Goal: Task Accomplishment & Management: Complete application form

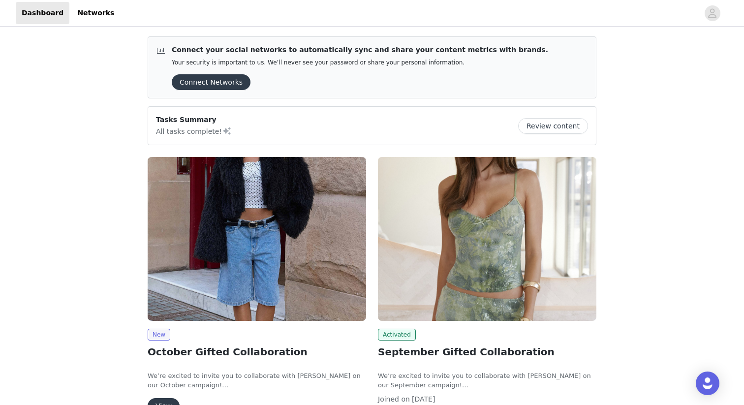
scroll to position [72, 0]
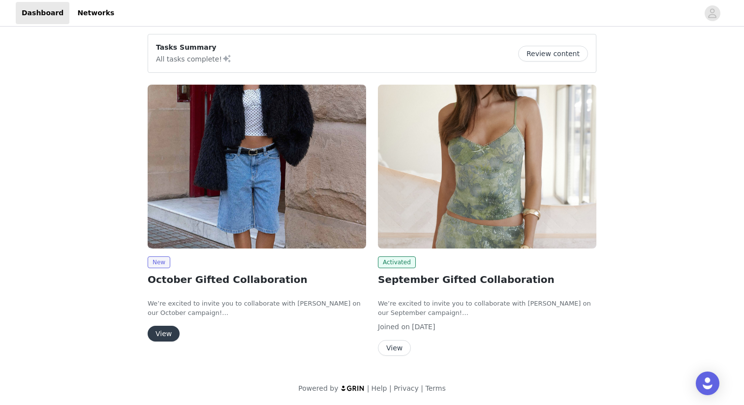
click at [159, 330] on button "View" at bounding box center [164, 334] width 32 height 16
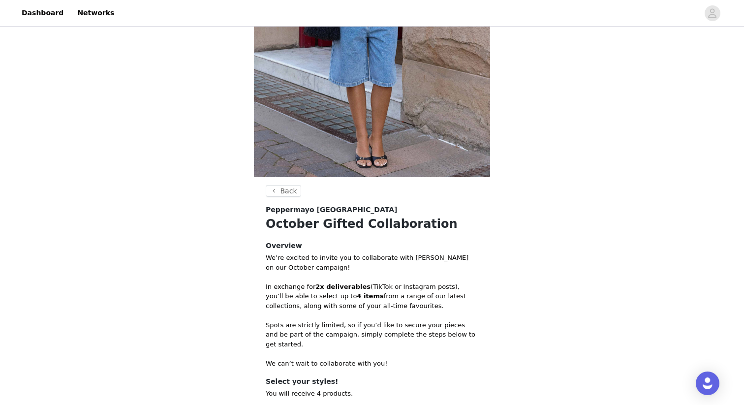
scroll to position [312, 0]
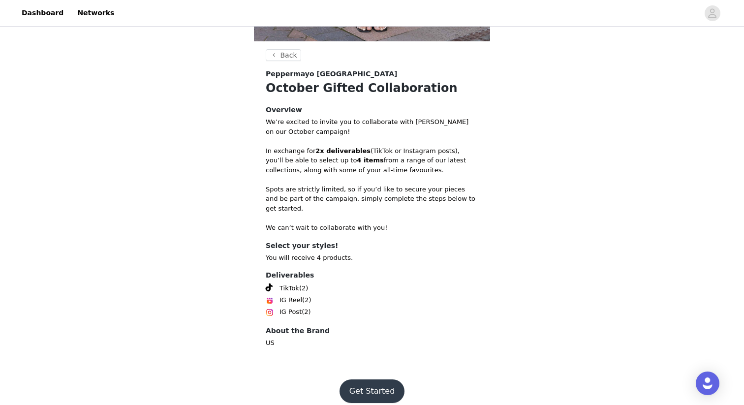
click at [375, 380] on button "Get Started" at bounding box center [371, 391] width 65 height 24
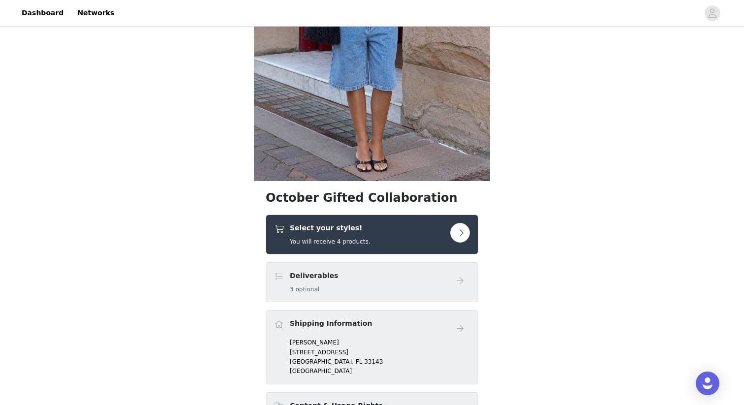
scroll to position [225, 0]
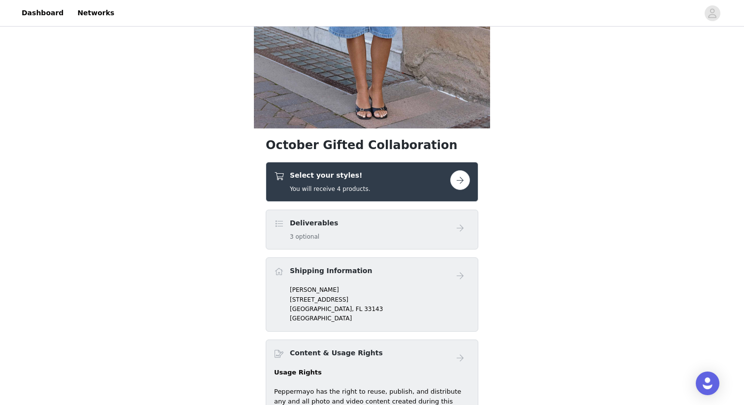
click at [388, 172] on div "Select your styles! You will receive 4 products." at bounding box center [362, 181] width 176 height 23
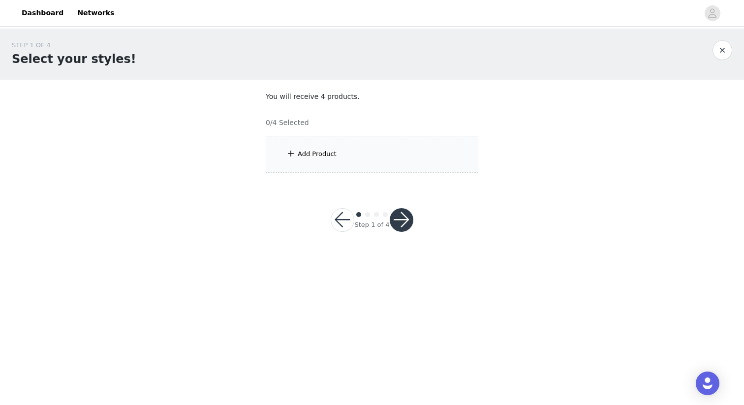
click at [389, 161] on div "Add Product" at bounding box center [372, 154] width 213 height 37
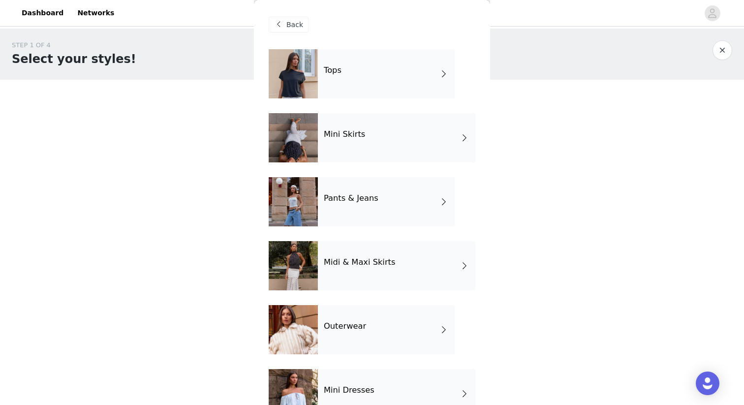
click at [365, 68] on div "Tops" at bounding box center [386, 73] width 137 height 49
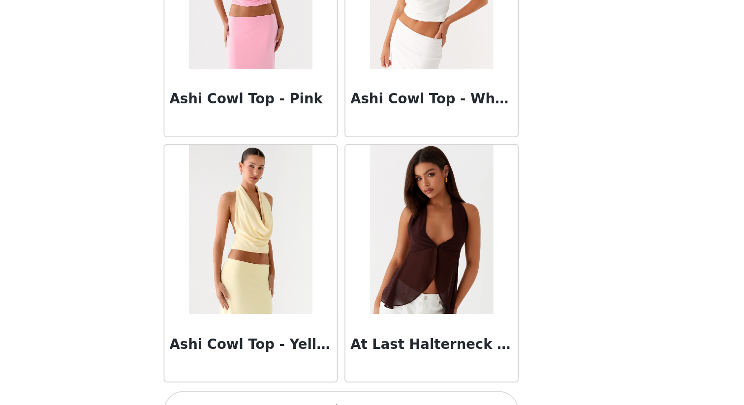
scroll to position [1100, 0]
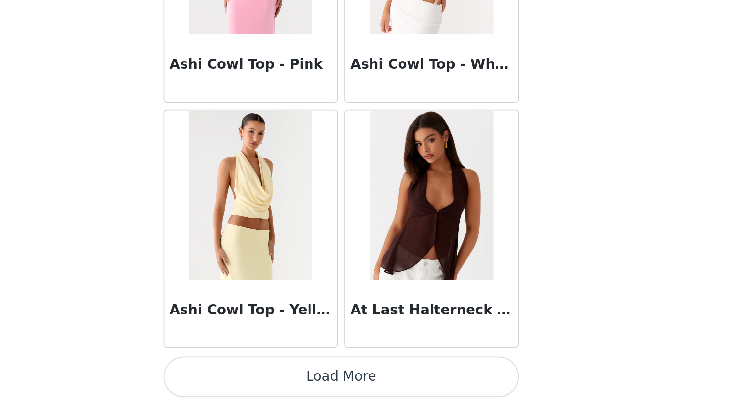
click at [413, 389] on button "Load More" at bounding box center [372, 388] width 207 height 24
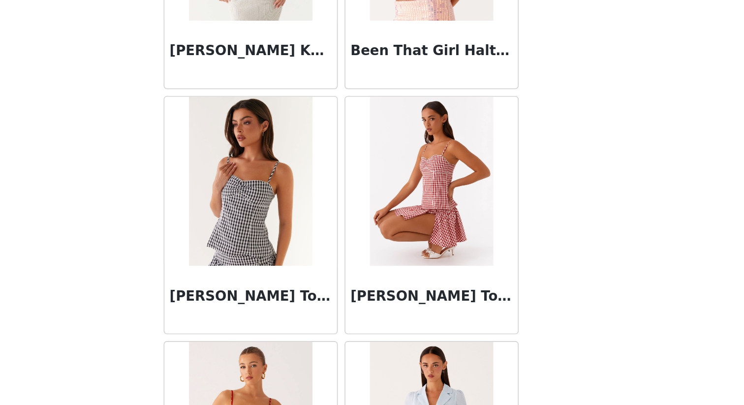
scroll to position [1822, 0]
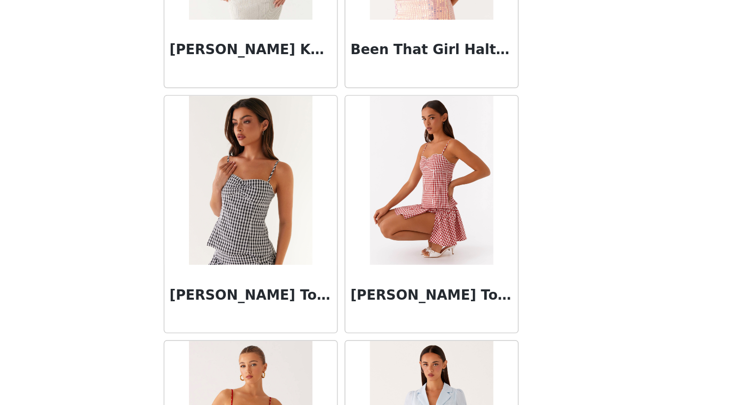
click at [512, 335] on body "Dashboard Networks STEP 1 OF 4 Select your styles! You will receive 4 products.…" at bounding box center [372, 202] width 744 height 405
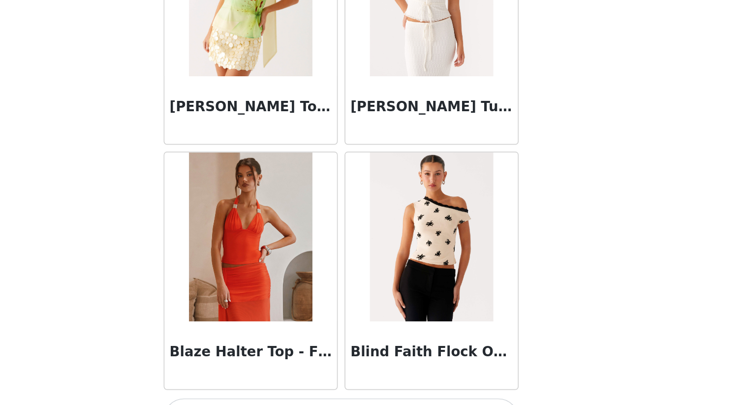
scroll to position [2527, 0]
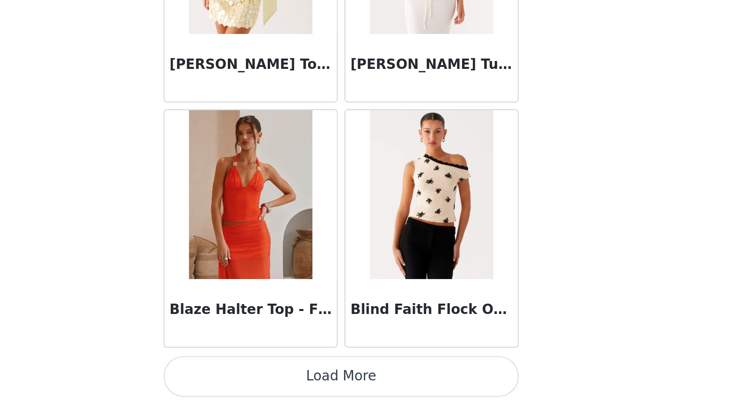
click at [407, 388] on button "Load More" at bounding box center [372, 388] width 207 height 24
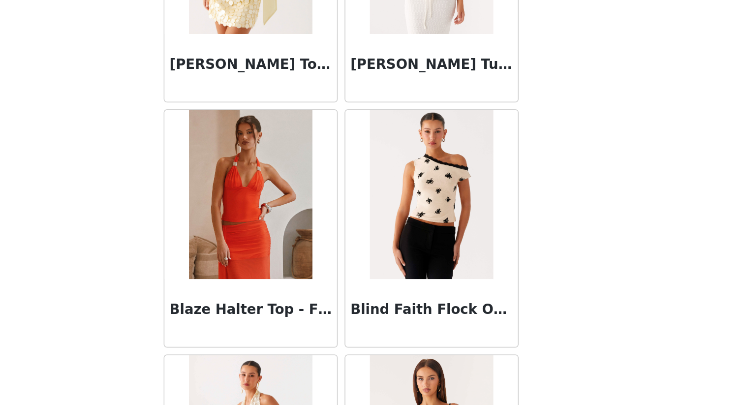
click at [498, 356] on body "Dashboard Networks STEP 1 OF 4 Select your styles! You will receive 4 products.…" at bounding box center [372, 202] width 744 height 405
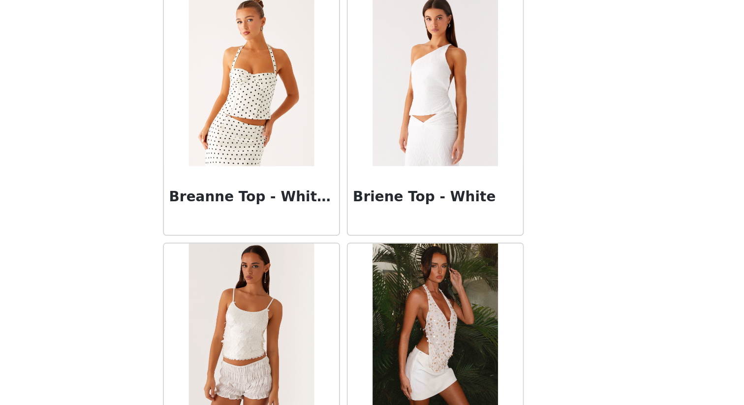
scroll to position [0, 0]
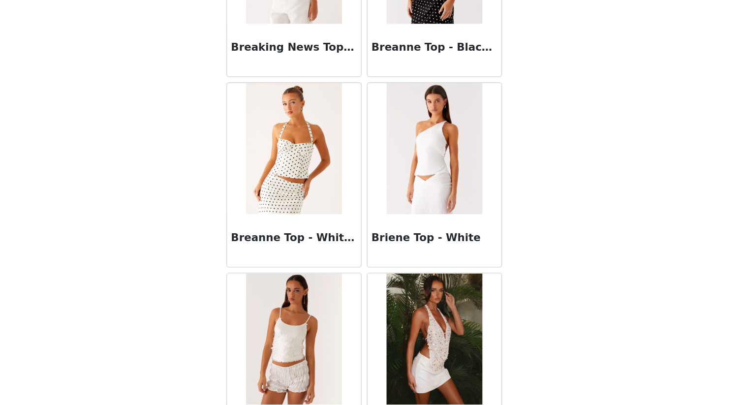
click at [569, 305] on body "Dashboard Networks STEP 1 OF 4 Select your styles! You will receive 4 products.…" at bounding box center [372, 202] width 744 height 405
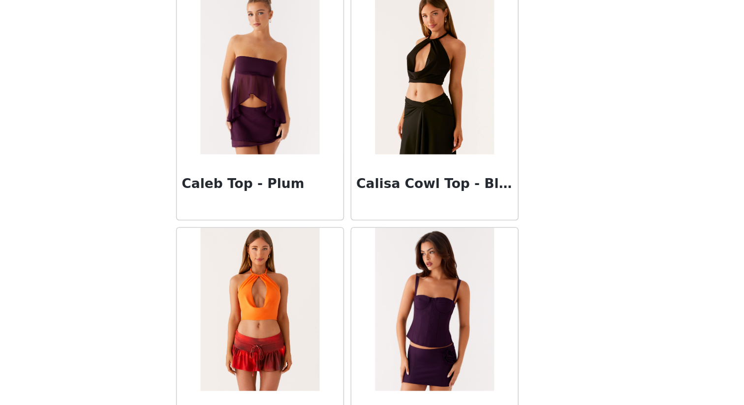
scroll to position [3954, 0]
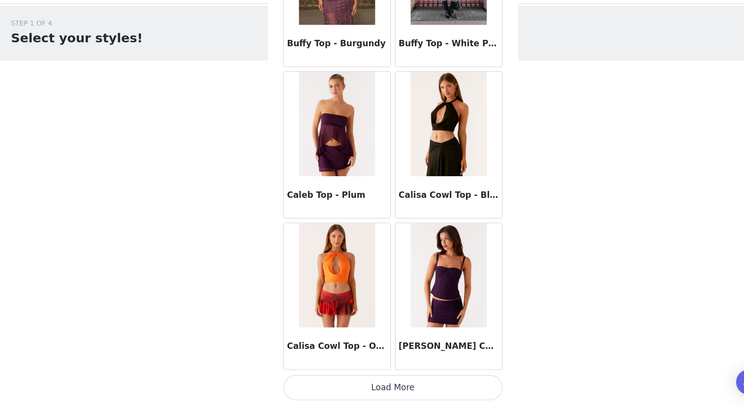
click at [542, 190] on div "STEP 1 OF 4 Select your styles! You will receive 4 products. 0/4 Selected Add P…" at bounding box center [372, 142] width 744 height 227
click at [414, 384] on button "Load More" at bounding box center [372, 388] width 207 height 24
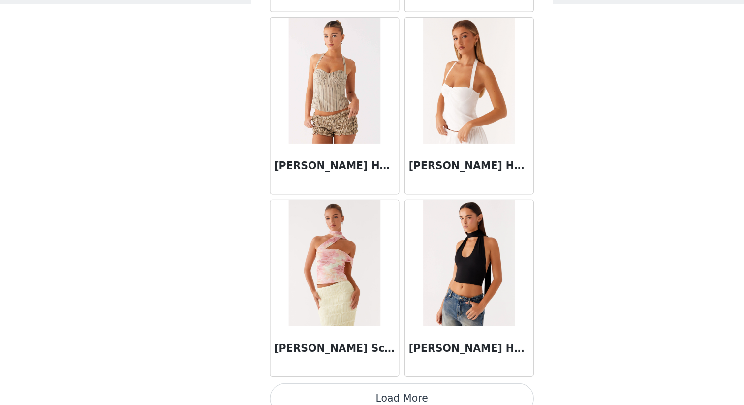
scroll to position [0, 0]
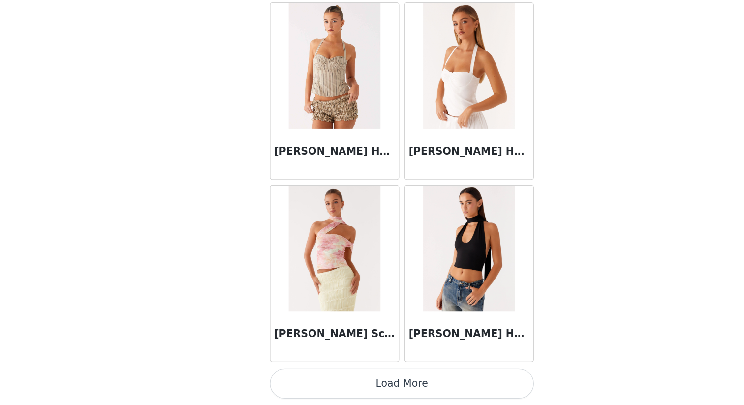
click at [349, 396] on button "Load More" at bounding box center [372, 388] width 207 height 24
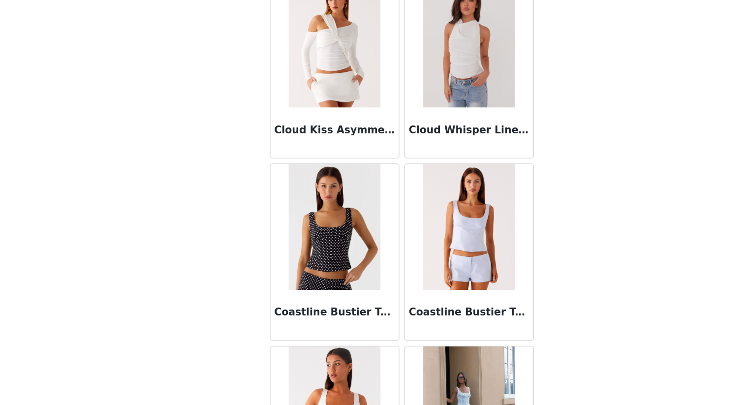
scroll to position [5932, 0]
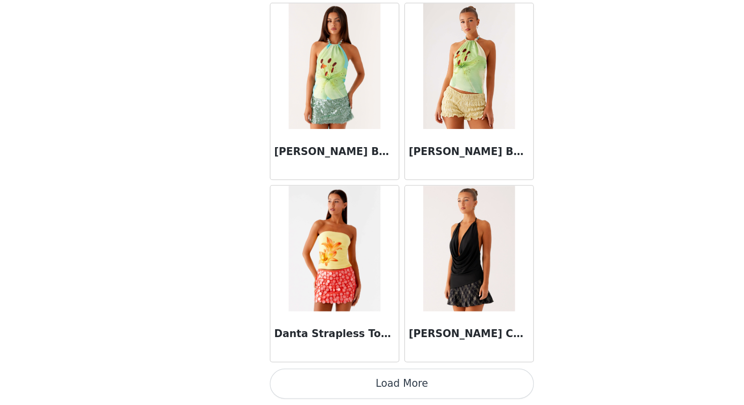
click at [383, 394] on button "Load More" at bounding box center [372, 388] width 207 height 24
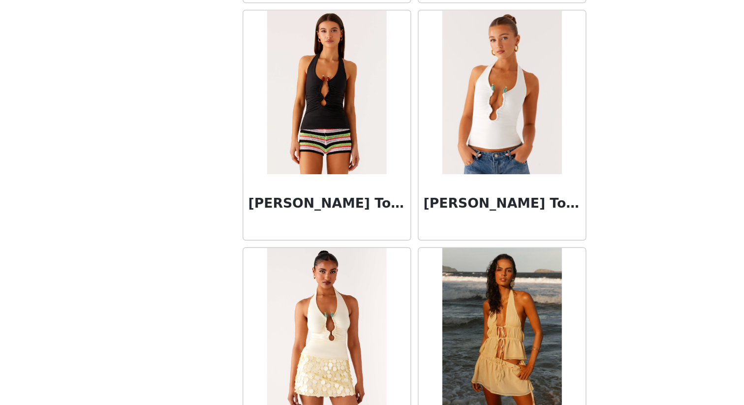
scroll to position [0, 0]
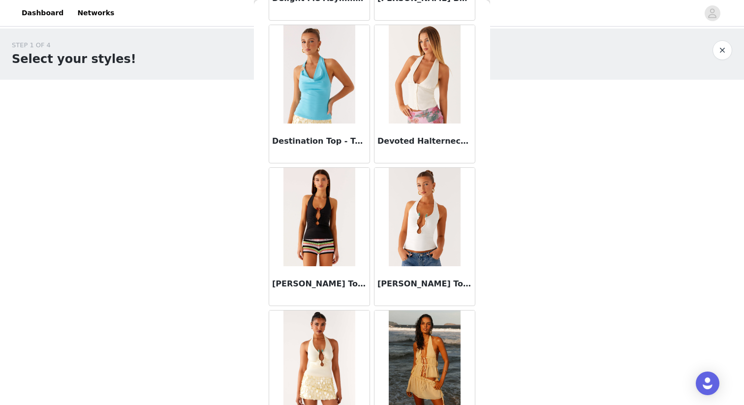
click at [535, 253] on div "STEP 1 OF 4 Select your styles! You will receive 4 products. 0/4 Selected Add P…" at bounding box center [372, 142] width 744 height 227
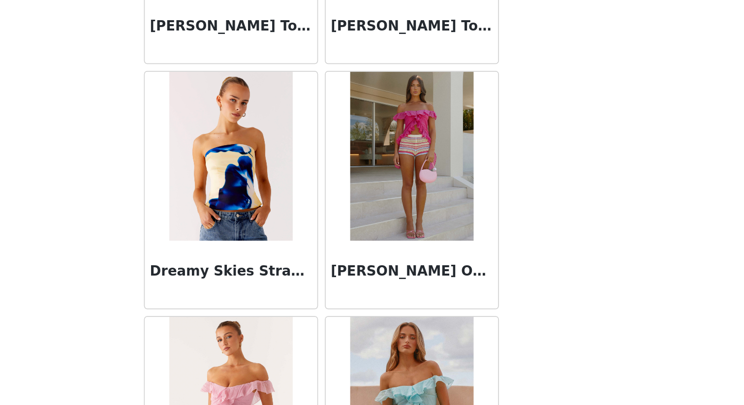
click at [536, 337] on body "Dashboard Networks STEP 1 OF 4 Select your styles! You will receive 4 products.…" at bounding box center [372, 202] width 744 height 405
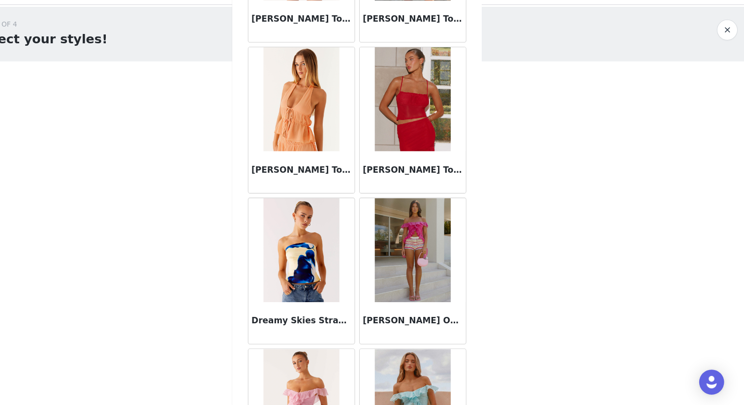
scroll to position [8234, 0]
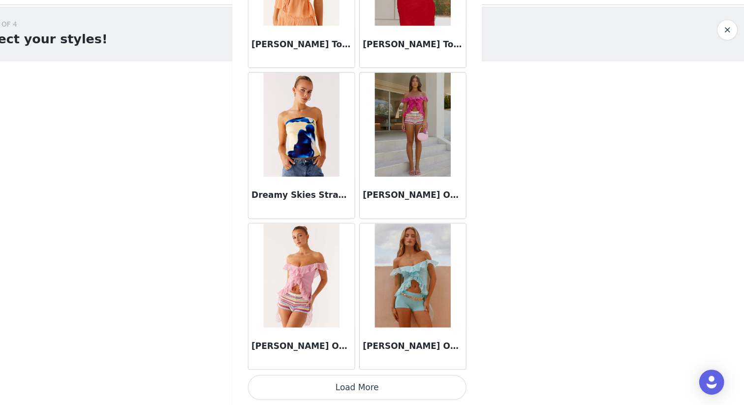
click at [421, 383] on button "Load More" at bounding box center [372, 388] width 207 height 24
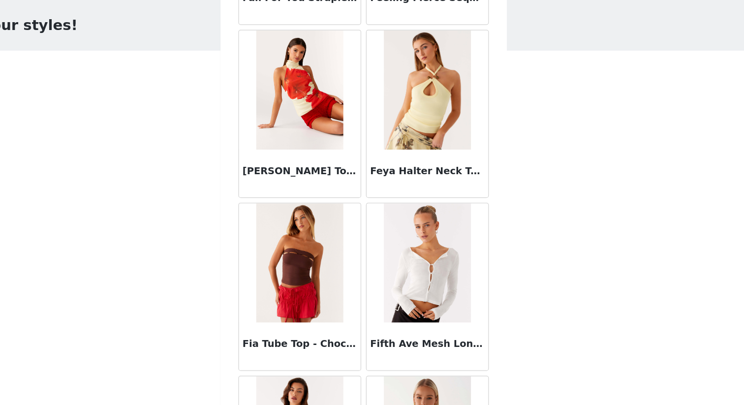
scroll to position [9546, 0]
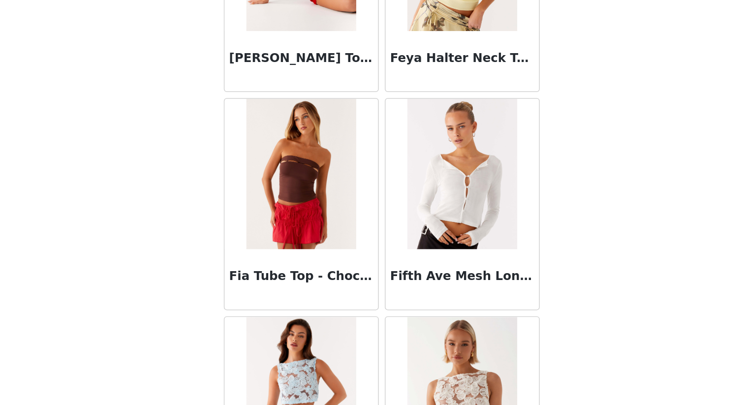
click at [506, 272] on body "Dashboard Networks STEP 1 OF 4 Select your styles! You will receive 4 products.…" at bounding box center [372, 202] width 744 height 405
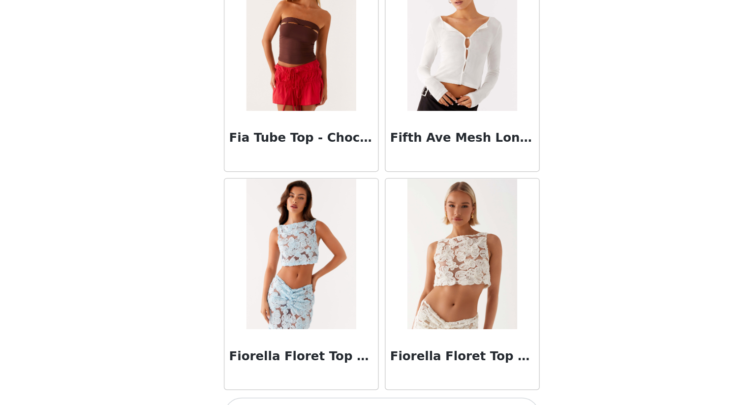
scroll to position [9660, 0]
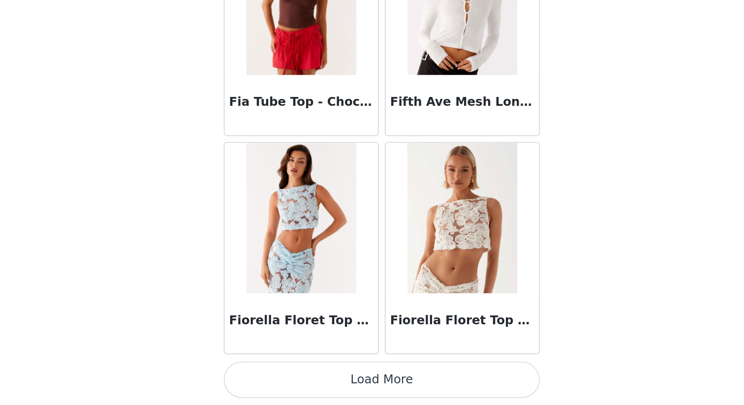
click at [374, 397] on button "Load More" at bounding box center [372, 388] width 207 height 24
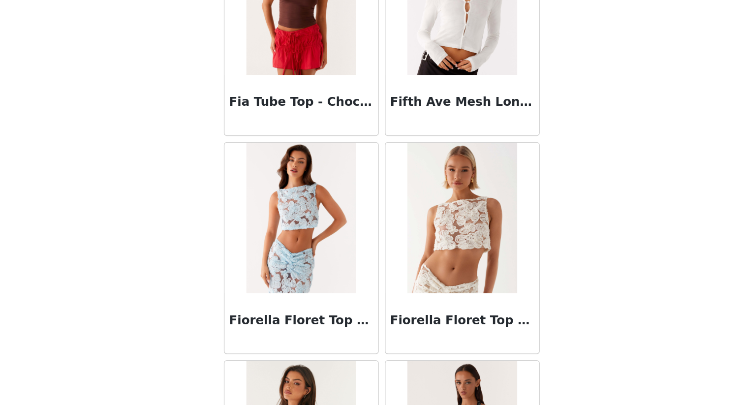
click at [538, 297] on body "Dashboard Networks STEP 1 OF 4 Select your styles! You will receive 4 products.…" at bounding box center [372, 202] width 744 height 405
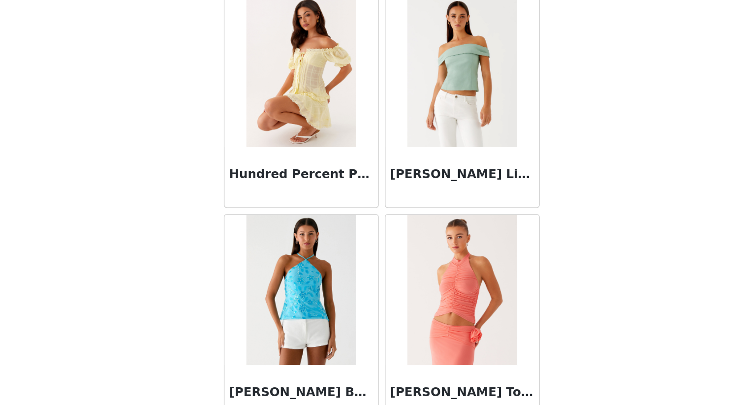
scroll to position [11087, 0]
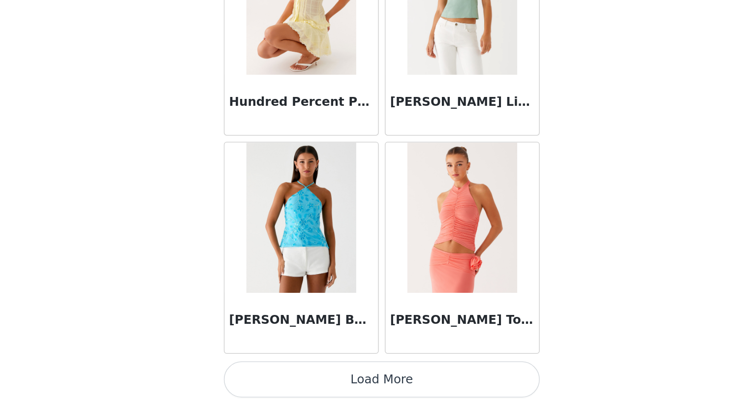
click at [397, 393] on button "Load More" at bounding box center [372, 388] width 207 height 24
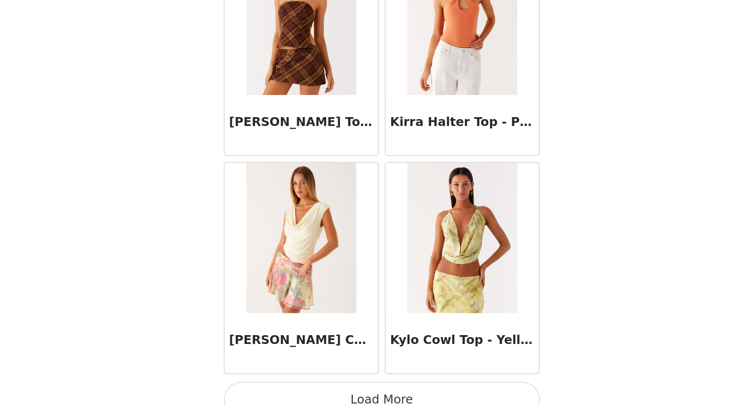
scroll to position [12513, 0]
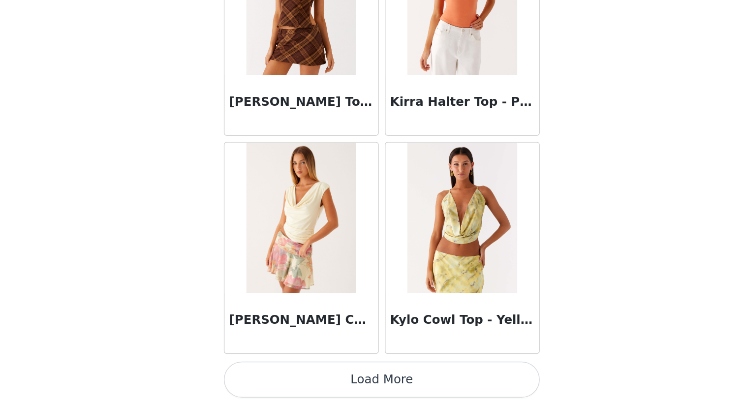
click at [410, 396] on button "Load More" at bounding box center [372, 388] width 207 height 24
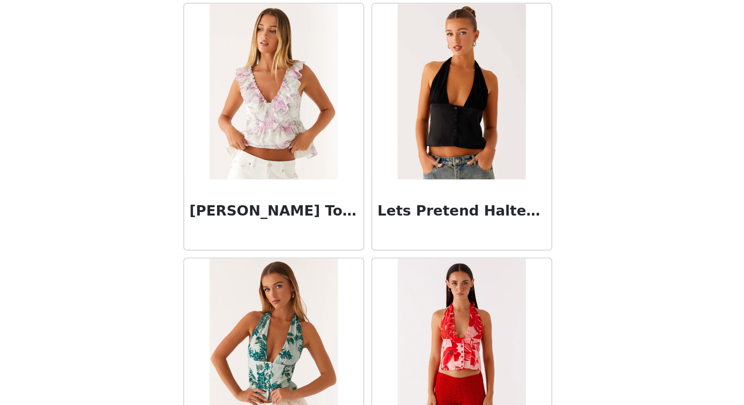
scroll to position [0, 0]
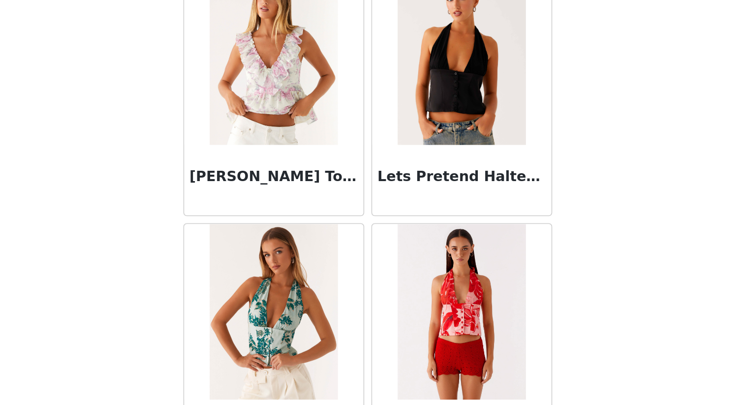
click at [519, 285] on body "Dashboard Networks STEP 1 OF 4 Select your styles! You will receive 4 products.…" at bounding box center [372, 202] width 744 height 405
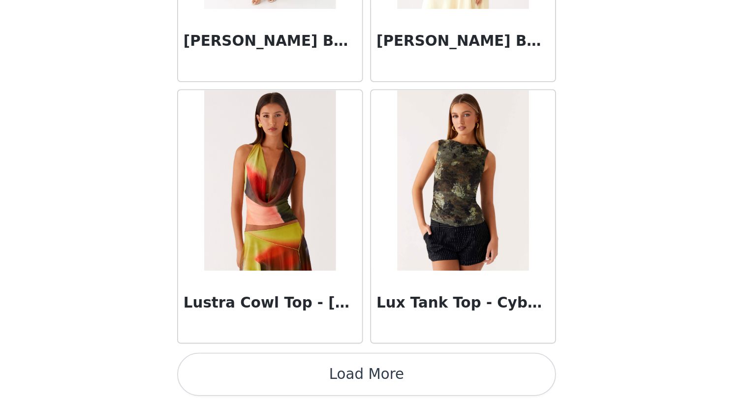
click at [386, 382] on button "Load More" at bounding box center [372, 388] width 207 height 24
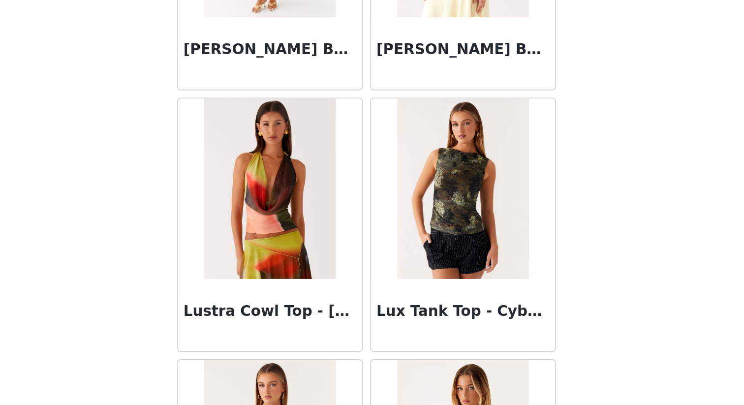
scroll to position [13940, 0]
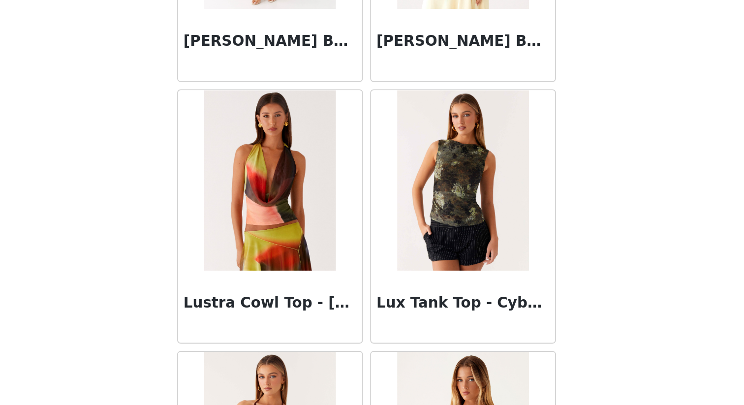
click at [511, 315] on body "Dashboard Networks STEP 1 OF 4 Select your styles! You will receive 4 products.…" at bounding box center [372, 202] width 744 height 405
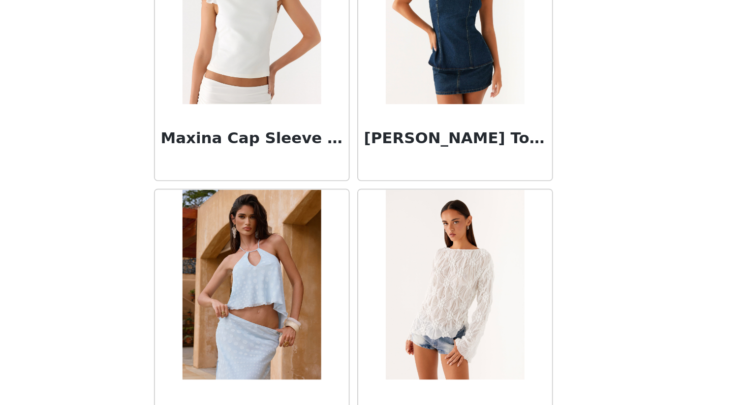
scroll to position [14939, 0]
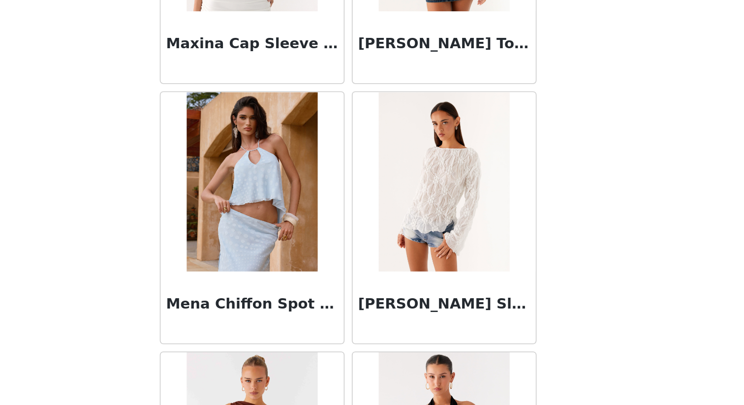
click at [320, 296] on img at bounding box center [318, 282] width 71 height 98
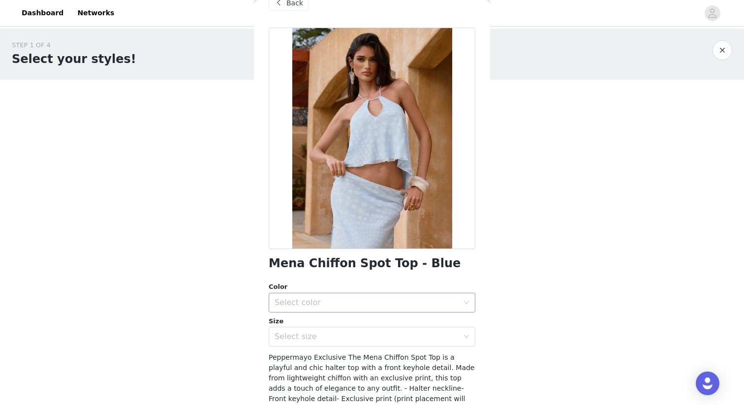
scroll to position [20, 0]
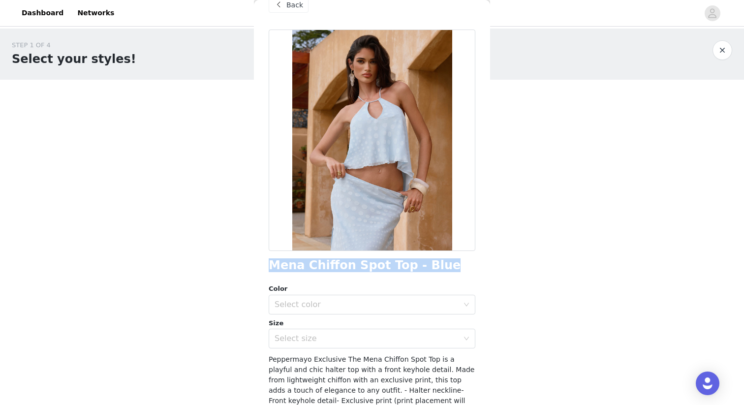
drag, startPoint x: 434, startPoint y: 266, endPoint x: 262, endPoint y: 260, distance: 172.3
click at [262, 260] on div "Back Mena Chiffon Spot Top - Blue Color Select color Size Select size Peppermay…" at bounding box center [372, 202] width 236 height 405
copy h1 "Mena Chiffon Spot Top - Blue"
click at [421, 309] on div "Select color" at bounding box center [369, 304] width 188 height 19
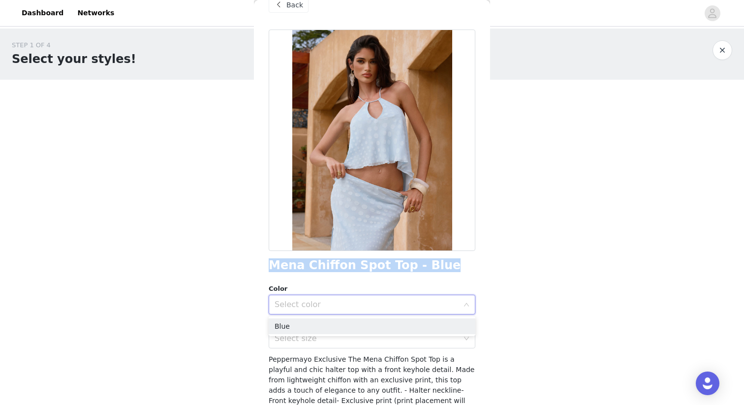
click at [463, 334] on ul "Blue" at bounding box center [372, 326] width 207 height 20
click at [458, 327] on li "Blue" at bounding box center [372, 326] width 207 height 16
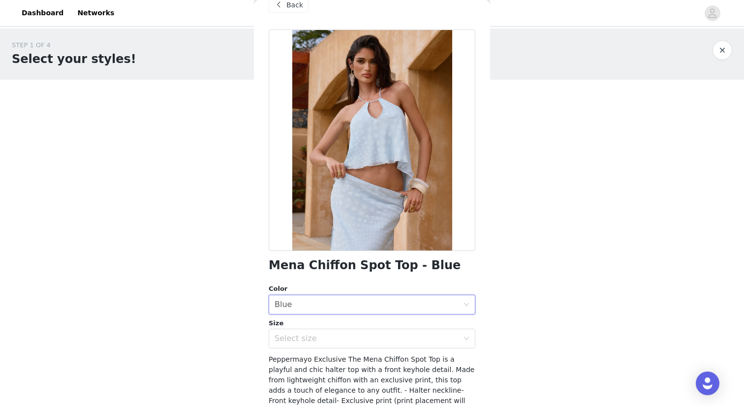
click at [504, 325] on body "Dashboard Networks STEP 1 OF 4 Select your styles! You will receive 4 products.…" at bounding box center [372, 202] width 744 height 405
click at [422, 336] on div "Select size" at bounding box center [367, 339] width 184 height 10
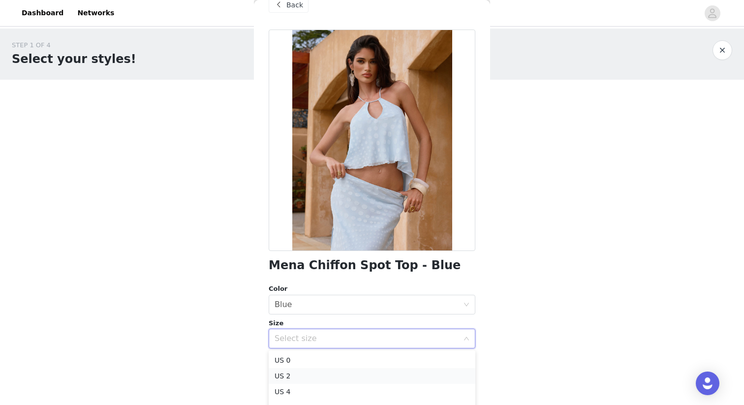
click at [316, 377] on li "US 2" at bounding box center [372, 376] width 207 height 16
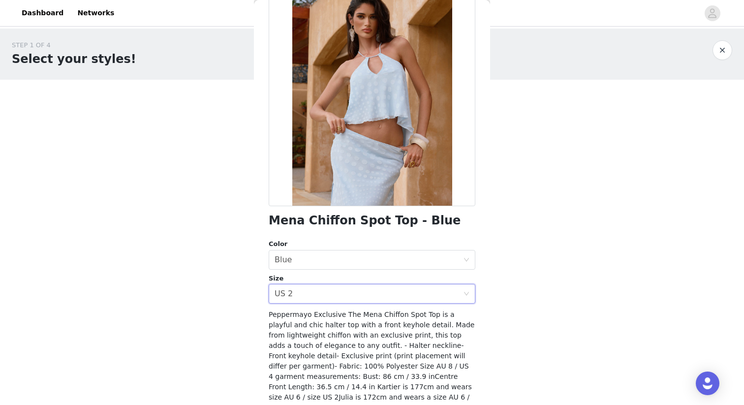
scroll to position [103, 0]
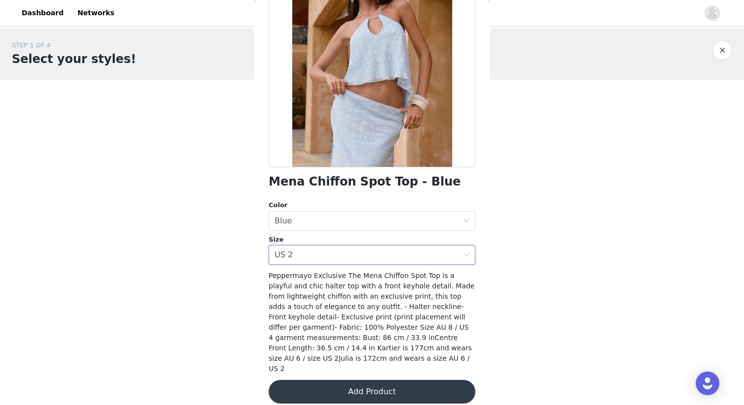
click at [414, 380] on button "Add Product" at bounding box center [372, 392] width 207 height 24
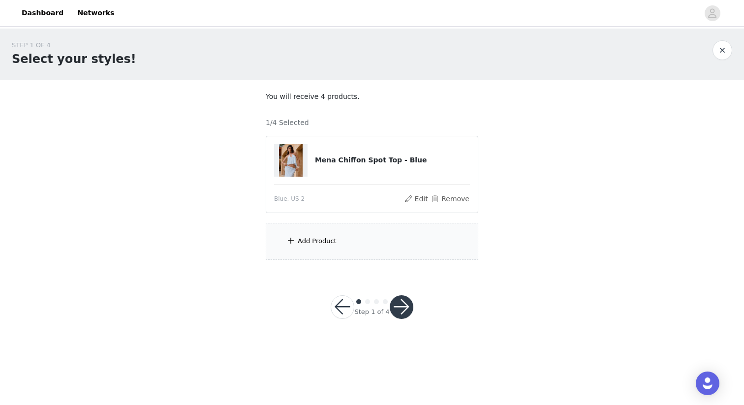
click at [407, 309] on button "button" at bounding box center [402, 307] width 24 height 24
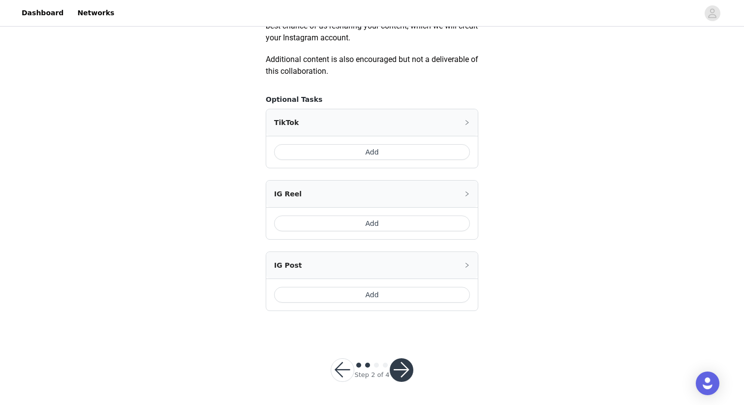
scroll to position [553, 0]
click at [345, 369] on button "button" at bounding box center [343, 370] width 24 height 24
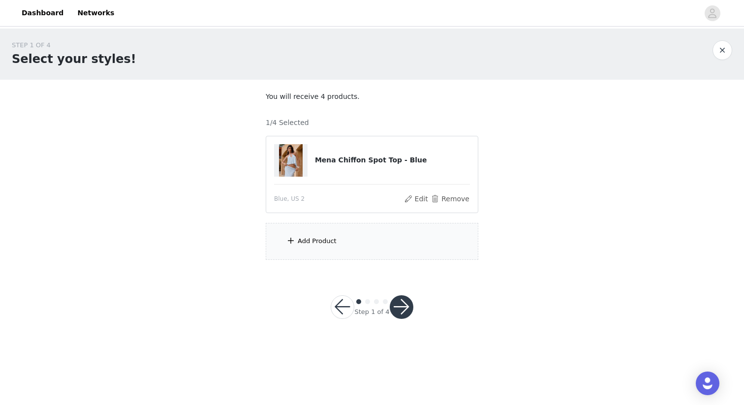
click at [356, 259] on div "Add Product" at bounding box center [372, 241] width 213 height 37
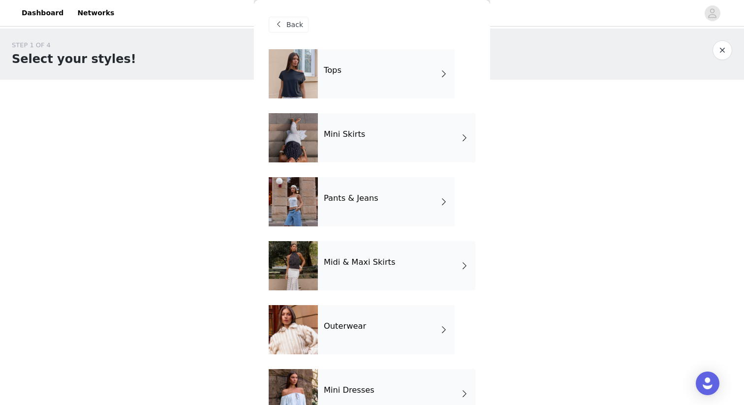
scroll to position [156, 0]
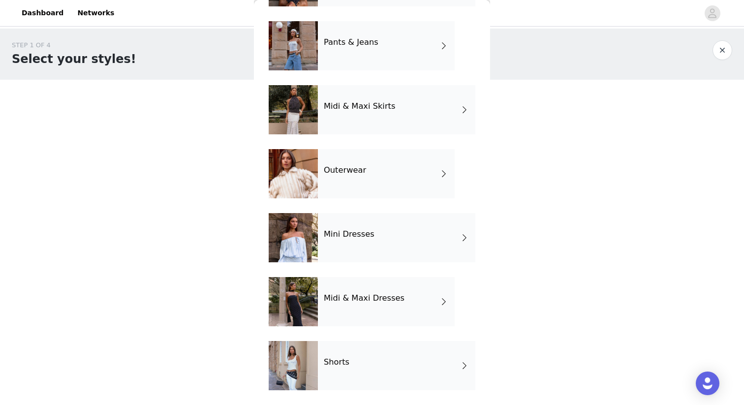
click at [392, 366] on div "Shorts" at bounding box center [396, 365] width 157 height 49
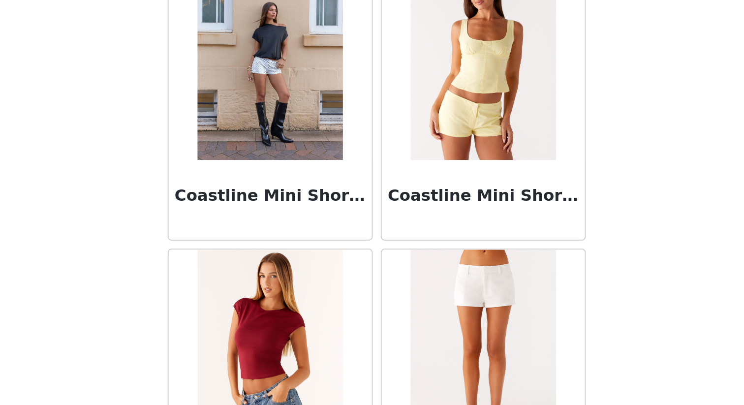
scroll to position [590, 0]
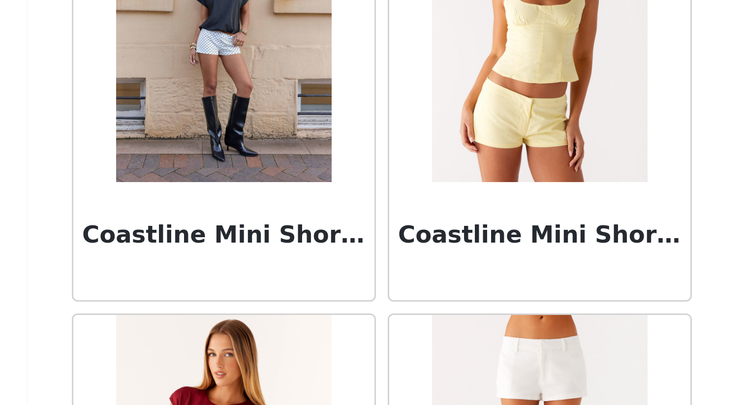
click at [340, 257] on img at bounding box center [318, 222] width 71 height 98
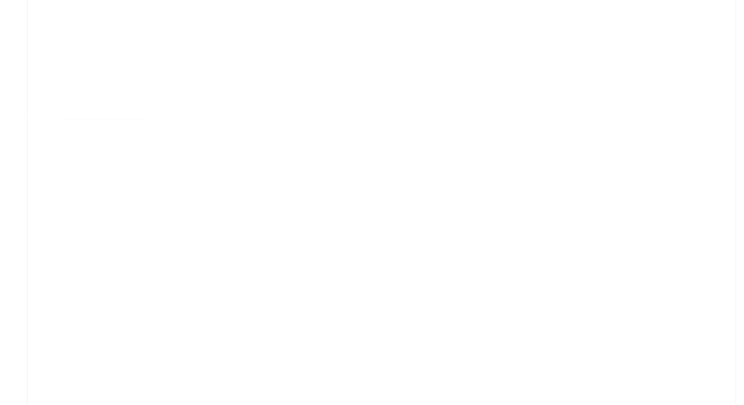
scroll to position [0, 0]
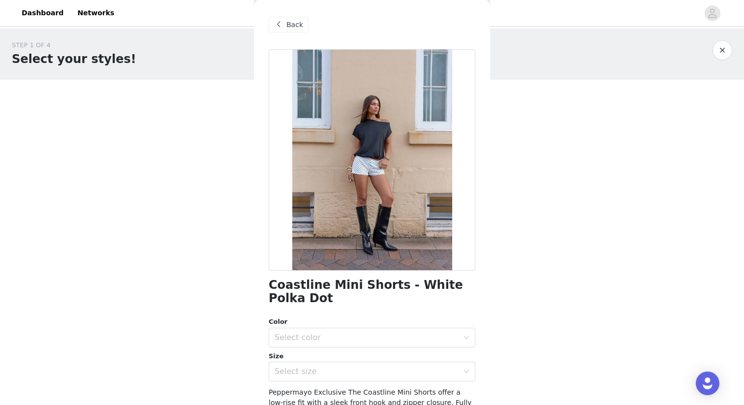
click at [288, 21] on span "Back" at bounding box center [294, 25] width 17 height 10
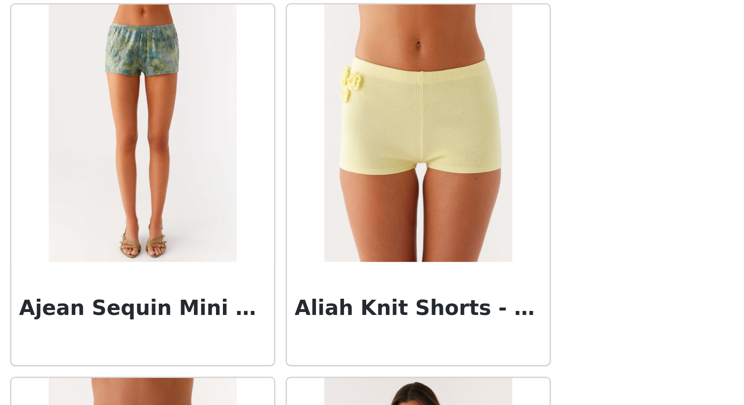
click at [494, 339] on div "STEP 1 OF 4 Select your styles! You will receive 4 products. 1/4 Selected Mena …" at bounding box center [372, 186] width 744 height 314
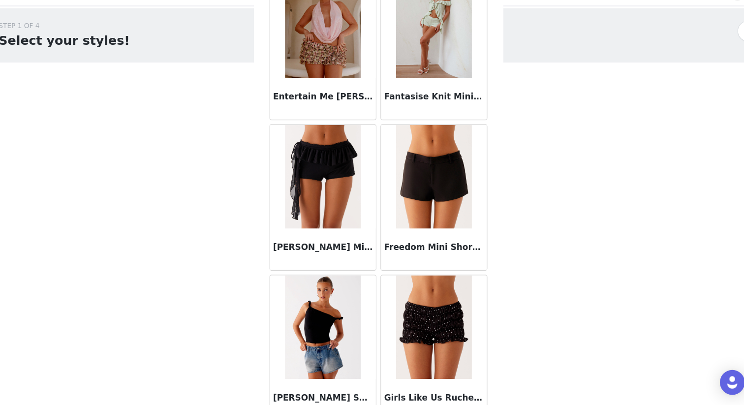
scroll to position [1100, 0]
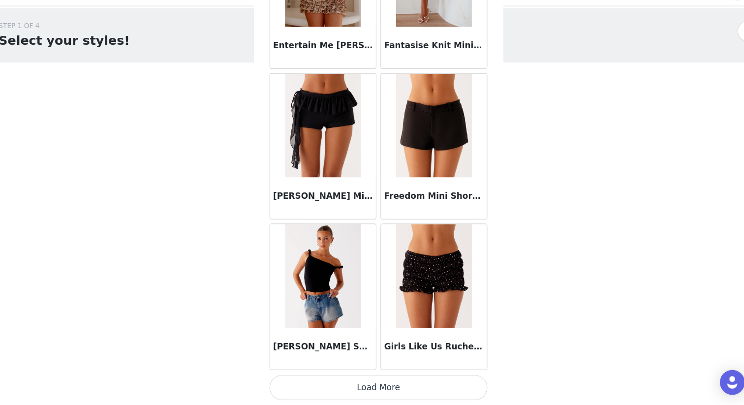
click at [361, 395] on button "Load More" at bounding box center [372, 388] width 207 height 24
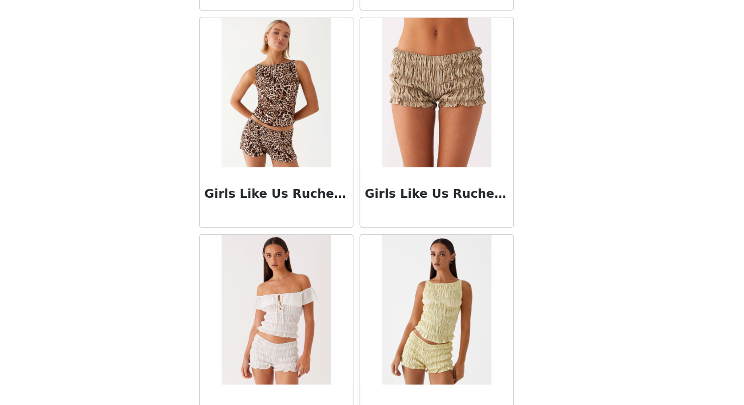
scroll to position [0, 0]
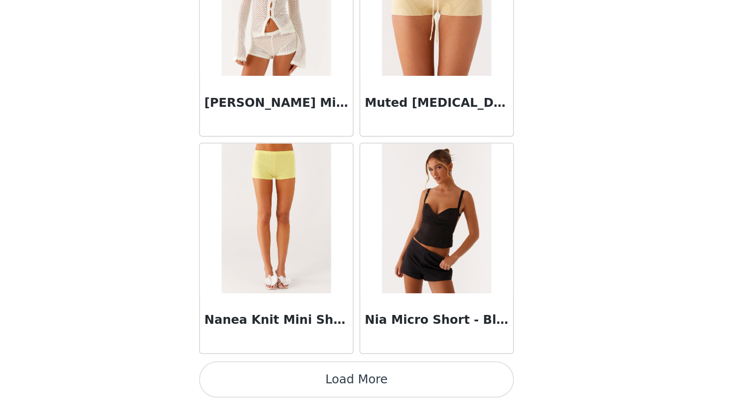
click at [380, 386] on button "Load More" at bounding box center [372, 388] width 207 height 24
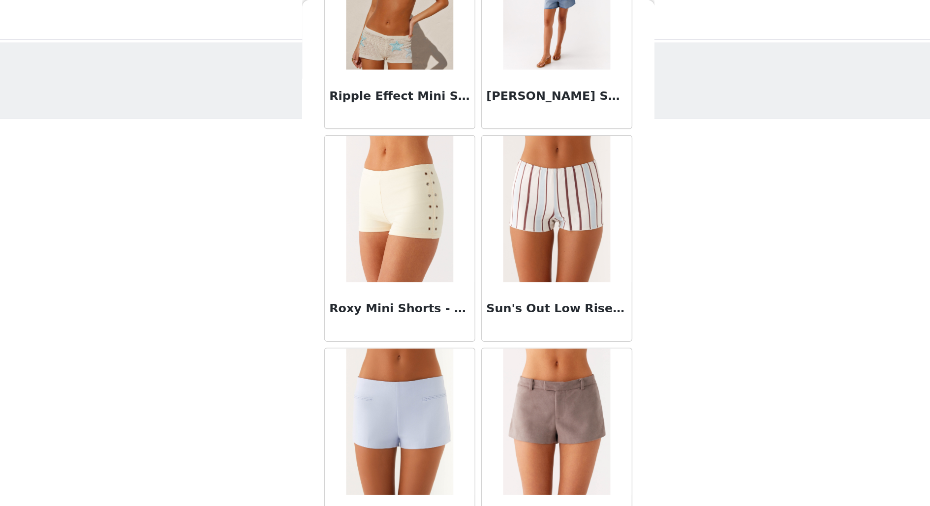
click at [590, 179] on div "STEP 1 OF 4 Select your styles! You will receive 4 products. 1/4 Selected Mena …" at bounding box center [465, 150] width 930 height 243
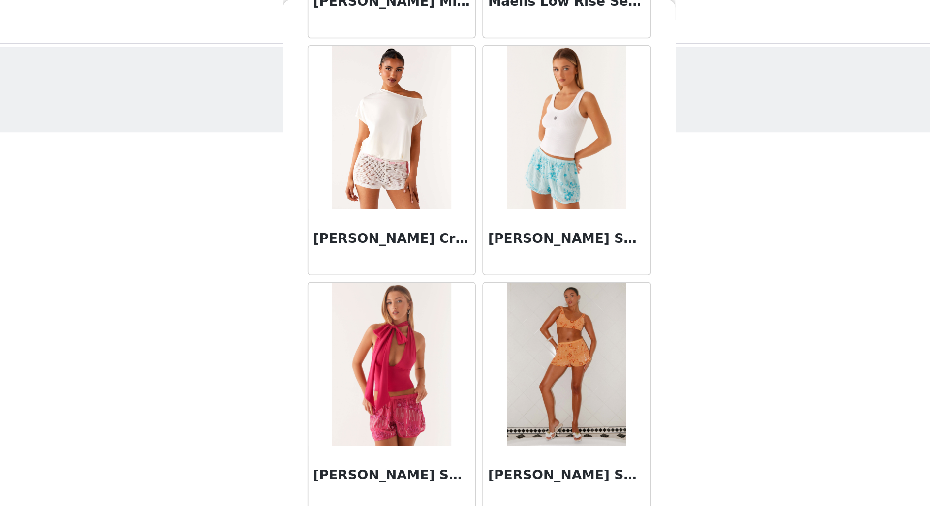
click at [589, 135] on div "STEP 1 OF 4 Select your styles! You will receive 4 products. 1/4 Selected Mena …" at bounding box center [465, 150] width 930 height 243
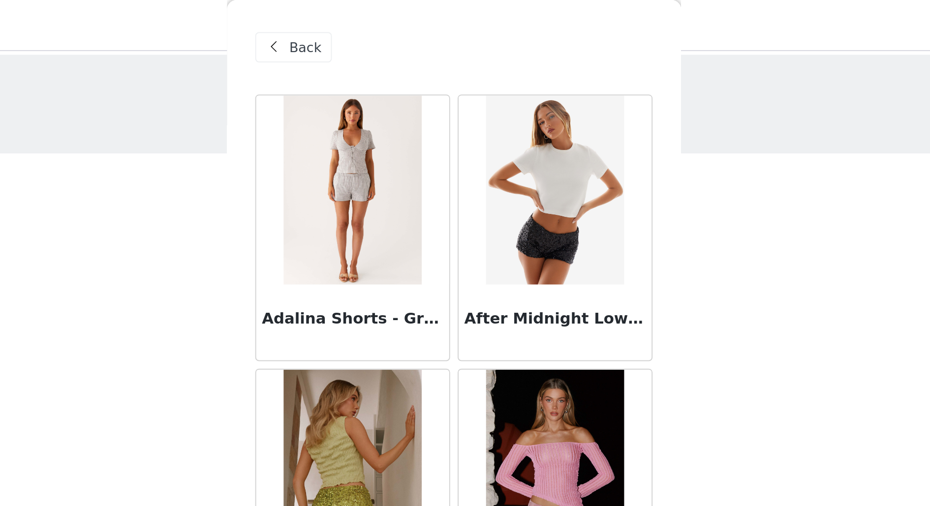
click at [375, 21] on span at bounding box center [372, 25] width 12 height 12
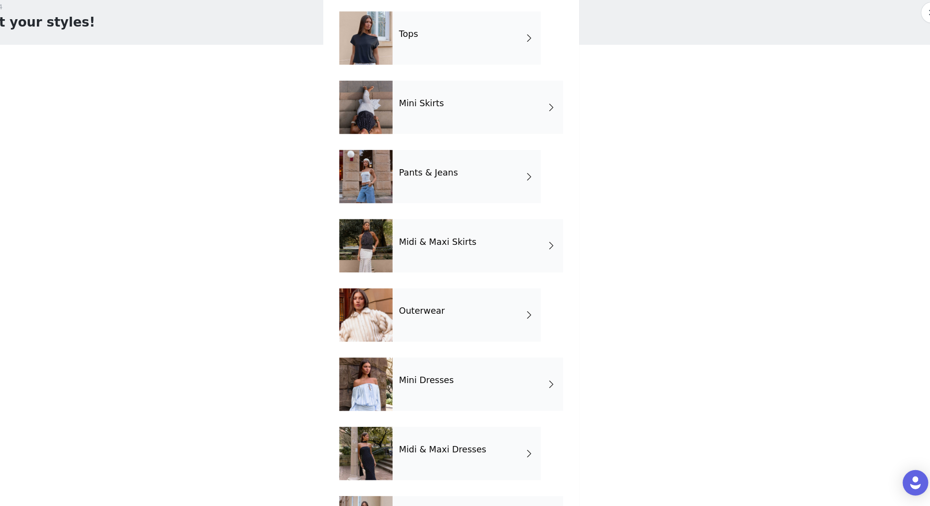
click at [484, 387] on div "Mini Dresses" at bounding box center [489, 393] width 157 height 49
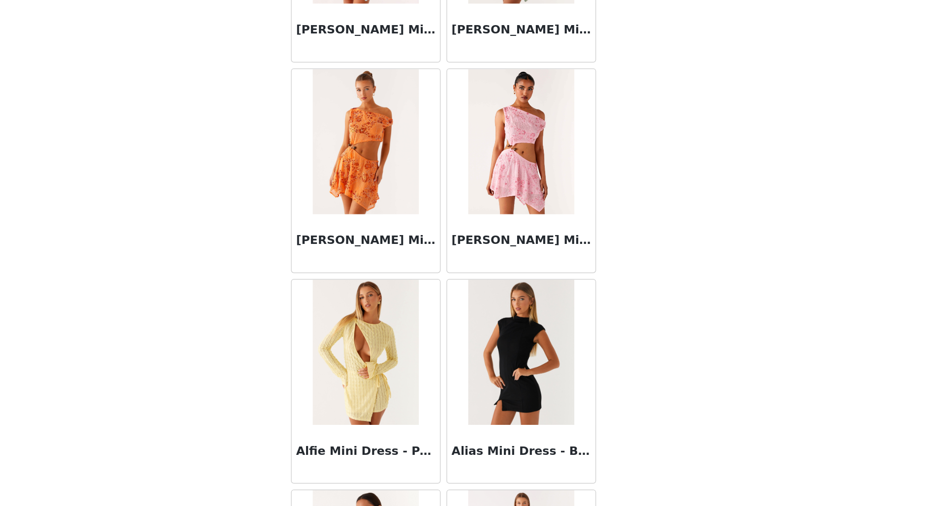
click at [628, 394] on body "Dashboard Networks STEP 1 OF 4 Select your styles! You will receive 4 products.…" at bounding box center [465, 253] width 930 height 506
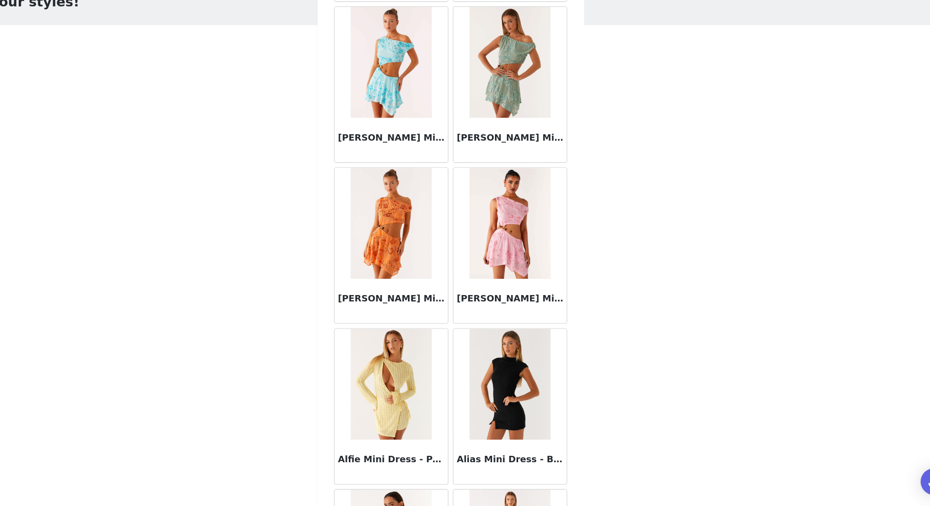
scroll to position [995, 0]
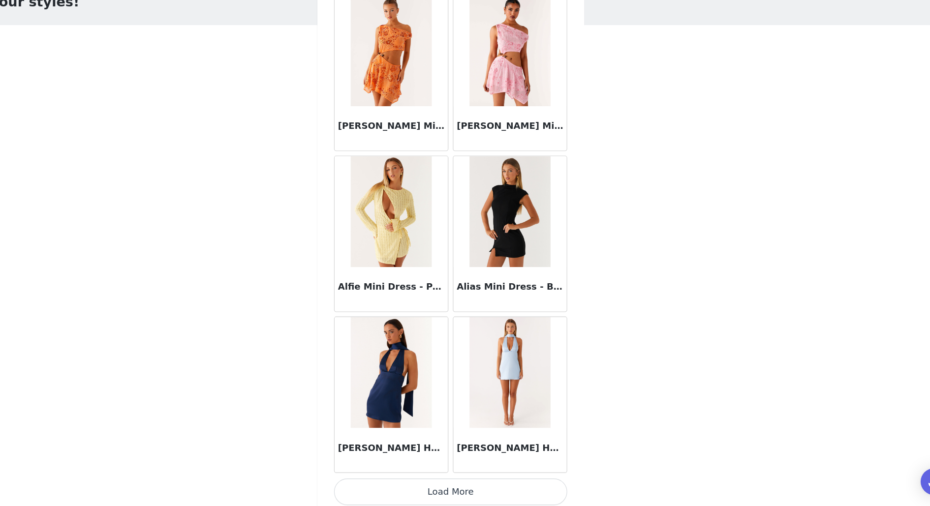
click at [473, 404] on button "Load More" at bounding box center [465, 494] width 207 height 24
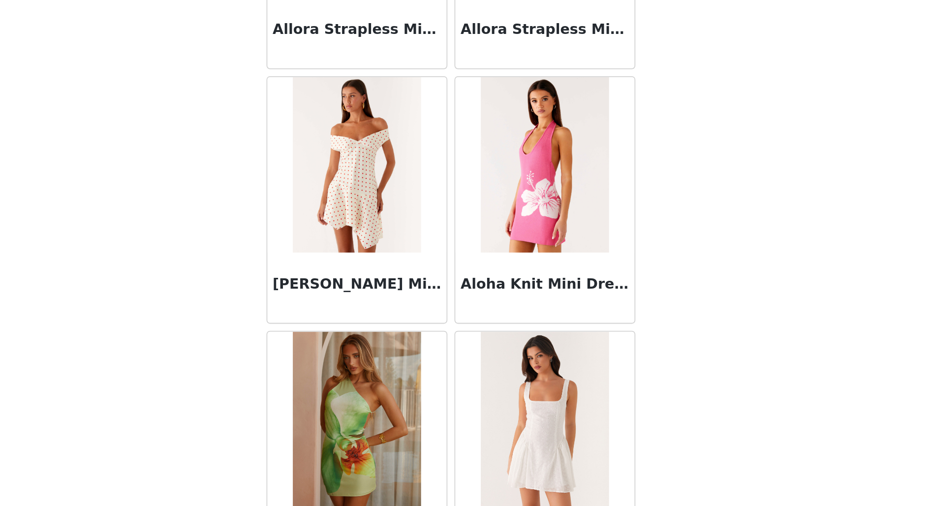
scroll to position [0, 0]
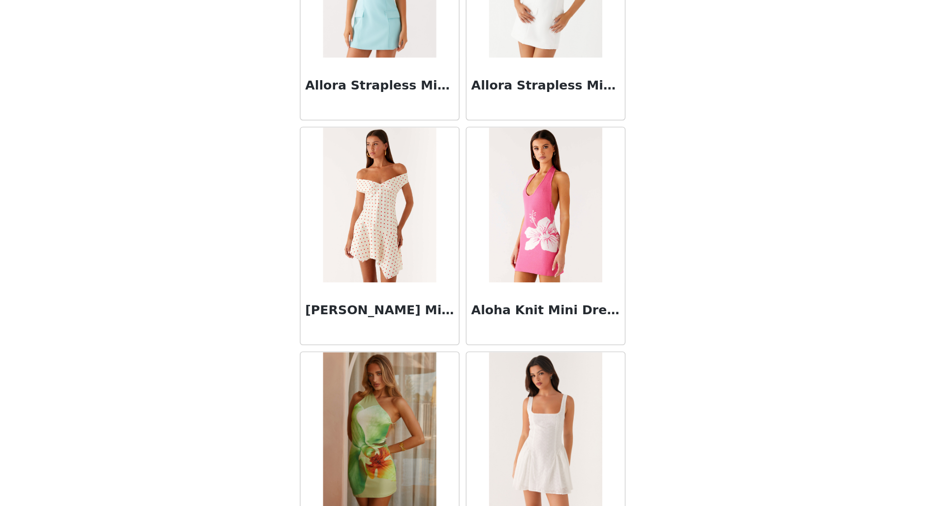
click at [596, 344] on body "Dashboard Networks STEP 1 OF 4 Select your styles! You will receive 4 products.…" at bounding box center [465, 253] width 930 height 506
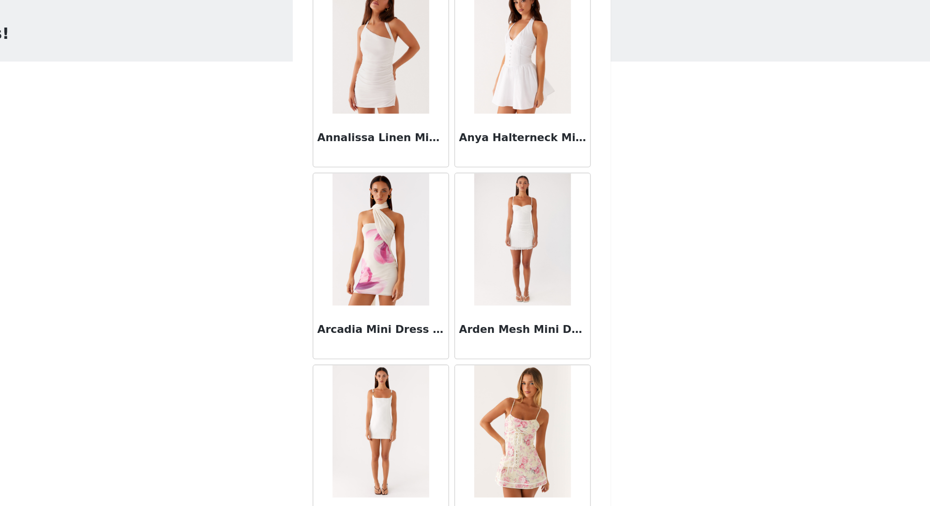
scroll to position [2418, 0]
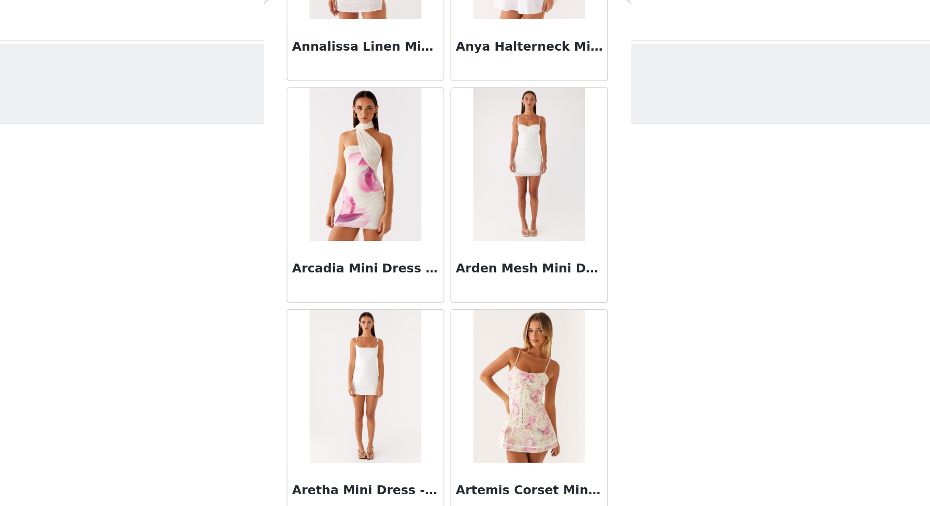
click at [613, 184] on div "STEP 1 OF 4 Select your styles! You will receive 4 products. 1/4 Selected Mena …" at bounding box center [465, 150] width 930 height 243
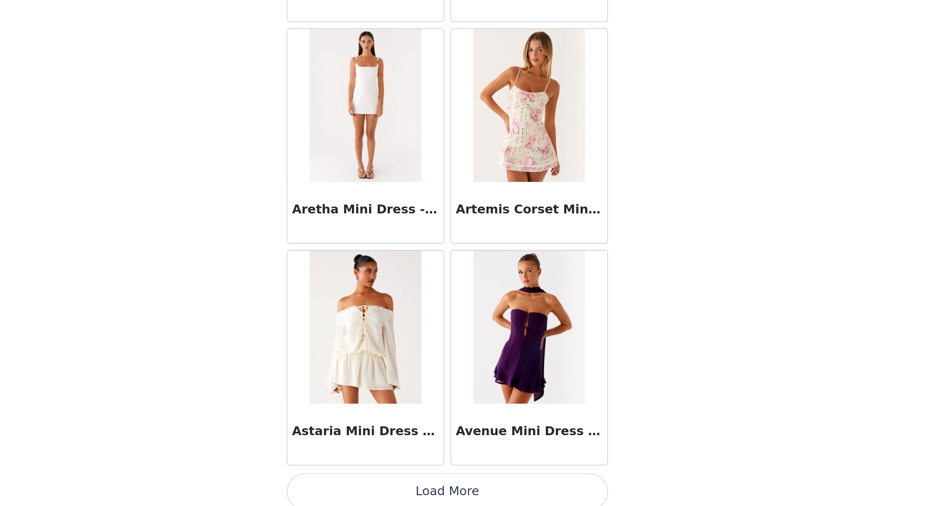
click at [453, 404] on button "Load More" at bounding box center [465, 497] width 207 height 24
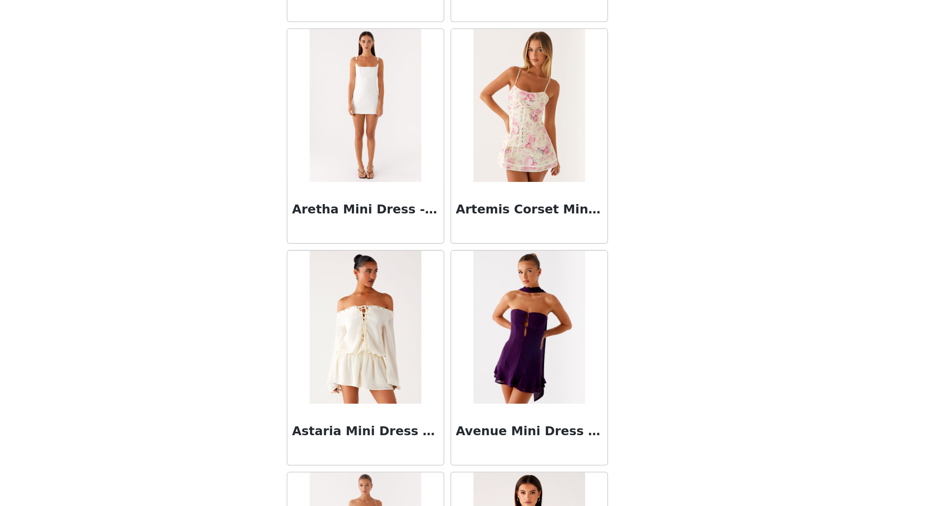
click at [650, 344] on body "Dashboard Networks STEP 1 OF 4 Select your styles! You will receive 4 products.…" at bounding box center [465, 253] width 930 height 506
click at [630, 396] on body "Dashboard Networks STEP 1 OF 4 Select your styles! You will receive 4 products.…" at bounding box center [465, 253] width 930 height 506
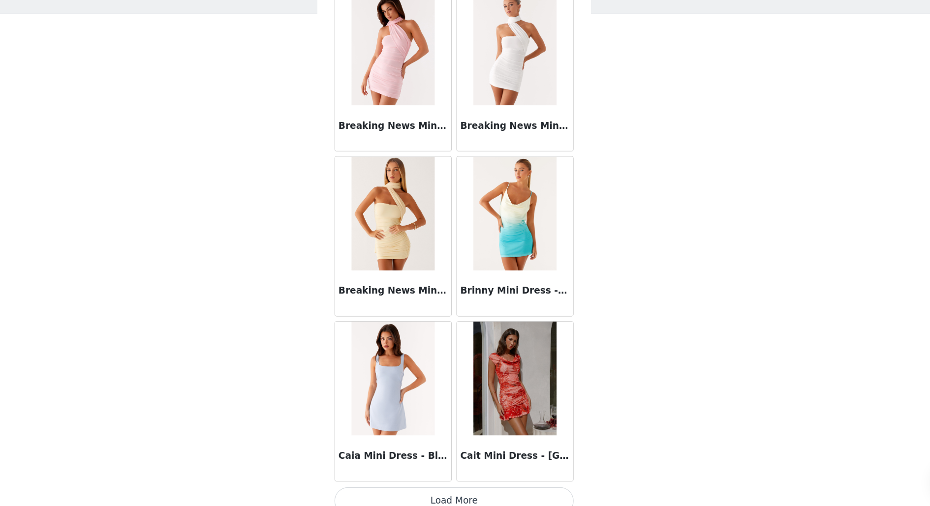
scroll to position [0, 0]
click at [461, 404] on button "Load More" at bounding box center [465, 501] width 207 height 24
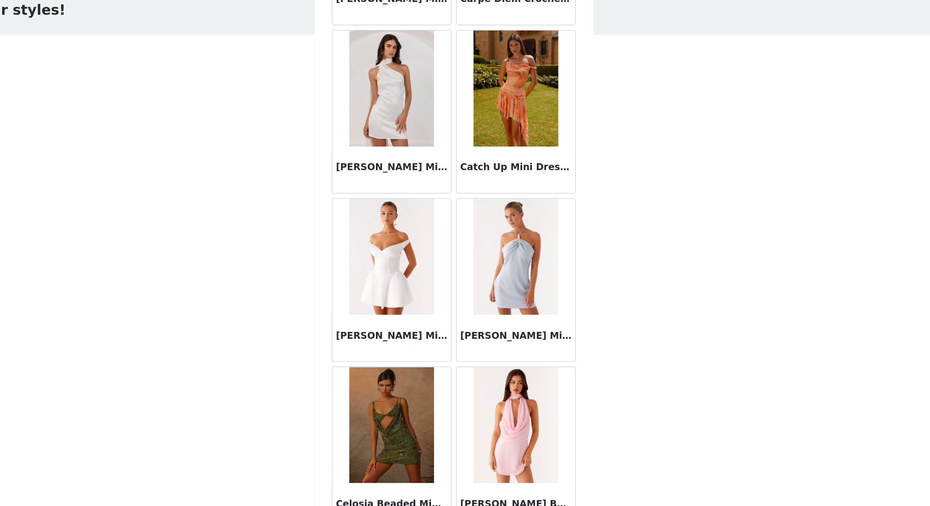
scroll to position [5264, 0]
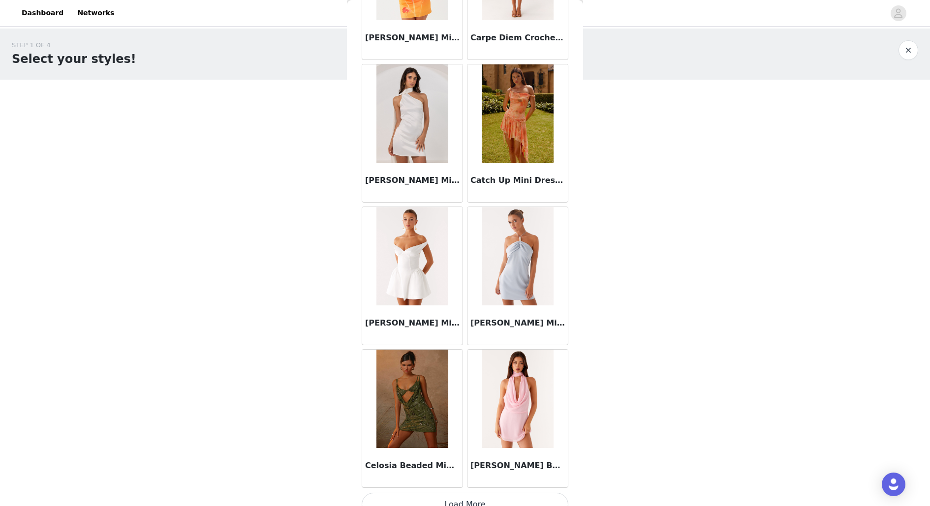
click at [471, 404] on button "Load More" at bounding box center [465, 505] width 207 height 24
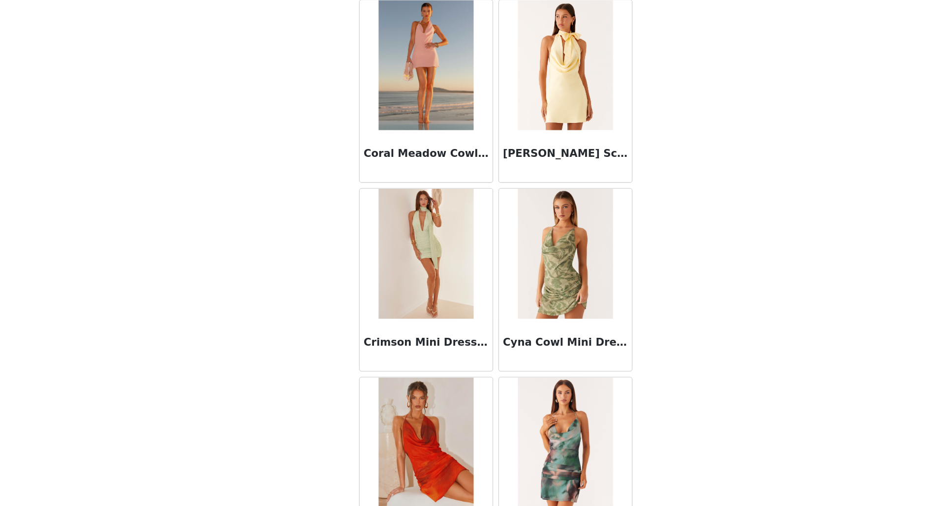
scroll to position [6687, 0]
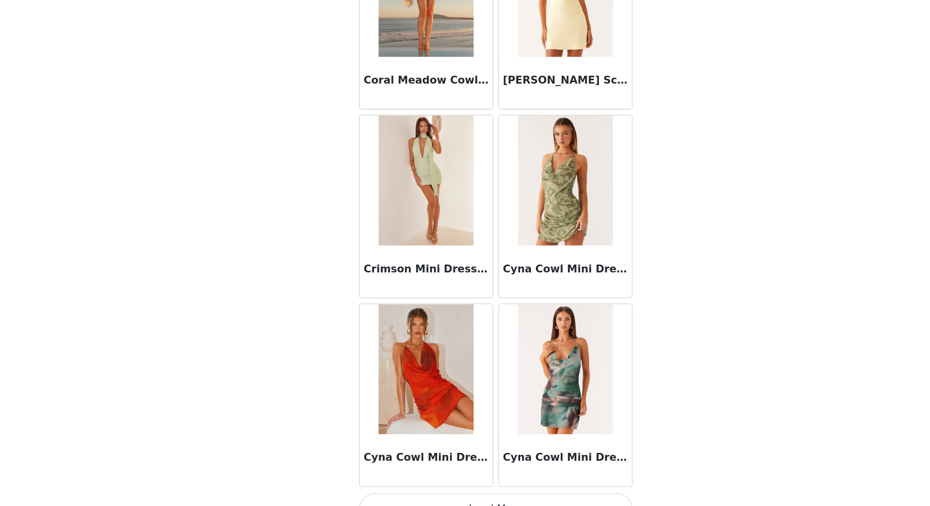
click at [518, 404] on button "Load More" at bounding box center [465, 508] width 207 height 24
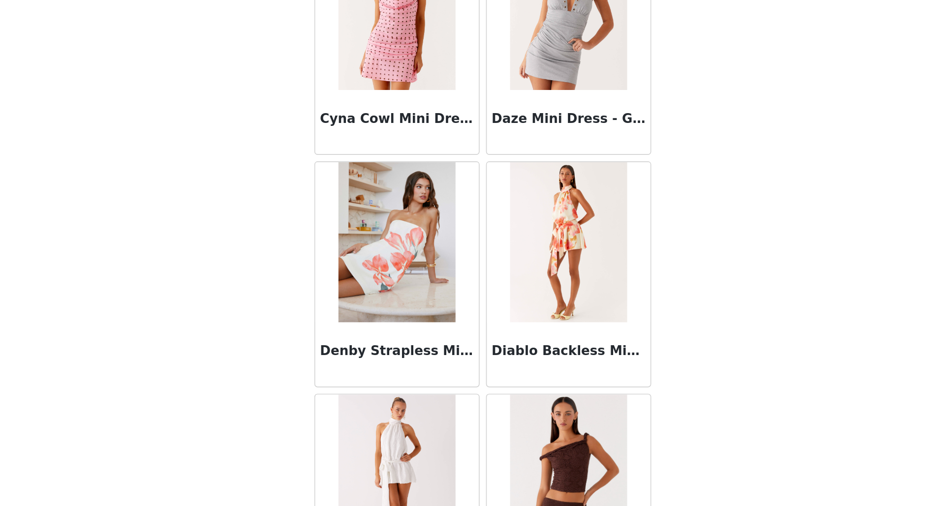
scroll to position [0, 0]
click at [625, 388] on body "Dashboard Networks STEP 1 OF 4 Select your styles! You will receive 4 products.…" at bounding box center [465, 253] width 930 height 506
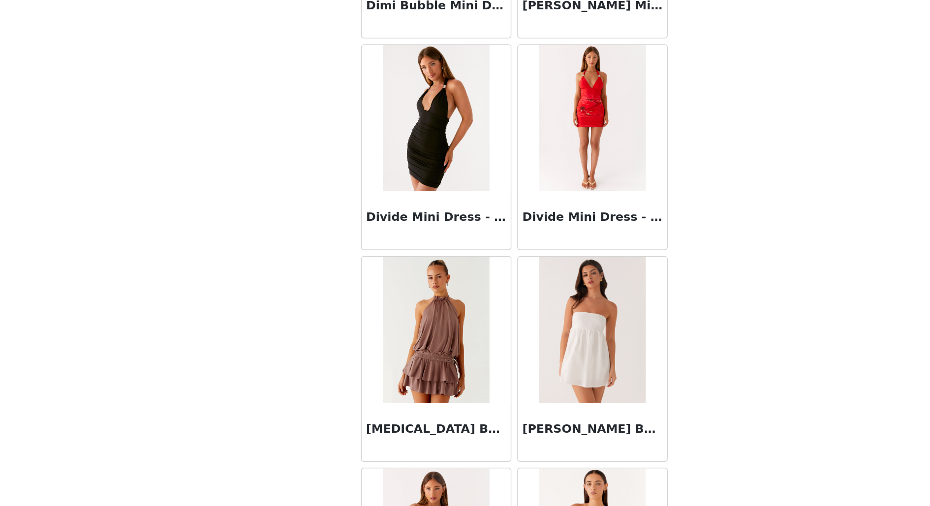
click at [603, 404] on body "Dashboard Networks STEP 1 OF 4 Select your styles! You will receive 4 products.…" at bounding box center [465, 253] width 930 height 506
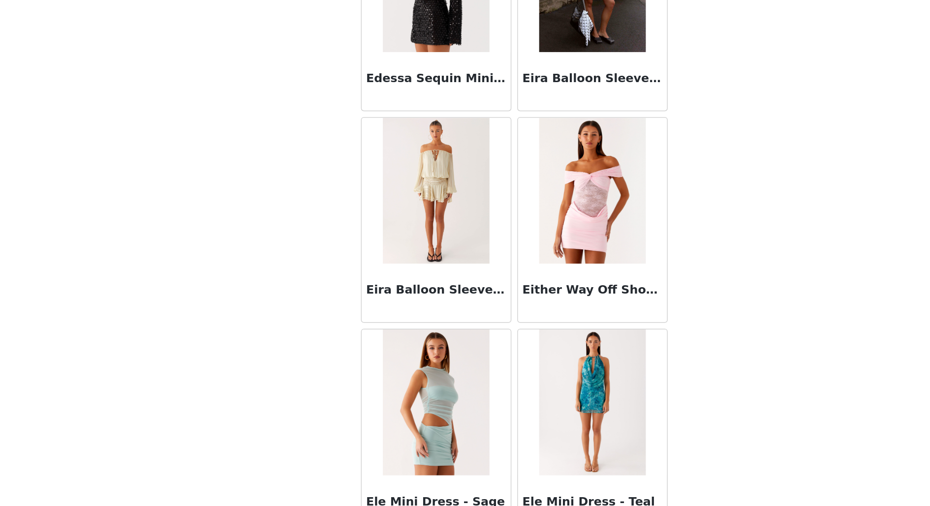
scroll to position [8110, 0]
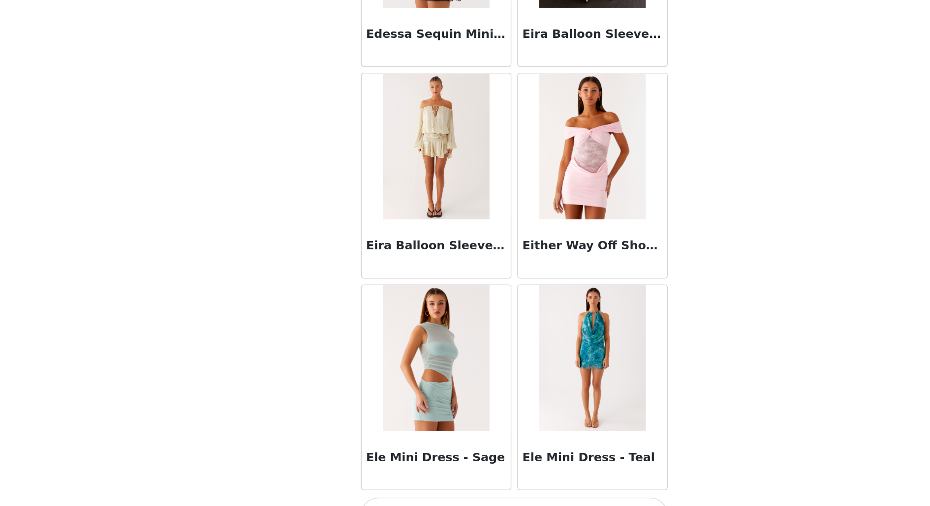
click at [460, 404] on button "Load More" at bounding box center [465, 512] width 207 height 24
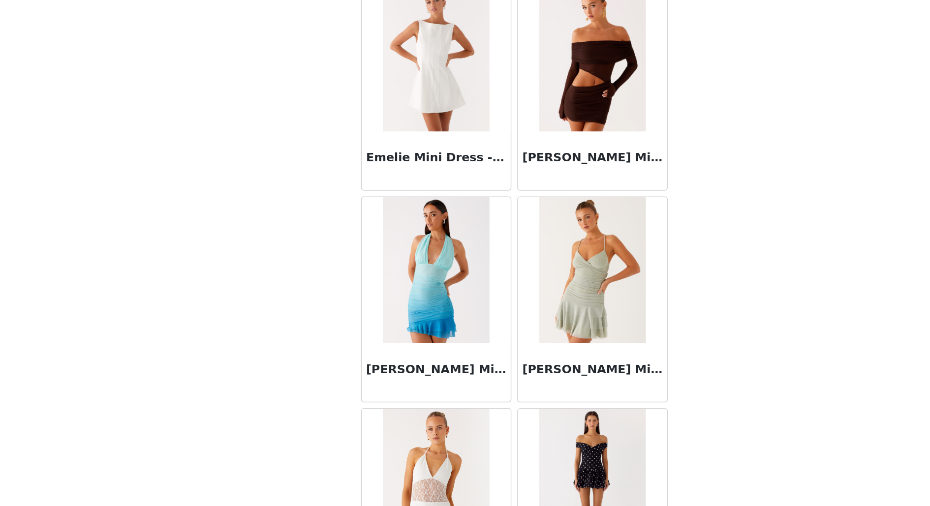
scroll to position [9533, 0]
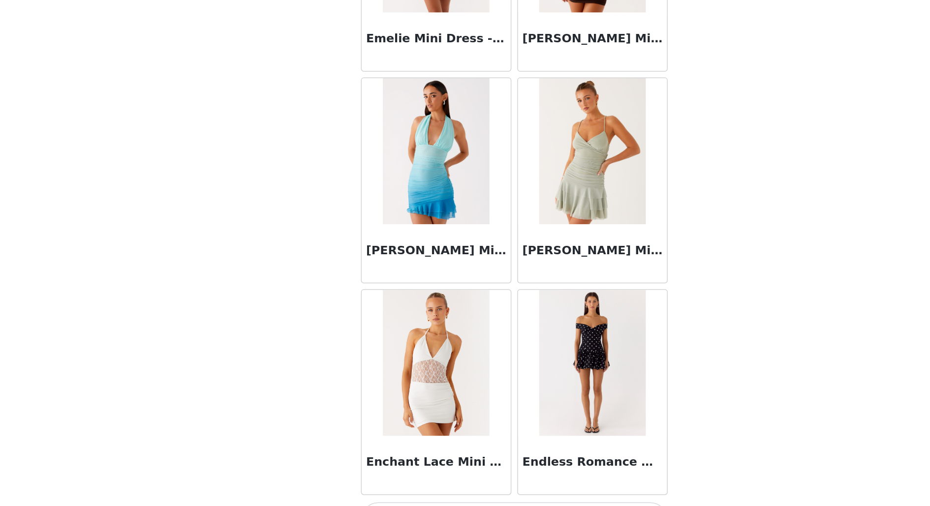
click at [459, 404] on button "Load More" at bounding box center [465, 516] width 207 height 24
click at [605, 372] on body "Dashboard Networks STEP 1 OF 4 Select your styles! You will receive 4 products.…" at bounding box center [465, 253] width 930 height 506
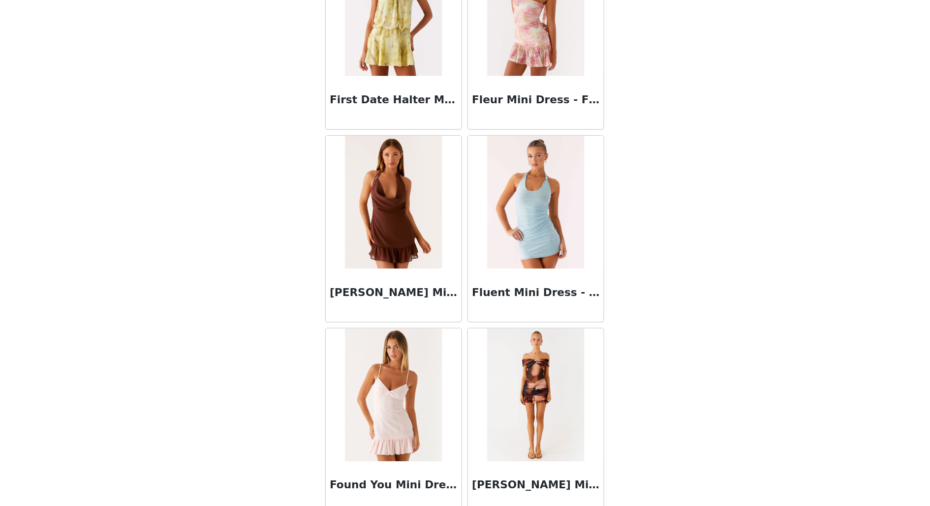
scroll to position [0, 0]
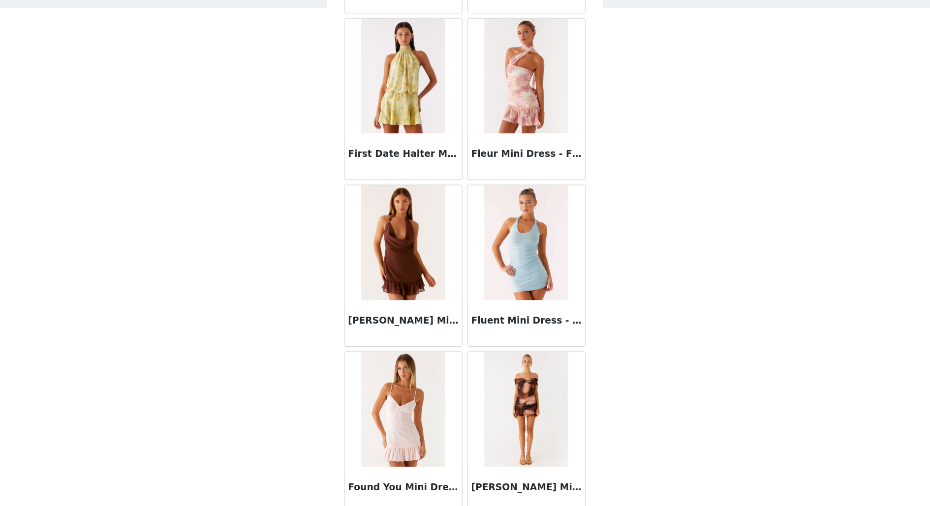
click at [627, 352] on body "Dashboard Networks STEP 1 OF 4 Select your styles! You will receive 4 products.…" at bounding box center [465, 253] width 930 height 506
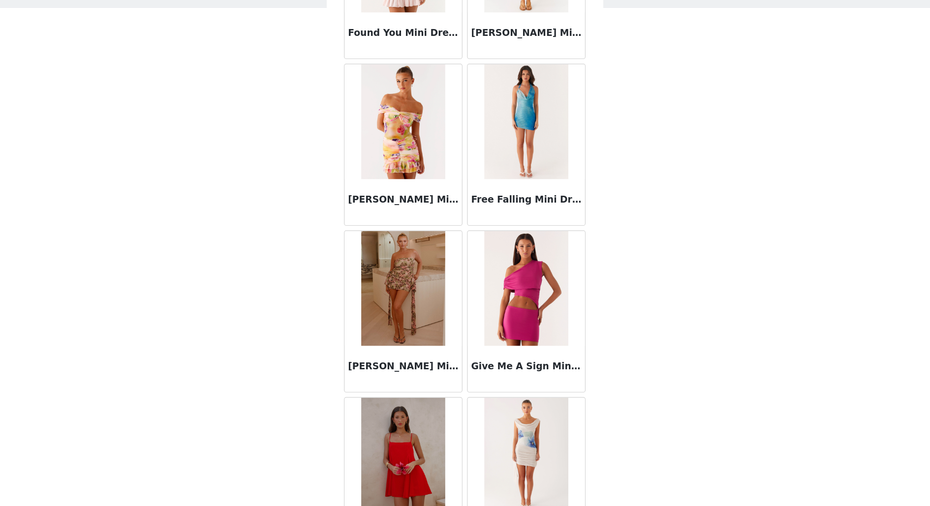
scroll to position [10955, 0]
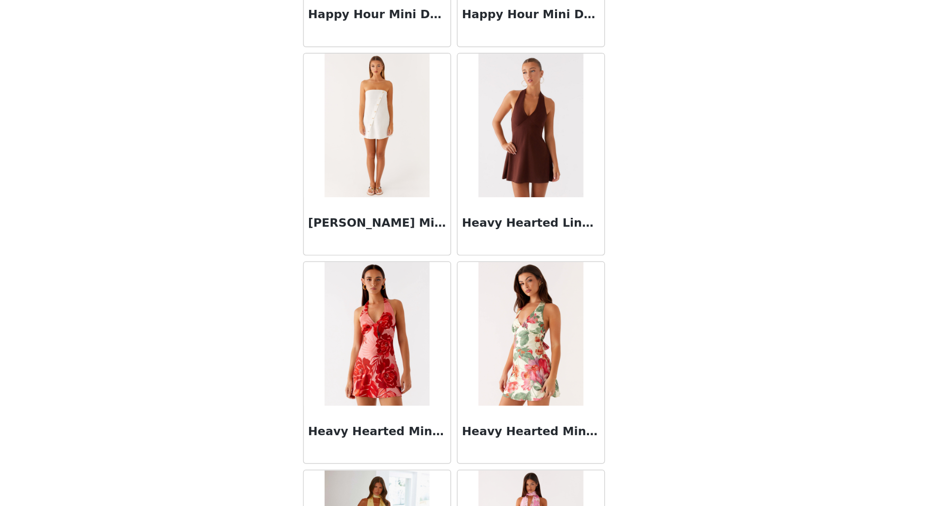
scroll to position [0, 0]
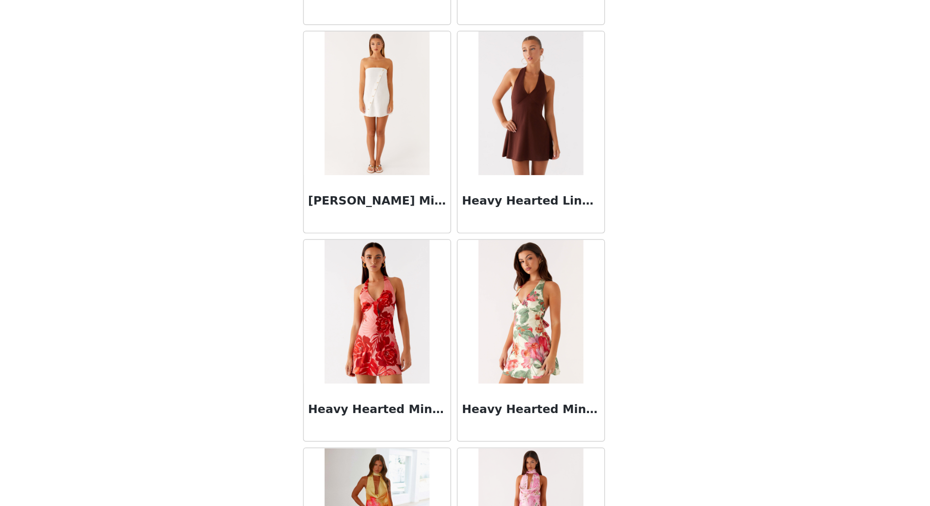
click at [583, 397] on body "Dashboard Networks STEP 1 OF 4 Select your styles! You will receive 4 products.…" at bounding box center [465, 253] width 930 height 506
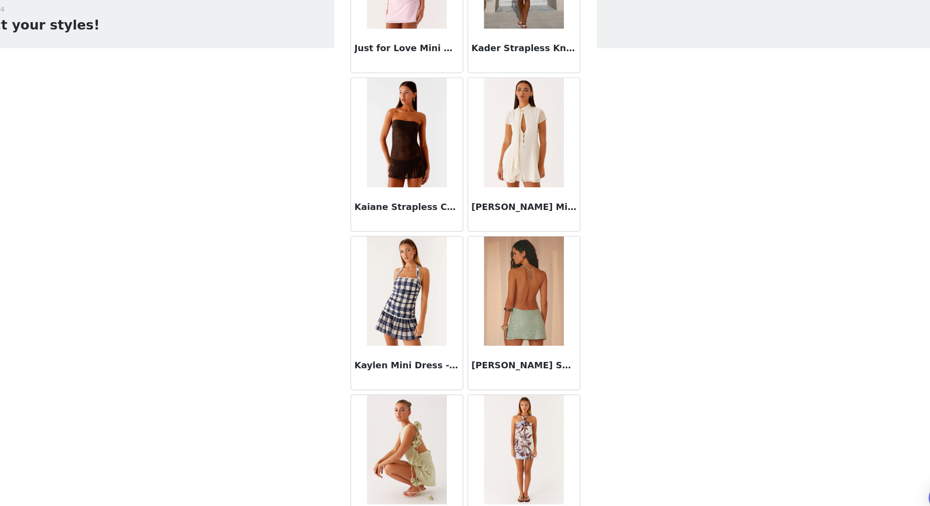
scroll to position [15224, 0]
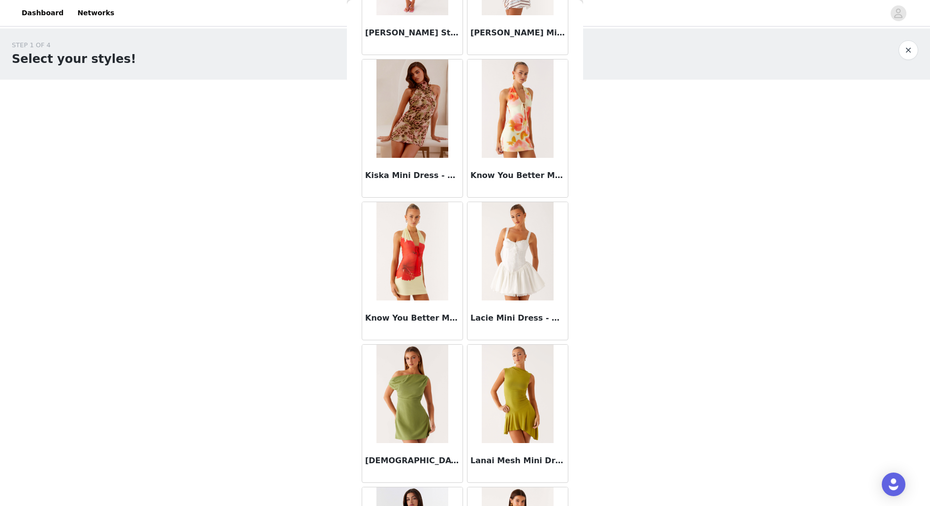
scroll to position [16647, 0]
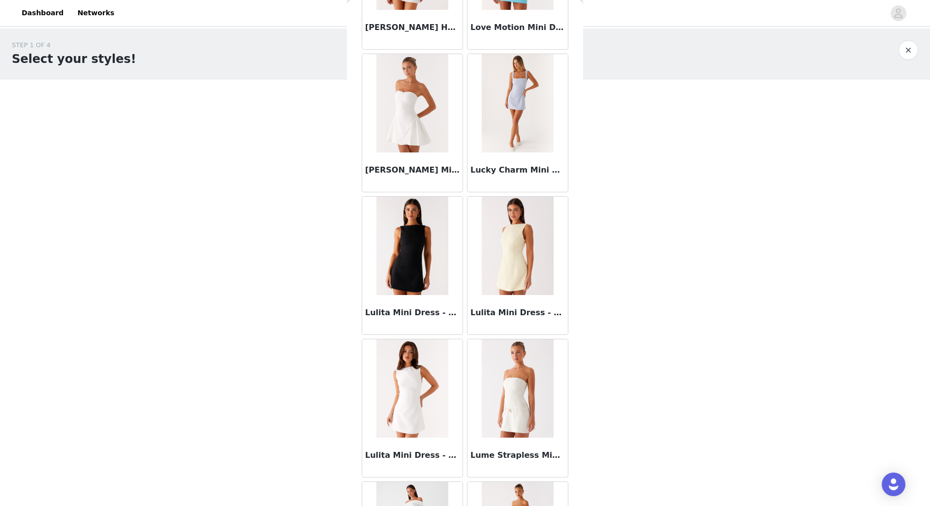
scroll to position [18070, 0]
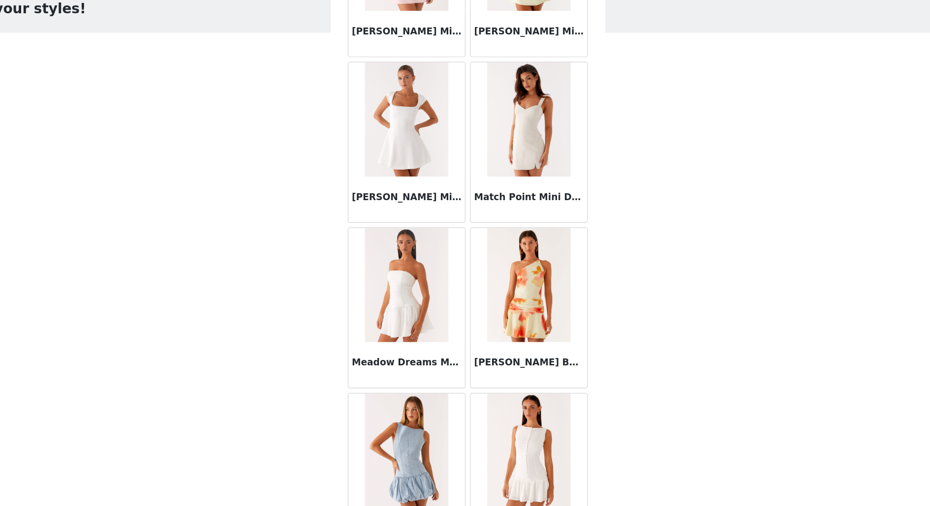
scroll to position [19493, 0]
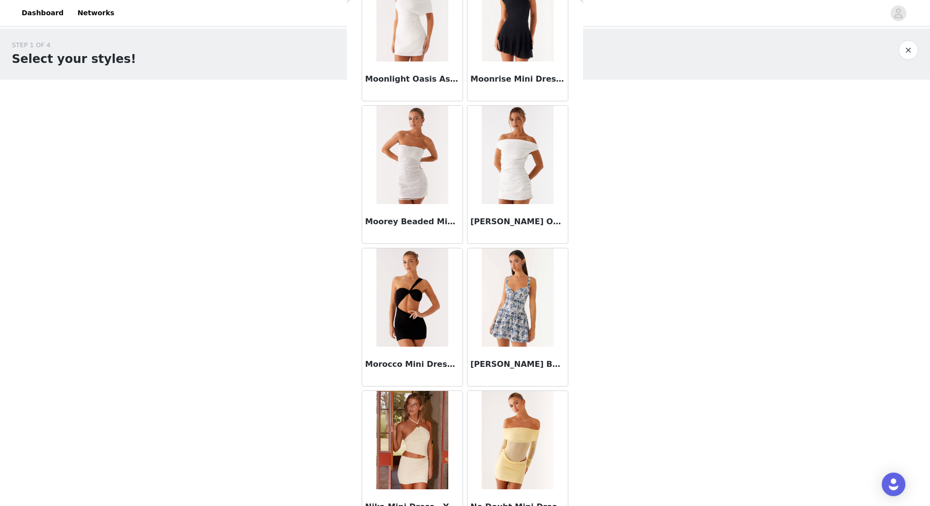
scroll to position [20915, 0]
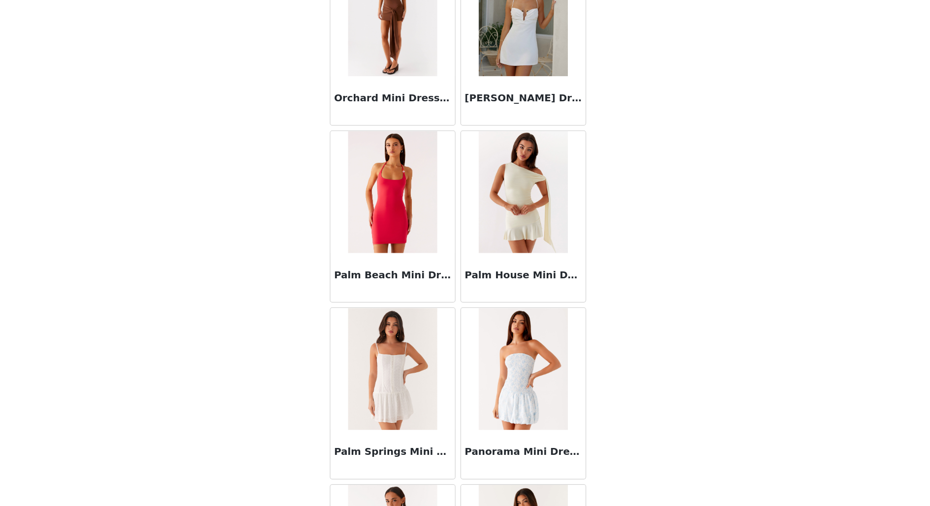
scroll to position [22338, 0]
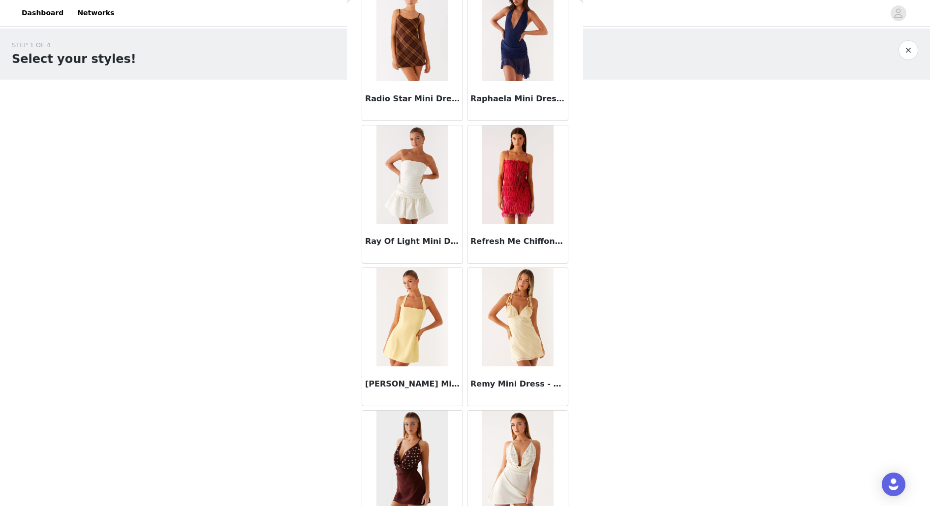
scroll to position [23761, 0]
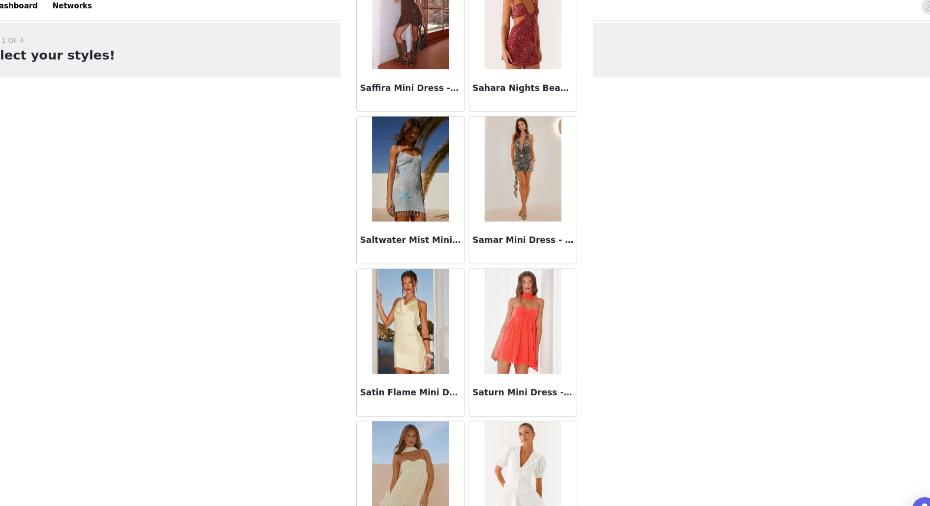
scroll to position [0, 0]
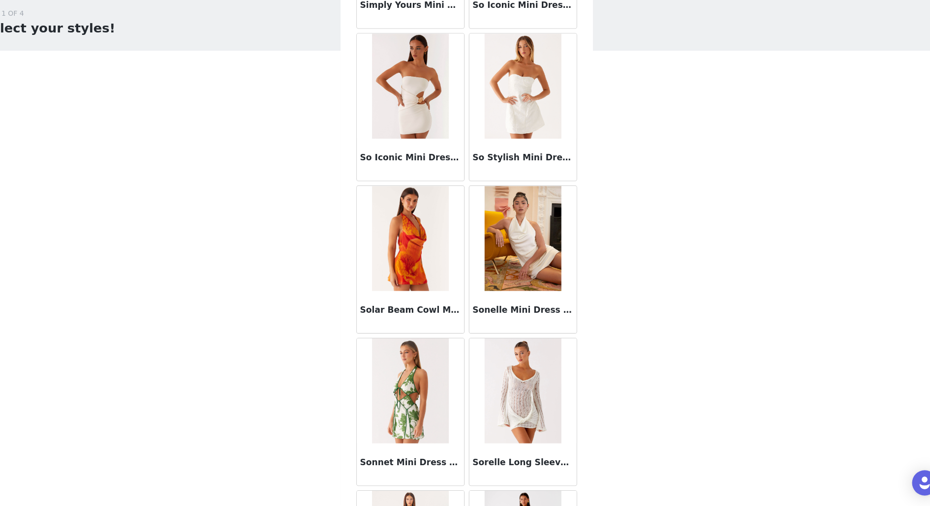
scroll to position [26607, 0]
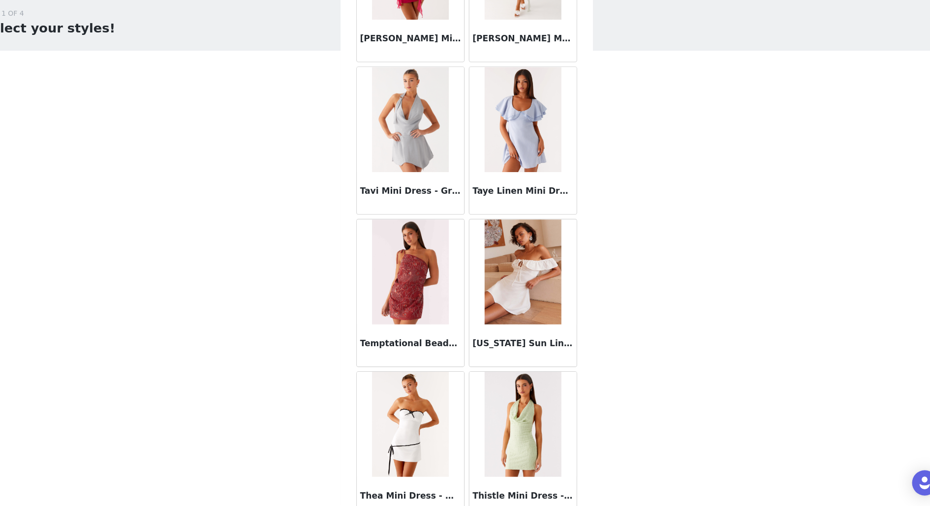
scroll to position [28030, 0]
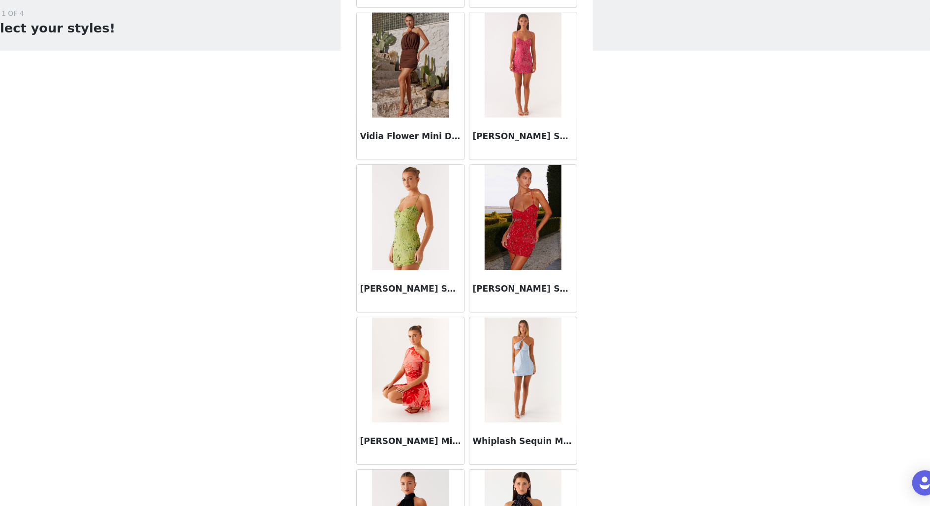
scroll to position [29453, 0]
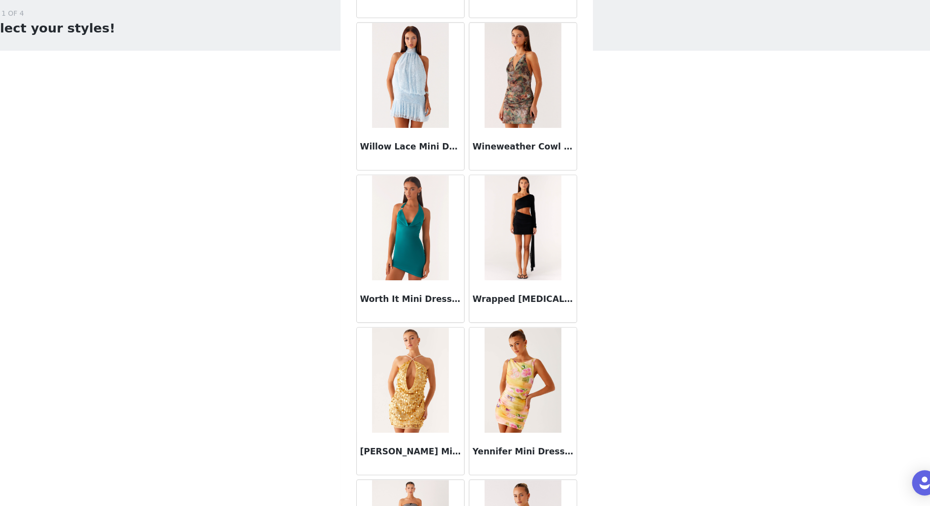
scroll to position [30876, 0]
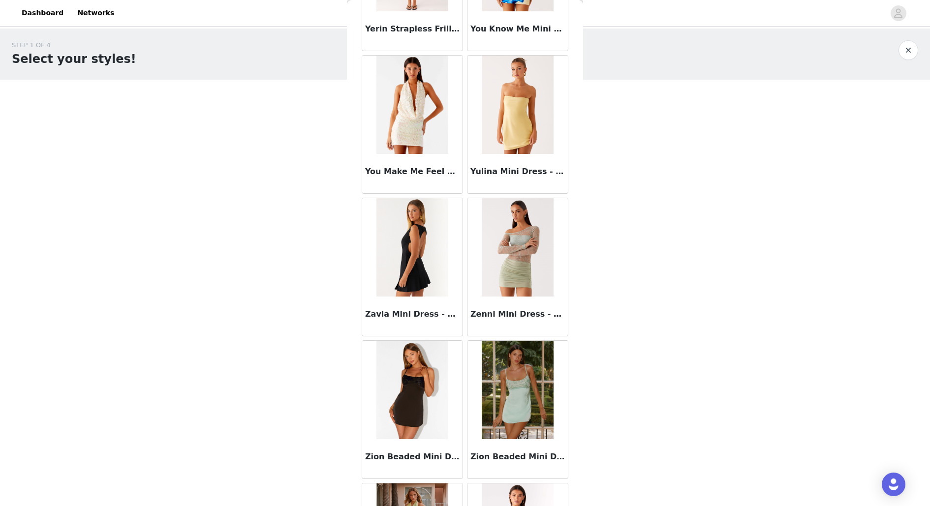
scroll to position [31413, 0]
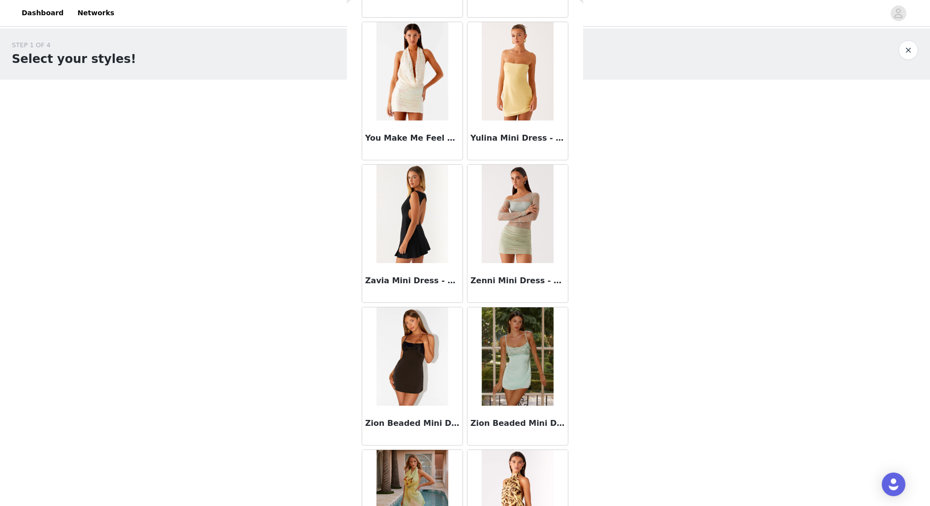
drag, startPoint x: 615, startPoint y: 468, endPoint x: 609, endPoint y: 468, distance: 6.9
click at [615, 404] on body "Dashboard Networks STEP 1 OF 4 Select your styles! You will receive 4 products.…" at bounding box center [465, 253] width 930 height 506
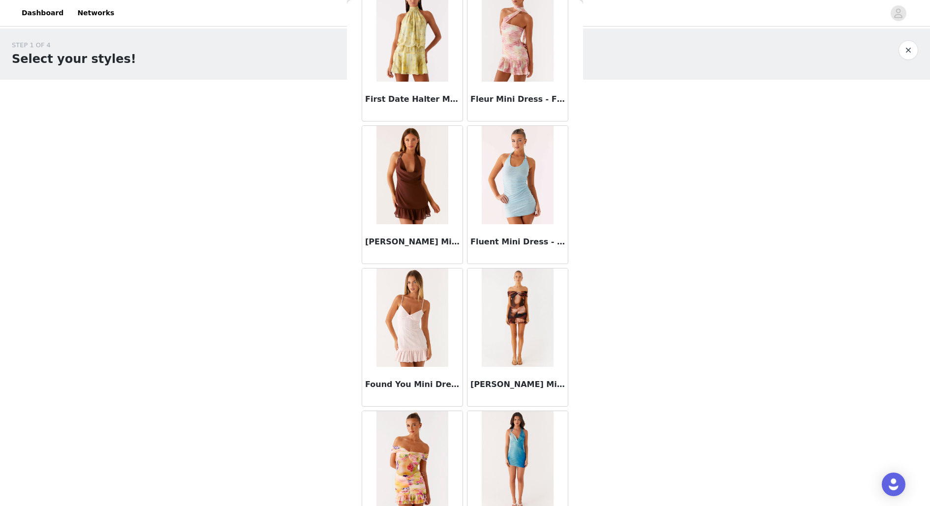
scroll to position [10657, 0]
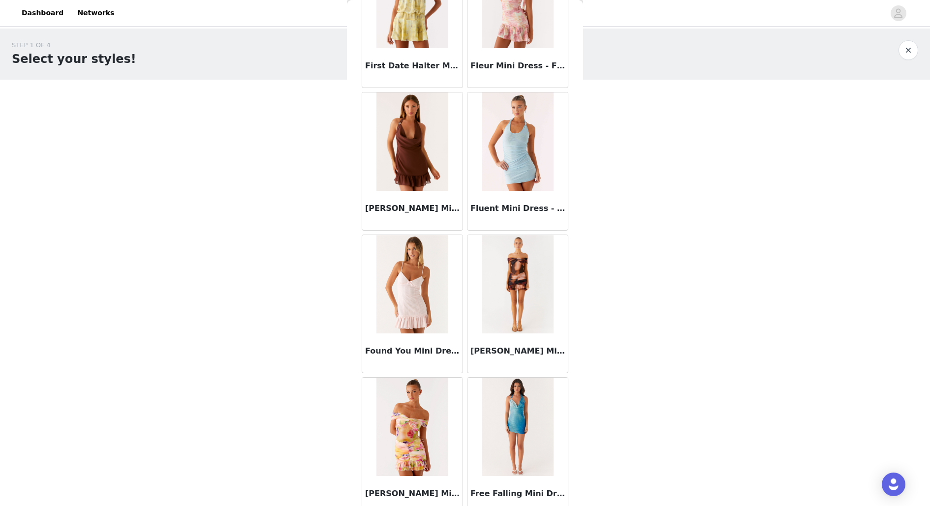
click at [424, 280] on img at bounding box center [411, 284] width 71 height 98
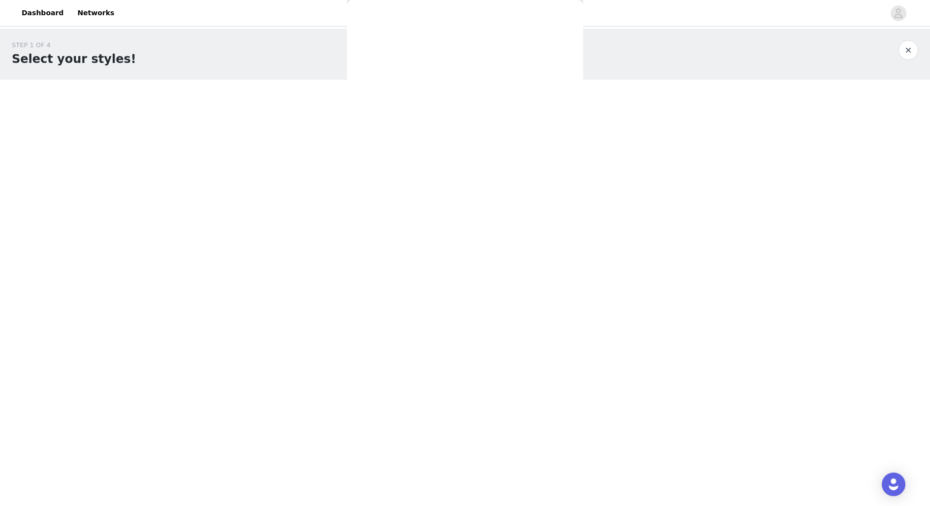
scroll to position [0, 0]
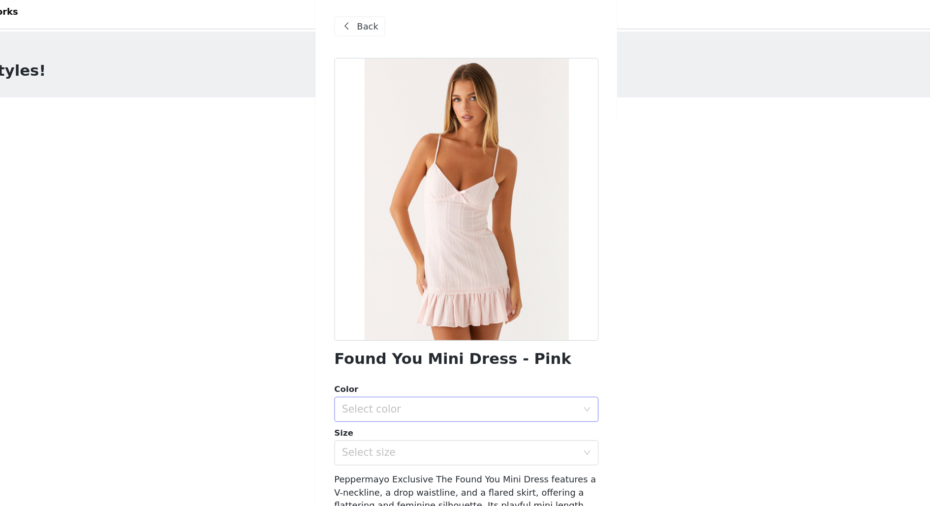
click at [422, 321] on div "Select color" at bounding box center [459, 324] width 184 height 10
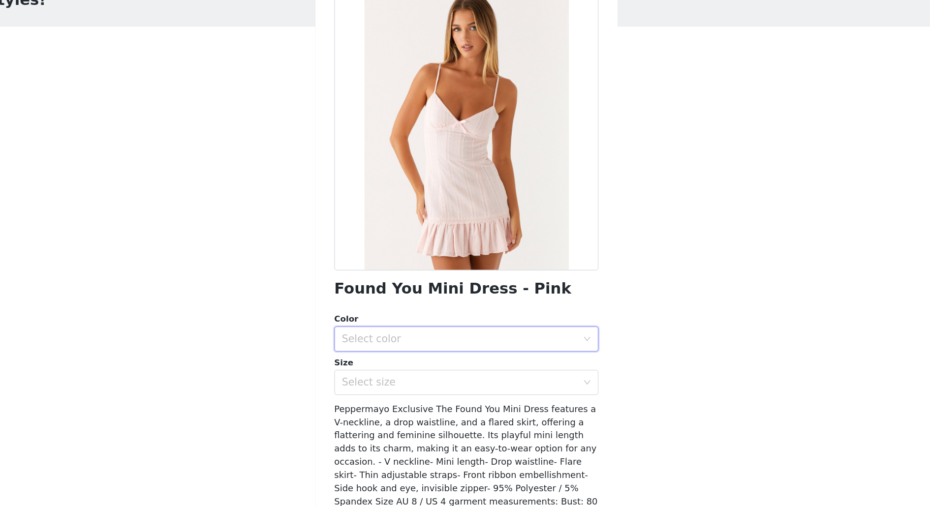
click at [425, 372] on div "Found You Mini Dress - Pink Color Select color Size Select size Peppermayo Excl…" at bounding box center [465, 289] width 207 height 480
click at [425, 365] on div "Select size" at bounding box center [461, 358] width 188 height 19
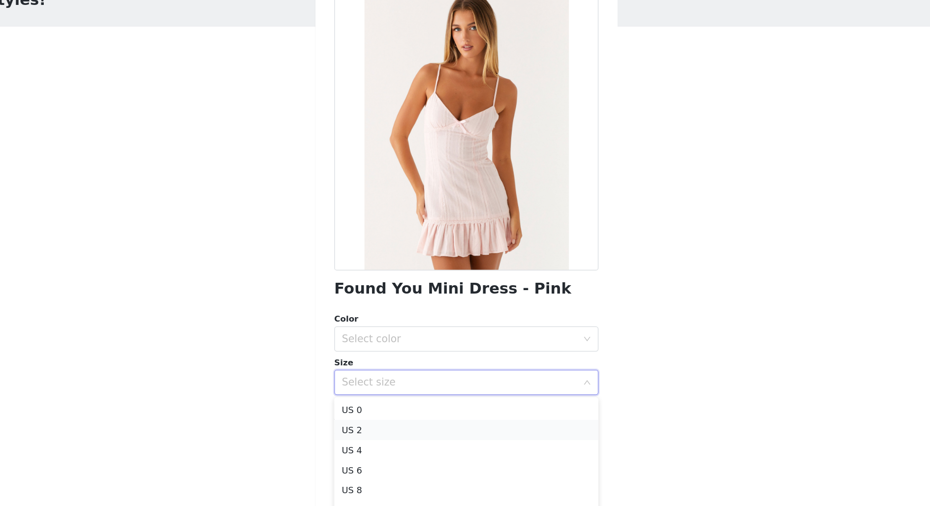
click at [380, 395] on li "US 2" at bounding box center [465, 396] width 207 height 16
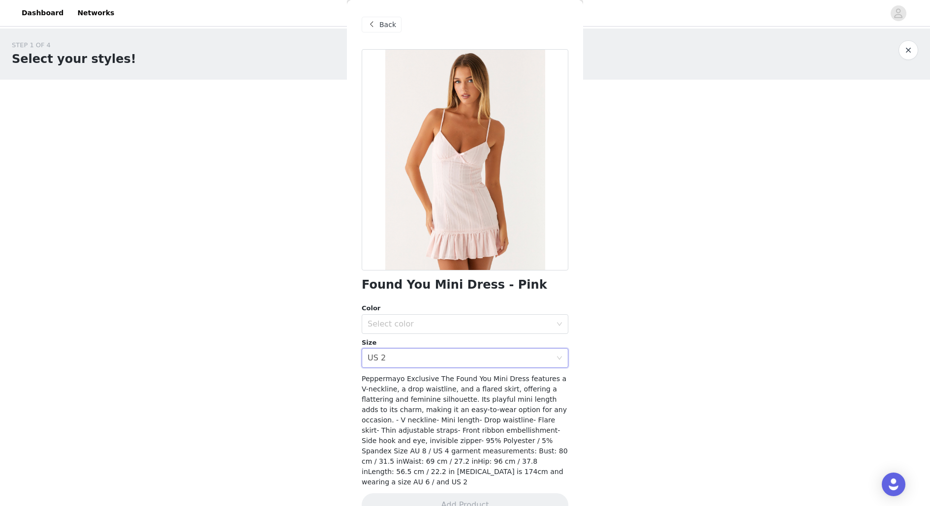
scroll to position [12, 0]
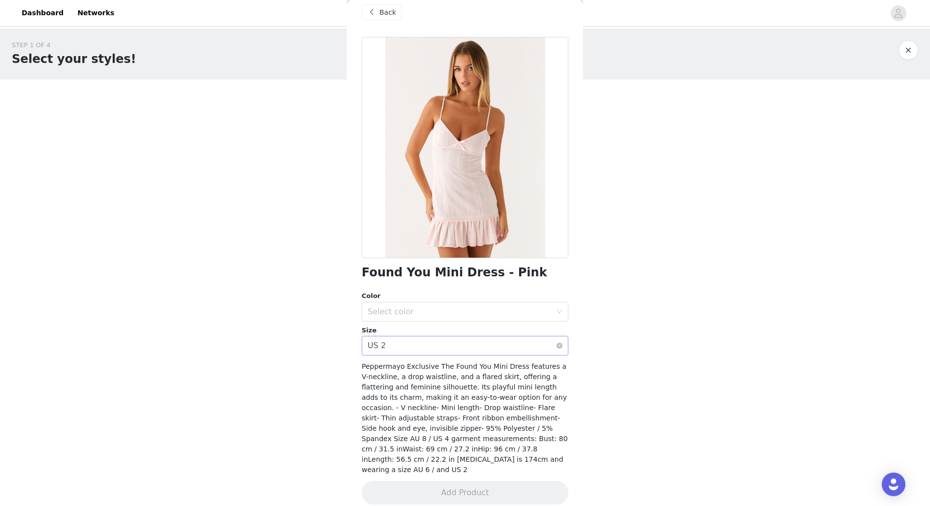
click at [418, 348] on div "Select size US 2" at bounding box center [461, 345] width 188 height 19
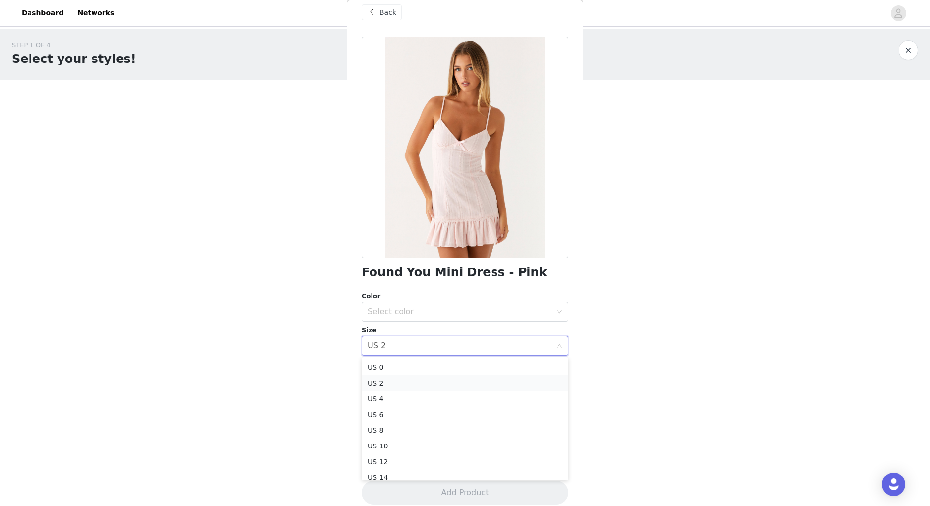
click at [394, 385] on li "US 2" at bounding box center [465, 383] width 207 height 16
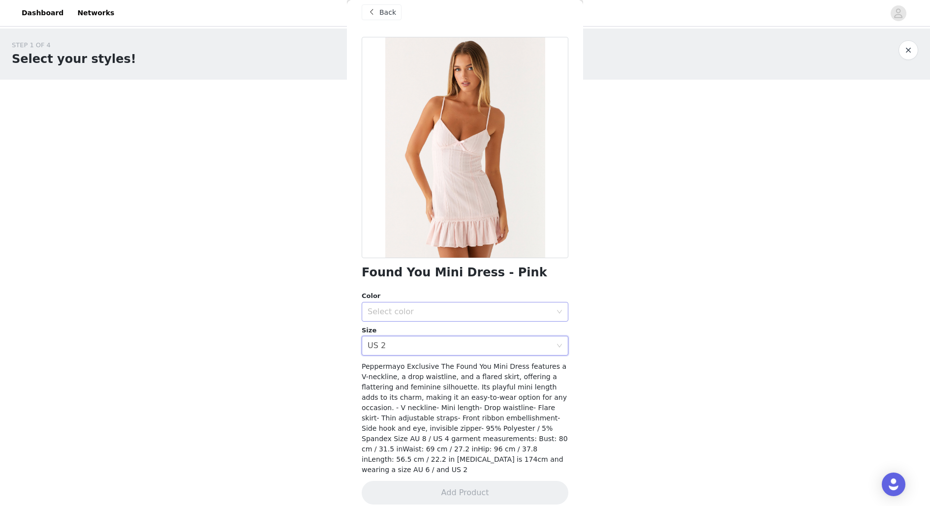
click at [404, 314] on div "Select color" at bounding box center [459, 312] width 184 height 10
click at [398, 330] on li "Pink" at bounding box center [465, 333] width 207 height 16
click at [439, 404] on button "Add Product" at bounding box center [465, 493] width 207 height 24
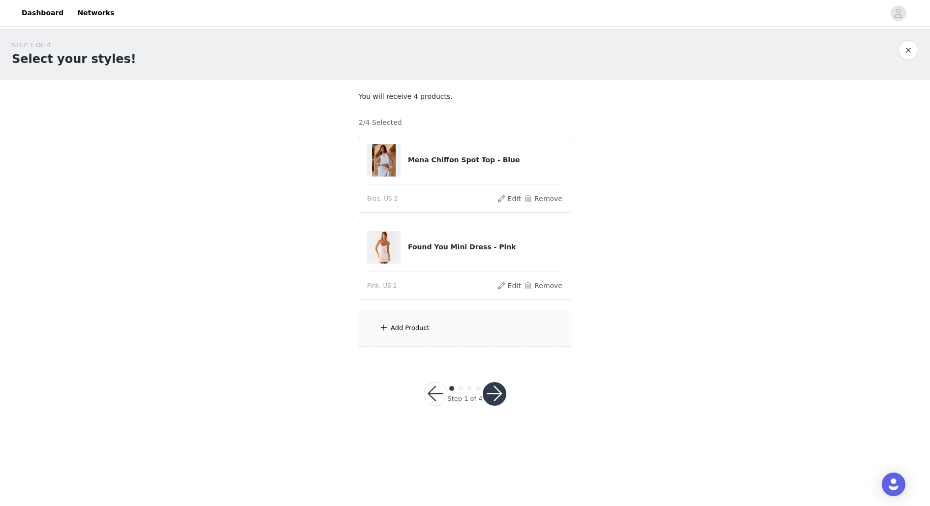
click at [477, 327] on div "Add Product" at bounding box center [465, 328] width 213 height 37
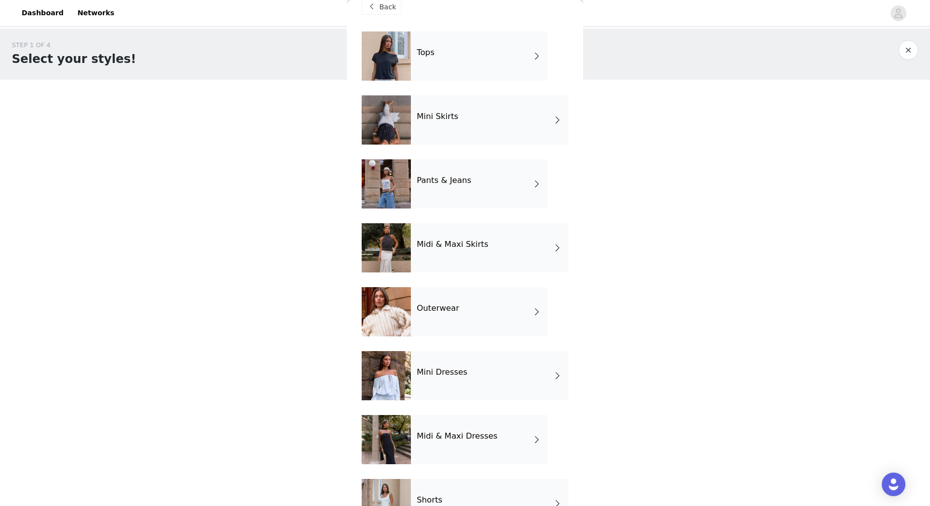
scroll to position [0, 0]
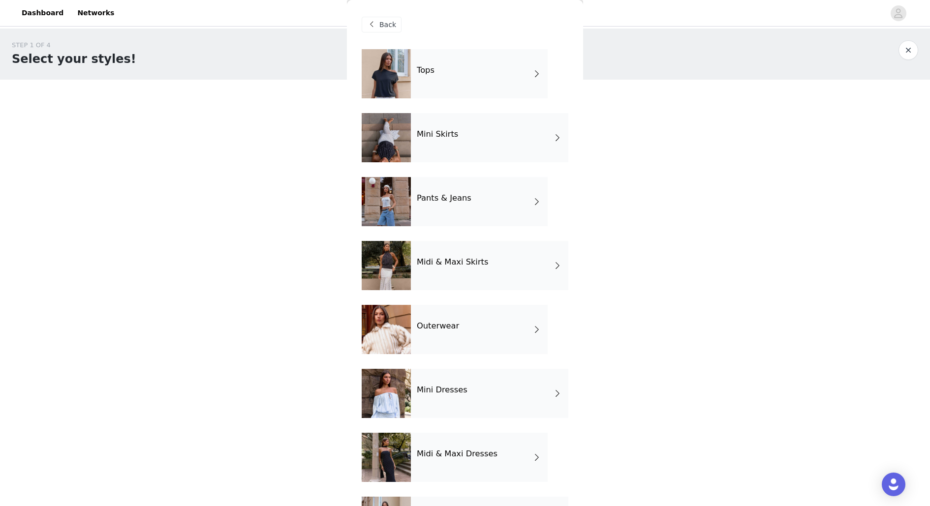
click at [449, 334] on div "Outerwear" at bounding box center [479, 329] width 137 height 49
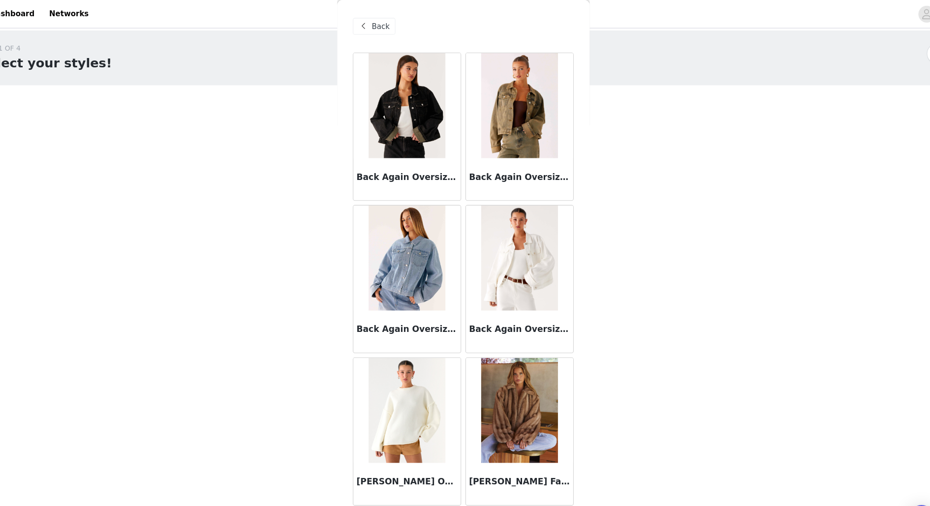
click at [383, 23] on span "Back" at bounding box center [387, 25] width 17 height 10
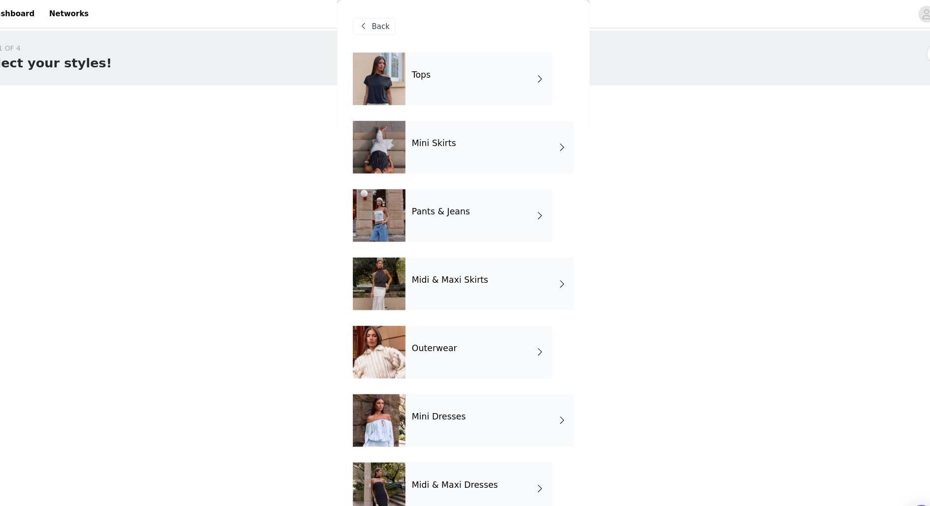
scroll to position [10, 0]
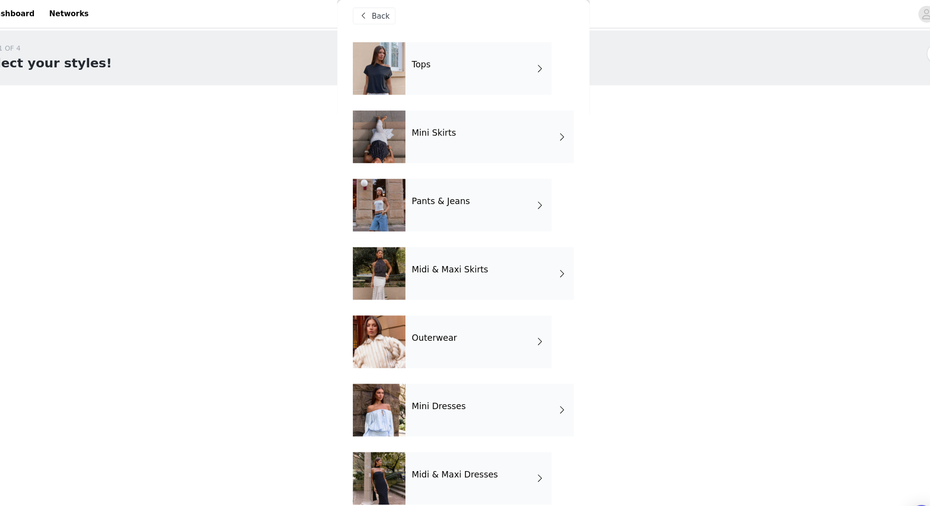
click at [468, 196] on div "Pants & Jeans" at bounding box center [479, 191] width 137 height 49
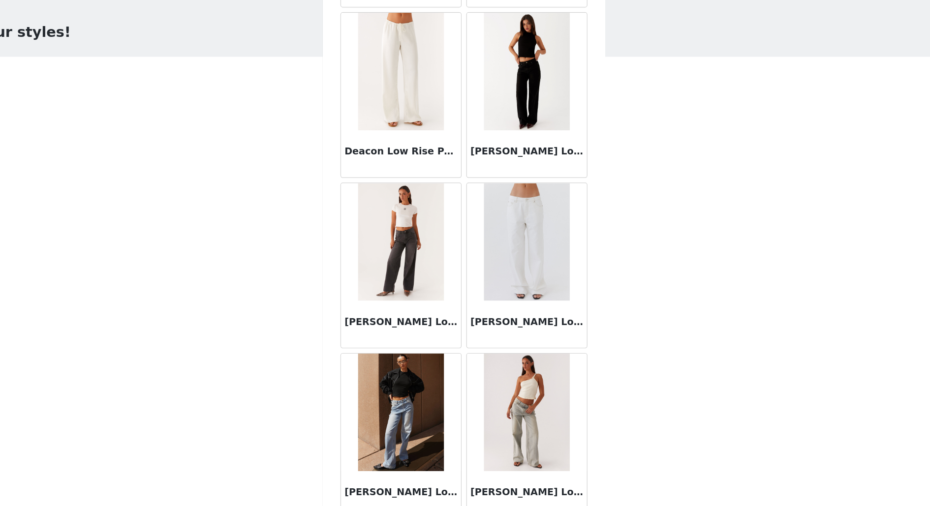
scroll to position [610, 0]
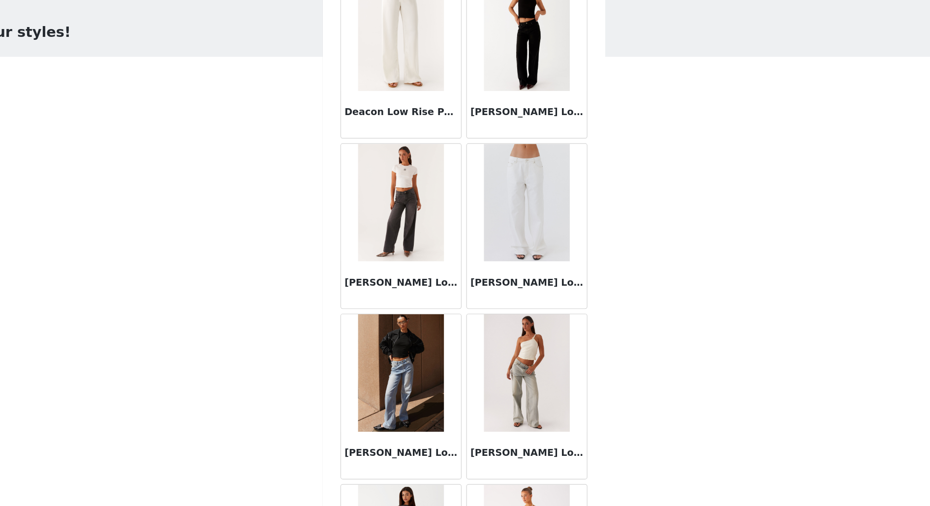
click at [506, 251] on div "[PERSON_NAME] Low Rise Denim Jeans - Ivory" at bounding box center [517, 270] width 100 height 39
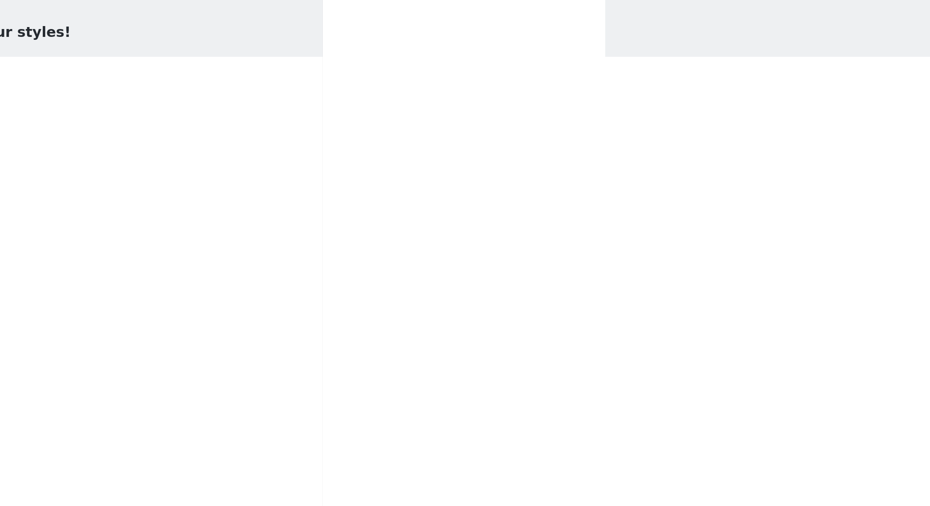
scroll to position [0, 0]
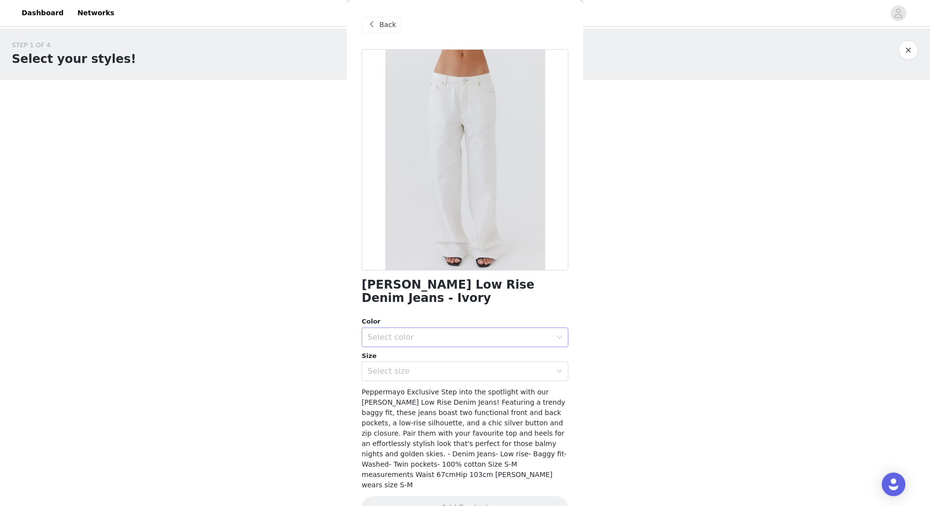
click at [484, 333] on div "Select color" at bounding box center [459, 338] width 184 height 10
click at [483, 341] on li "Ivory" at bounding box center [465, 345] width 207 height 16
click at [478, 366] on div "Select size" at bounding box center [459, 371] width 184 height 10
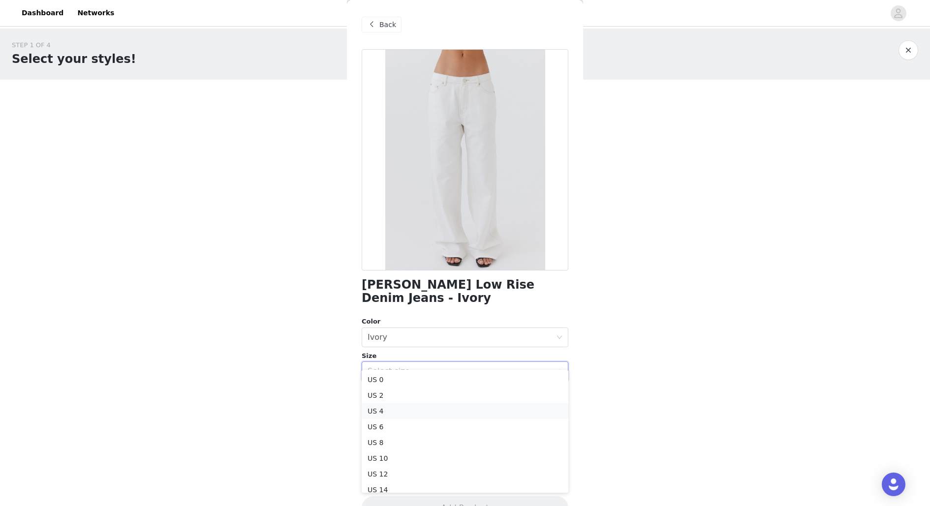
click at [458, 404] on li "US 4" at bounding box center [465, 411] width 207 height 16
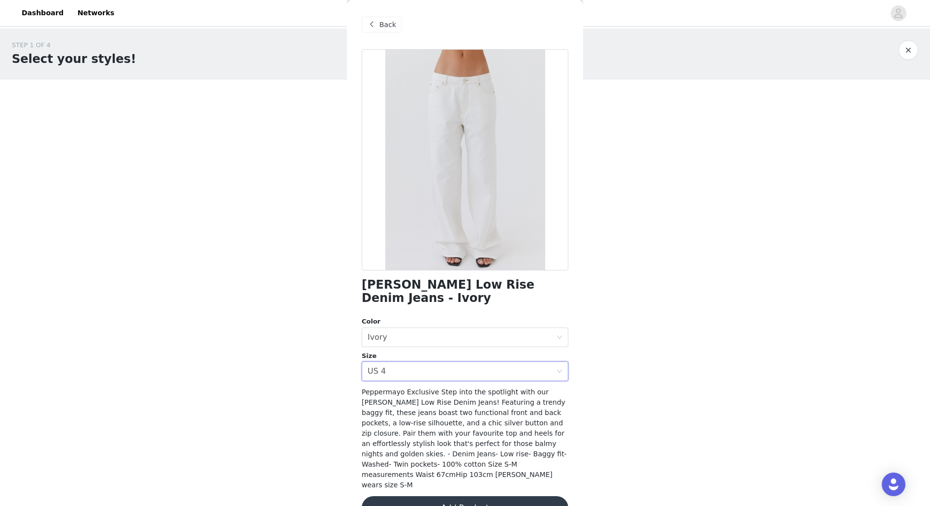
click at [489, 404] on button "Add Product" at bounding box center [465, 508] width 207 height 24
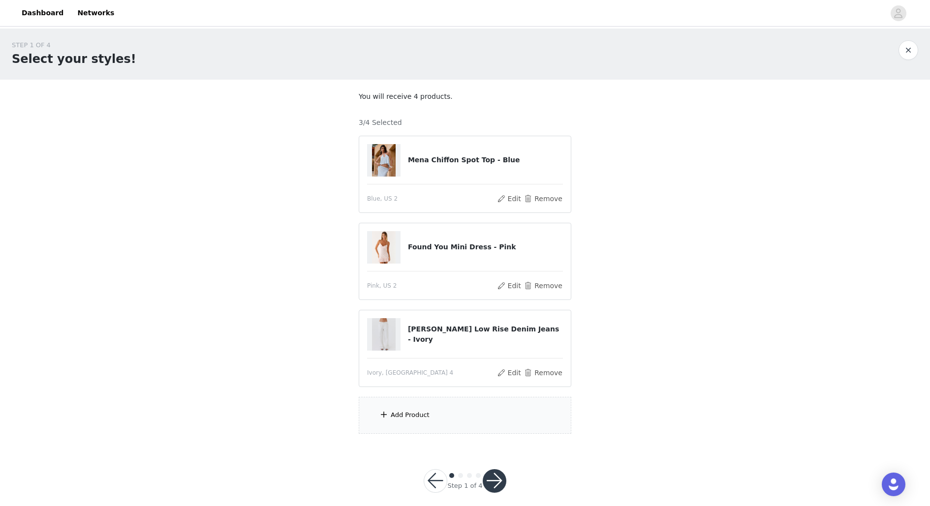
click at [401, 404] on div "Add Product" at bounding box center [465, 415] width 213 height 37
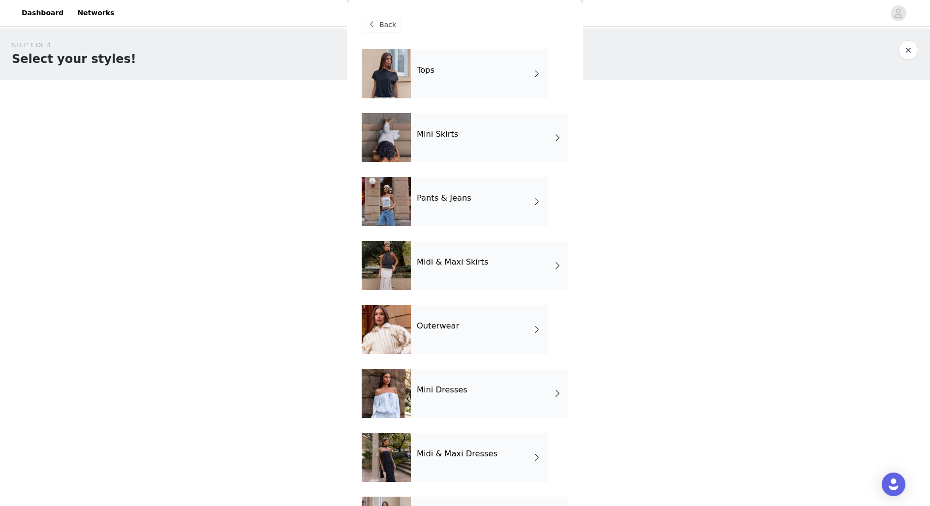
click at [465, 264] on h4 "Midi & Maxi Skirts" at bounding box center [452, 262] width 71 height 9
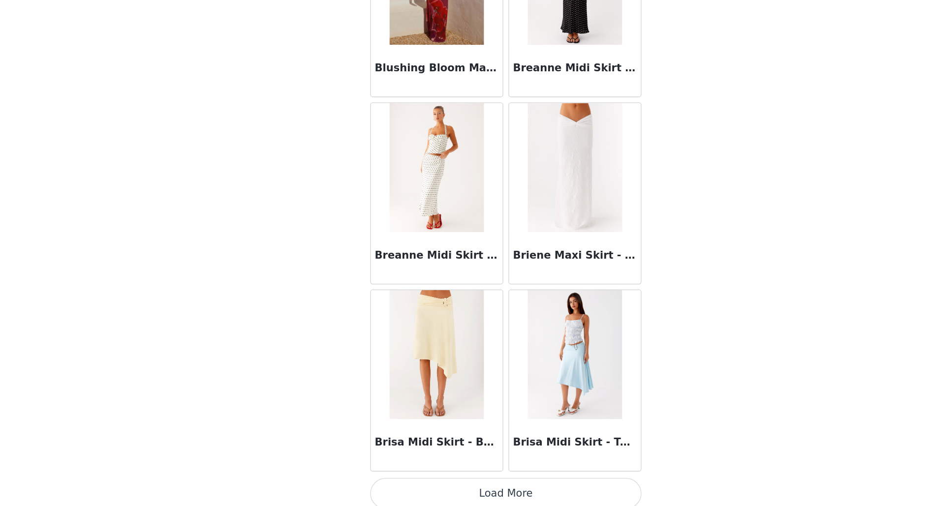
scroll to position [8, 0]
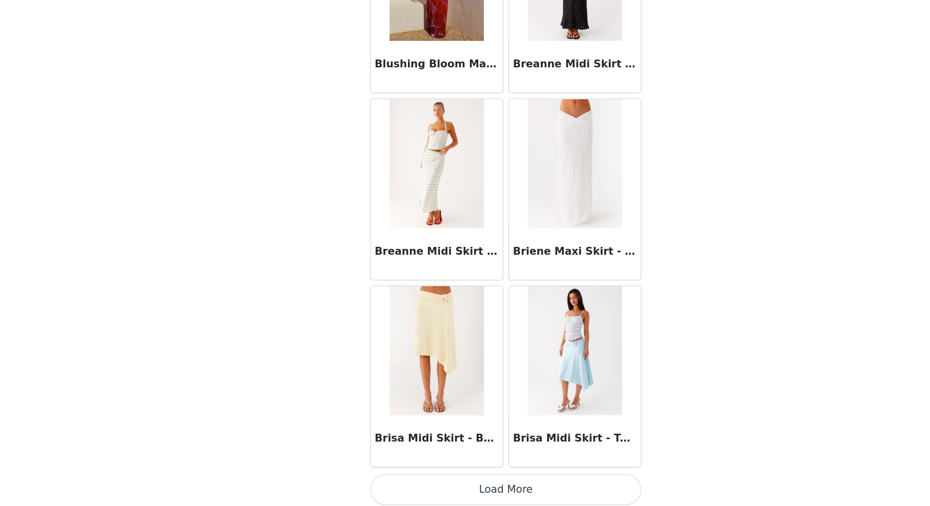
click at [455, 404] on button "Load More" at bounding box center [465, 494] width 207 height 24
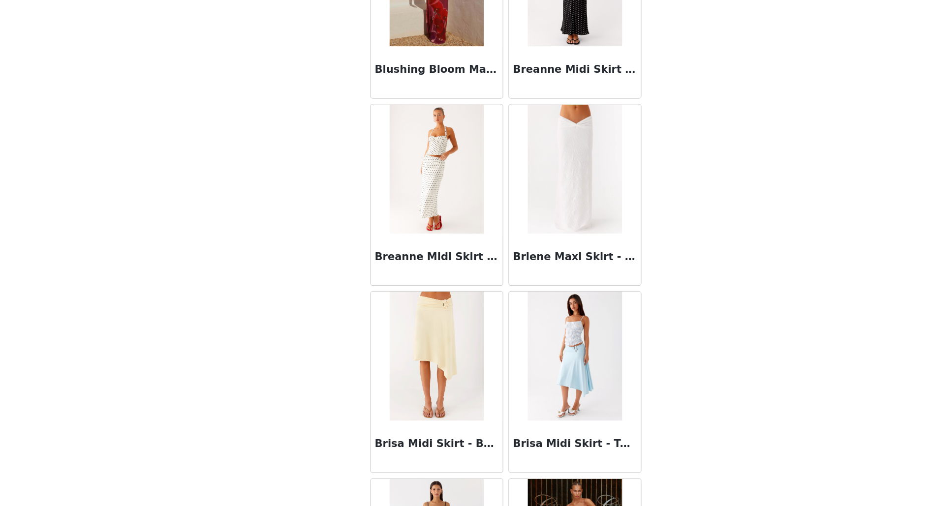
scroll to position [995, 0]
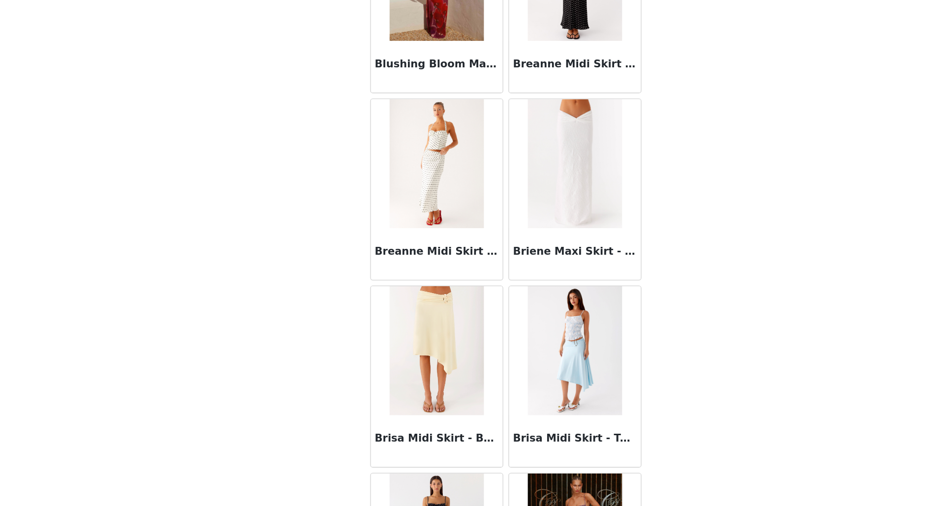
click at [645, 338] on div "STEP 1 OF 4 Select your styles! You will receive 4 products. 3/4 Selected Mena …" at bounding box center [465, 228] width 930 height 417
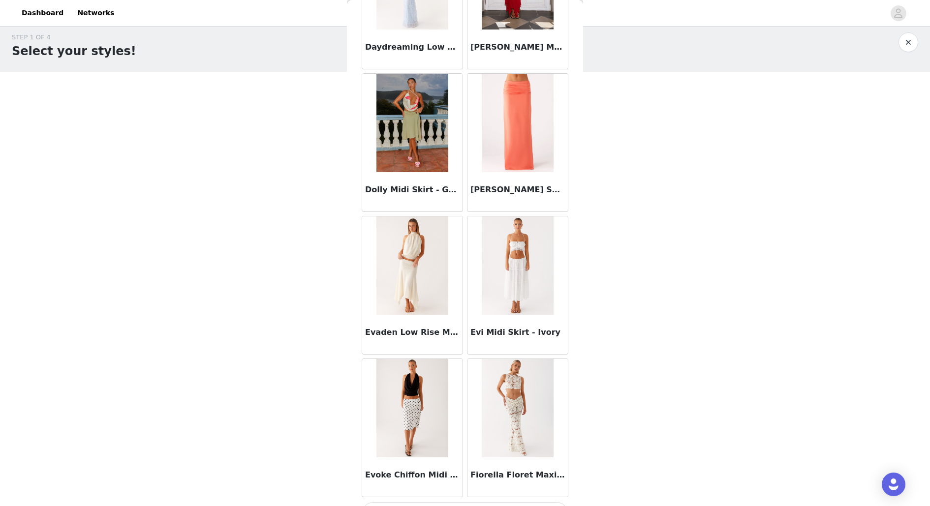
scroll to position [2418, 0]
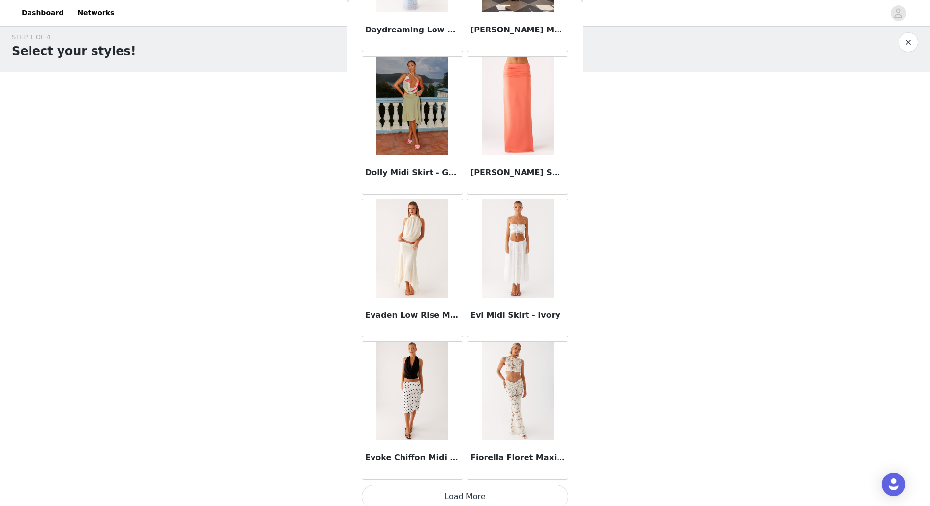
click at [461, 404] on button "Load More" at bounding box center [465, 497] width 207 height 24
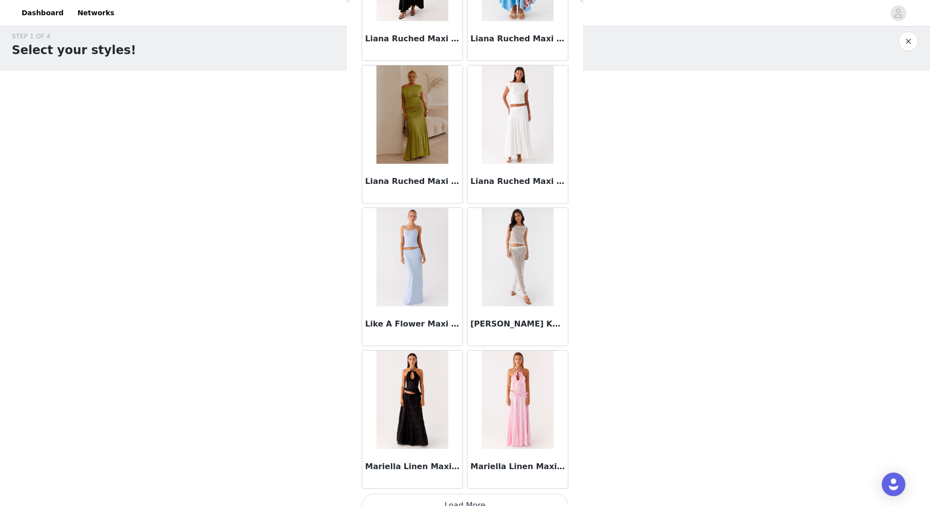
scroll to position [3841, 0]
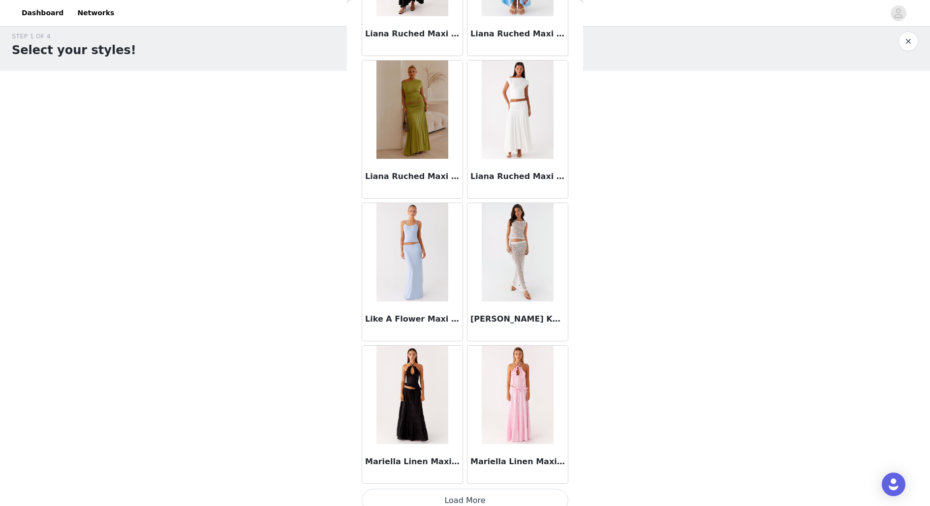
click at [480, 404] on button "Load More" at bounding box center [465, 501] width 207 height 24
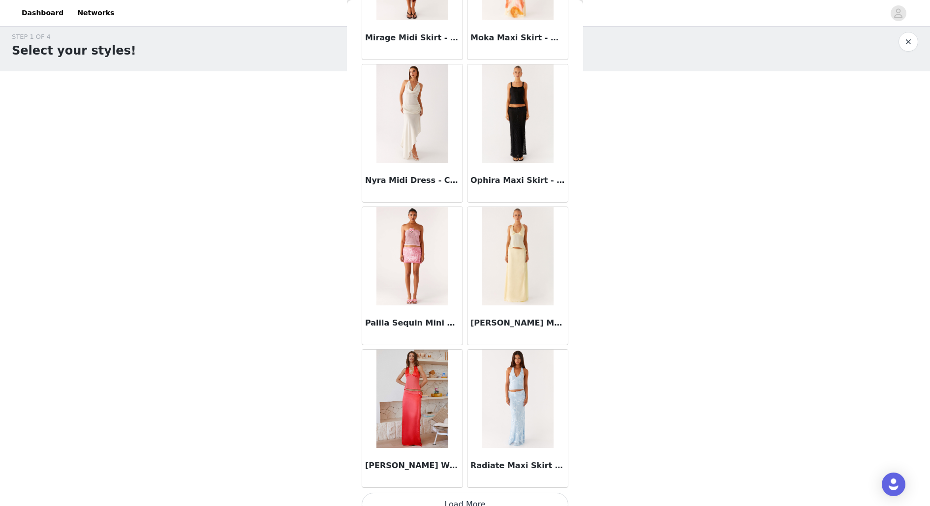
scroll to position [9, 0]
click at [471, 404] on button "Load More" at bounding box center [465, 505] width 207 height 24
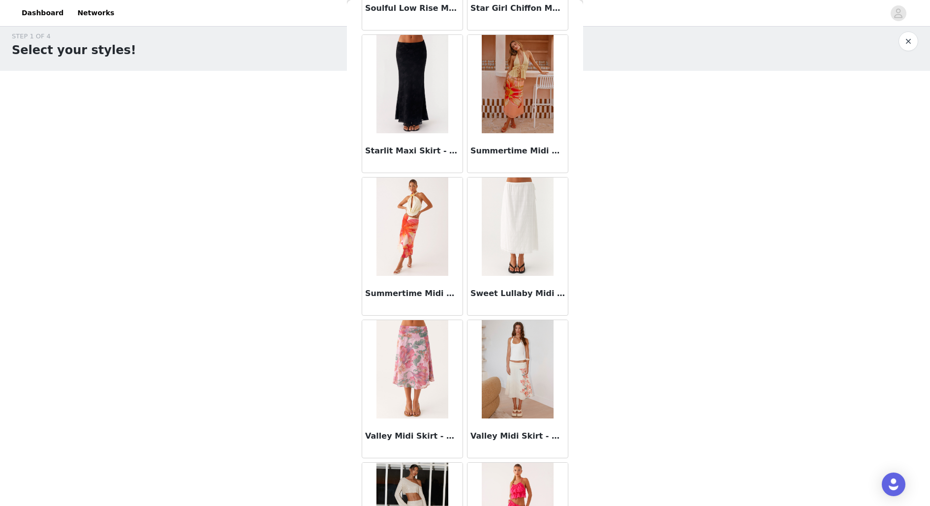
scroll to position [6539, 0]
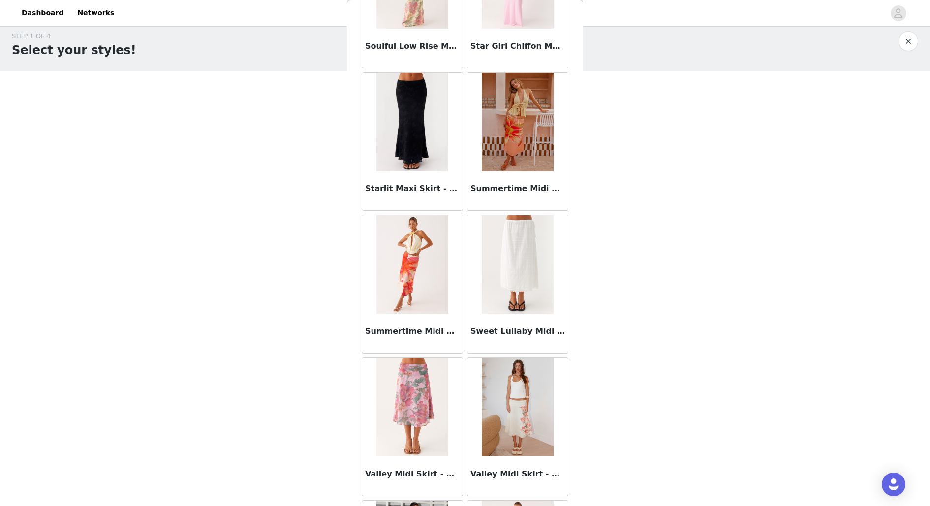
click at [662, 330] on div "STEP 1 OF 4 Select your styles! You will receive 4 products. 3/4 Selected Mena …" at bounding box center [465, 228] width 930 height 417
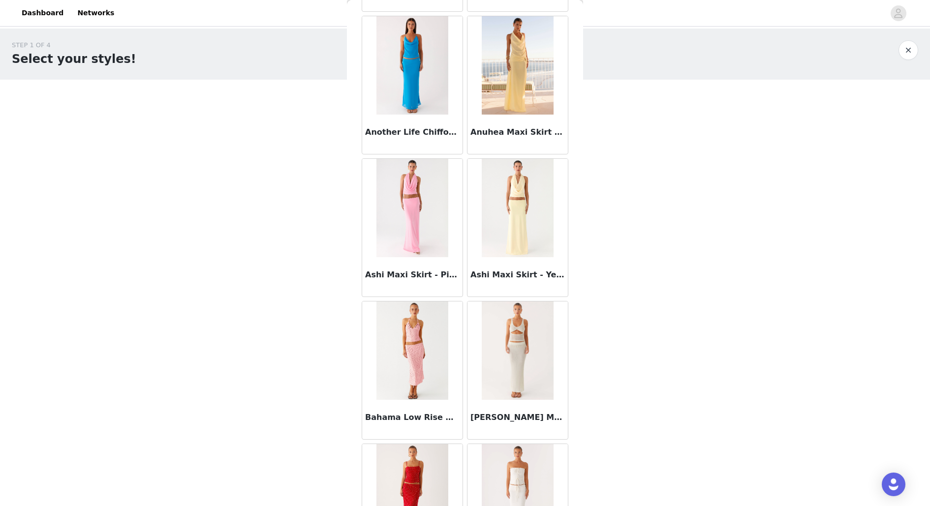
scroll to position [0, 0]
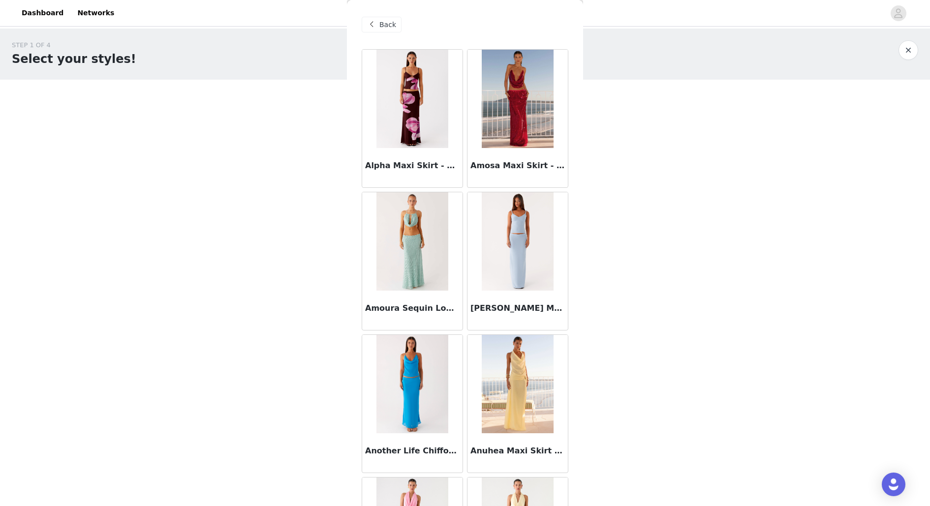
click at [371, 18] on div "Back" at bounding box center [382, 25] width 40 height 16
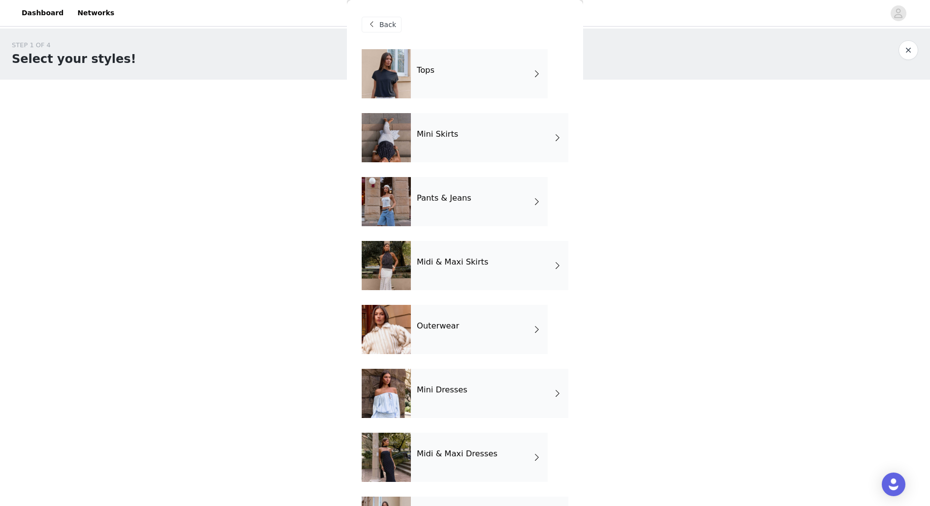
click at [495, 142] on div "Mini Skirts" at bounding box center [489, 137] width 157 height 49
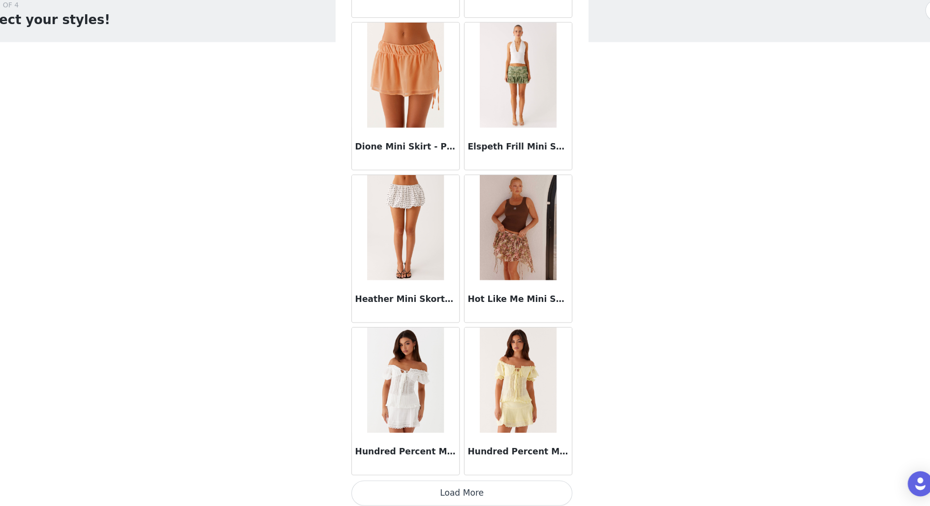
scroll to position [8, 0]
click at [511, 404] on button "Load More" at bounding box center [465, 494] width 207 height 24
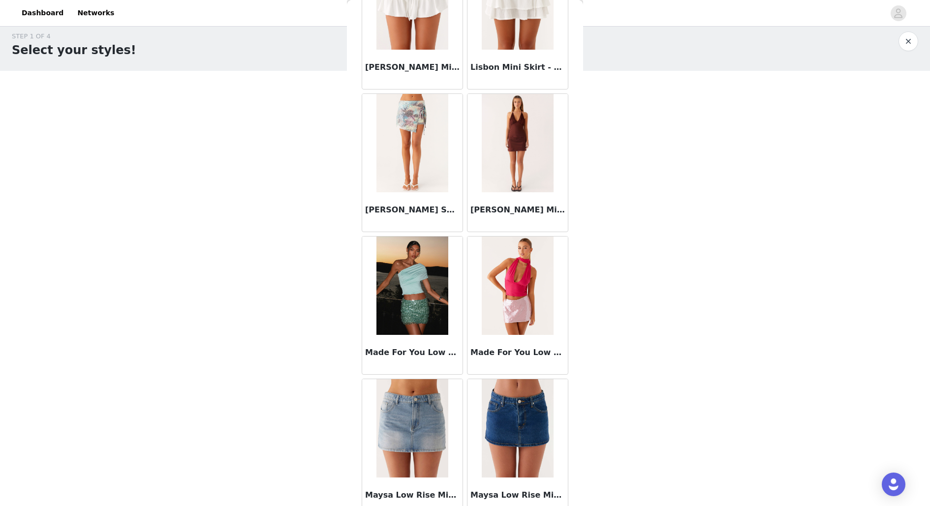
scroll to position [2418, 0]
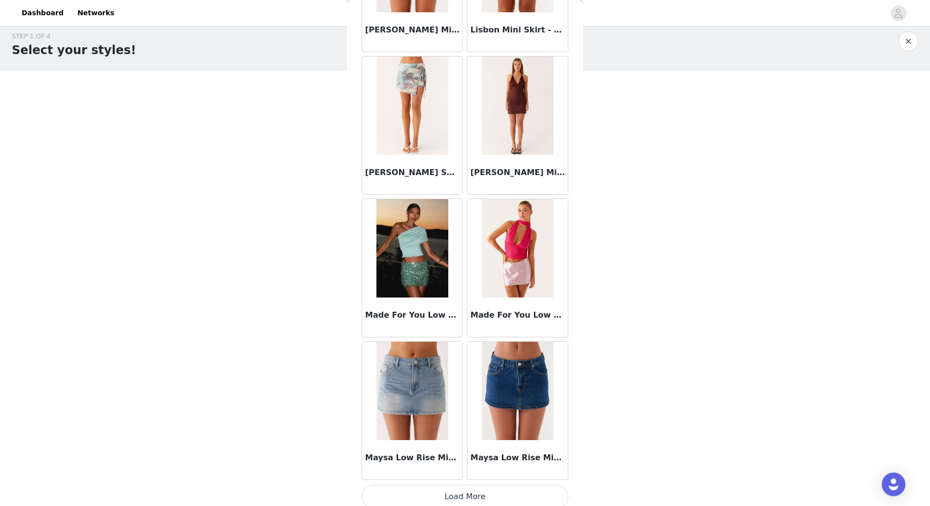
click at [519, 404] on button "Load More" at bounding box center [465, 497] width 207 height 24
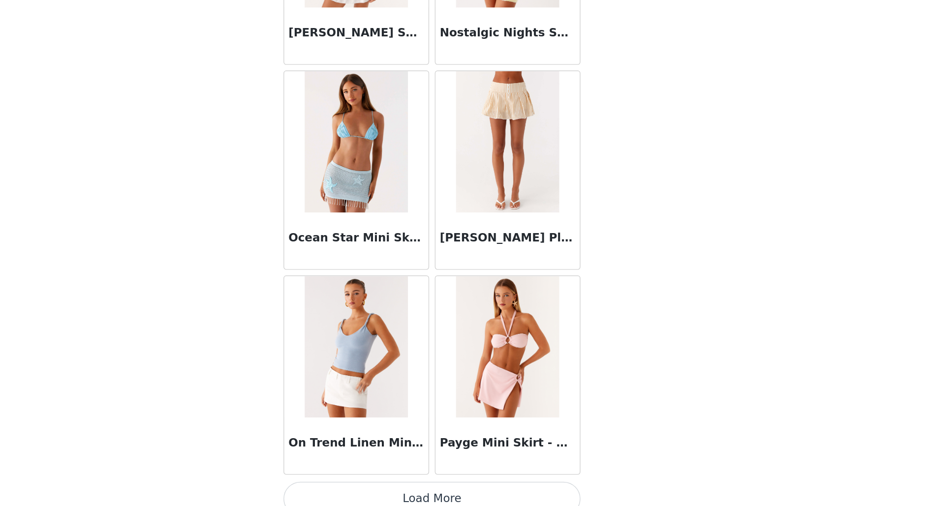
scroll to position [7, 0]
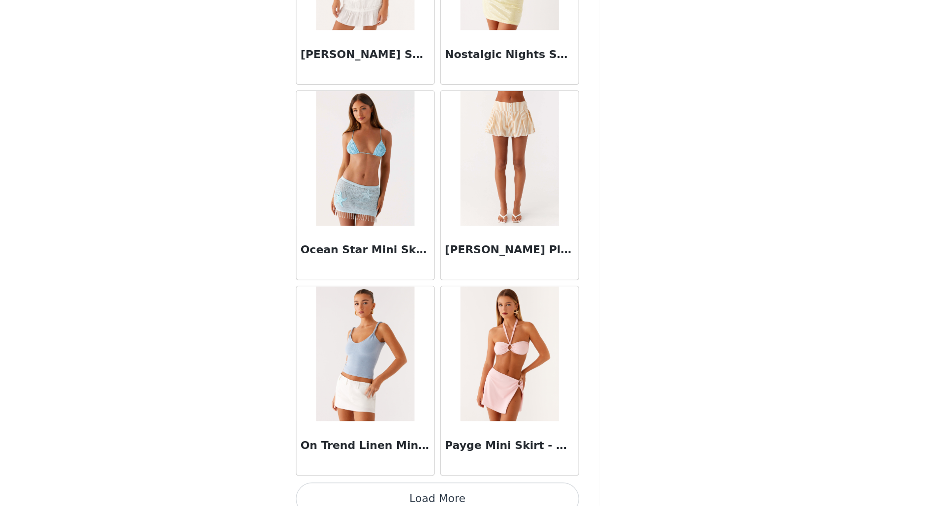
click at [499, 404] on button "Load More" at bounding box center [465, 501] width 207 height 24
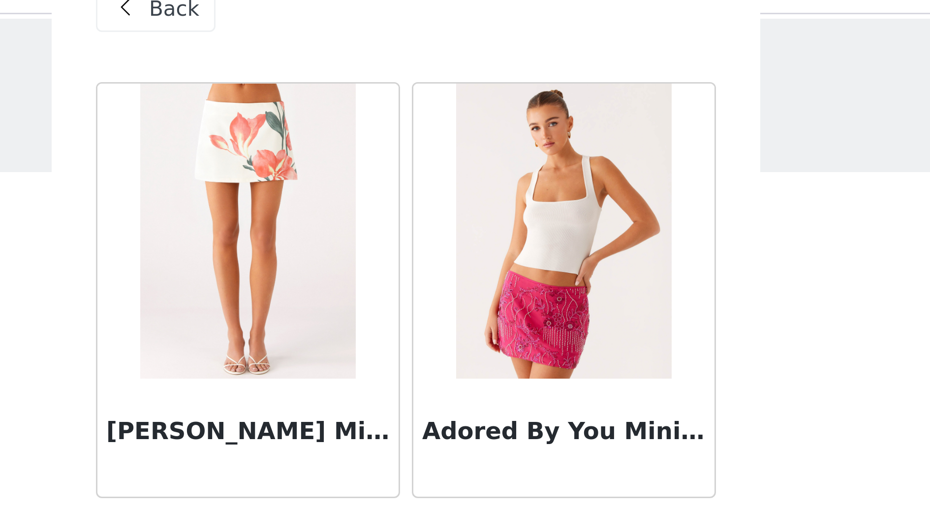
scroll to position [0, 0]
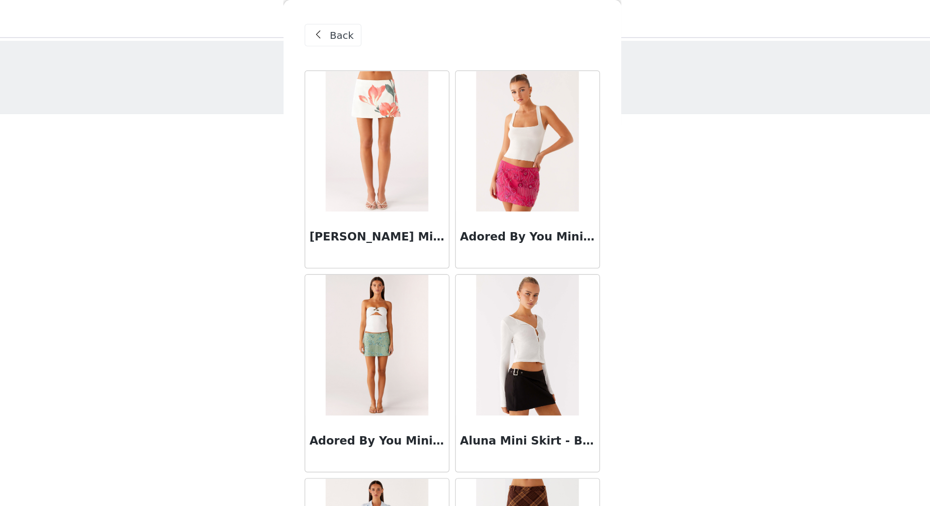
click at [383, 26] on span "Back" at bounding box center [387, 25] width 17 height 10
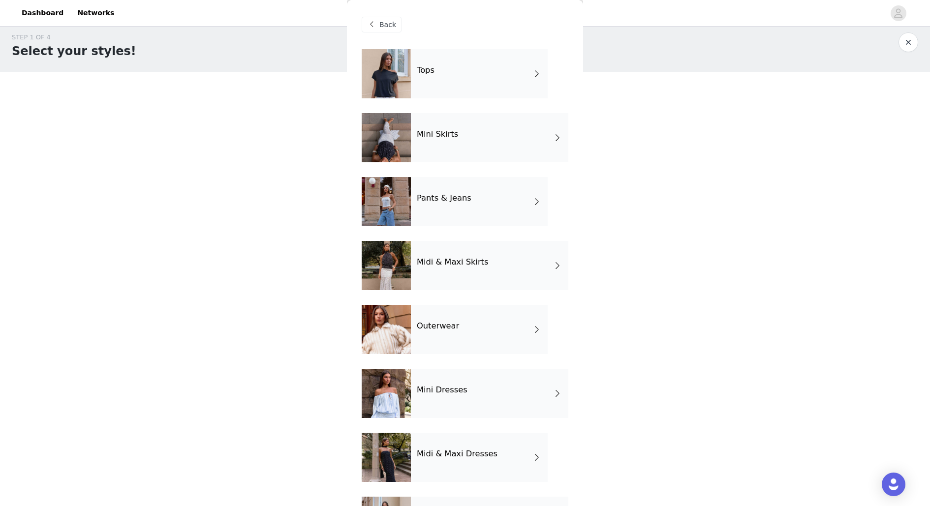
click at [468, 75] on div "Tops" at bounding box center [479, 73] width 137 height 49
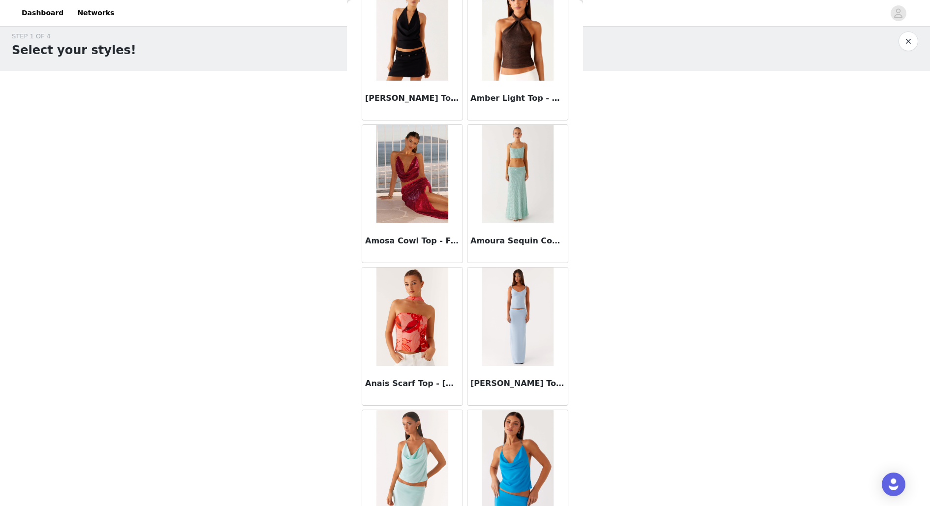
scroll to position [995, 0]
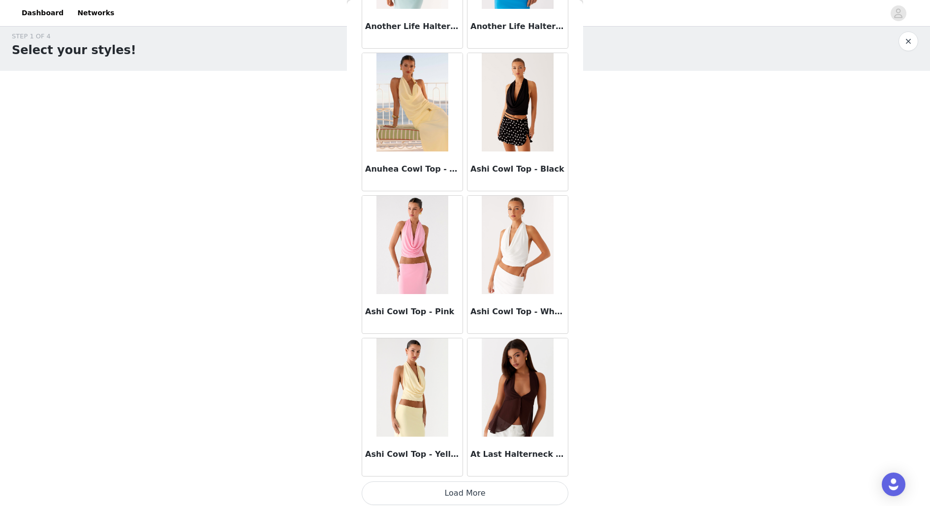
click at [484, 404] on button "Load More" at bounding box center [465, 494] width 207 height 24
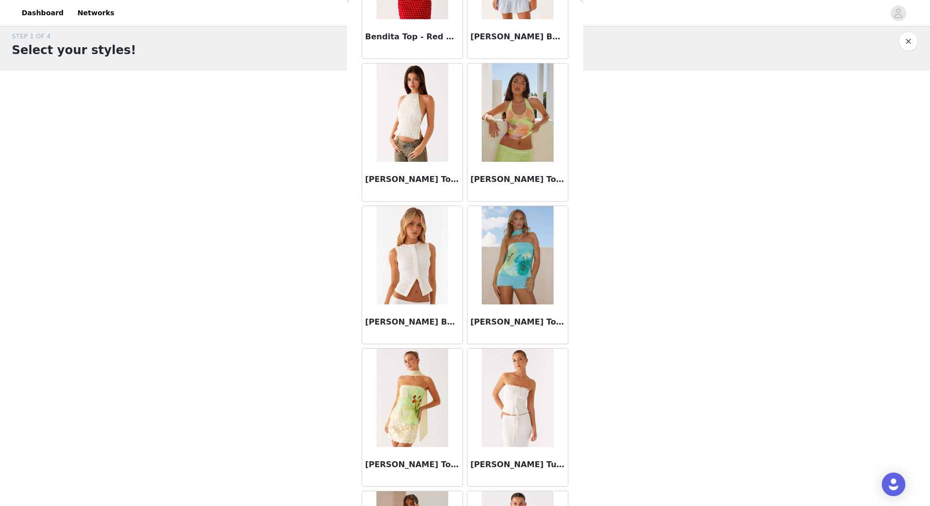
scroll to position [2418, 0]
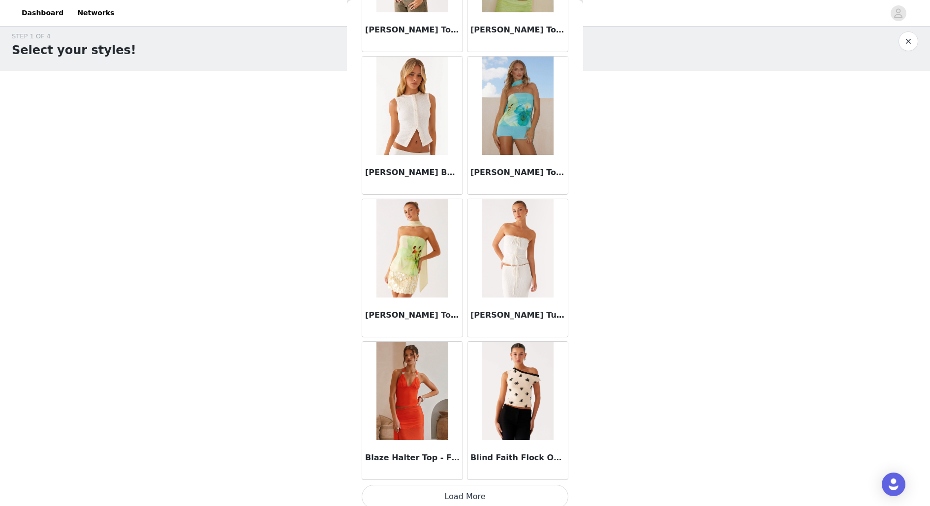
click at [498, 404] on button "Load More" at bounding box center [465, 497] width 207 height 24
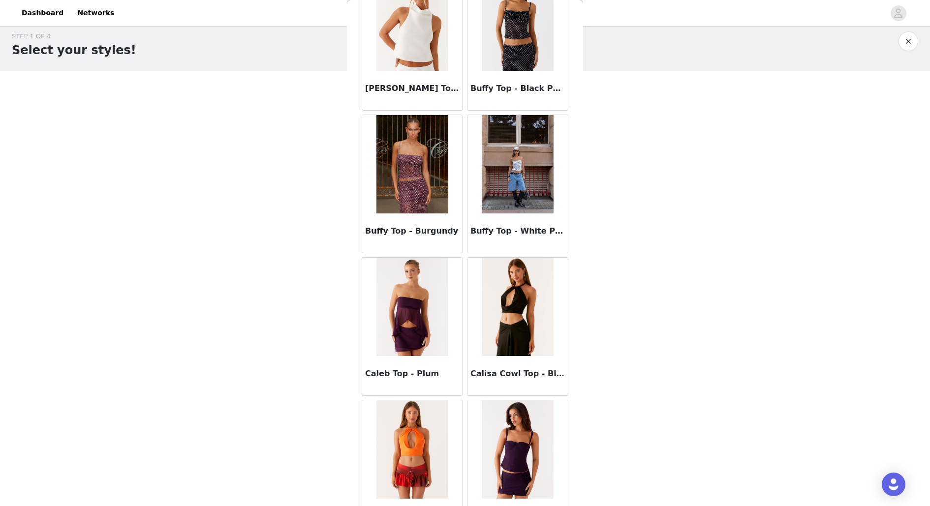
scroll to position [3841, 0]
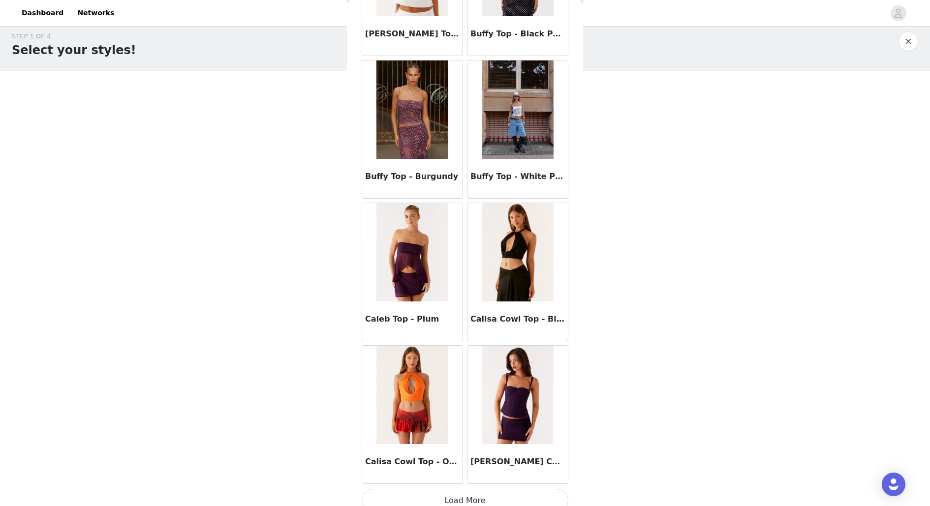
click at [465, 404] on button "Load More" at bounding box center [465, 501] width 207 height 24
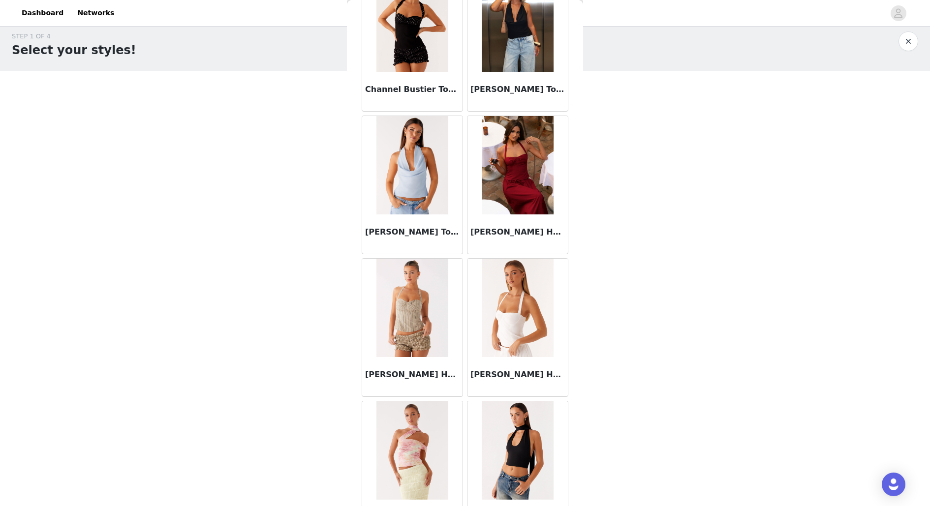
scroll to position [5264, 0]
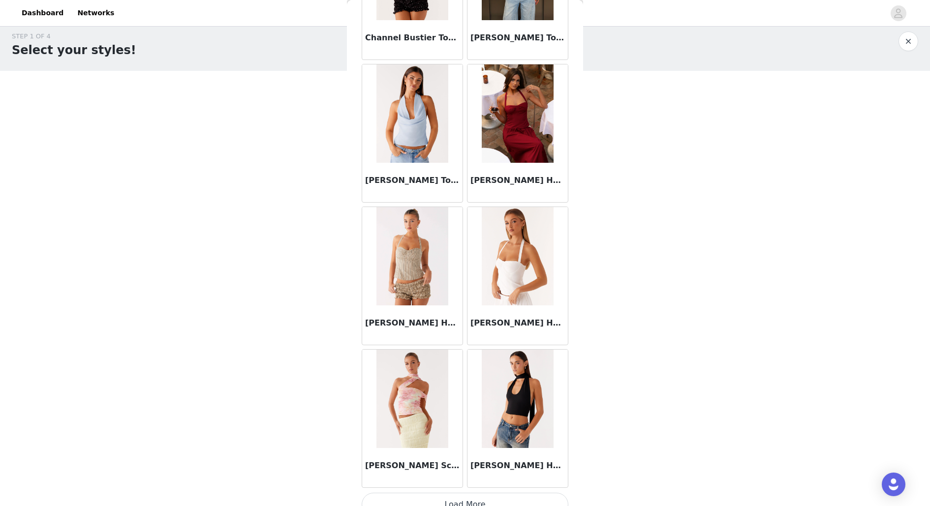
click at [446, 404] on button "Load More" at bounding box center [465, 505] width 207 height 24
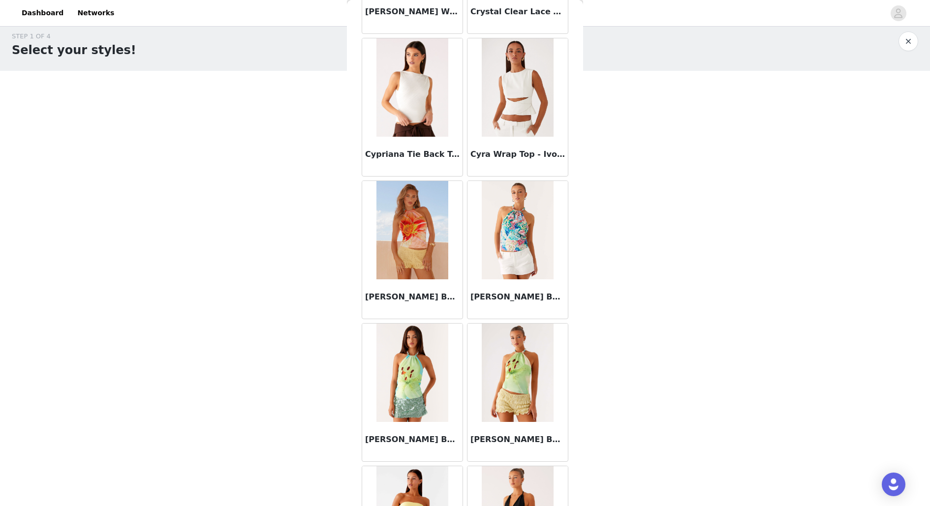
scroll to position [6687, 0]
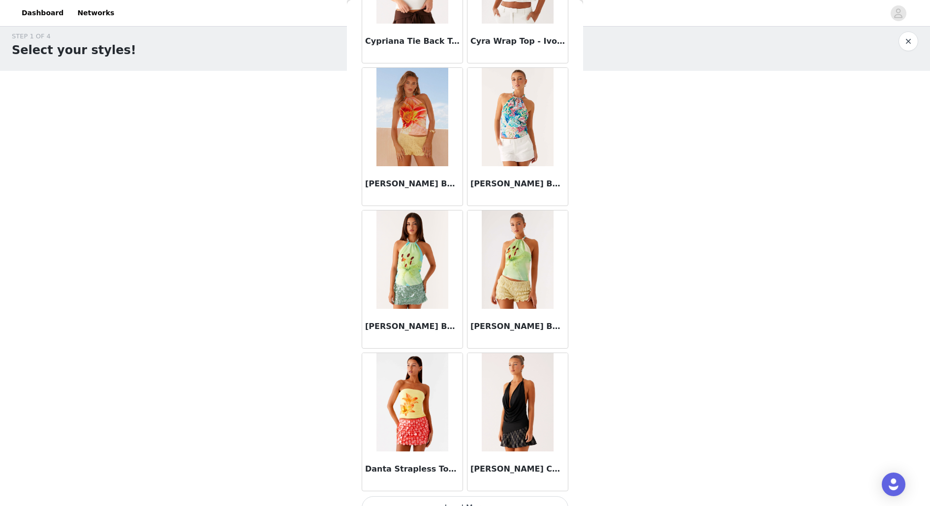
click at [474, 404] on button "Load More" at bounding box center [465, 508] width 207 height 24
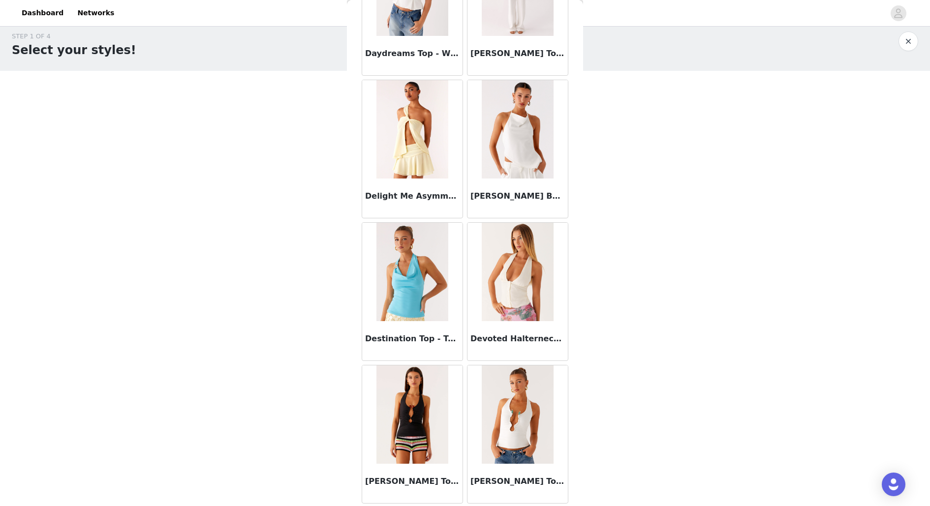
scroll to position [8110, 0]
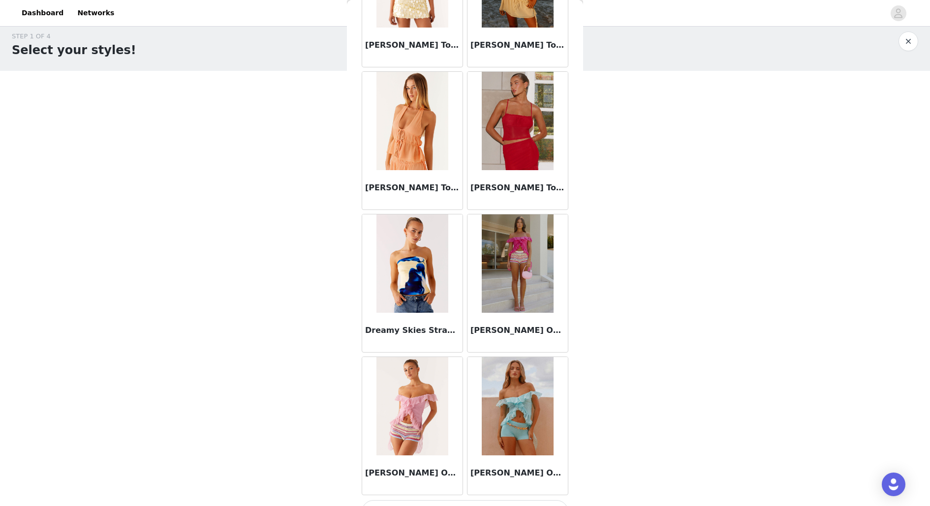
click at [483, 404] on button "Load More" at bounding box center [465, 512] width 207 height 24
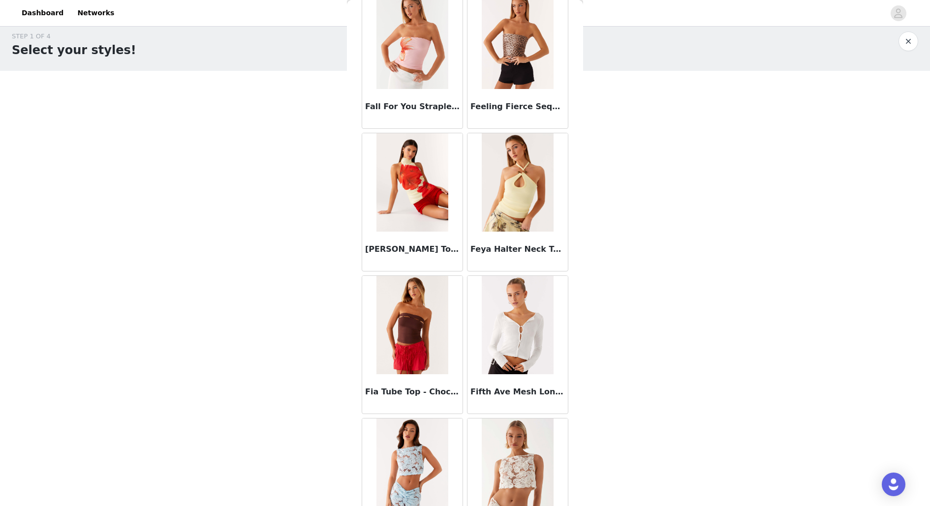
scroll to position [9533, 0]
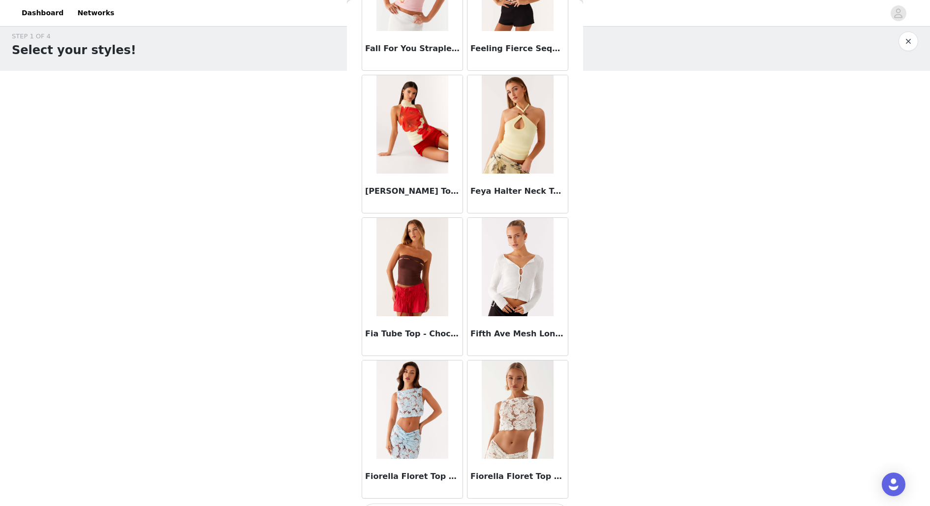
click at [478, 404] on button "Load More" at bounding box center [465, 516] width 207 height 24
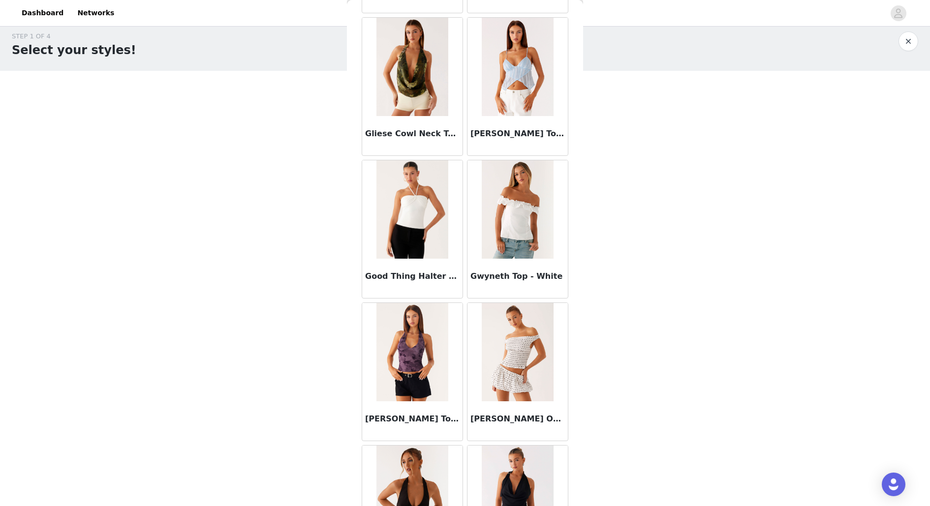
scroll to position [10955, 0]
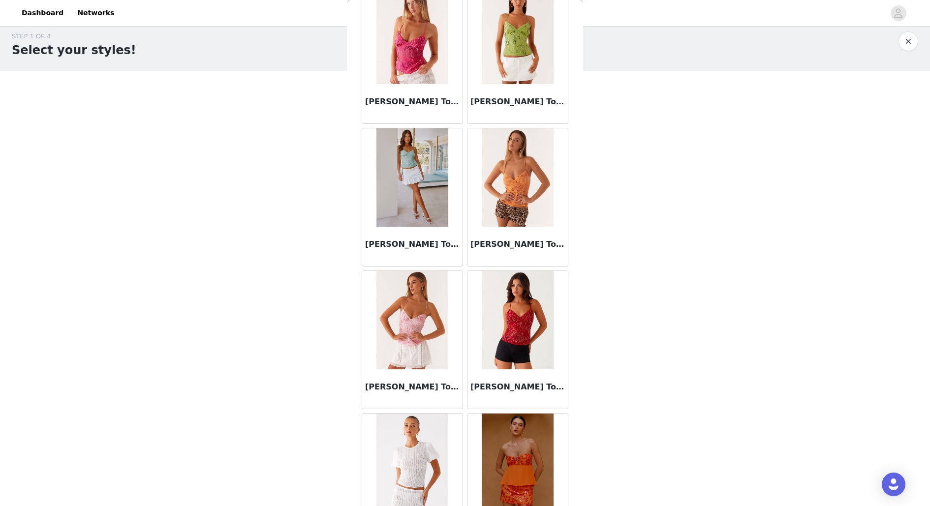
scroll to position [12378, 0]
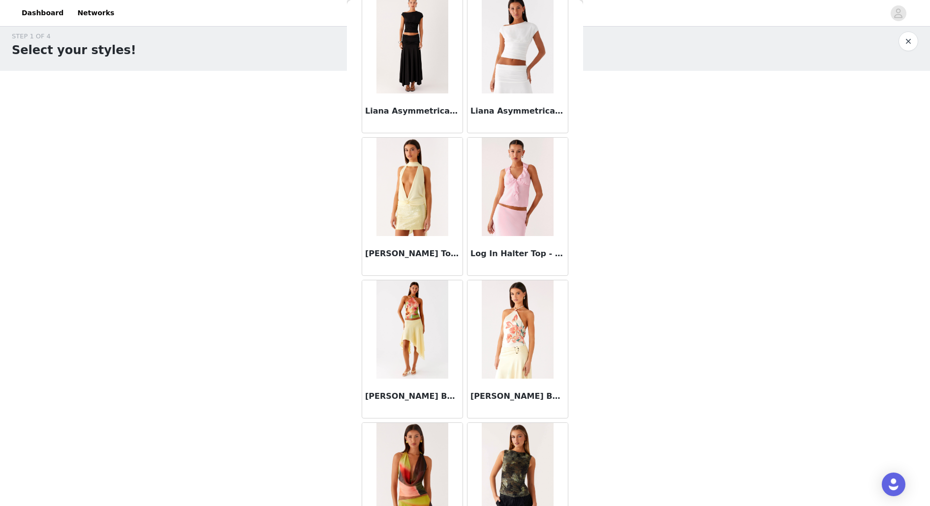
scroll to position [13801, 0]
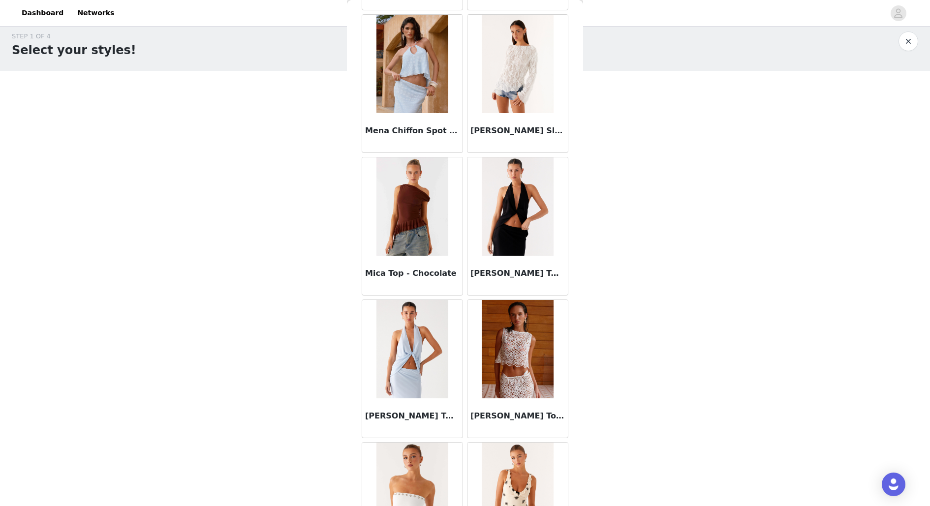
scroll to position [15224, 0]
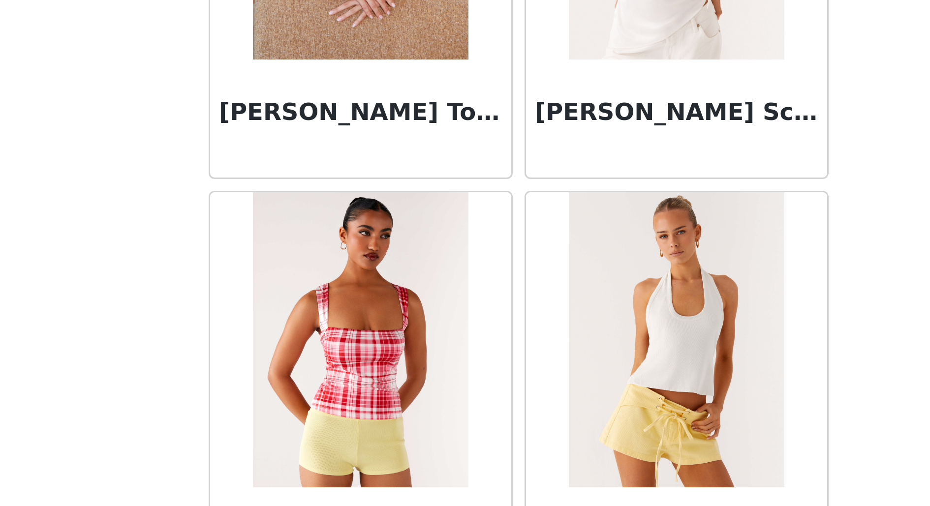
scroll to position [9, 0]
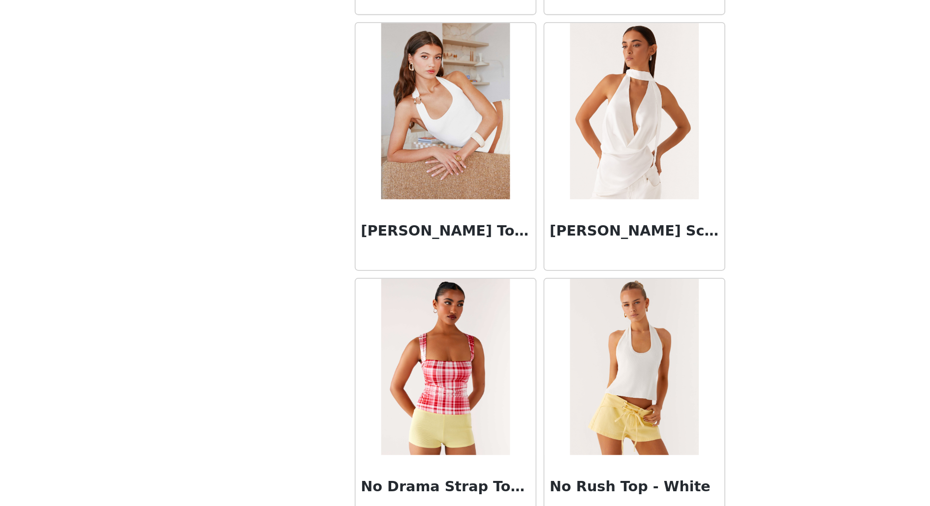
scroll to position [8, 0]
click at [590, 404] on div "STEP 1 OF 4 Select your styles! You will receive 4 products. 3/4 Selected Mena …" at bounding box center [465, 228] width 930 height 417
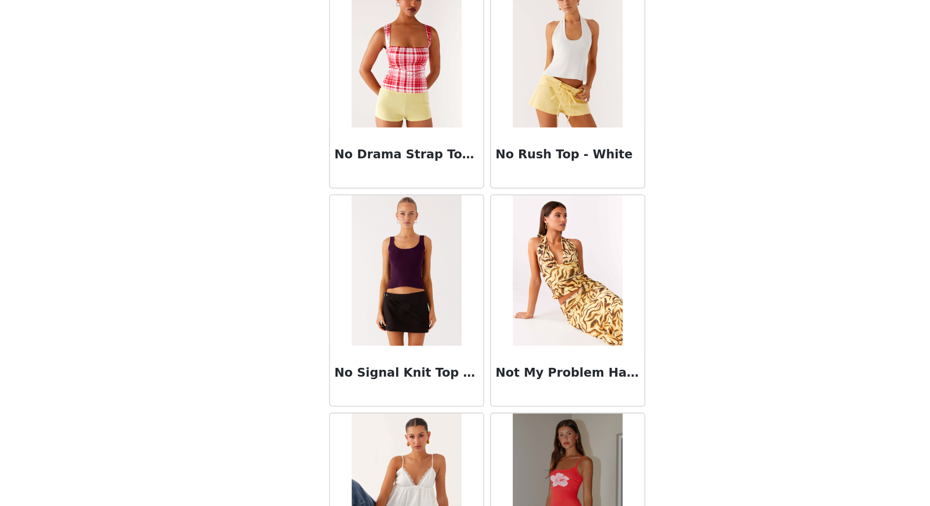
scroll to position [9, 0]
click at [632, 404] on div "STEP 1 OF 4 Select your styles! You will receive 4 products. 3/4 Selected Mena …" at bounding box center [465, 228] width 930 height 417
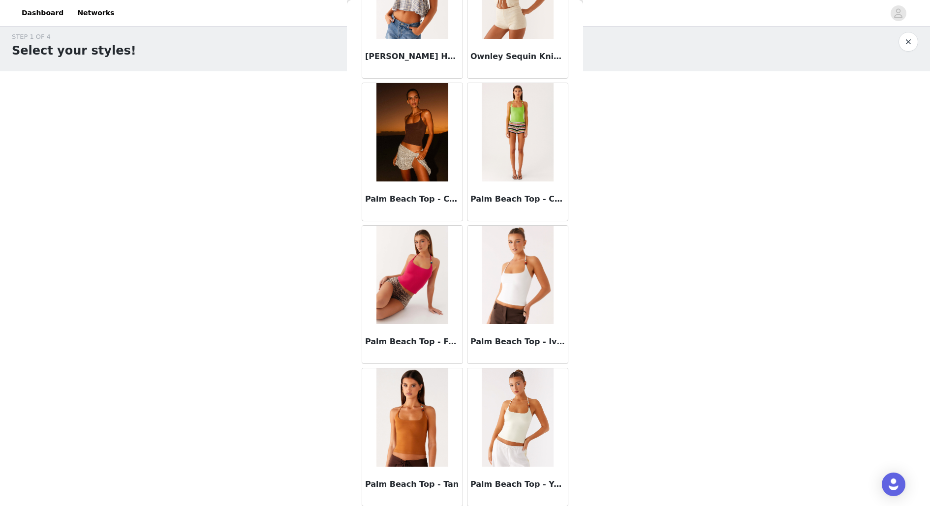
scroll to position [18070, 0]
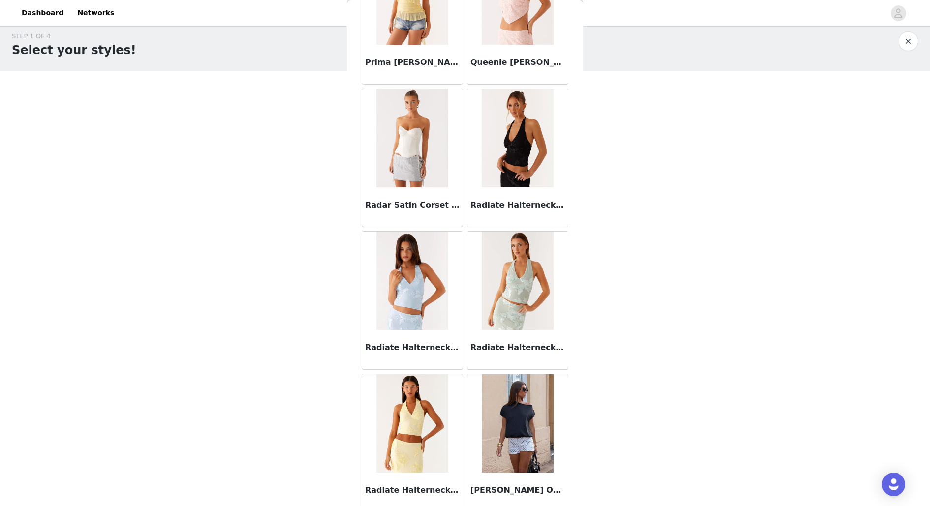
scroll to position [19493, 0]
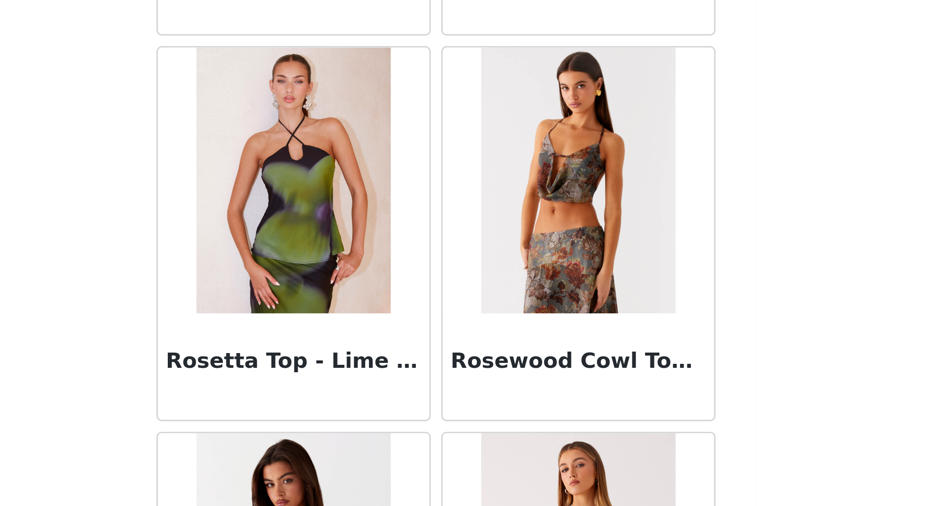
scroll to position [9, 0]
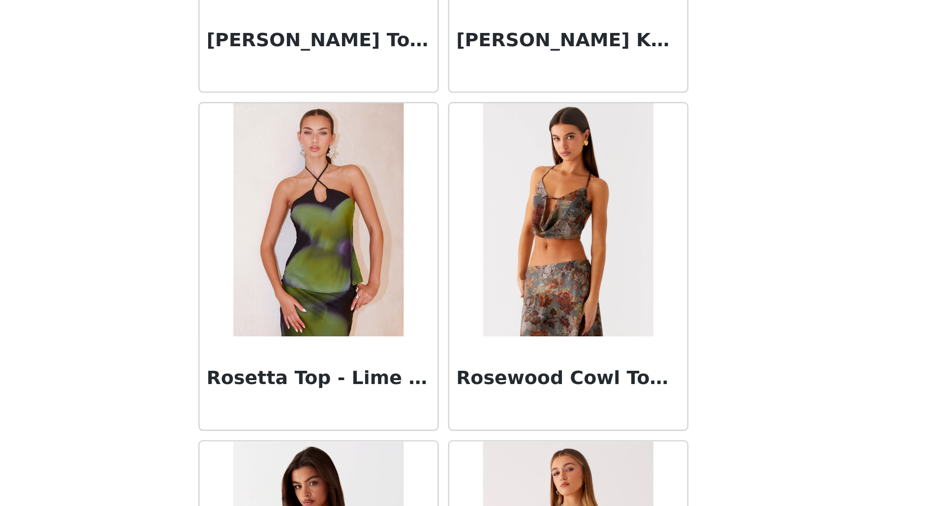
click at [648, 370] on div "STEP 1 OF 4 Select your styles! You will receive 4 products. 3/4 Selected Mena …" at bounding box center [465, 228] width 930 height 417
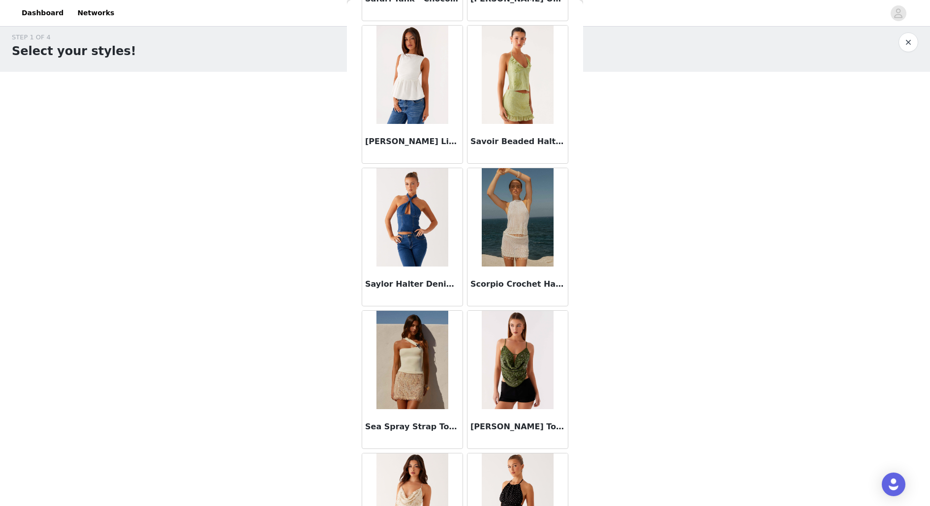
scroll to position [20915, 0]
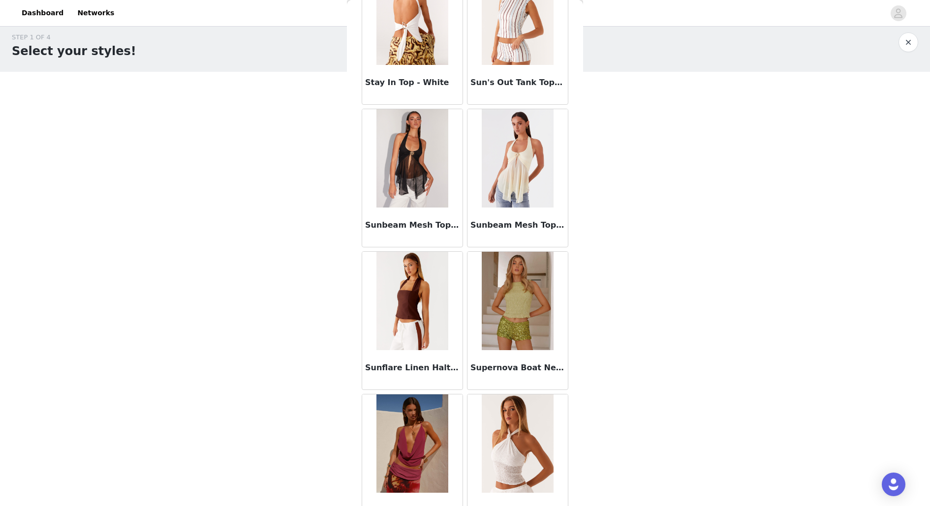
scroll to position [9, 0]
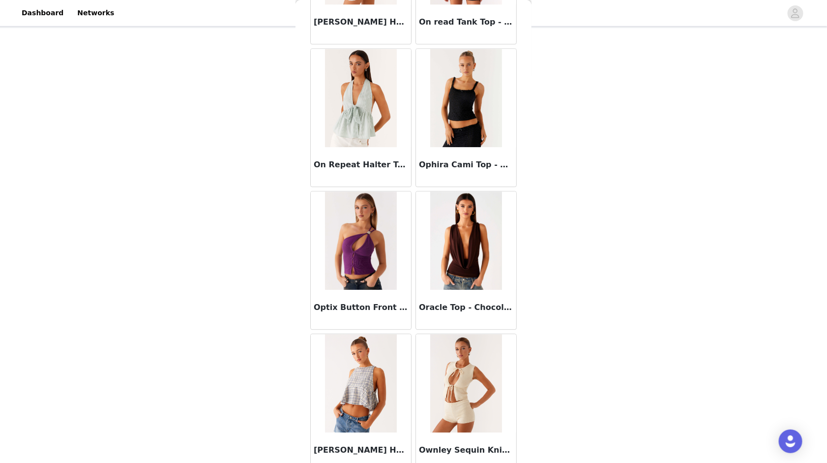
scroll to position [17506, 0]
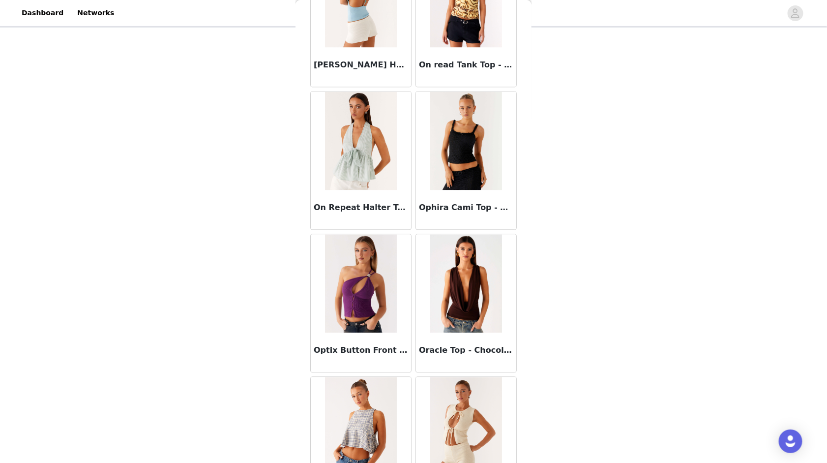
click at [366, 234] on img at bounding box center [361, 283] width 72 height 98
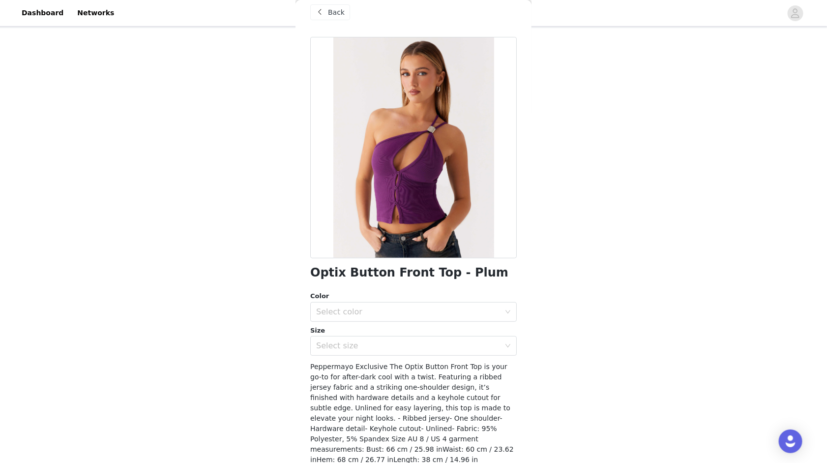
scroll to position [13, 0]
click at [347, 312] on div "Select color" at bounding box center [408, 311] width 184 height 10
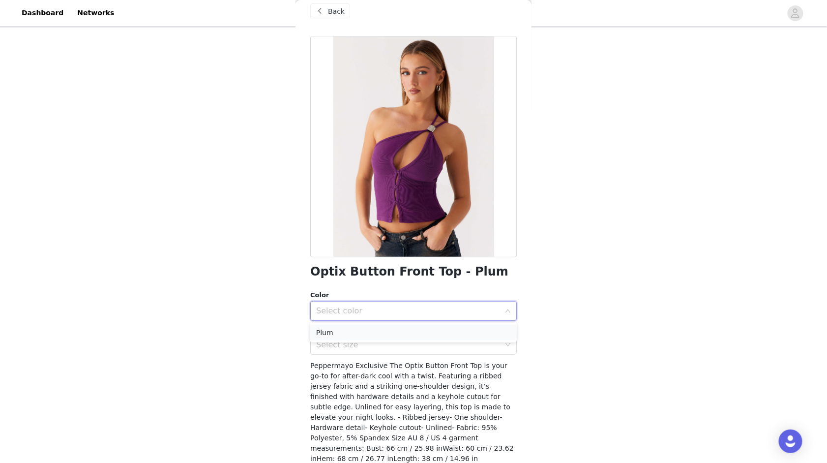
click at [334, 331] on li "Plum" at bounding box center [413, 333] width 207 height 16
click at [341, 347] on div "Select size" at bounding box center [408, 345] width 184 height 10
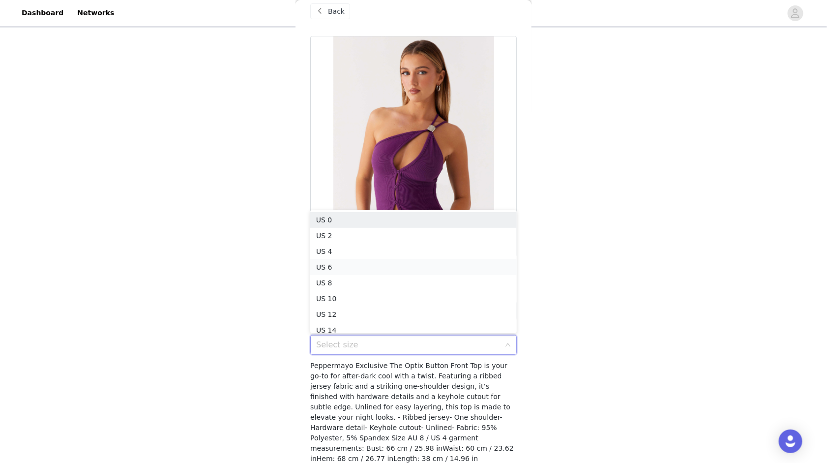
scroll to position [5, 0]
click at [322, 227] on li "US 2" at bounding box center [413, 231] width 207 height 16
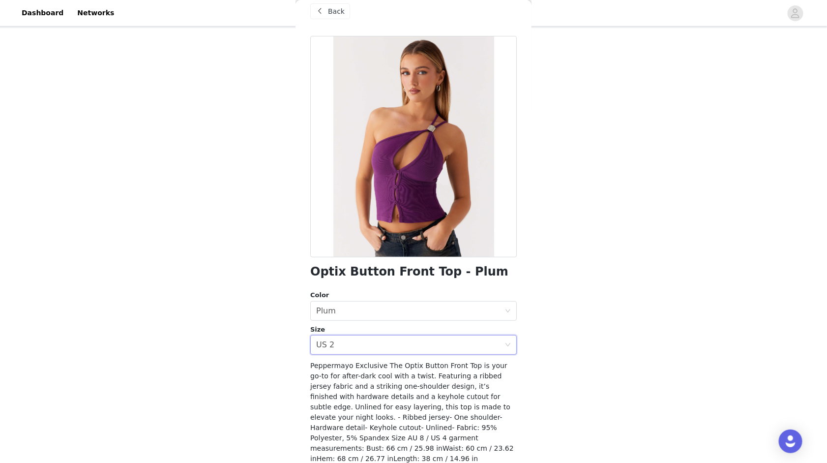
scroll to position [55, 0]
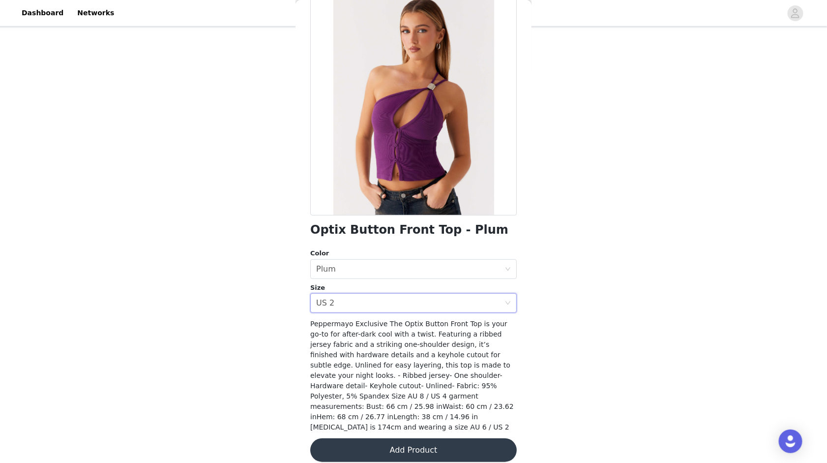
click at [399, 404] on button "Add Product" at bounding box center [413, 450] width 207 height 24
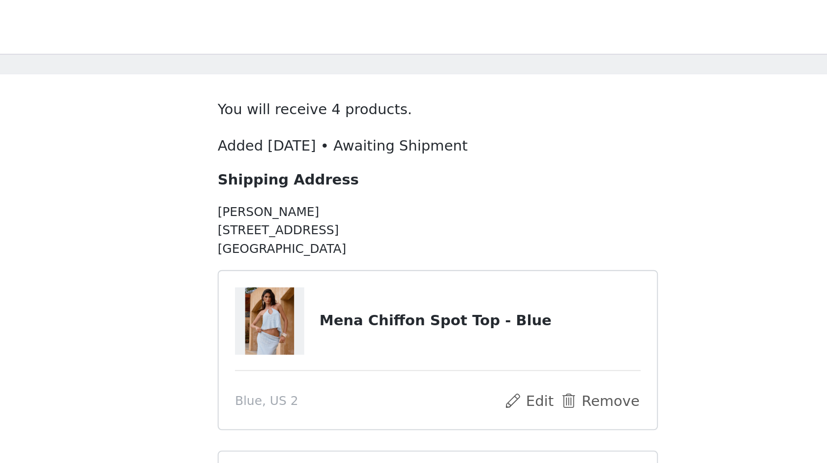
scroll to position [28, 0]
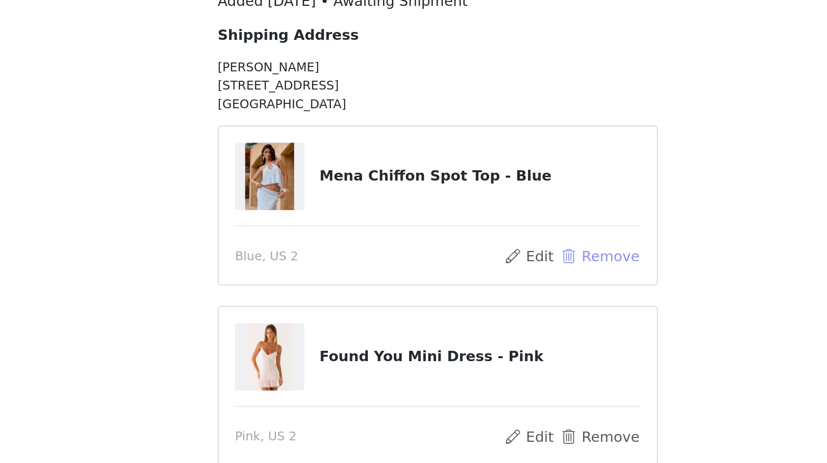
click at [494, 212] on button "Remove" at bounding box center [491, 210] width 39 height 12
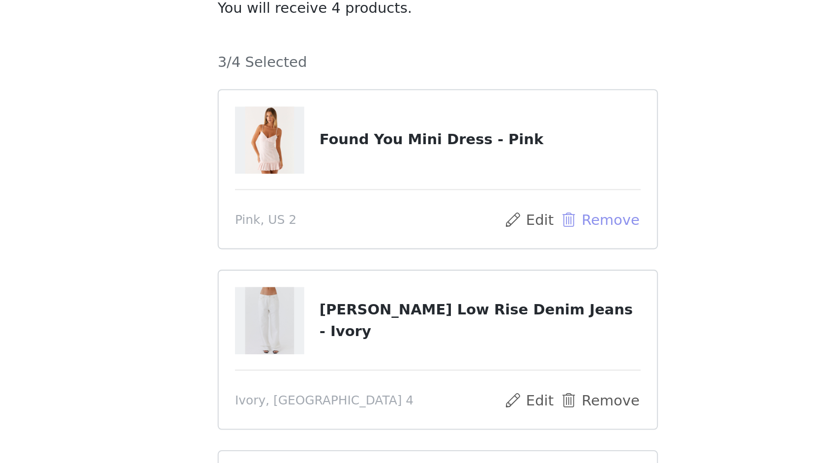
click at [496, 171] on button "Remove" at bounding box center [491, 171] width 39 height 12
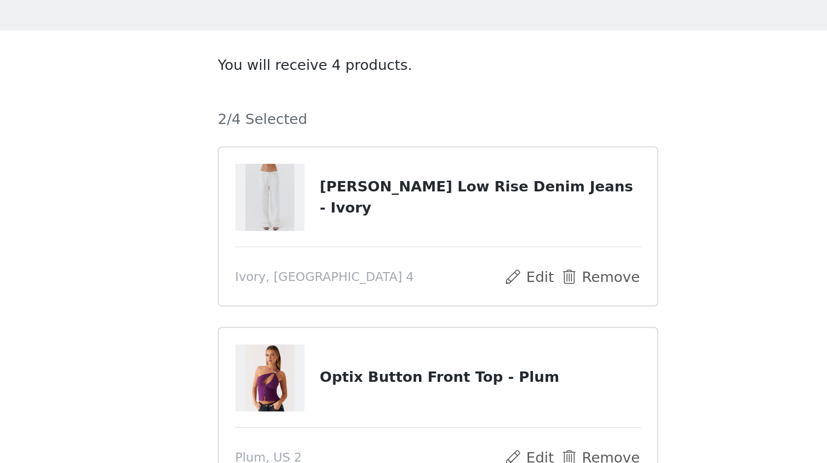
scroll to position [0, 0]
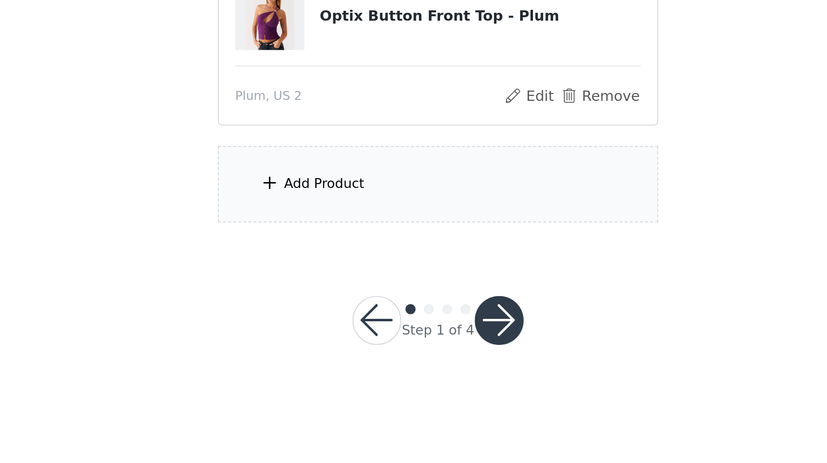
click at [367, 336] on div "Add Product" at bounding box center [413, 328] width 213 height 37
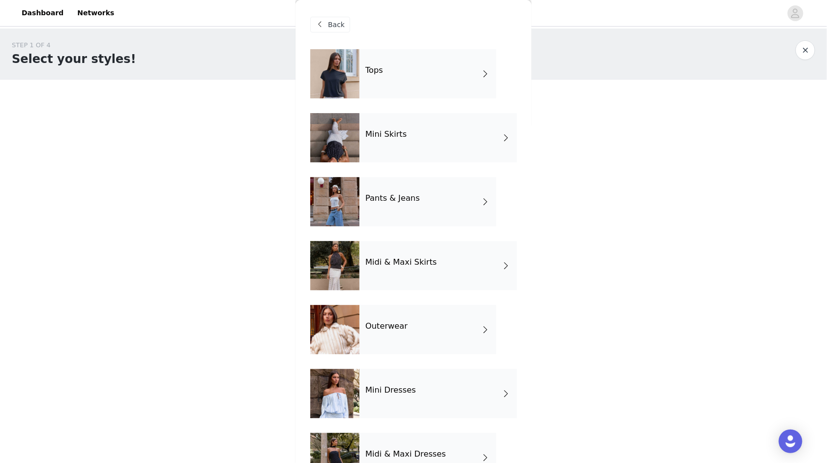
click at [426, 77] on div "Tops" at bounding box center [428, 73] width 137 height 49
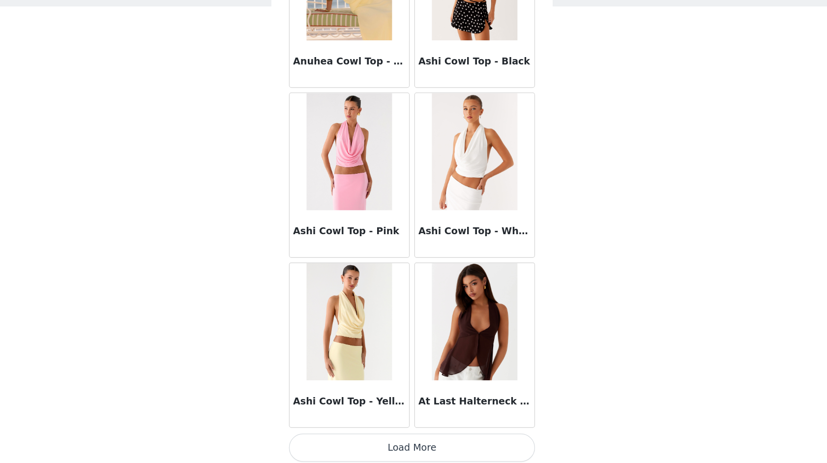
scroll to position [1034, 0]
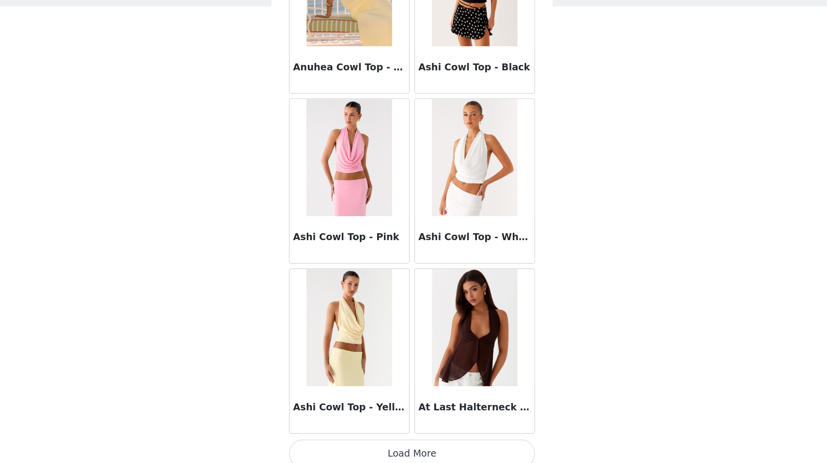
click at [410, 404] on button "Load More" at bounding box center [413, 455] width 207 height 24
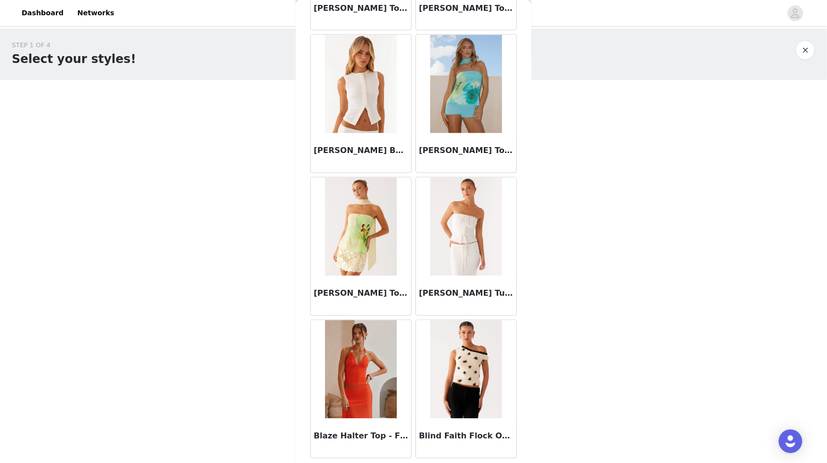
scroll to position [2461, 0]
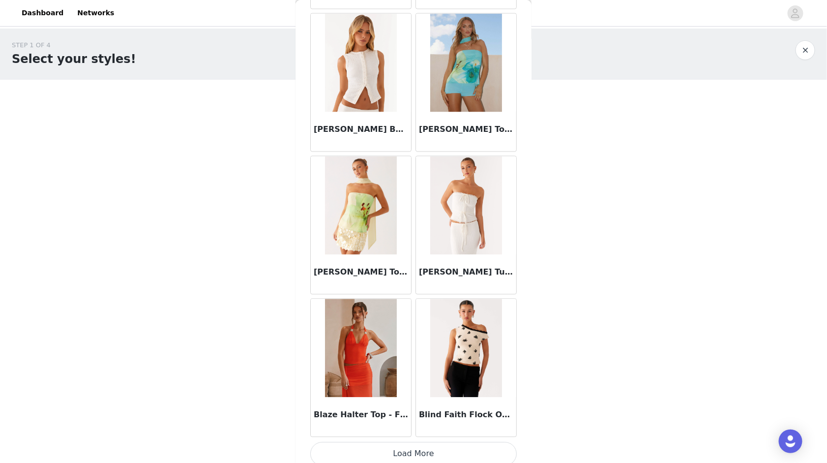
click at [421, 404] on button "Load More" at bounding box center [413, 454] width 207 height 24
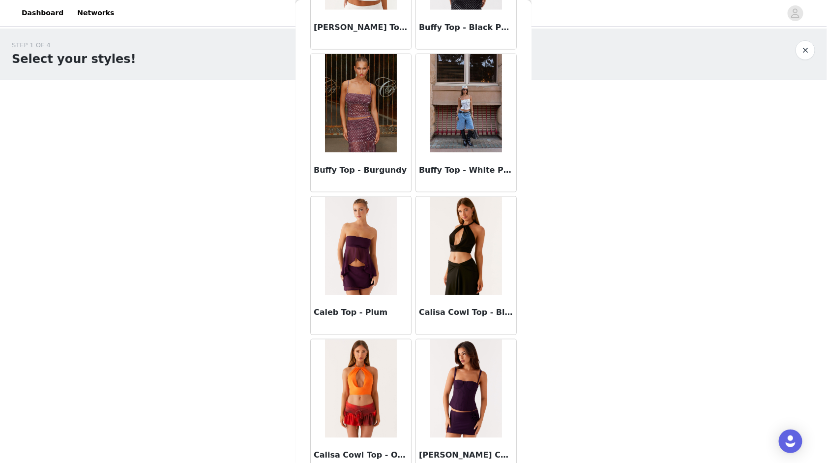
scroll to position [3884, 0]
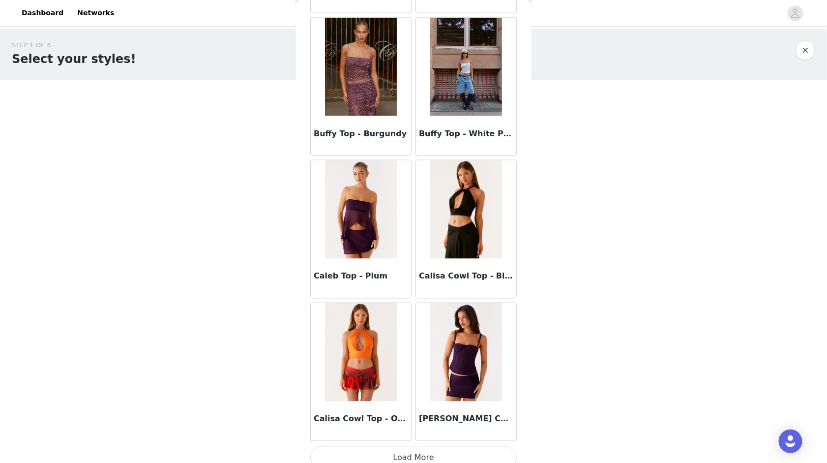
click at [382, 404] on button "Load More" at bounding box center [413, 458] width 207 height 24
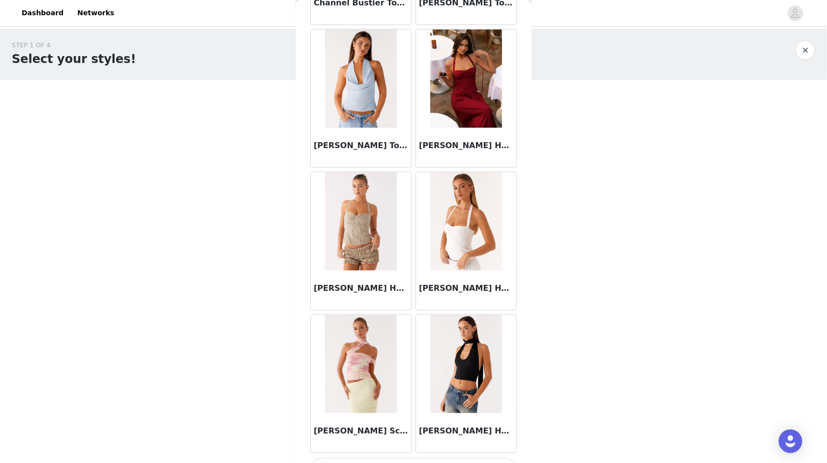
scroll to position [5307, 0]
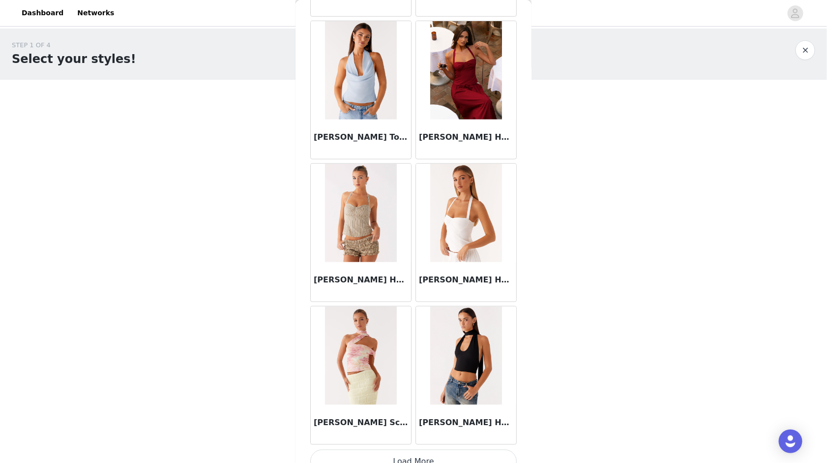
click at [425, 404] on button "Load More" at bounding box center [413, 462] width 207 height 24
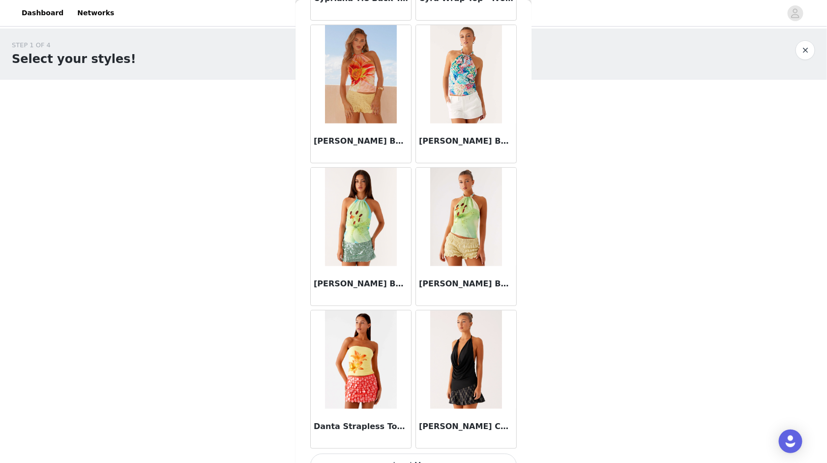
click at [427, 404] on button "Load More" at bounding box center [413, 466] width 207 height 24
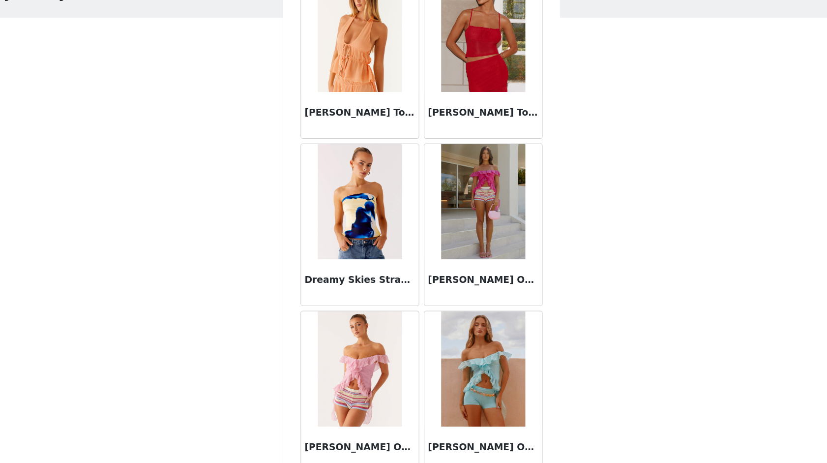
scroll to position [8153, 0]
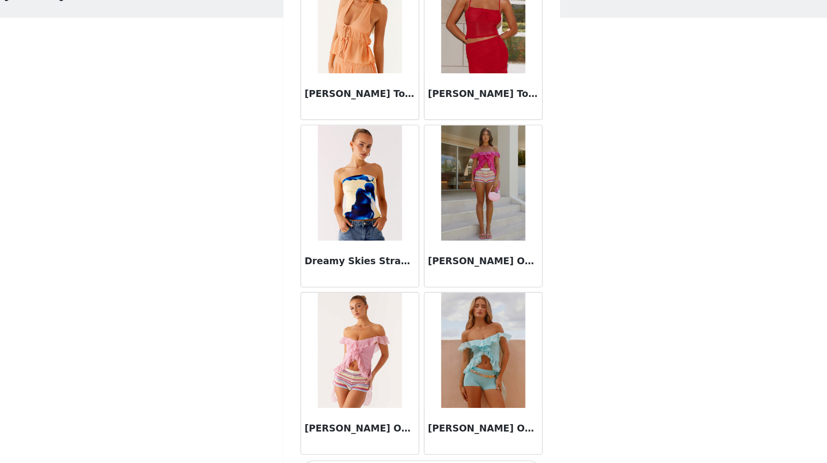
click at [387, 404] on button "Load More" at bounding box center [413, 469] width 207 height 24
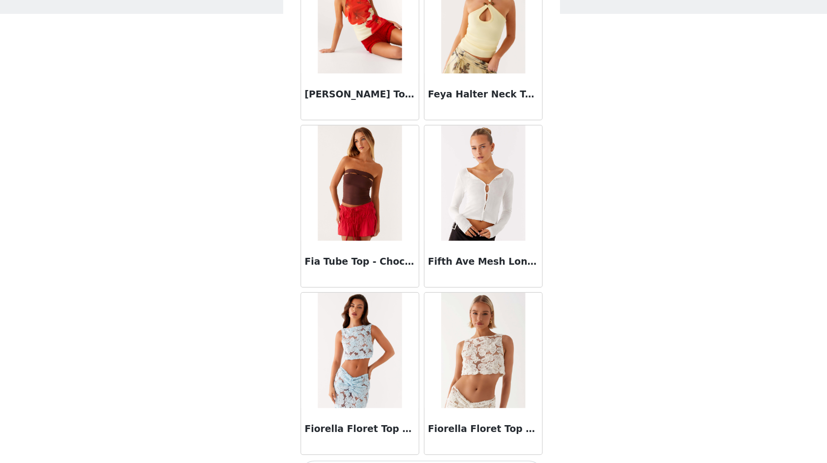
scroll to position [0, 0]
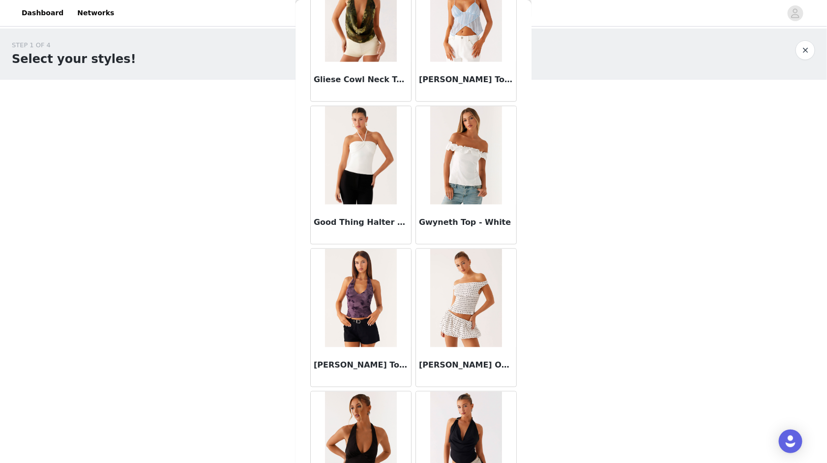
scroll to position [10999, 0]
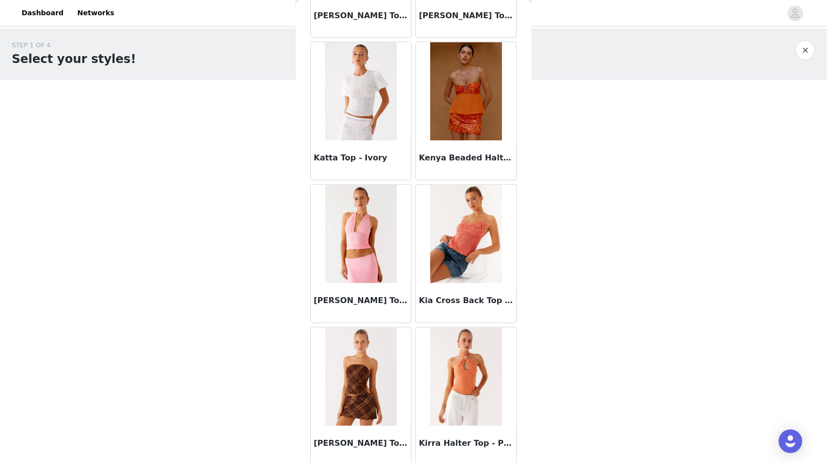
scroll to position [12421, 0]
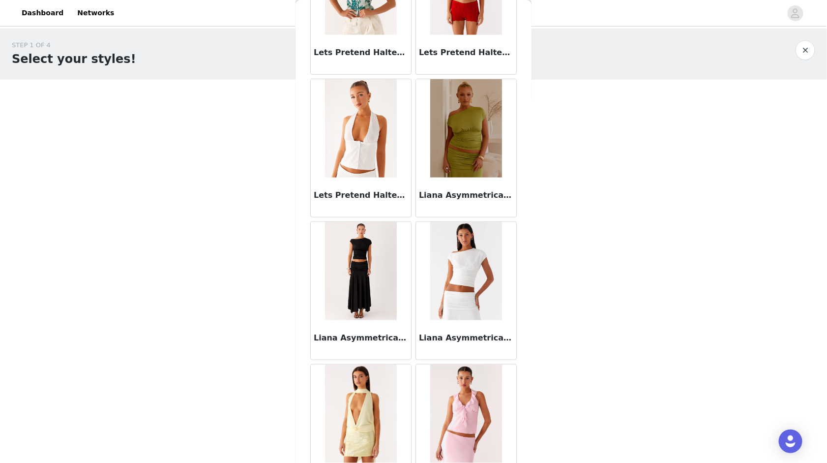
scroll to position [13844, 0]
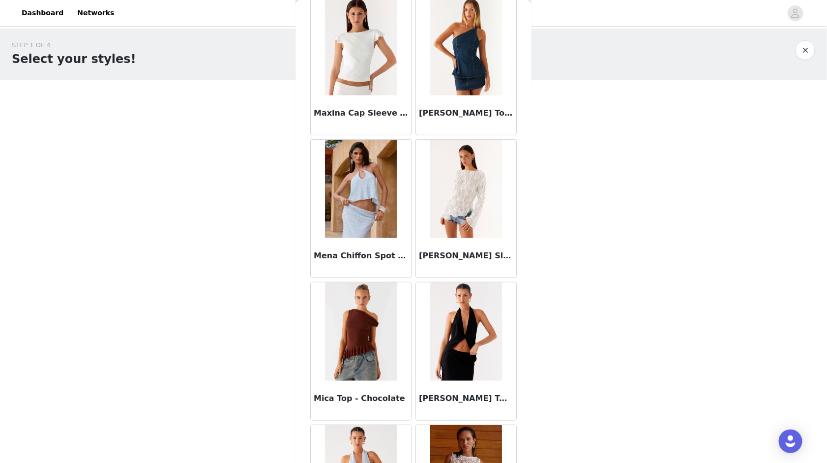
scroll to position [15267, 0]
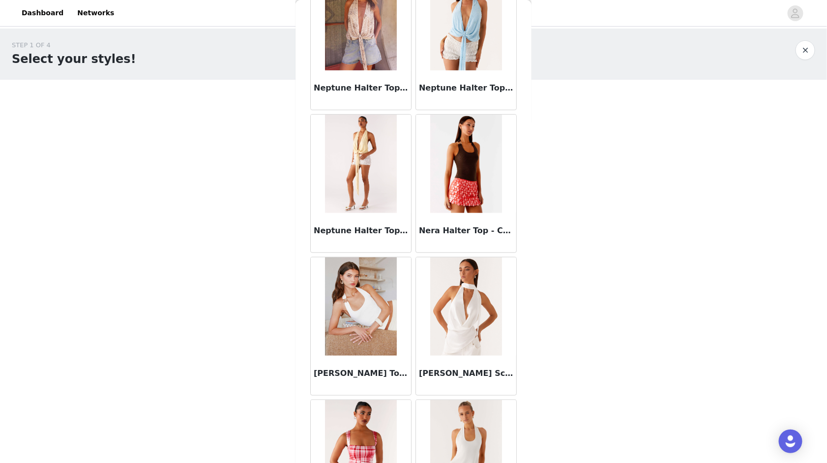
scroll to position [16690, 0]
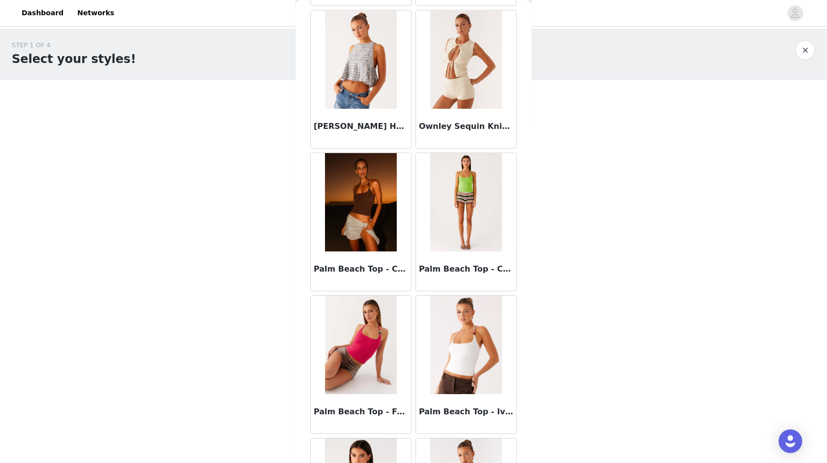
scroll to position [18113, 0]
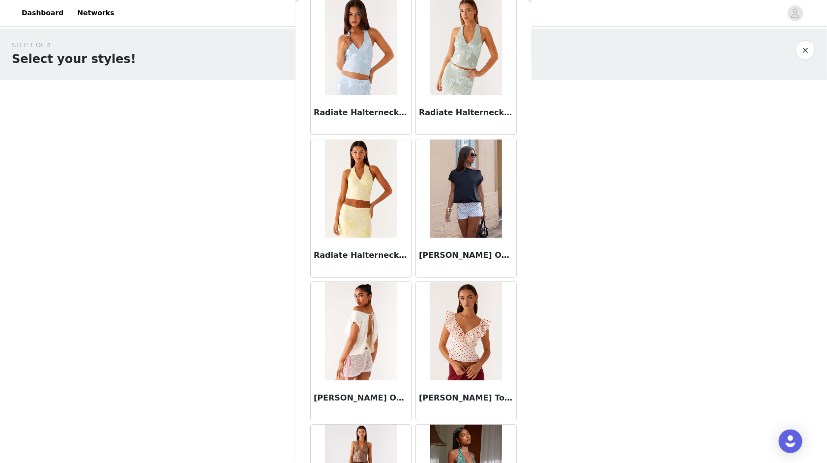
scroll to position [19535, 0]
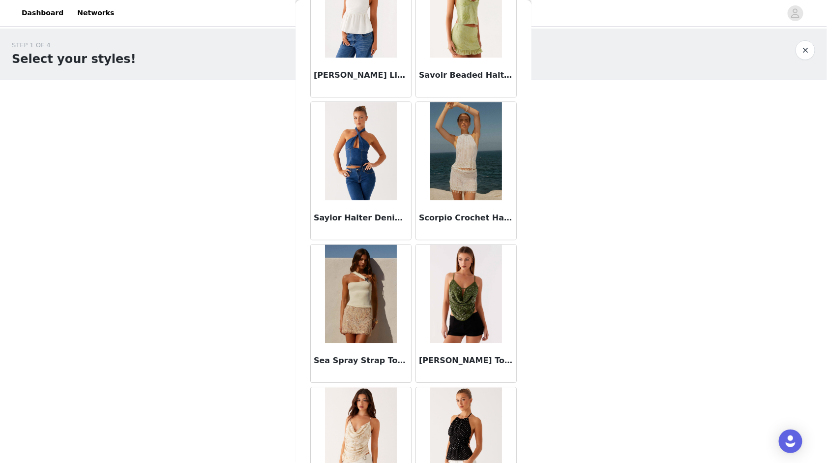
scroll to position [20959, 0]
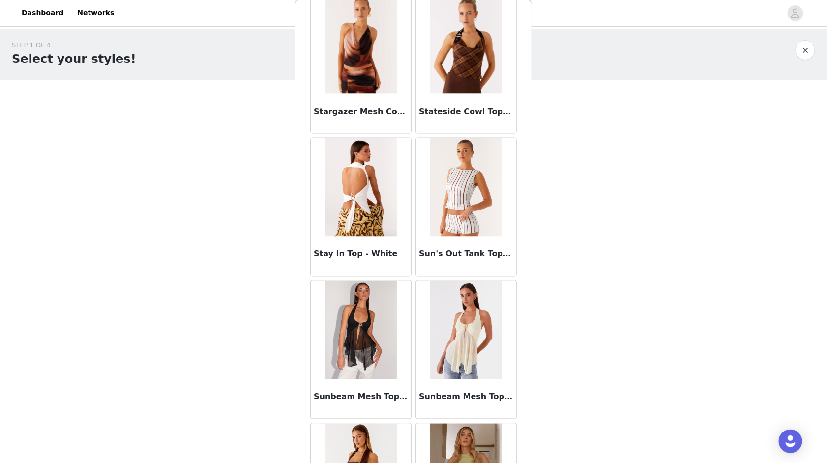
scroll to position [22381, 0]
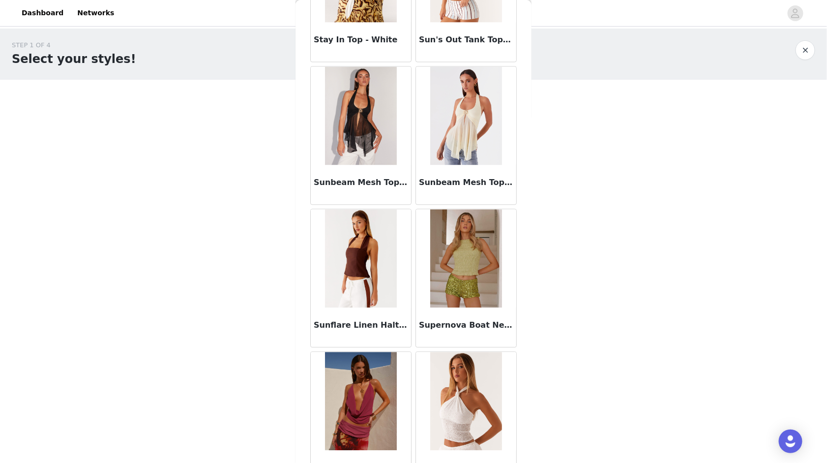
click at [467, 382] on img at bounding box center [465, 401] width 71 height 98
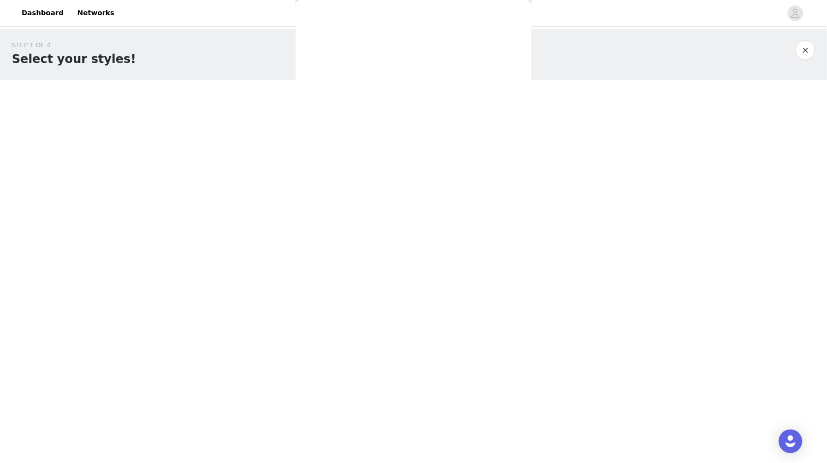
scroll to position [0, 0]
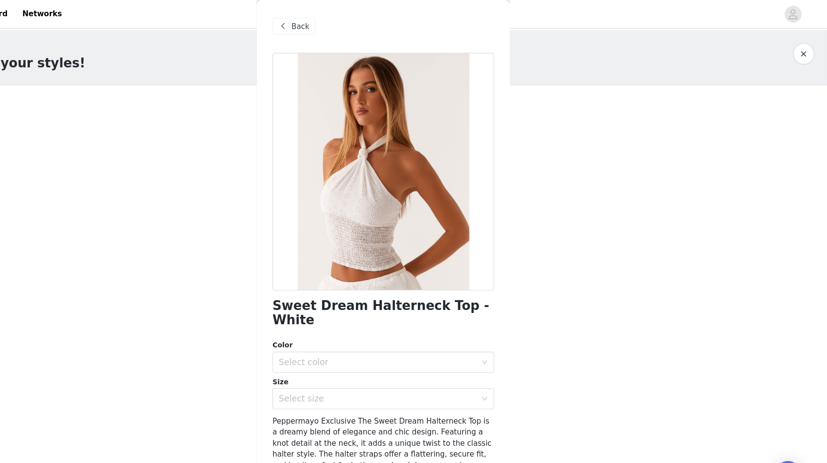
click at [406, 370] on div "Sweet Dream Halterneck Top - White Color Select color Size Select size Pepperma…" at bounding box center [413, 290] width 207 height 483
click at [406, 365] on div "Select size" at bounding box center [410, 371] width 188 height 19
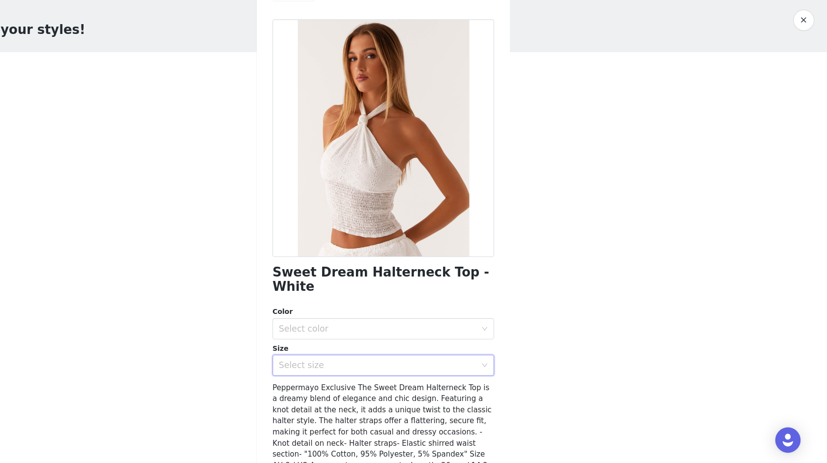
click at [743, 47] on button "button" at bounding box center [806, 50] width 20 height 20
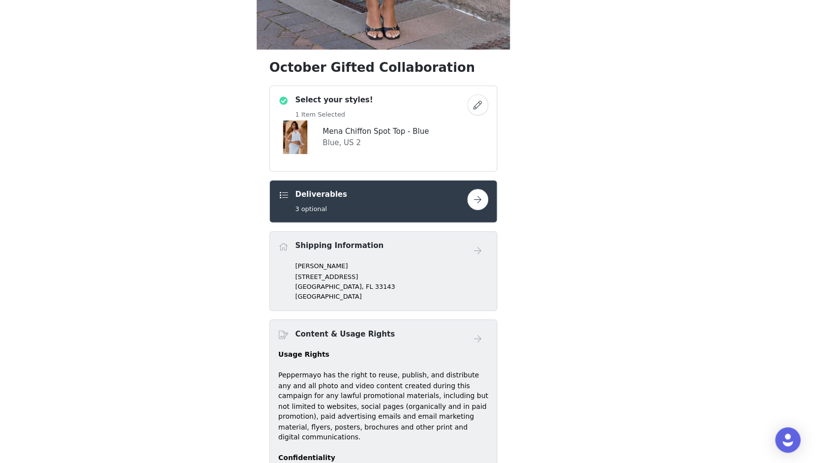
scroll to position [306, 0]
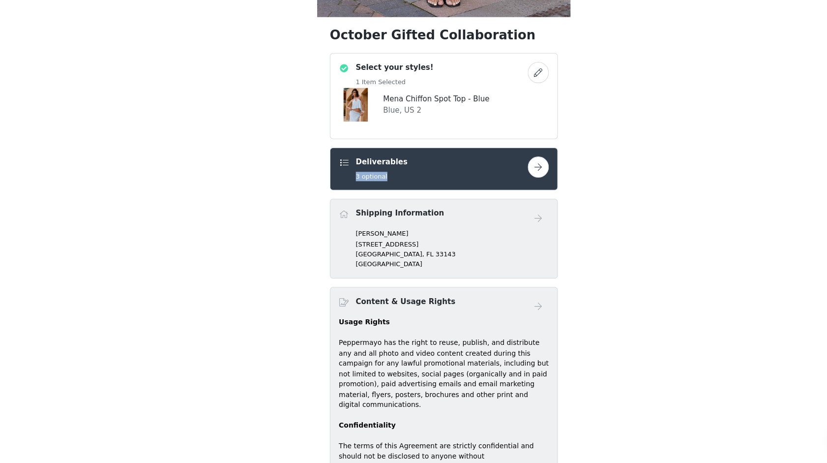
drag, startPoint x: 471, startPoint y: 186, endPoint x: 268, endPoint y: 209, distance: 204.4
click at [269, 209] on div "October Gifted Collaboration Select your styles! 1 Item Selected Mena Chiffon S…" at bounding box center [413, 162] width 827 height 880
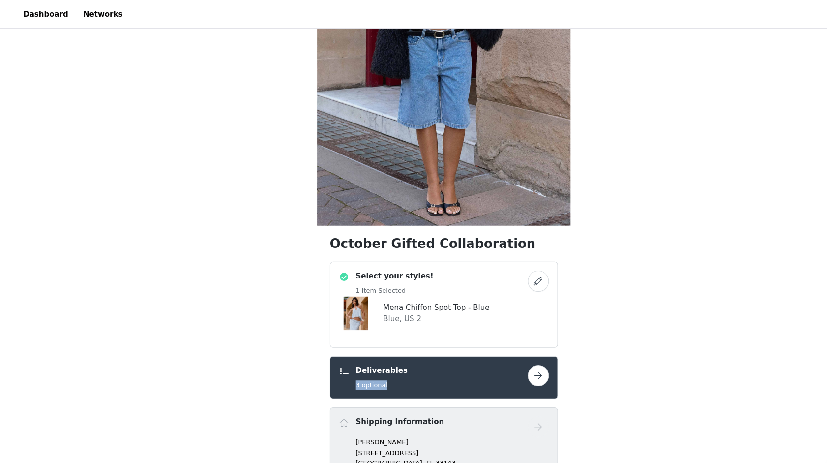
scroll to position [140, 0]
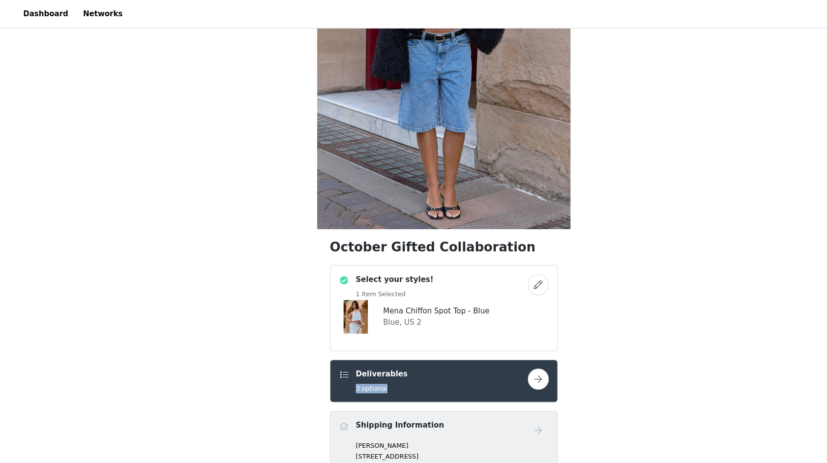
click at [500, 266] on button "button" at bounding box center [502, 265] width 20 height 20
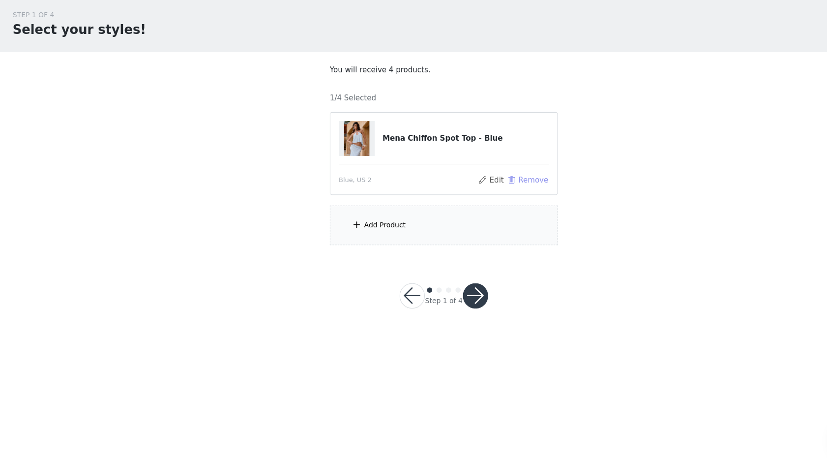
click at [493, 196] on button "Remove" at bounding box center [491, 199] width 39 height 12
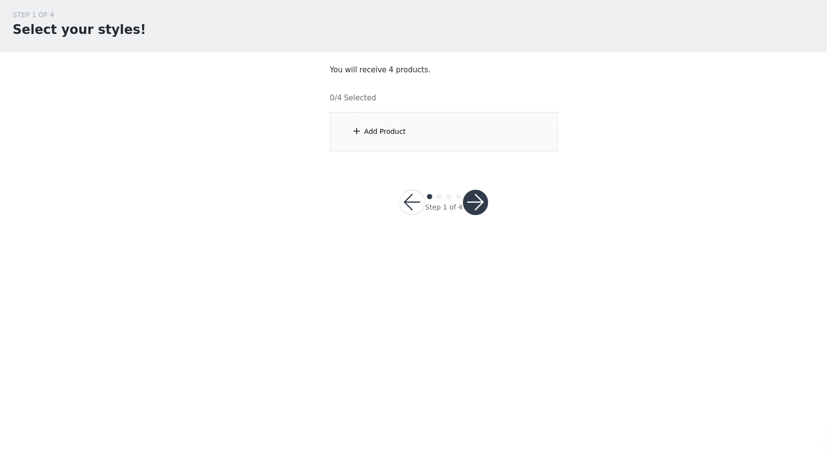
click at [396, 142] on div "Add Product" at bounding box center [413, 154] width 213 height 37
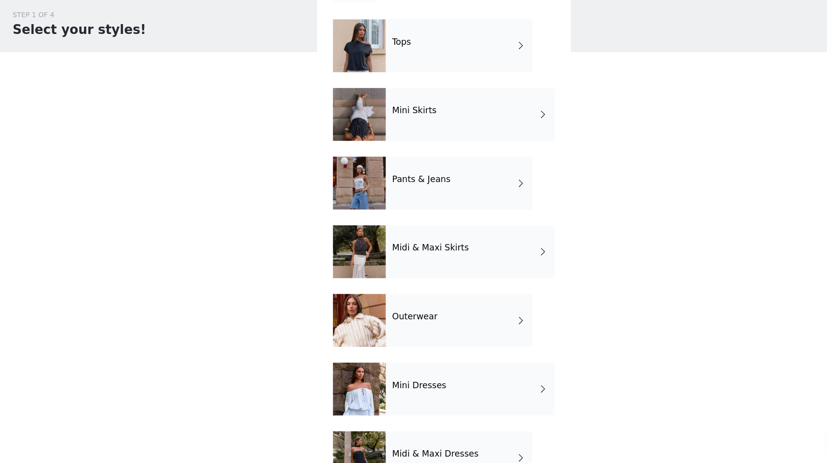
click at [397, 73] on div "Tops" at bounding box center [428, 73] width 137 height 49
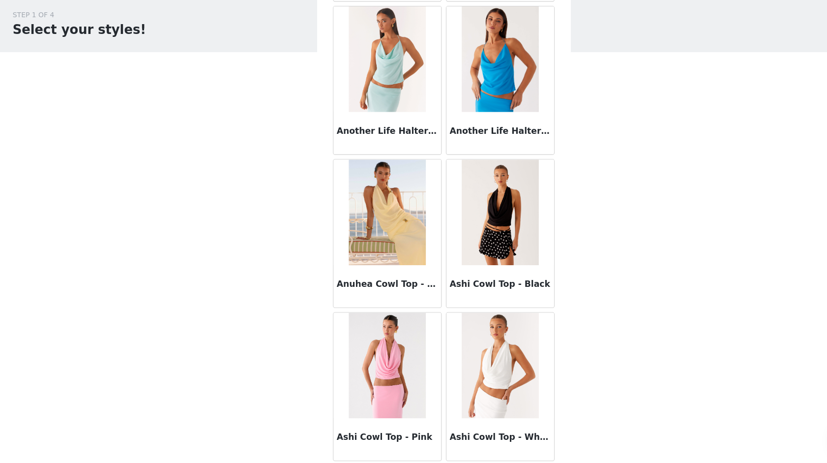
scroll to position [1038, 0]
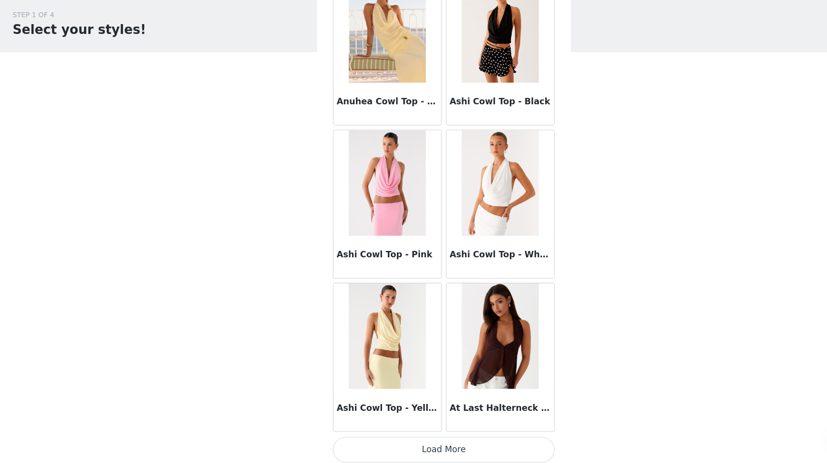
click at [416, 404] on button "Load More" at bounding box center [413, 450] width 207 height 24
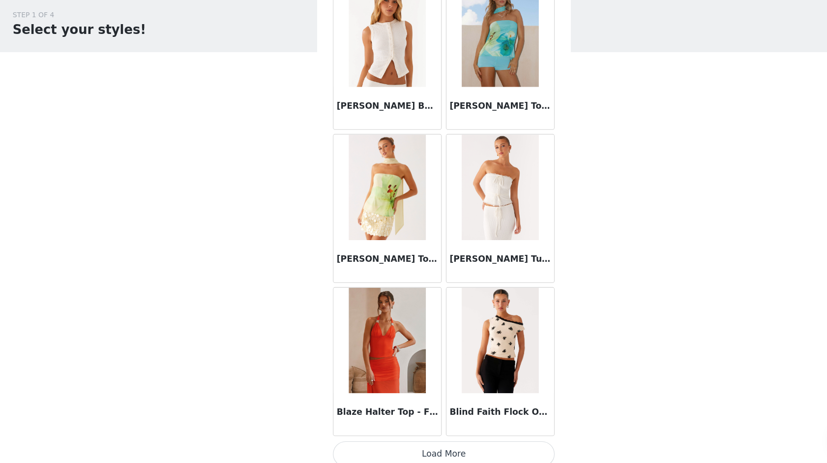
click at [399, 404] on button "Load More" at bounding box center [413, 454] width 207 height 24
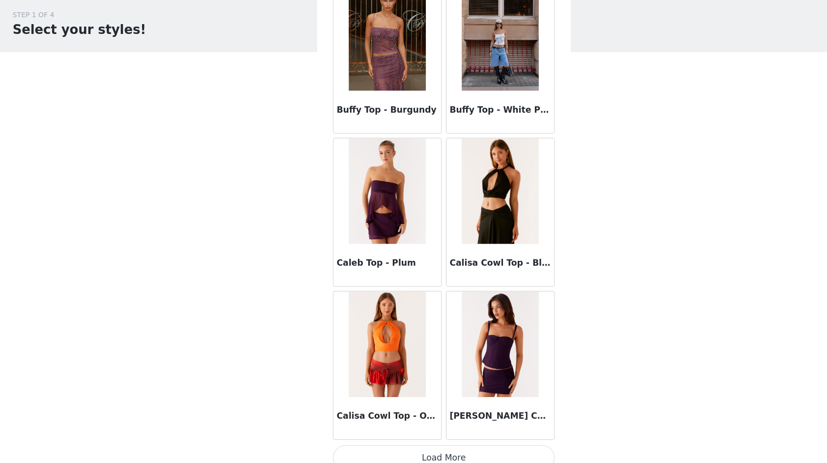
click at [415, 404] on button "Load More" at bounding box center [413, 458] width 207 height 24
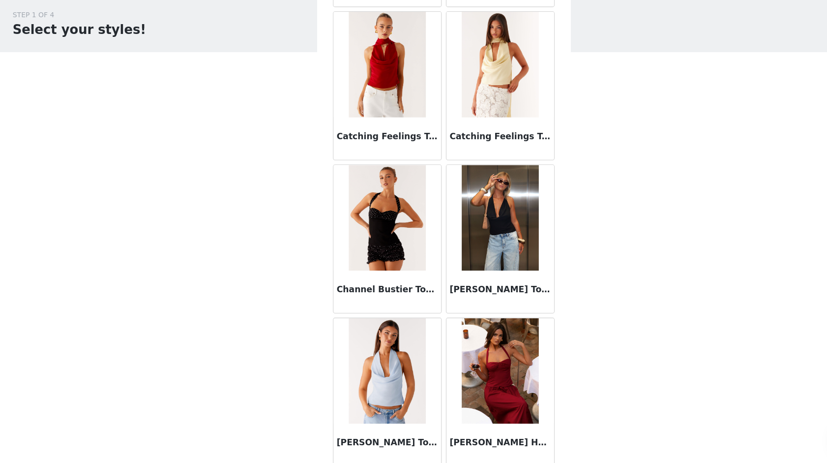
scroll to position [5307, 0]
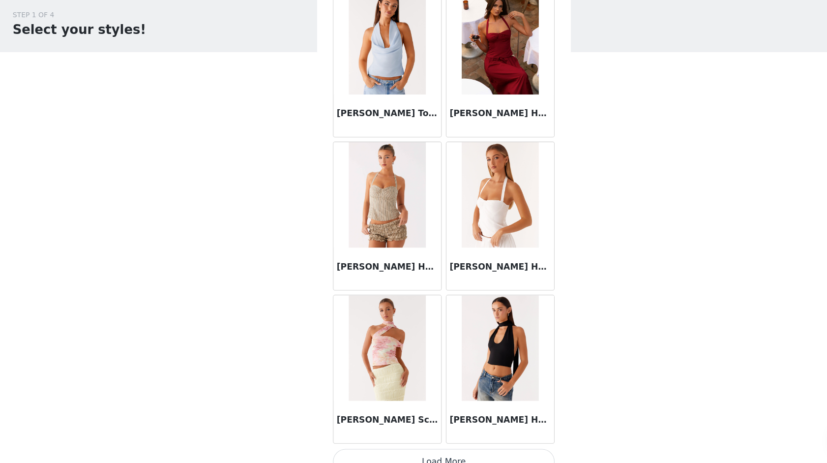
click at [419, 404] on button "Load More" at bounding box center [413, 462] width 207 height 24
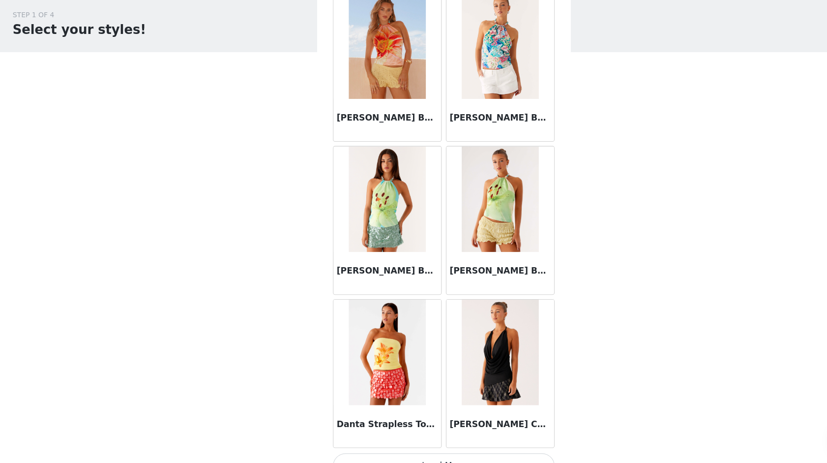
click at [431, 404] on button "Load More" at bounding box center [413, 466] width 207 height 24
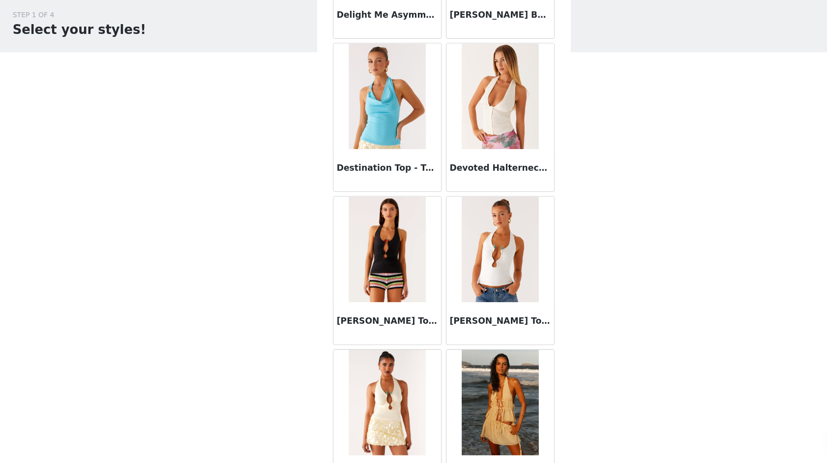
scroll to position [8153, 0]
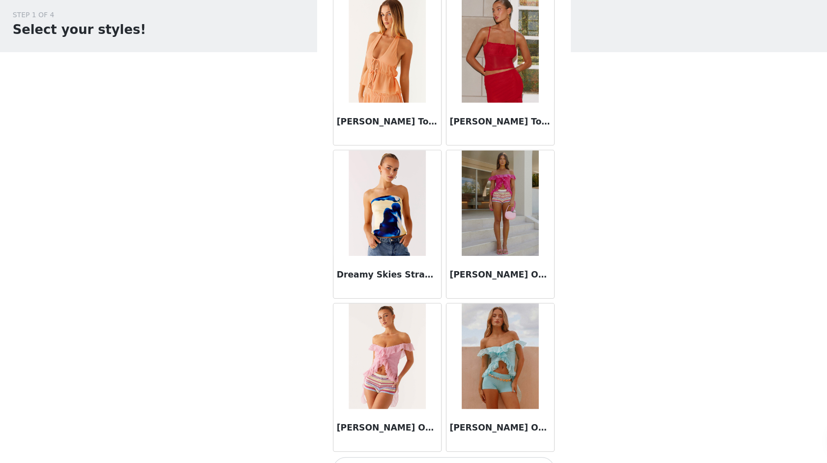
click at [431, 404] on button "Load More" at bounding box center [413, 469] width 207 height 24
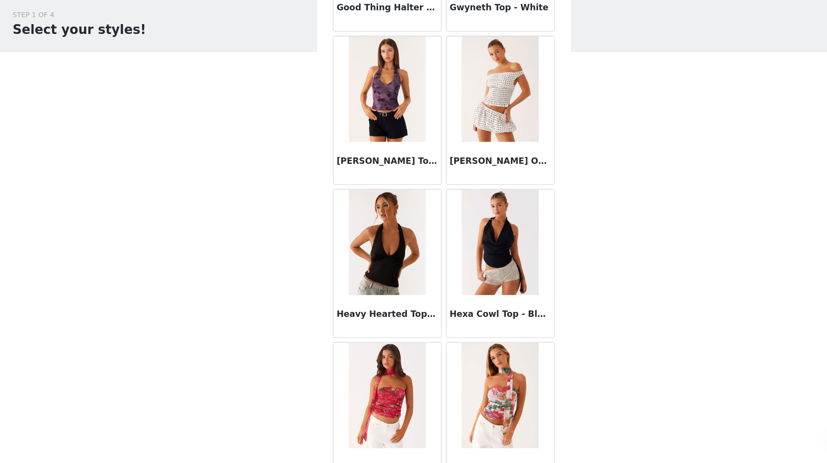
scroll to position [10999, 0]
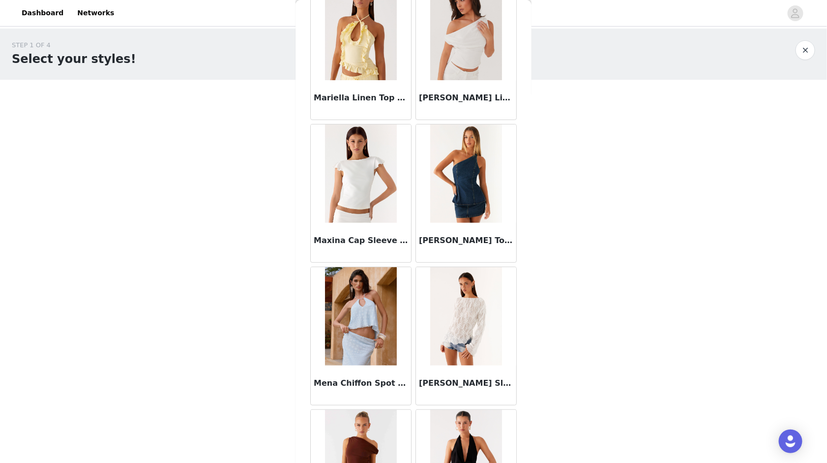
scroll to position [15267, 0]
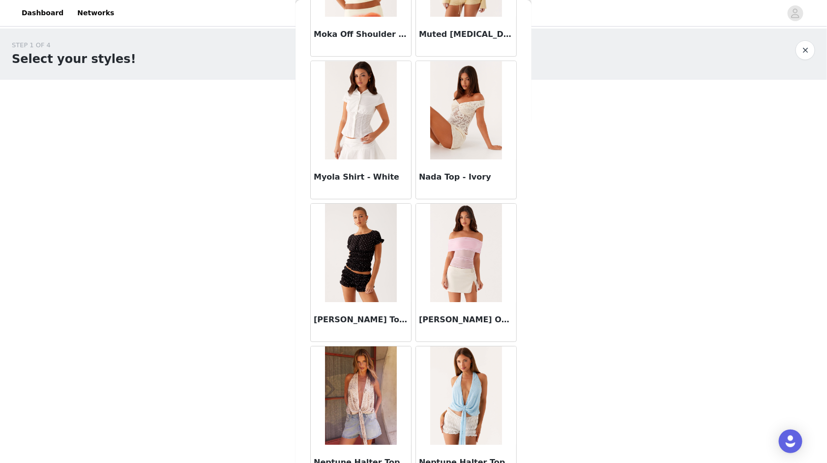
scroll to position [16690, 0]
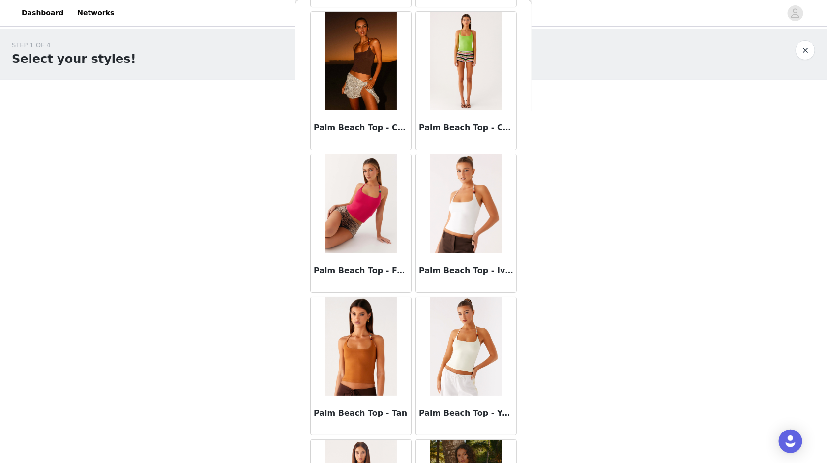
scroll to position [18113, 0]
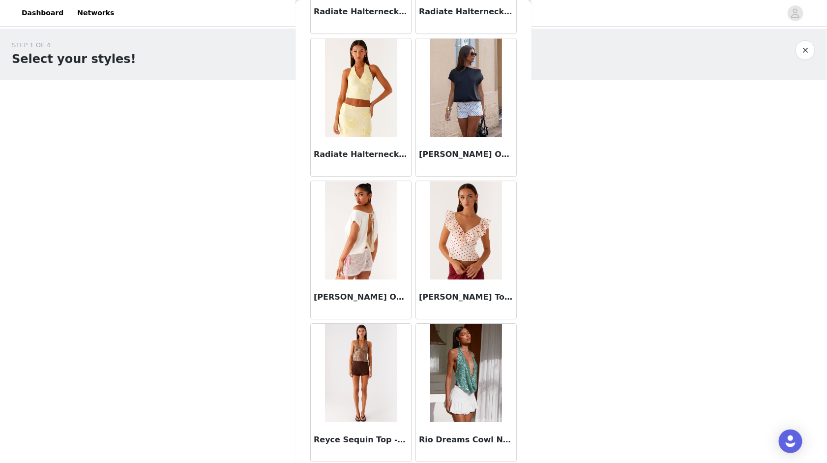
scroll to position [19535, 0]
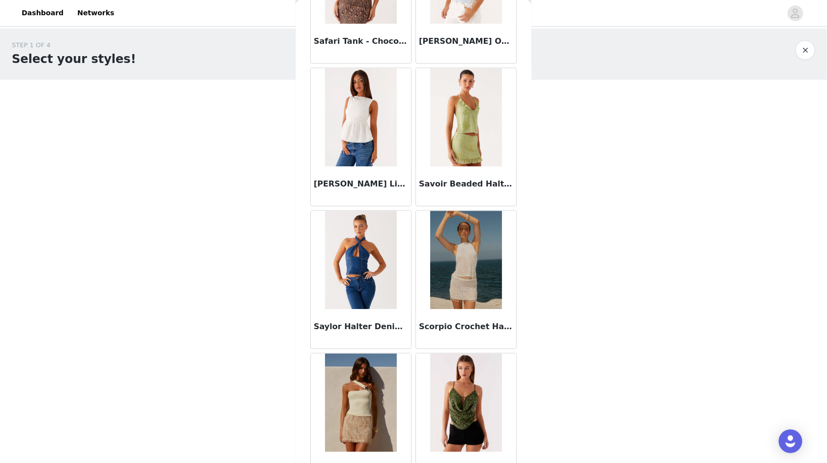
scroll to position [20959, 0]
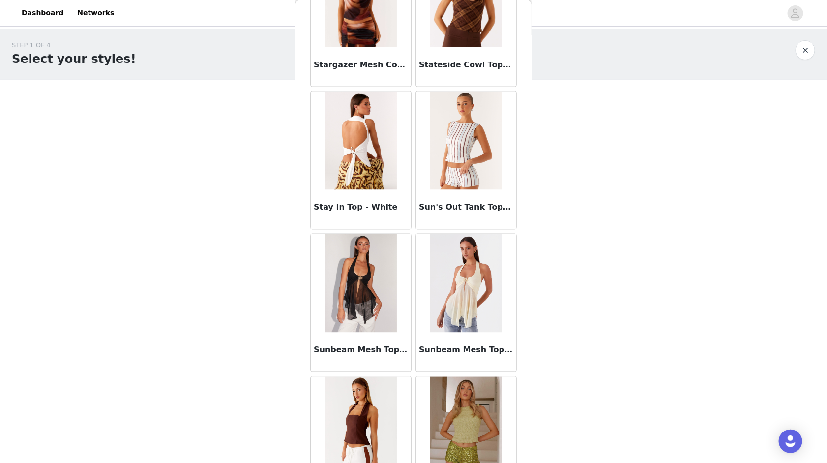
scroll to position [22381, 0]
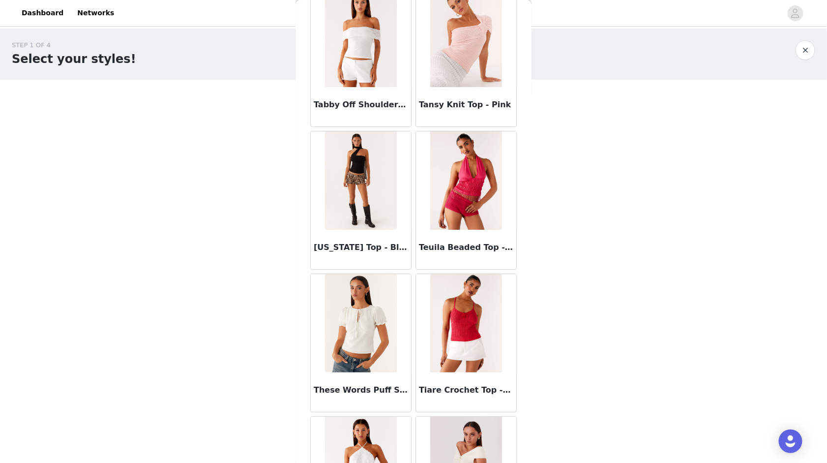
scroll to position [23804, 0]
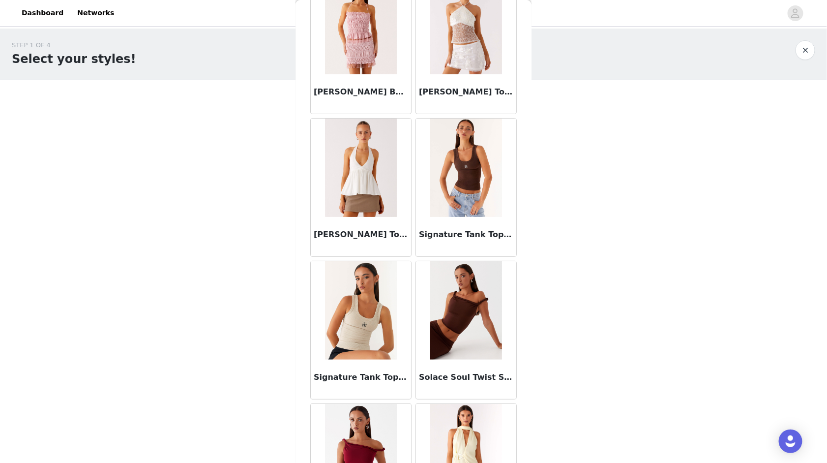
scroll to position [21331, 0]
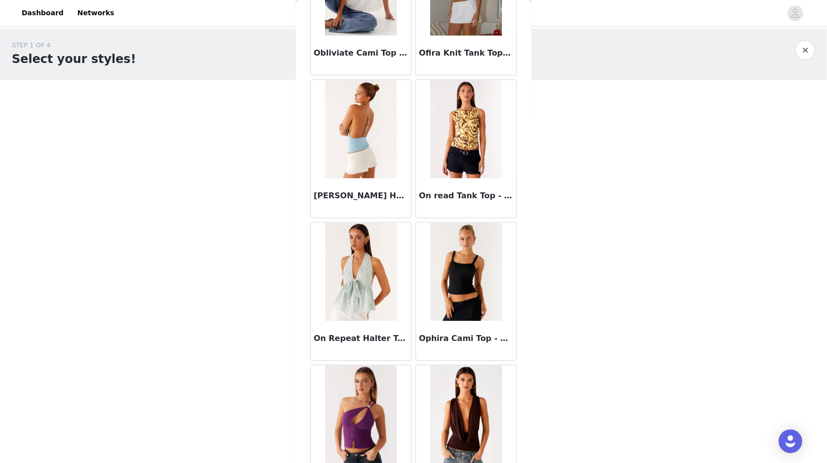
click at [385, 366] on img at bounding box center [361, 415] width 72 height 98
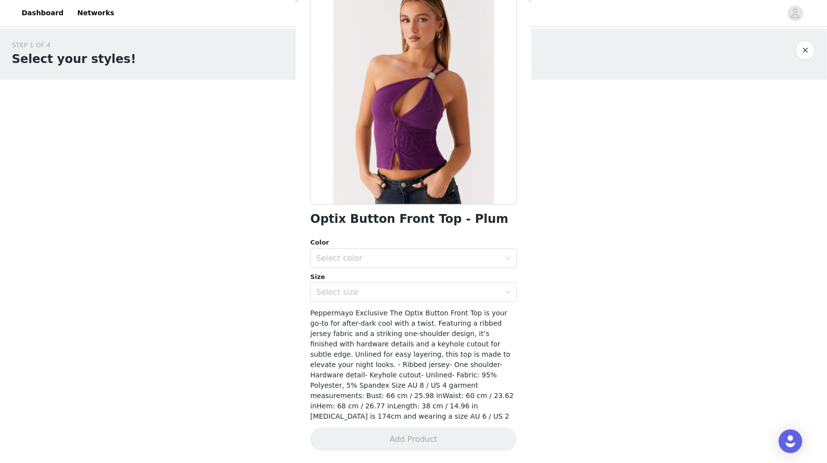
scroll to position [55, 0]
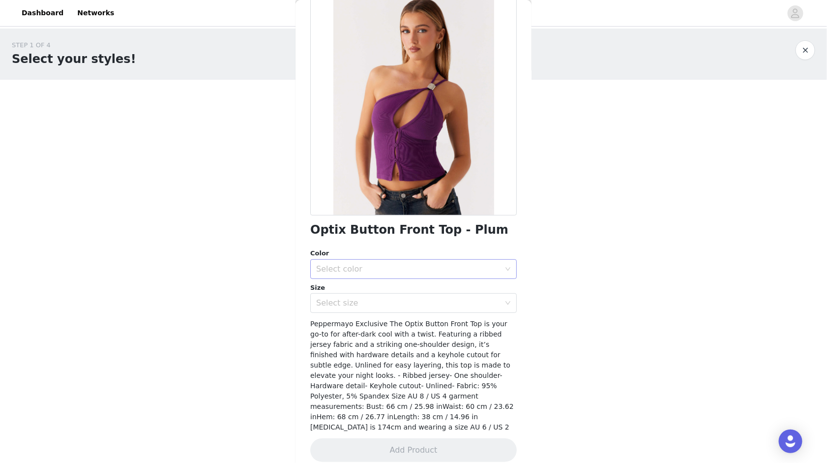
click at [359, 264] on div "Select color" at bounding box center [408, 269] width 184 height 10
click at [363, 294] on li "Plum" at bounding box center [413, 290] width 207 height 16
click at [363, 299] on div "Select size" at bounding box center [408, 303] width 184 height 10
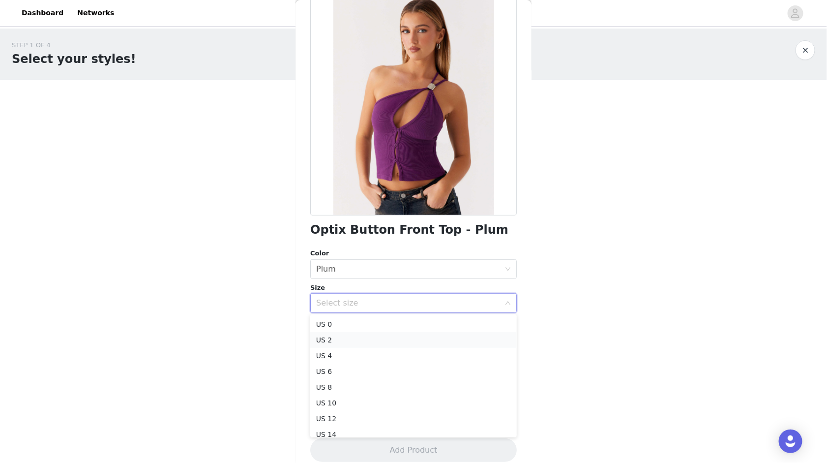
click at [368, 344] on li "US 2" at bounding box center [413, 340] width 207 height 16
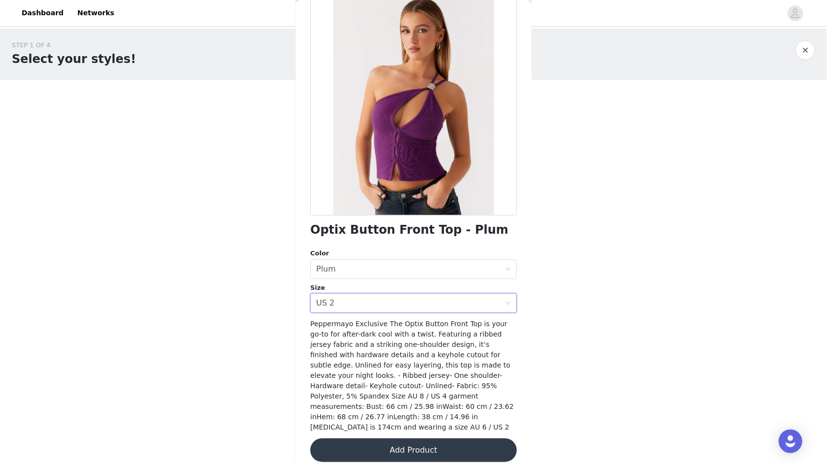
click at [401, 404] on button "Add Product" at bounding box center [413, 450] width 207 height 24
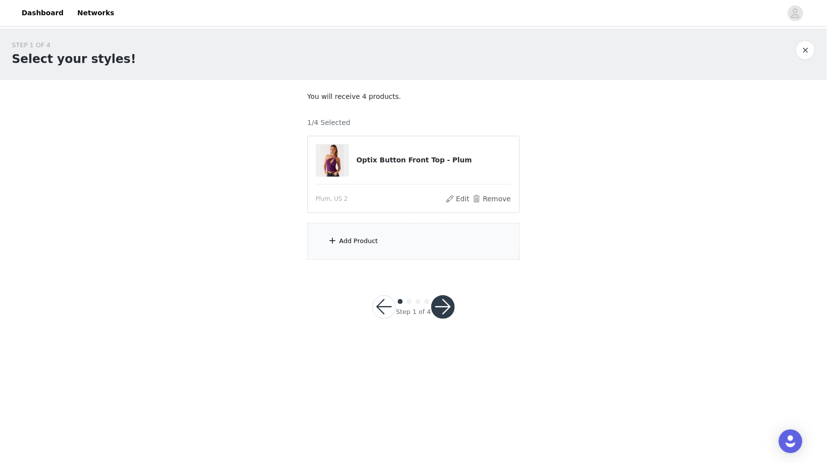
click at [388, 245] on div "Add Product" at bounding box center [413, 241] width 213 height 37
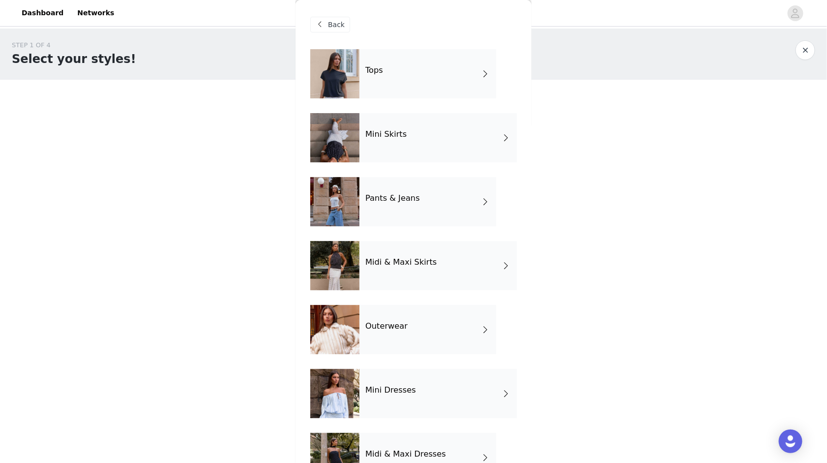
click at [415, 55] on div "Tops" at bounding box center [428, 73] width 137 height 49
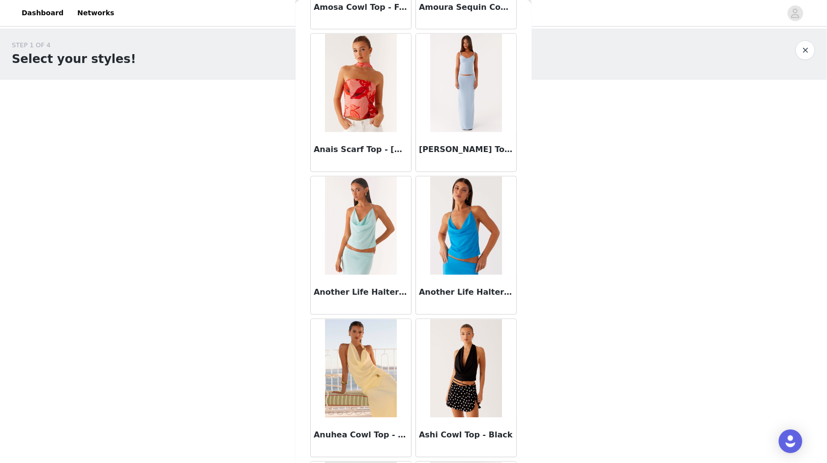
scroll to position [1038, 0]
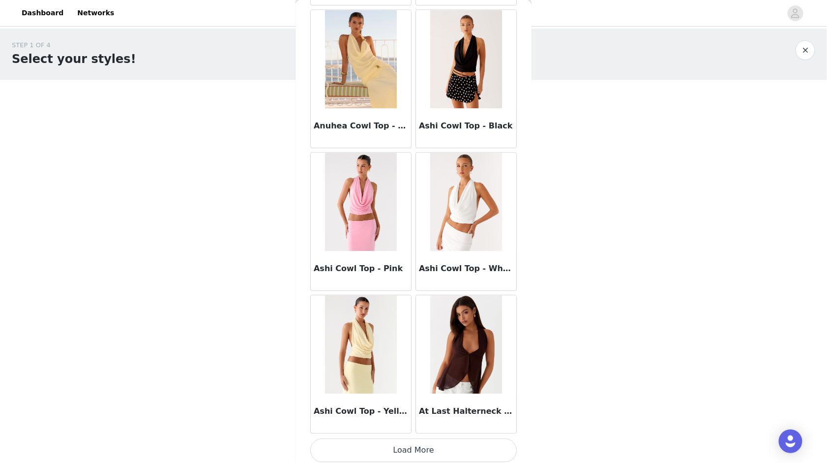
click at [425, 404] on button "Load More" at bounding box center [413, 450] width 207 height 24
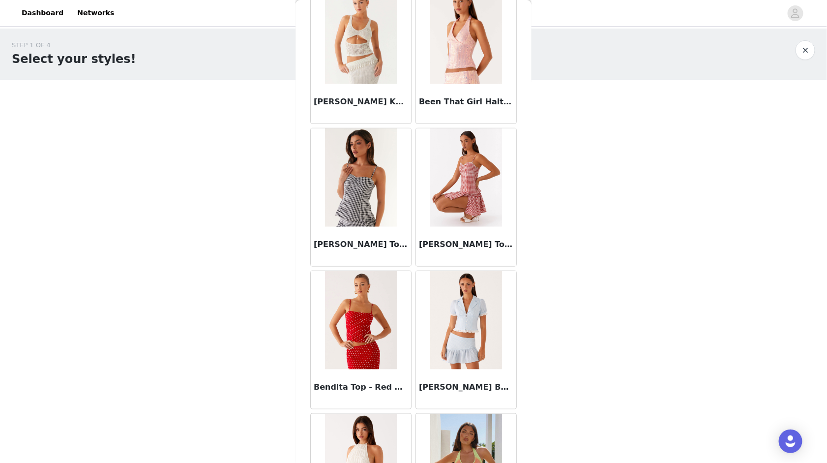
scroll to position [2461, 0]
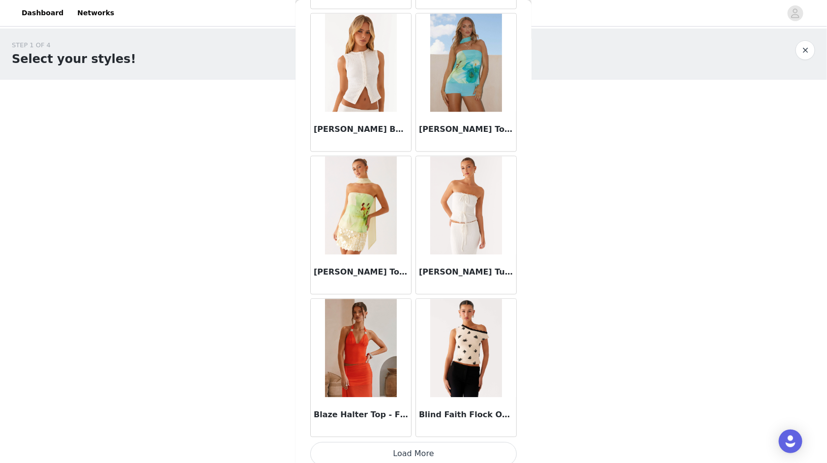
click at [465, 404] on button "Load More" at bounding box center [413, 454] width 207 height 24
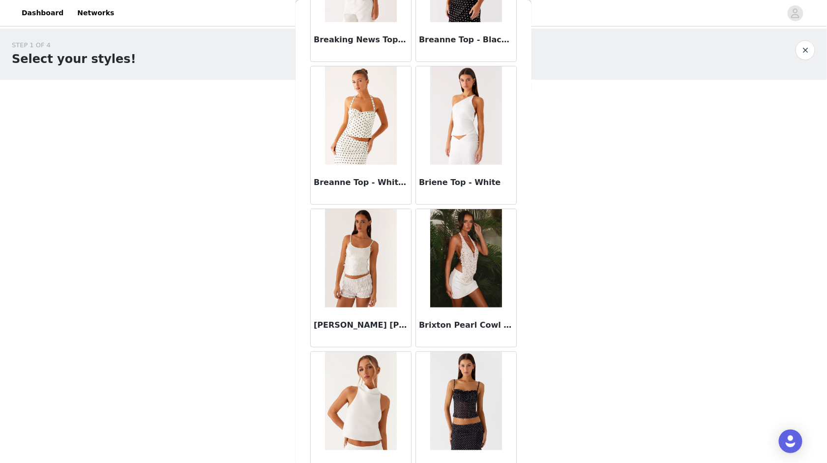
scroll to position [3884, 0]
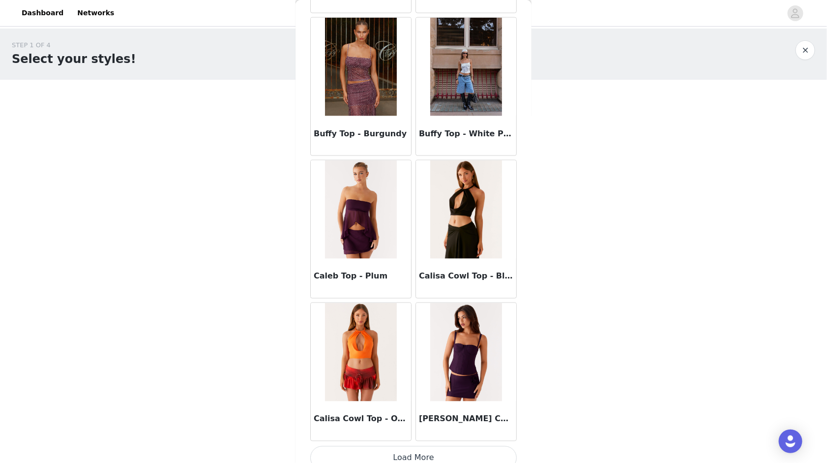
click at [465, 404] on button "Load More" at bounding box center [413, 458] width 207 height 24
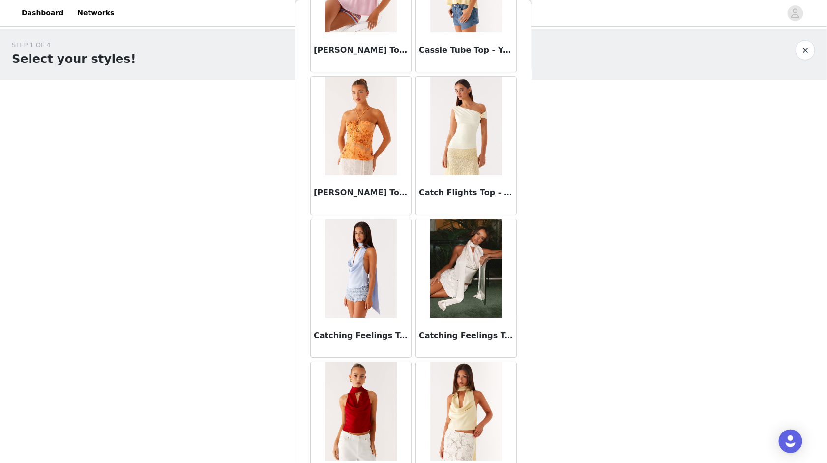
scroll to position [5307, 0]
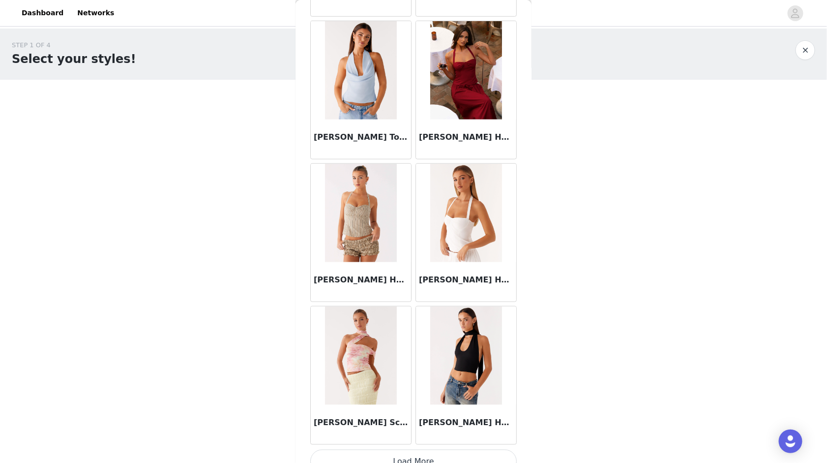
click at [407, 404] on button "Load More" at bounding box center [413, 462] width 207 height 24
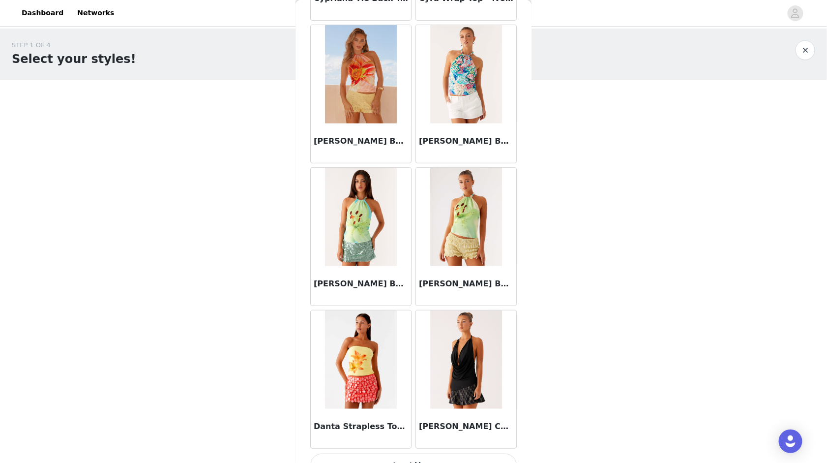
click at [457, 404] on button "Load More" at bounding box center [413, 466] width 207 height 24
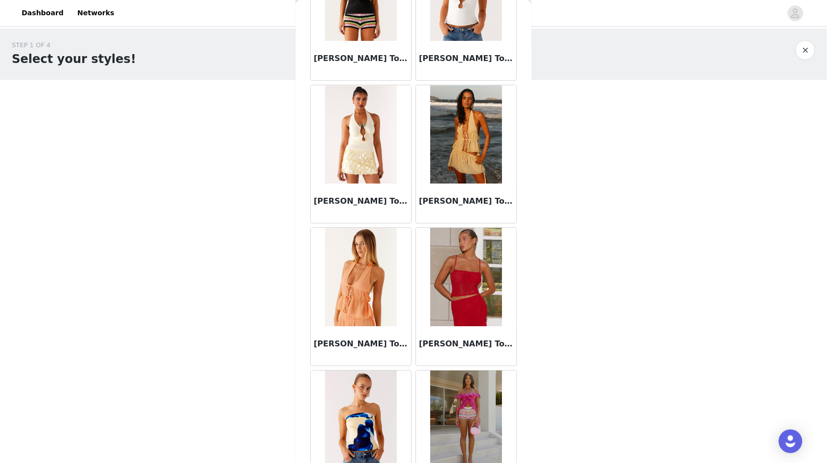
scroll to position [8153, 0]
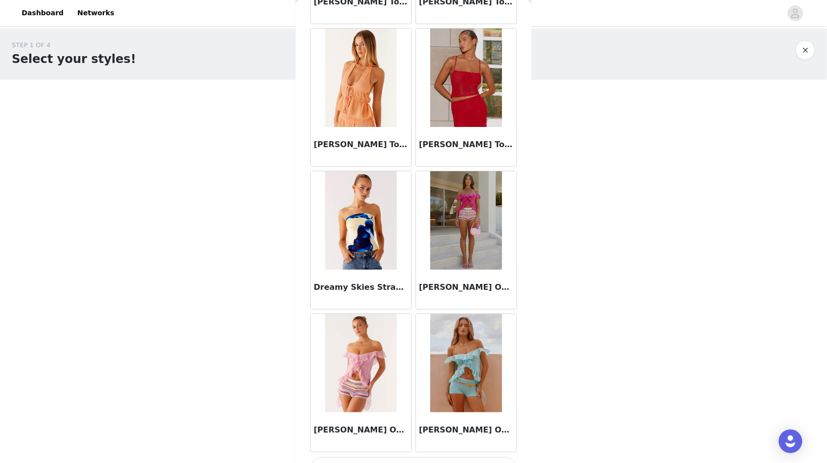
click at [458, 404] on button "Load More" at bounding box center [413, 469] width 207 height 24
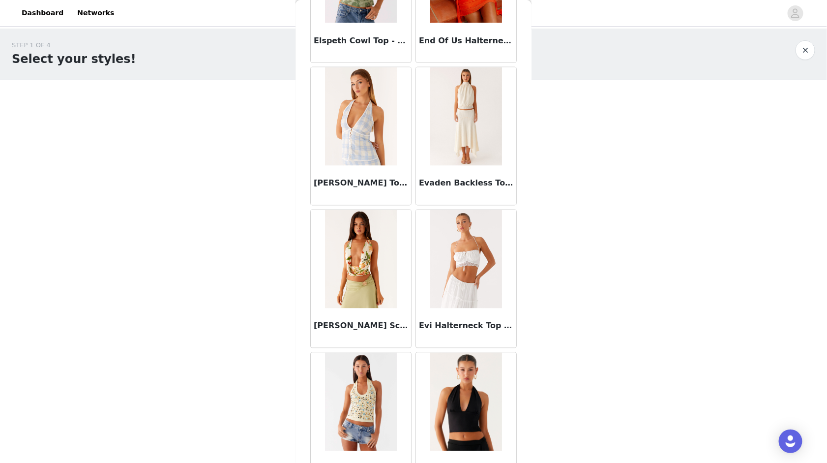
scroll to position [9576, 0]
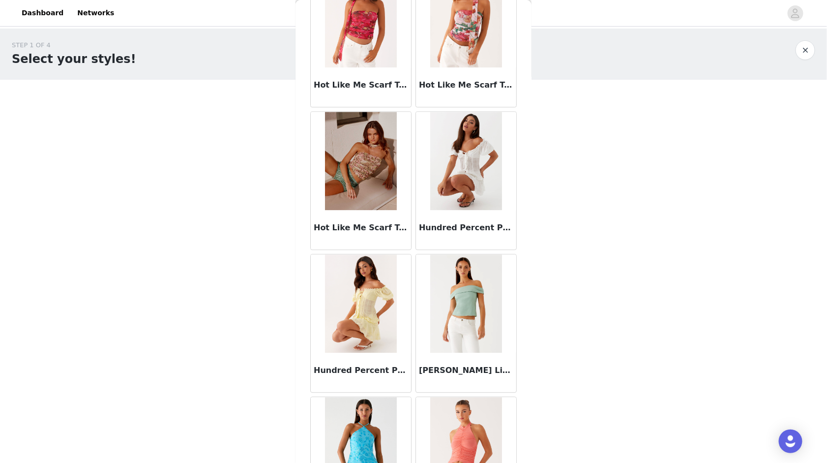
scroll to position [10999, 0]
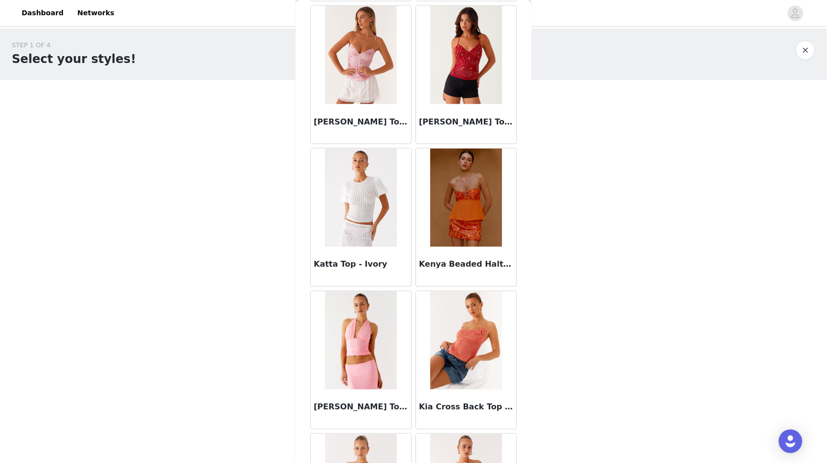
scroll to position [12421, 0]
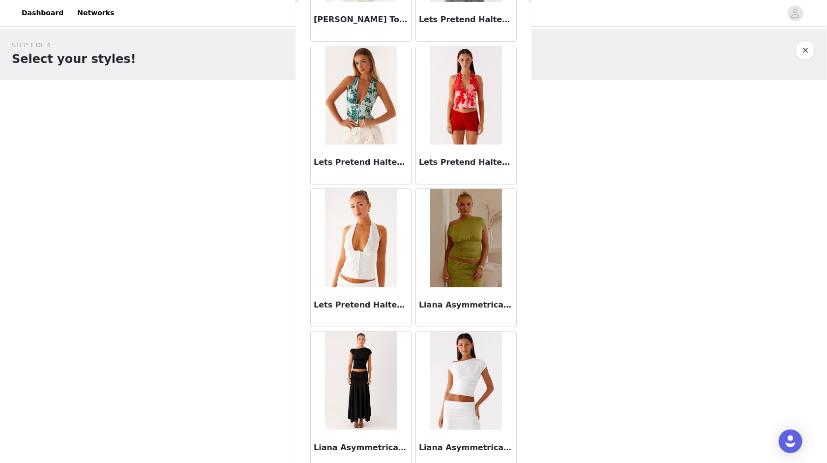
scroll to position [13844, 0]
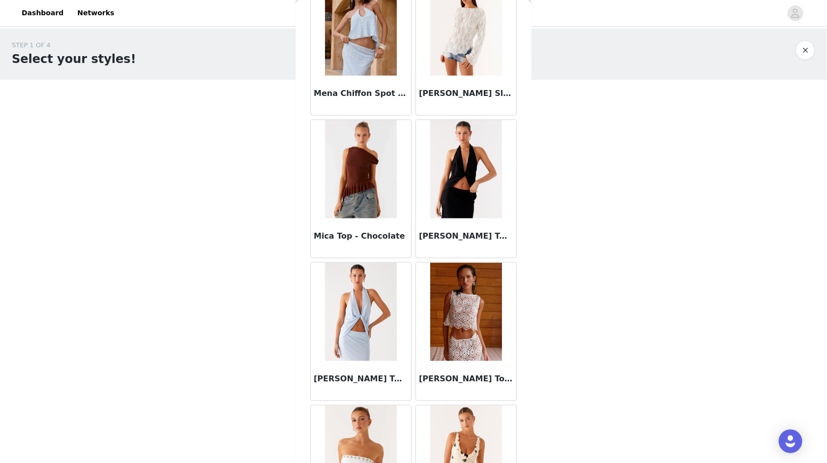
scroll to position [15267, 0]
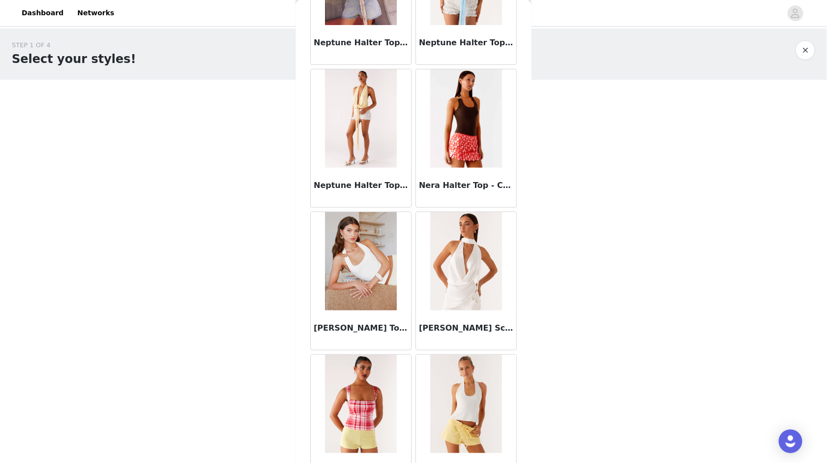
scroll to position [16690, 0]
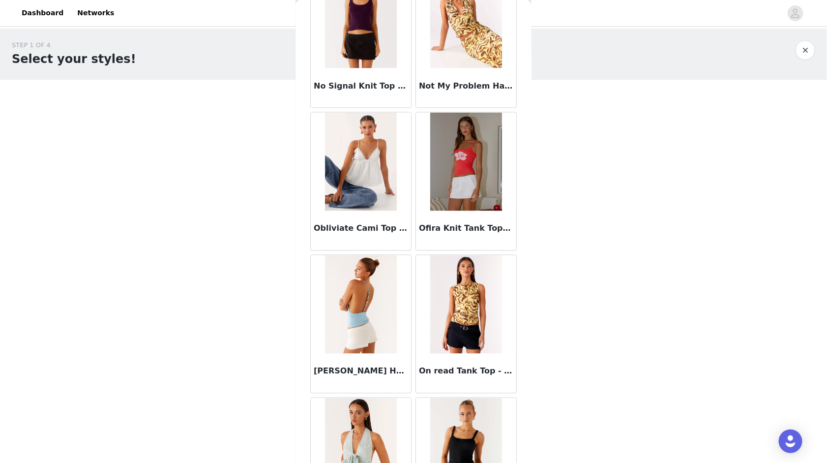
scroll to position [17198, 0]
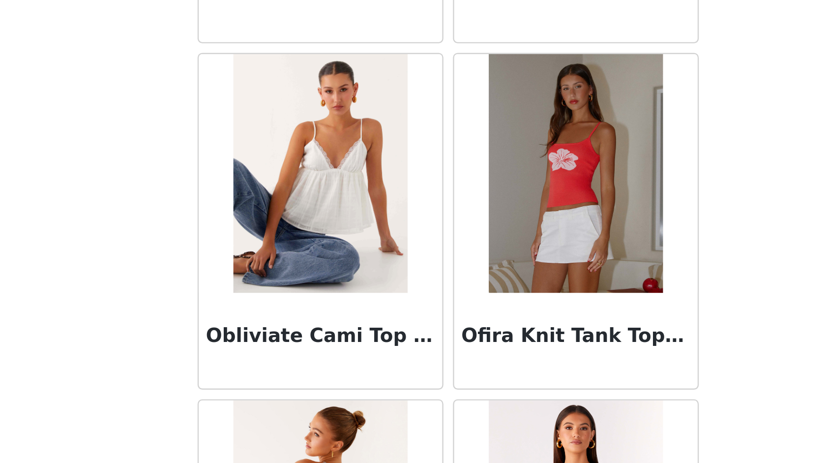
click at [466, 150] on img at bounding box center [465, 163] width 71 height 98
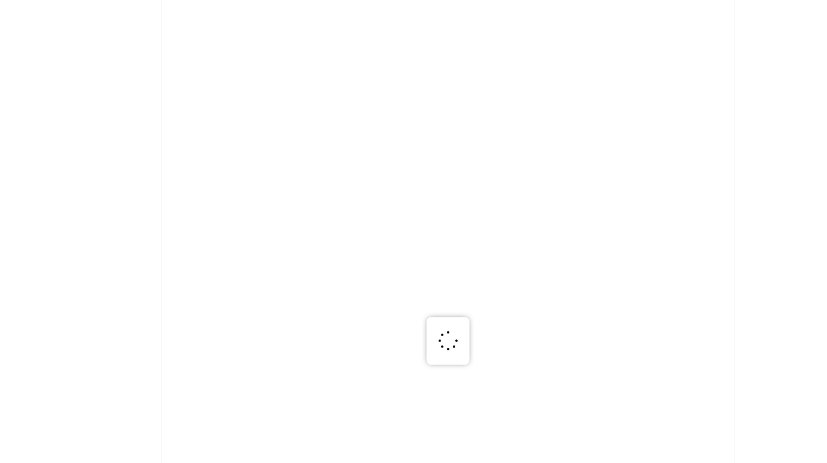
scroll to position [0, 0]
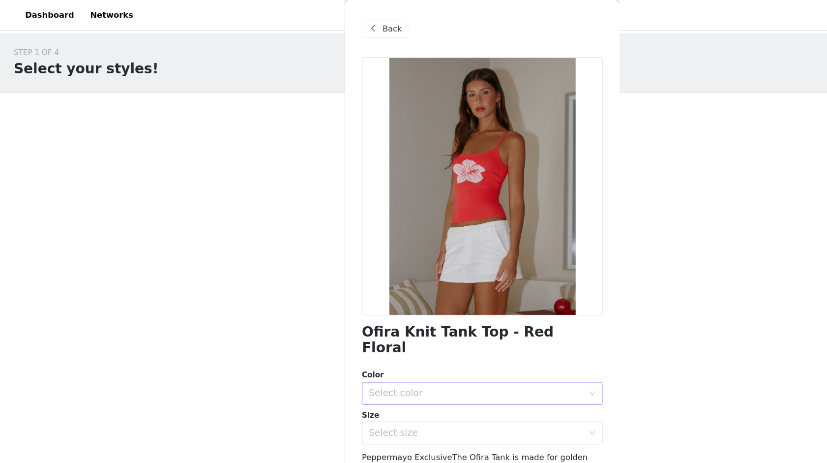
click at [390, 333] on div "Select color" at bounding box center [408, 338] width 184 height 10
click at [378, 350] on li "Red Floral" at bounding box center [413, 345] width 207 height 16
click at [378, 366] on div "Select size" at bounding box center [408, 371] width 184 height 10
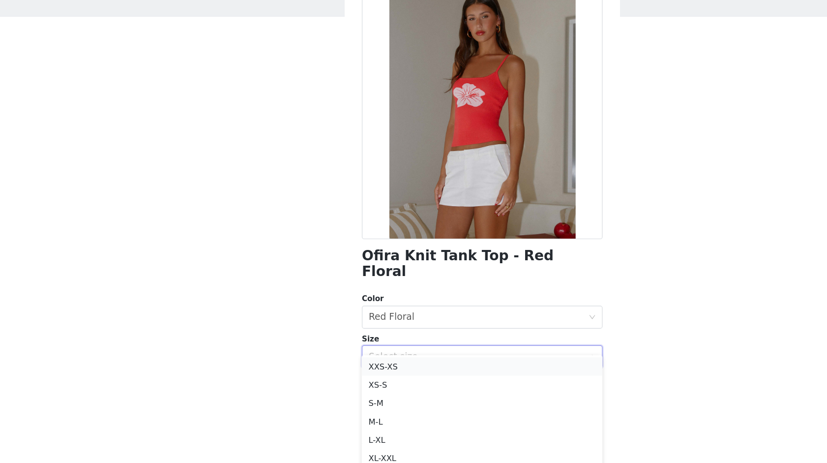
scroll to position [5, 0]
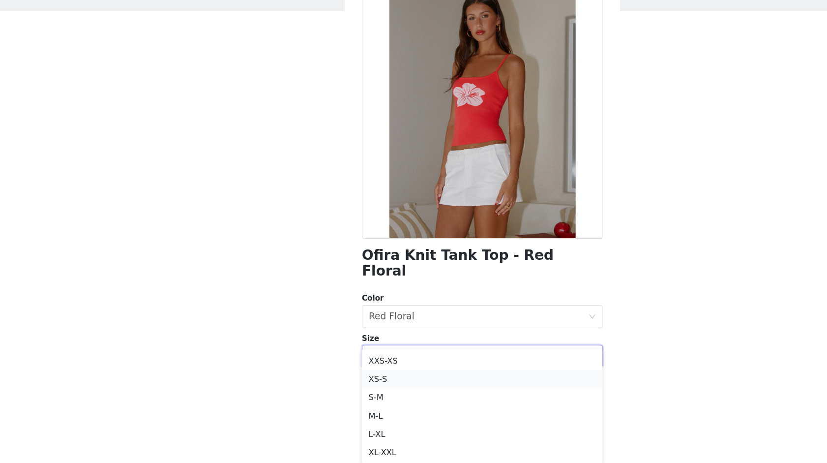
click at [341, 390] on li "XS-S" at bounding box center [413, 391] width 207 height 16
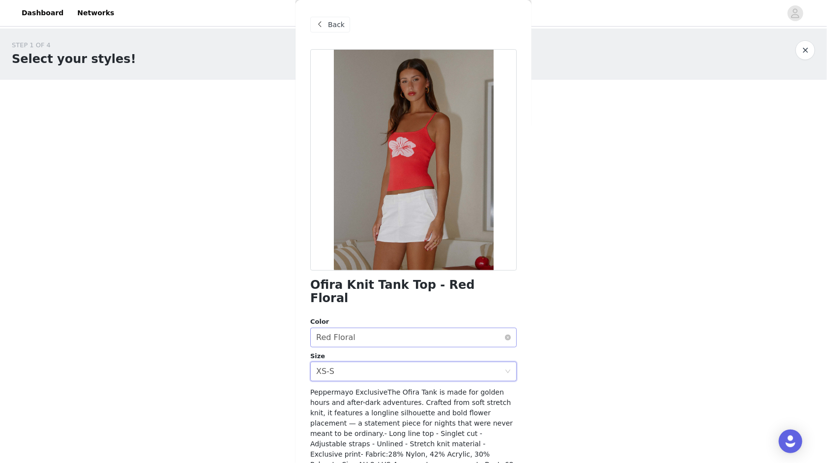
scroll to position [65, 0]
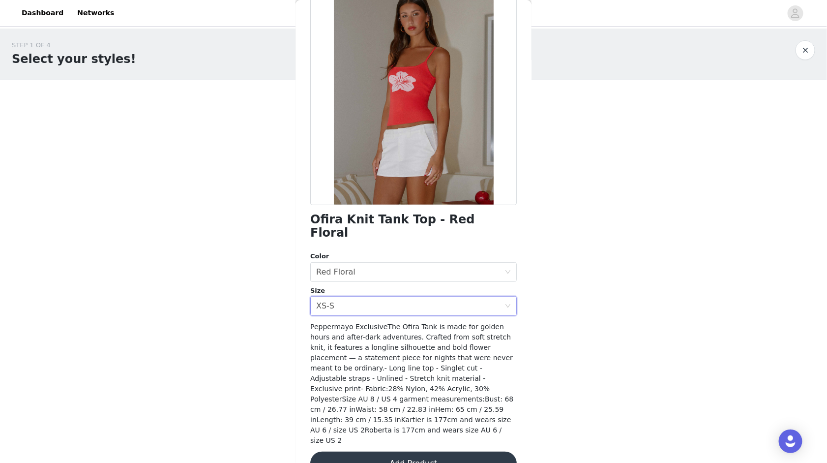
click at [453, 404] on button "Add Product" at bounding box center [413, 464] width 207 height 24
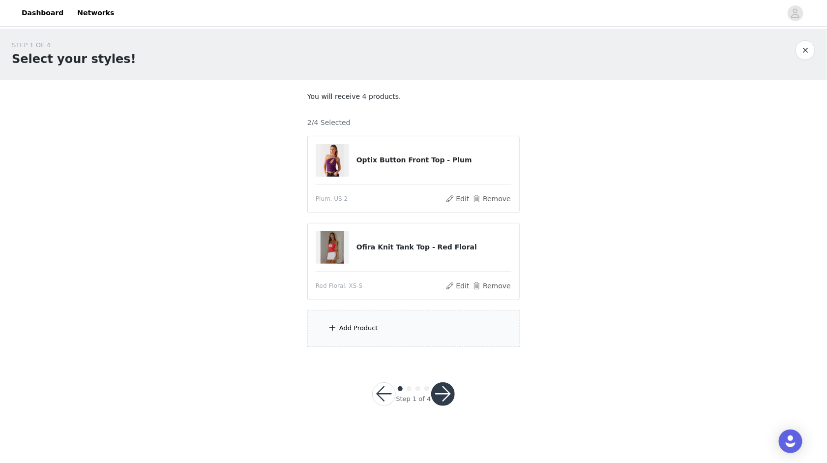
click at [394, 337] on div "Add Product" at bounding box center [413, 328] width 213 height 37
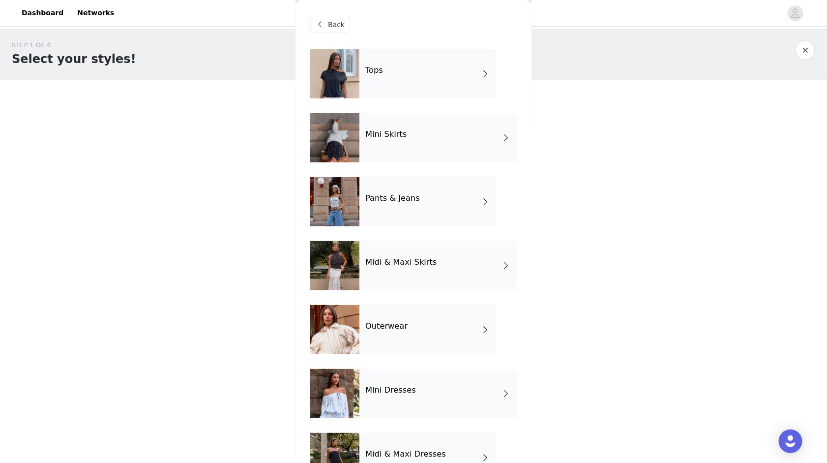
scroll to position [97, 0]
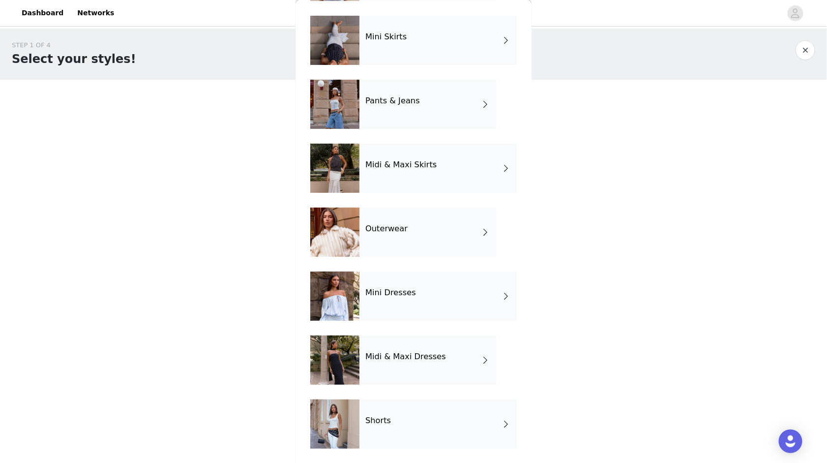
click at [449, 404] on div "Shorts" at bounding box center [438, 423] width 157 height 49
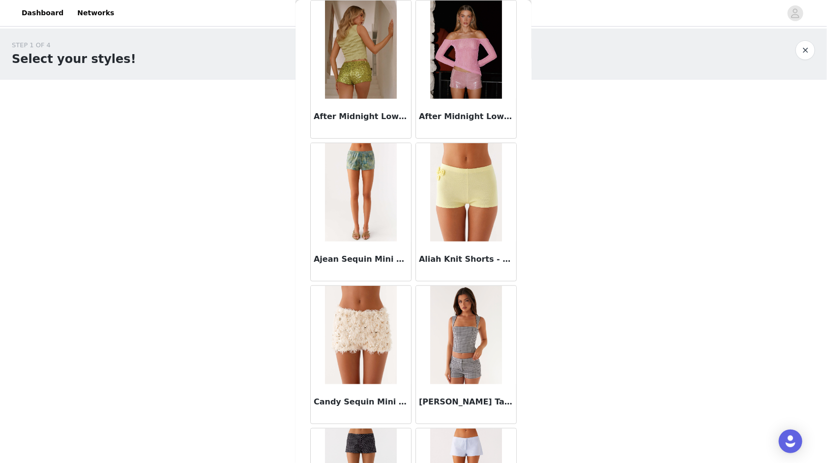
scroll to position [0, 0]
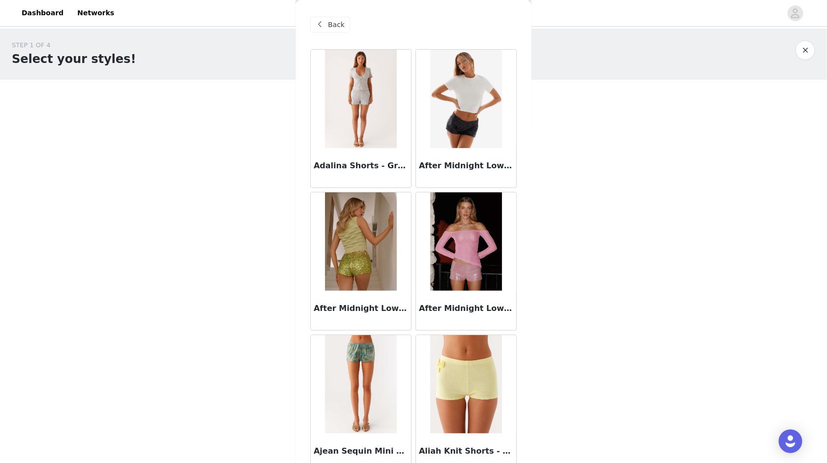
click at [339, 17] on div "Back" at bounding box center [330, 25] width 40 height 16
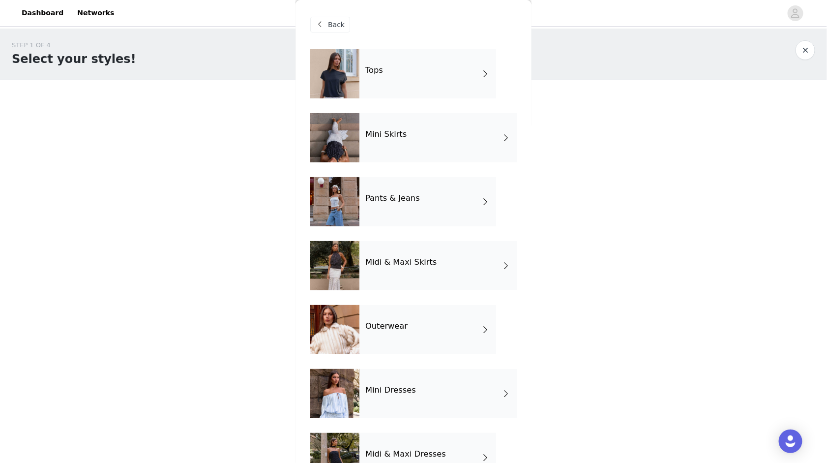
scroll to position [97, 0]
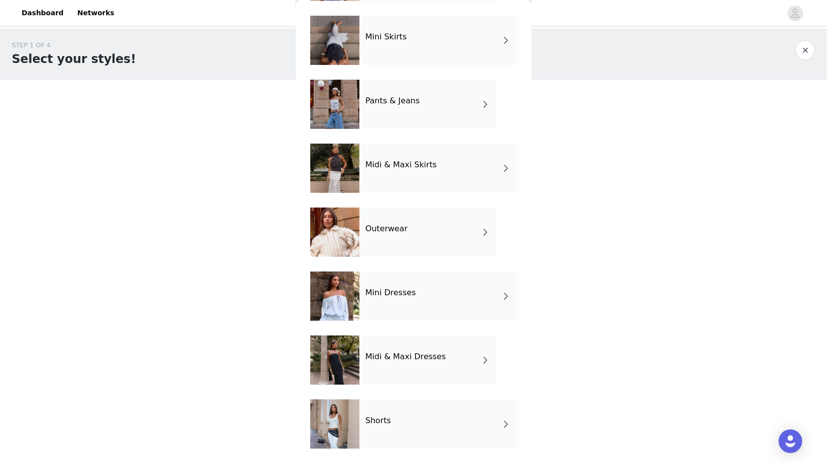
click at [417, 356] on h4 "Midi & Maxi Dresses" at bounding box center [406, 356] width 81 height 9
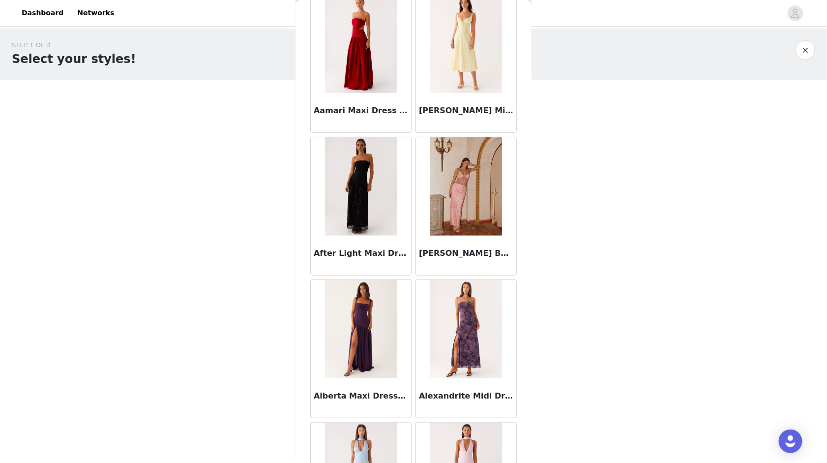
scroll to position [0, 0]
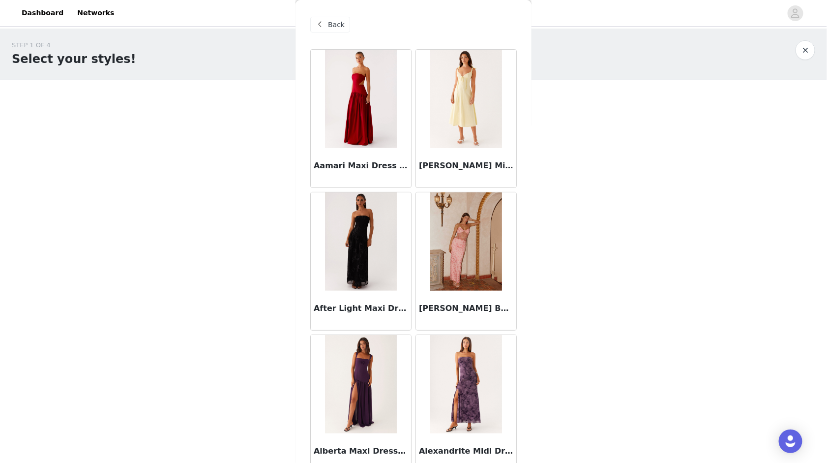
click at [332, 23] on span "Back" at bounding box center [336, 25] width 17 height 10
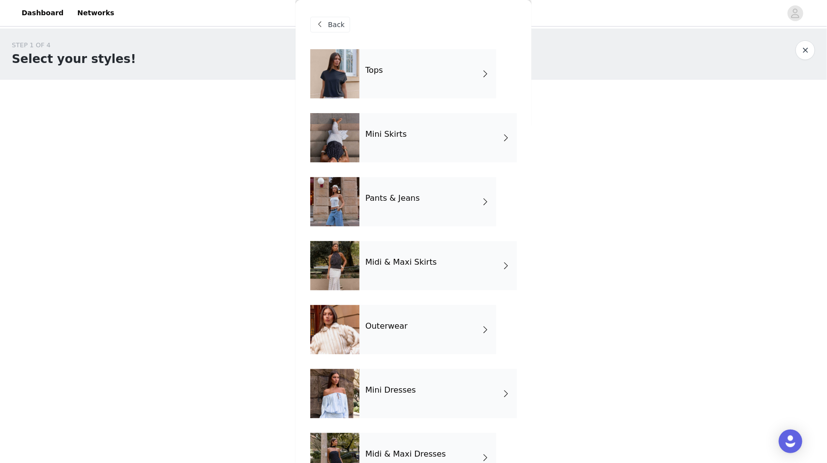
click at [473, 145] on div "Mini Skirts" at bounding box center [438, 137] width 157 height 49
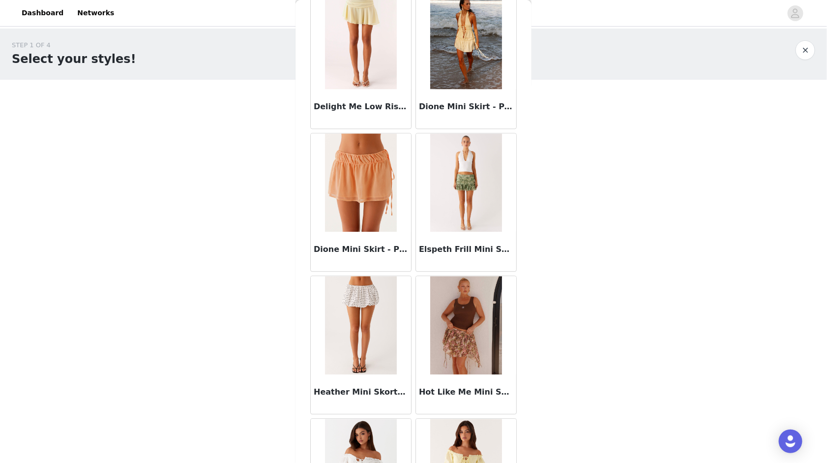
scroll to position [1038, 0]
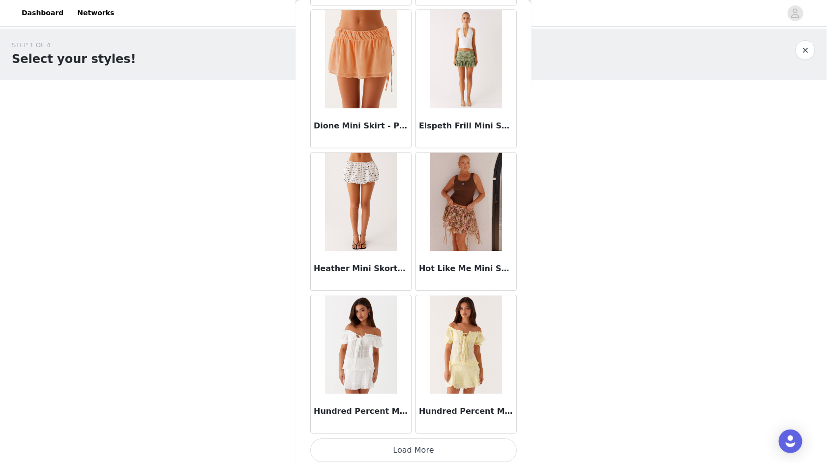
click at [454, 404] on button "Load More" at bounding box center [413, 450] width 207 height 24
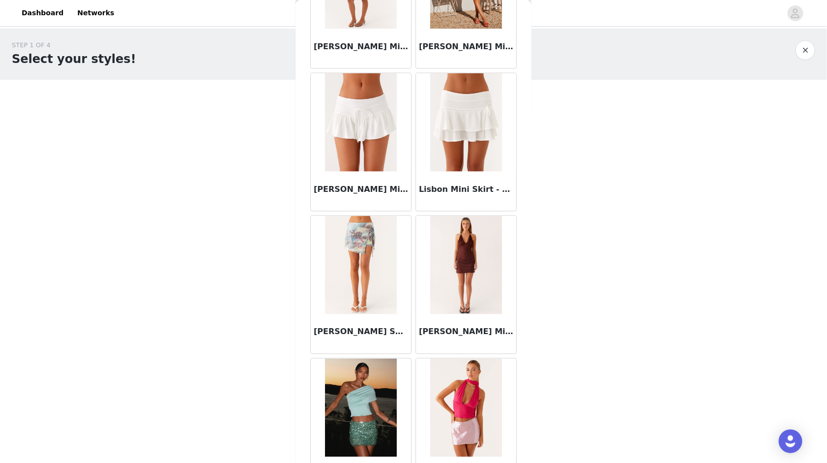
scroll to position [2461, 0]
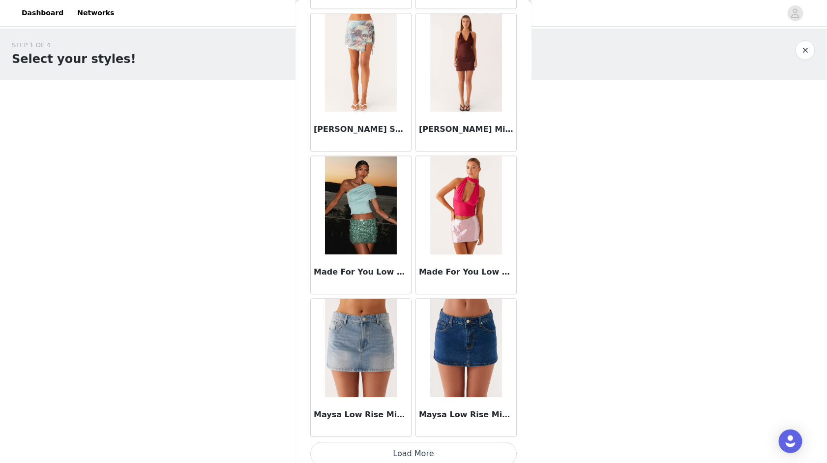
click at [439, 404] on button "Load More" at bounding box center [413, 454] width 207 height 24
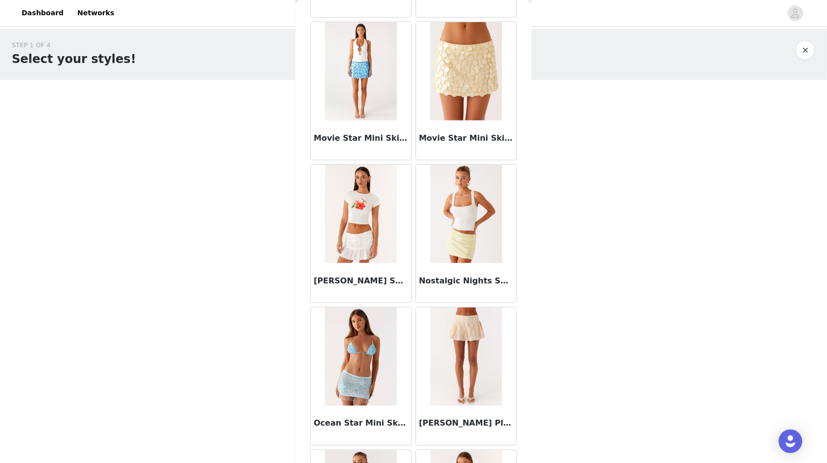
scroll to position [3884, 0]
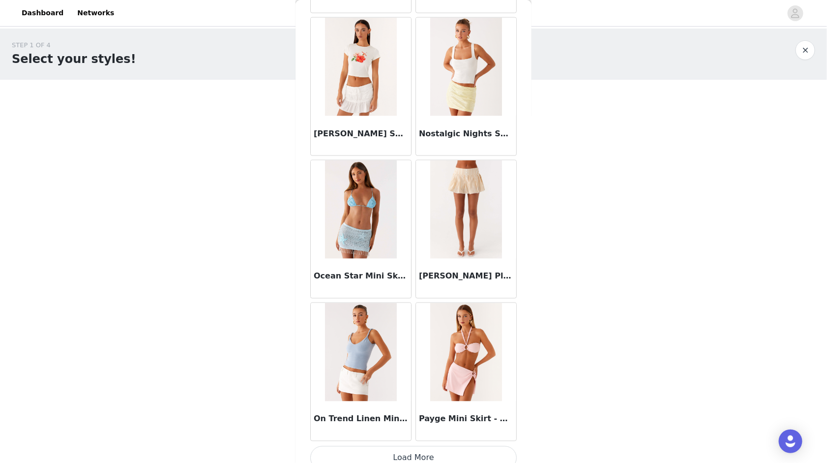
click at [383, 352] on img at bounding box center [360, 352] width 71 height 98
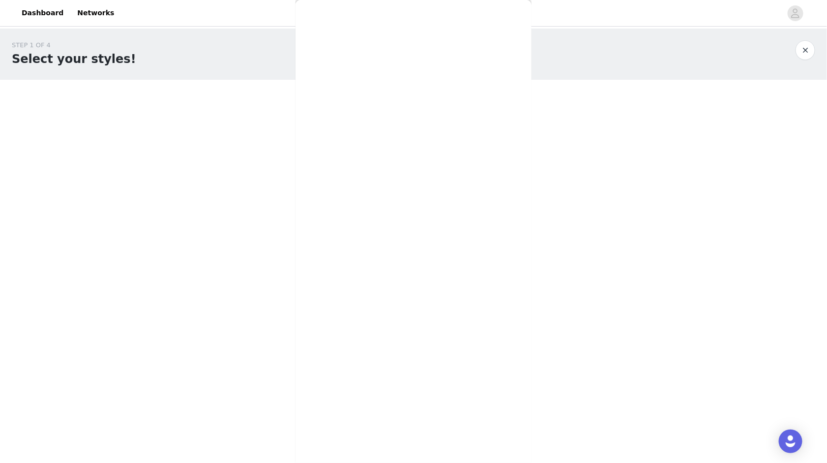
scroll to position [0, 0]
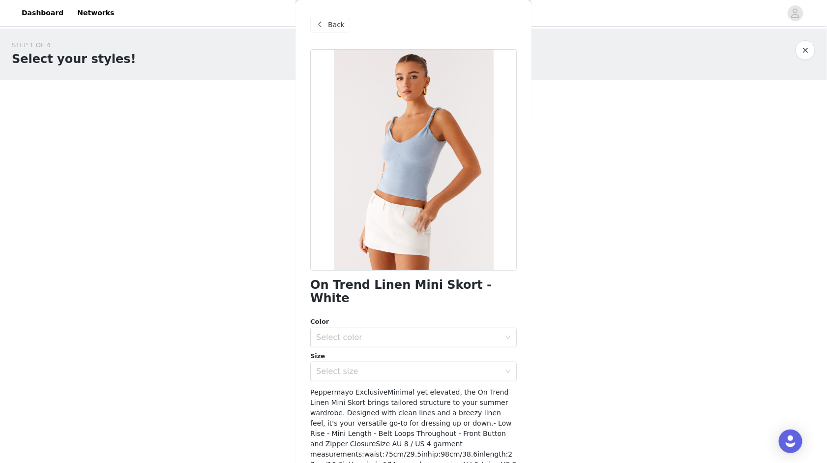
click at [334, 20] on span "Back" at bounding box center [336, 25] width 17 height 10
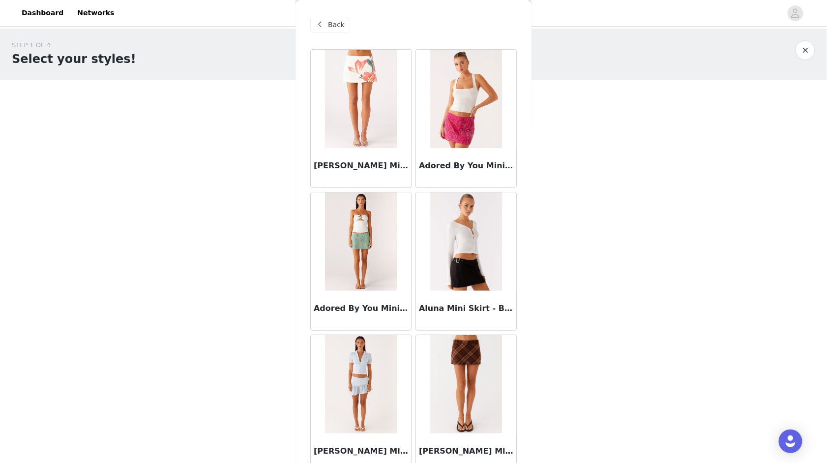
click at [334, 24] on span "Back" at bounding box center [336, 25] width 17 height 10
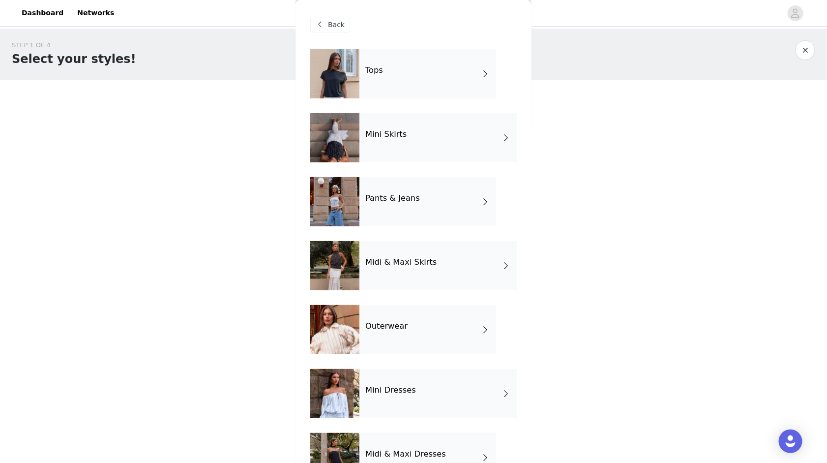
click at [415, 212] on div "Pants & Jeans" at bounding box center [428, 201] width 137 height 49
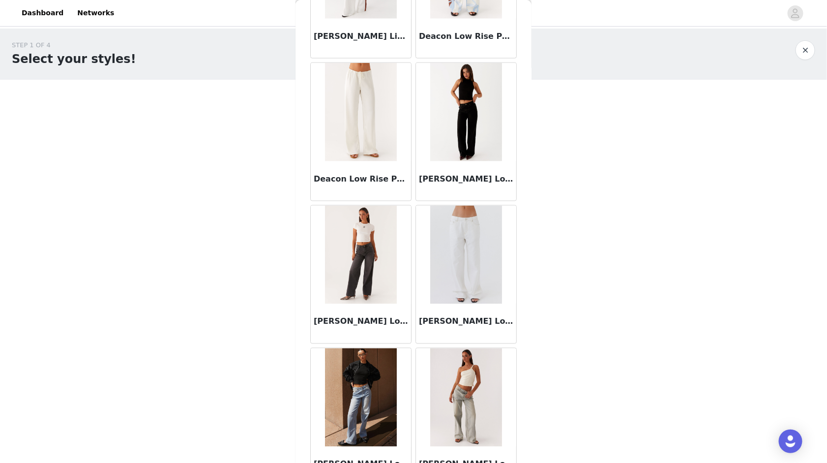
scroll to position [564, 0]
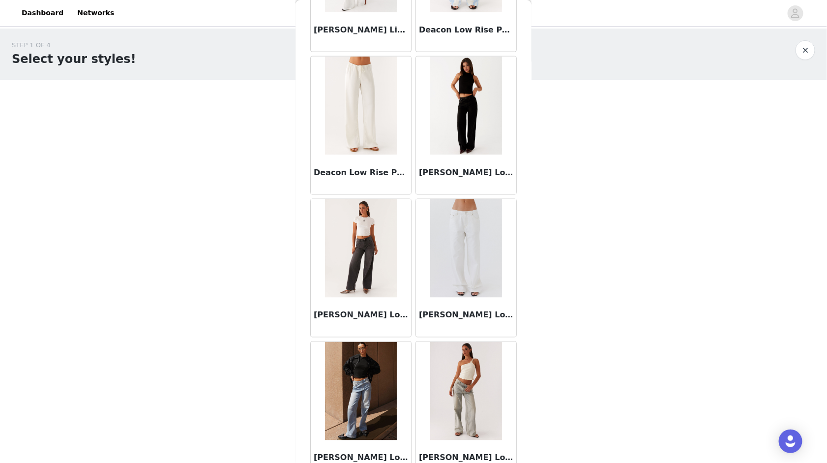
click at [455, 289] on img at bounding box center [465, 248] width 71 height 98
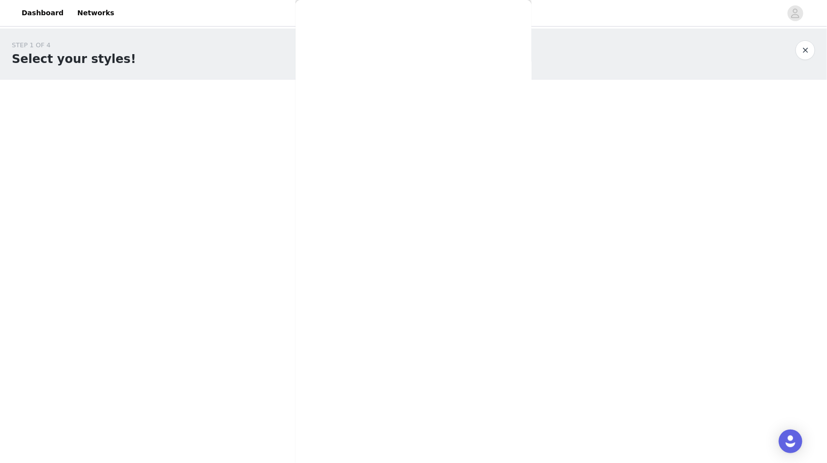
scroll to position [45, 0]
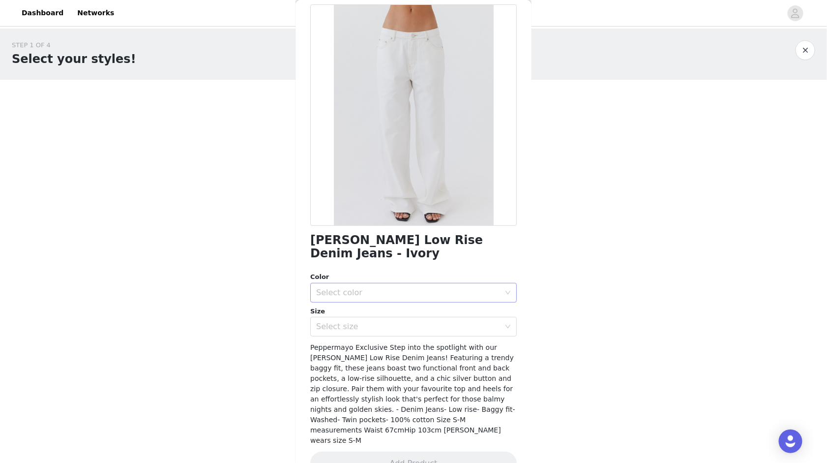
click at [442, 288] on div "Select color" at bounding box center [408, 293] width 184 height 10
click at [435, 294] on li "Ivory" at bounding box center [413, 301] width 207 height 16
click at [376, 322] on div "Select size" at bounding box center [408, 327] width 184 height 10
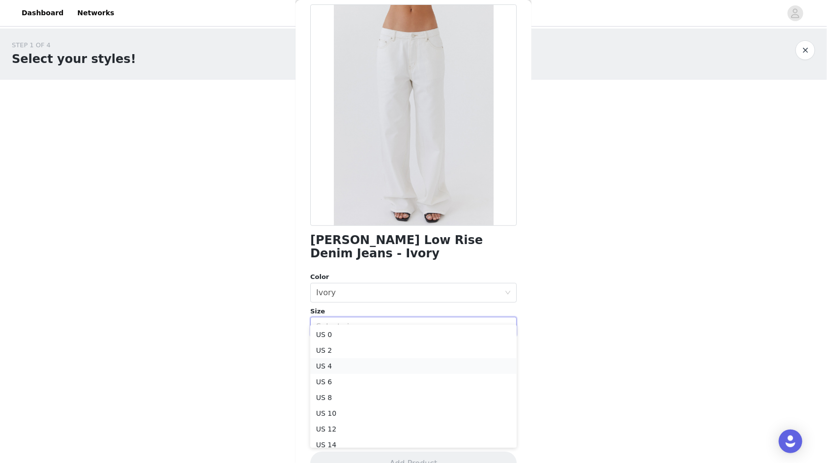
click at [374, 362] on li "US 4" at bounding box center [413, 366] width 207 height 16
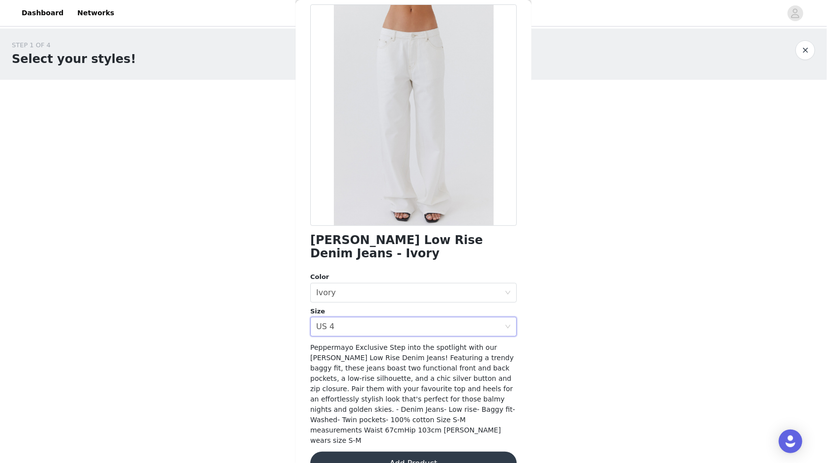
click at [404, 404] on button "Add Product" at bounding box center [413, 464] width 207 height 24
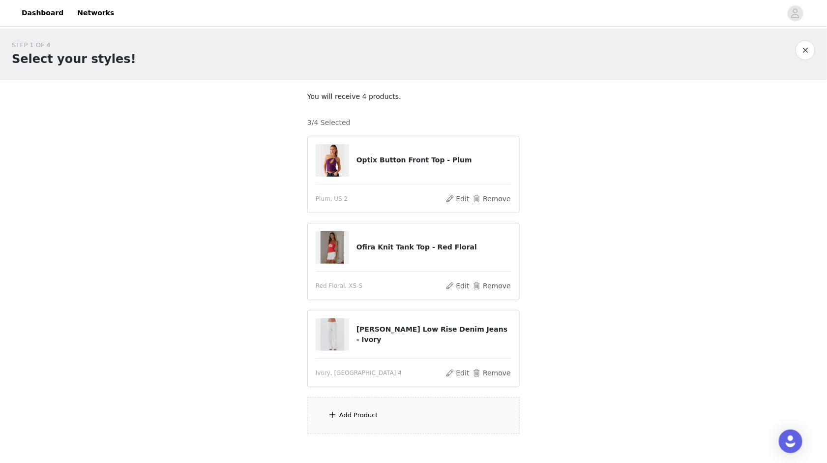
click at [364, 404] on div "Add Product" at bounding box center [358, 415] width 39 height 10
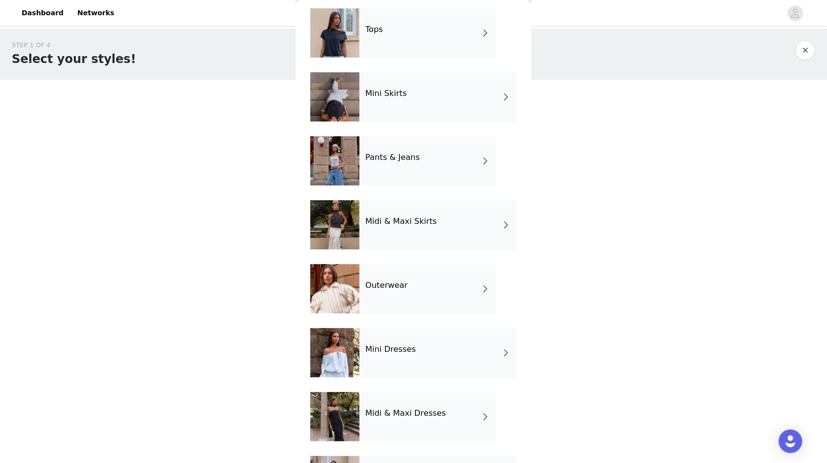
scroll to position [0, 0]
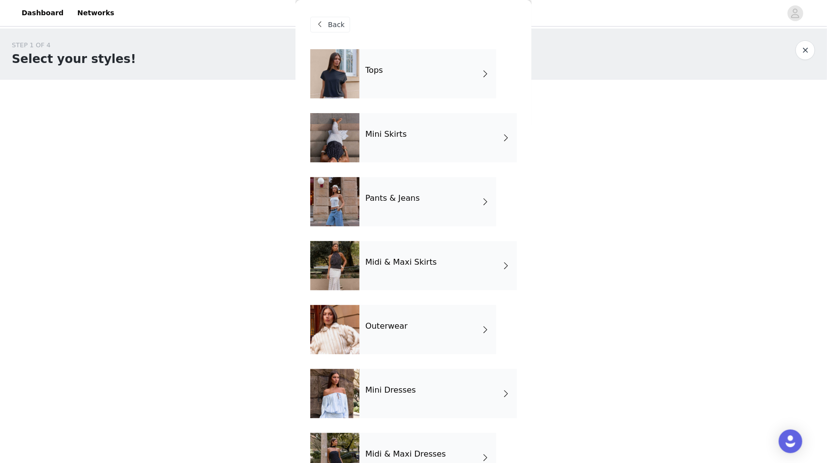
click at [382, 67] on h4 "Tops" at bounding box center [375, 70] width 18 height 9
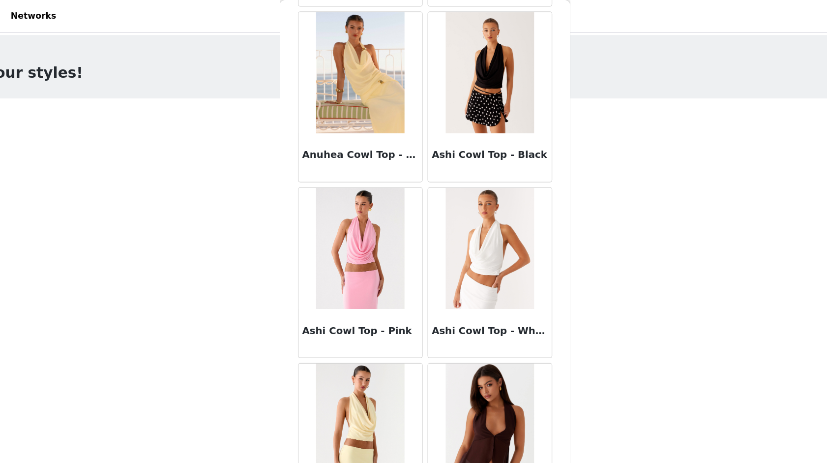
scroll to position [52, 0]
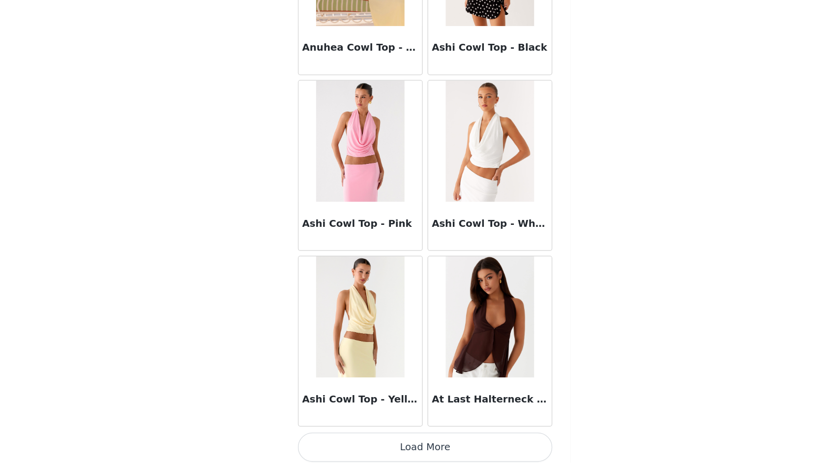
click at [425, 404] on button "Load More" at bounding box center [413, 450] width 207 height 24
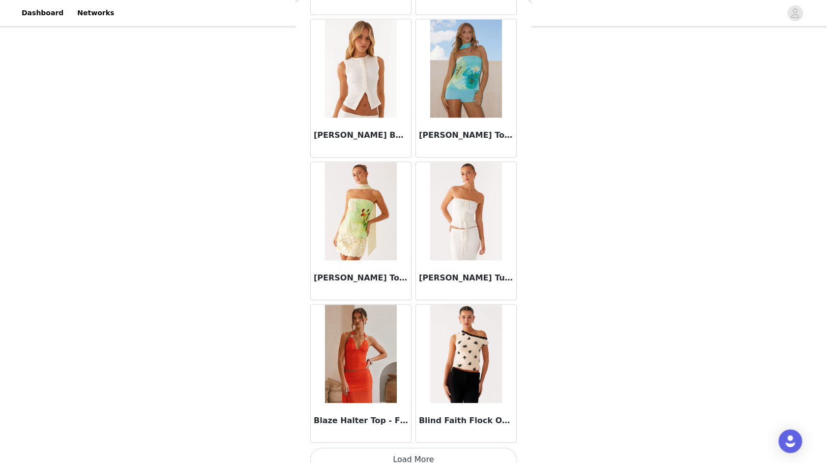
scroll to position [2461, 0]
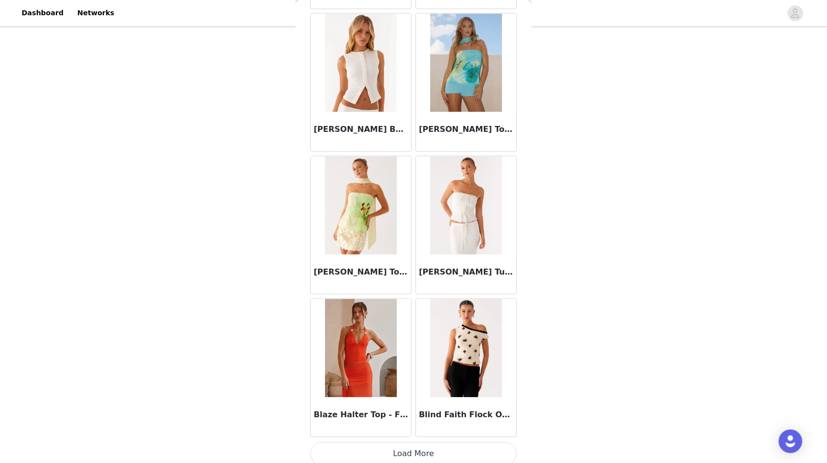
click at [387, 404] on button "Load More" at bounding box center [413, 454] width 207 height 24
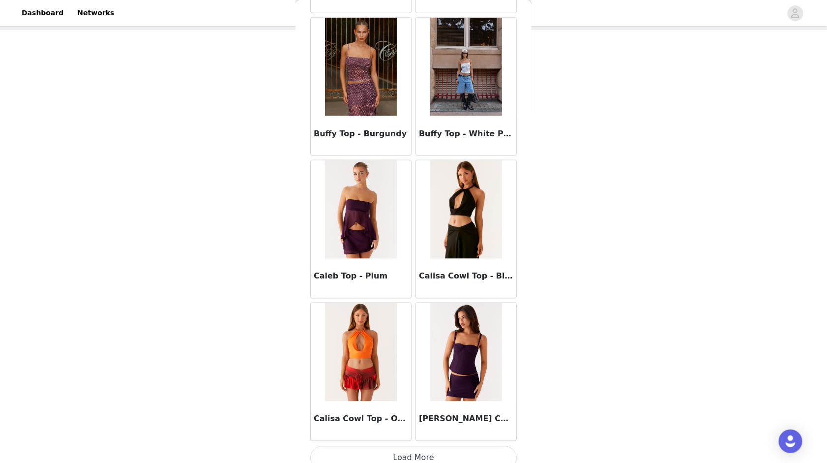
scroll to position [52, 0]
click at [422, 404] on button "Load More" at bounding box center [413, 458] width 207 height 24
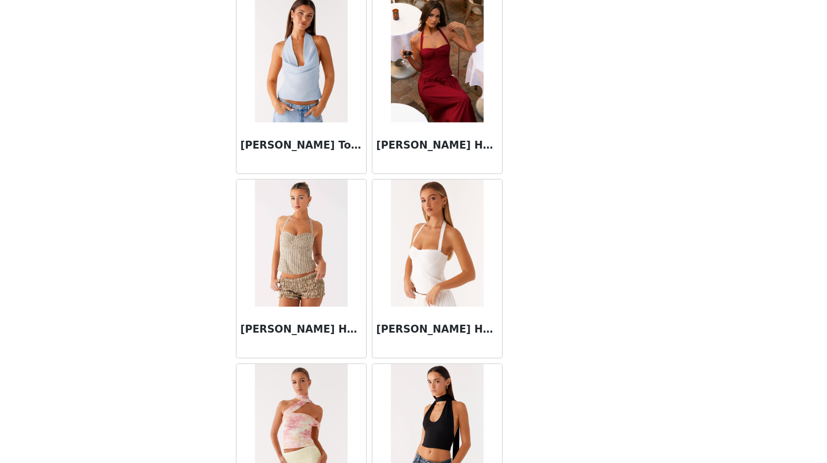
scroll to position [5307, 0]
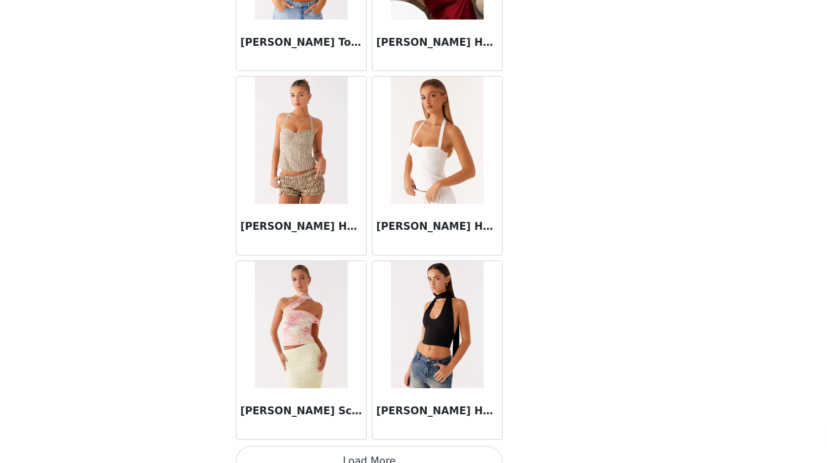
click at [403, 404] on button "Load More" at bounding box center [413, 462] width 207 height 24
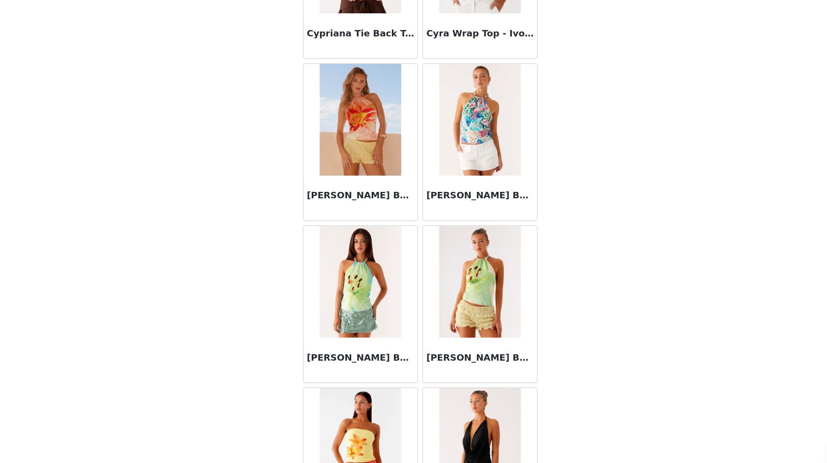
scroll to position [6730, 0]
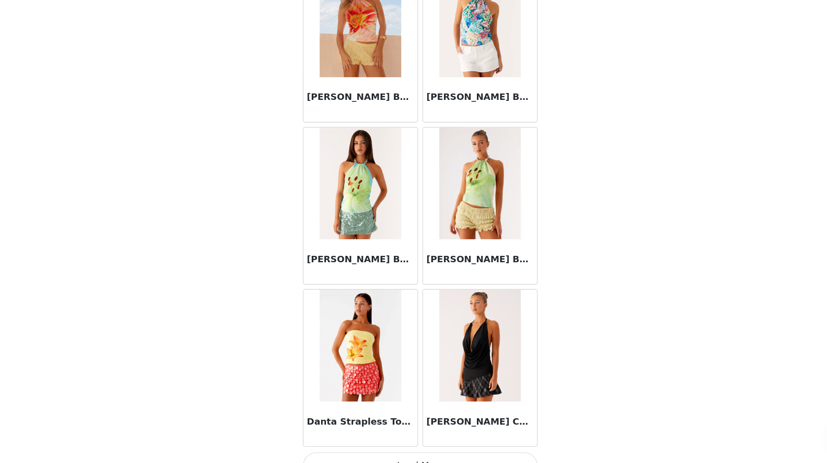
click at [401, 404] on button "Load More" at bounding box center [413, 466] width 207 height 24
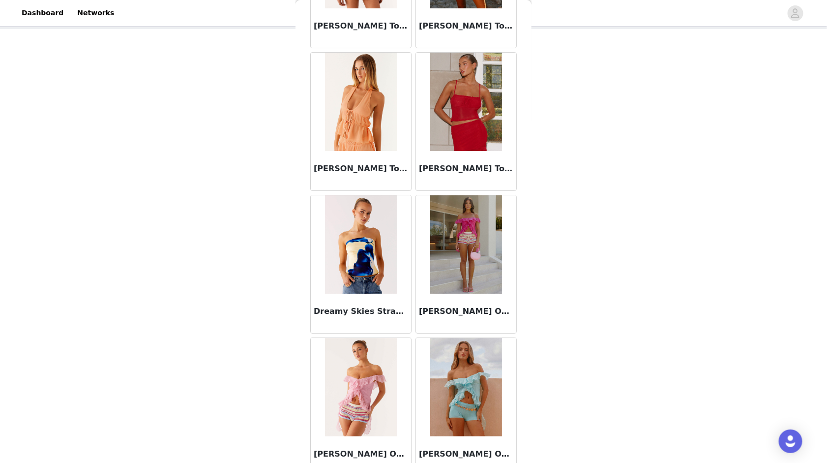
scroll to position [8153, 0]
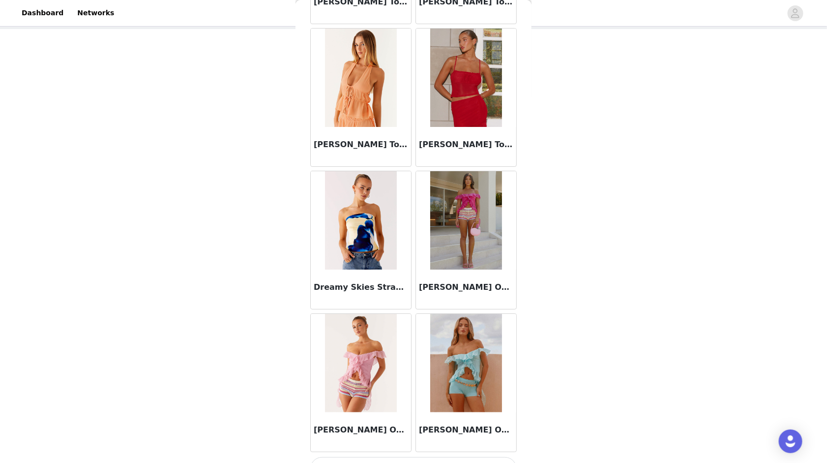
click at [420, 404] on button "Load More" at bounding box center [413, 469] width 207 height 24
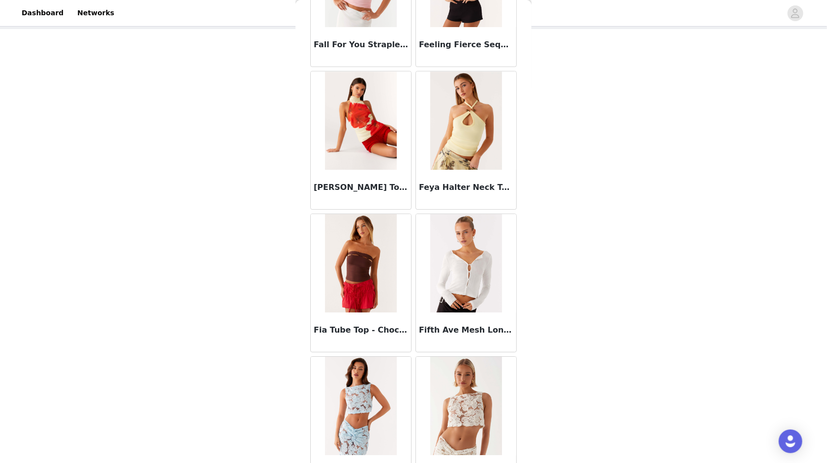
scroll to position [9576, 0]
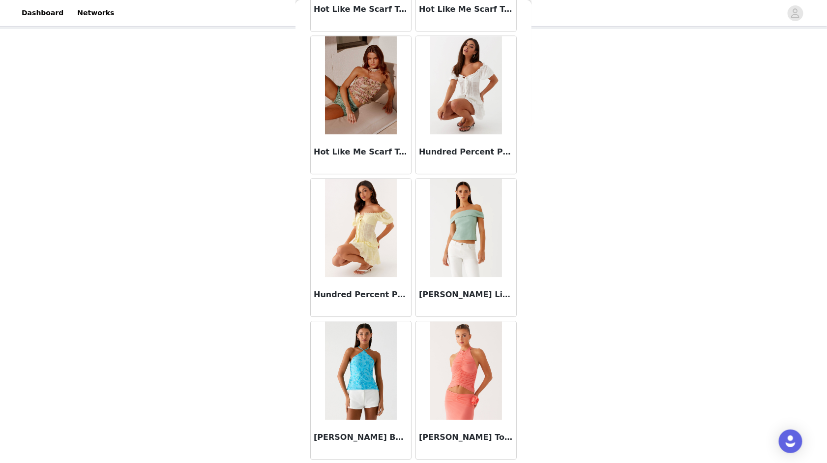
scroll to position [52, 0]
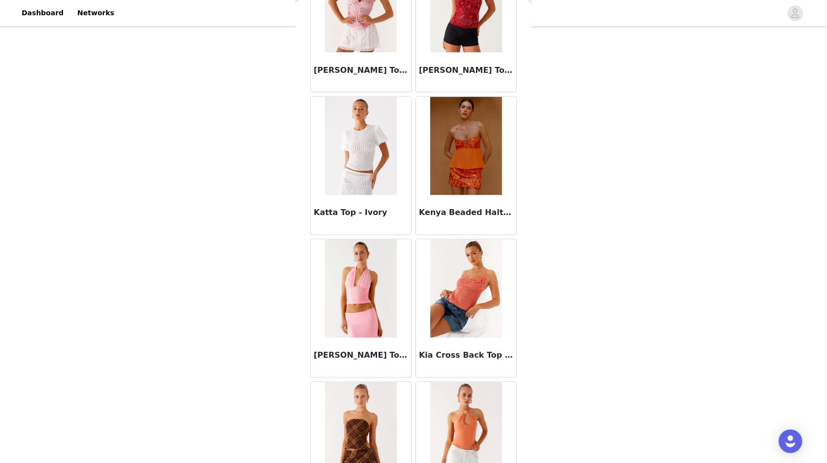
scroll to position [12421, 0]
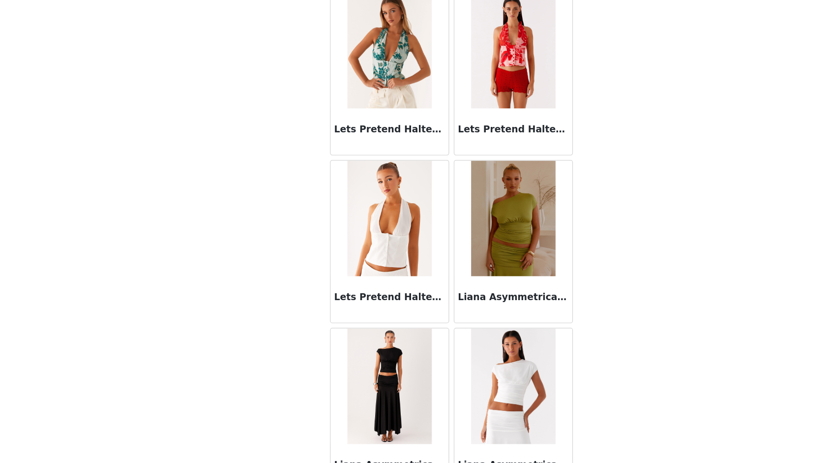
scroll to position [13414, 0]
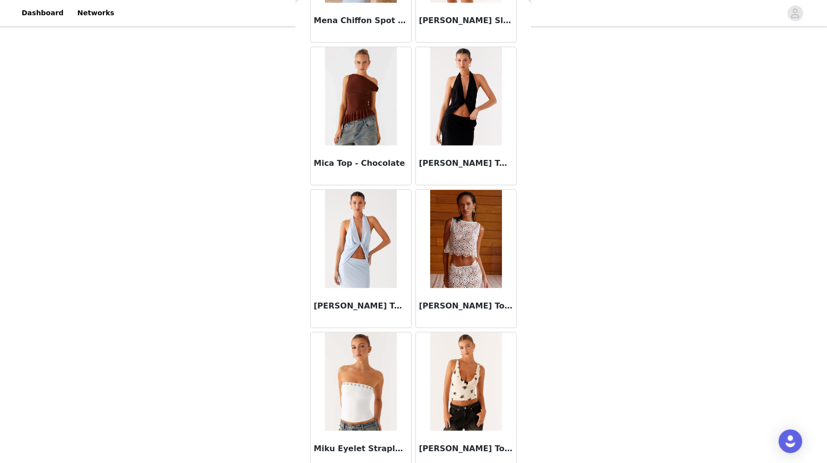
scroll to position [52, 0]
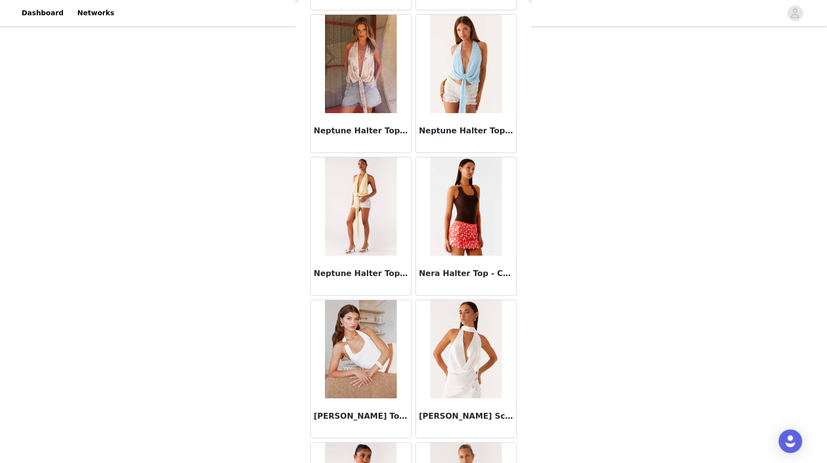
scroll to position [16690, 0]
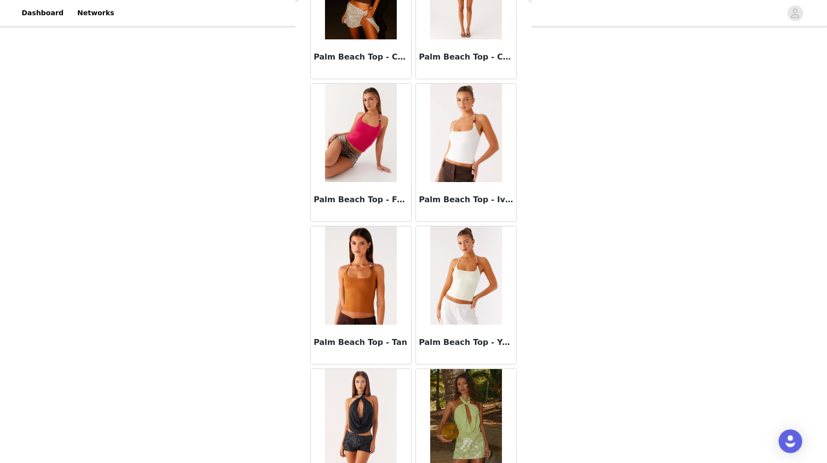
scroll to position [18113, 0]
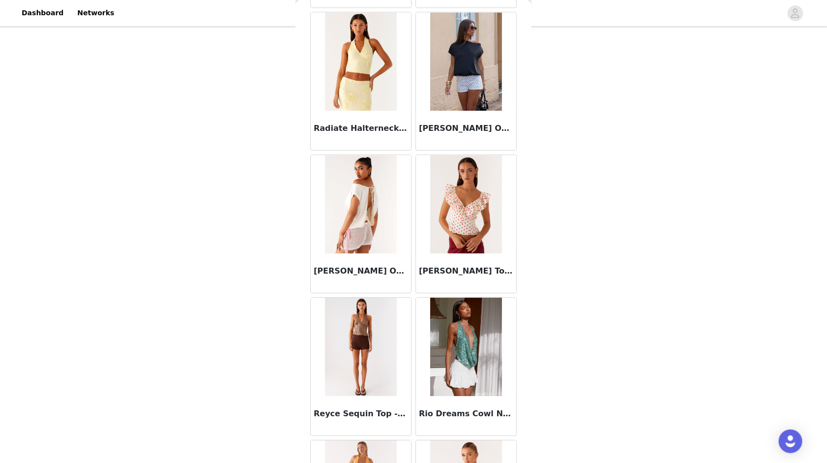
scroll to position [19535, 0]
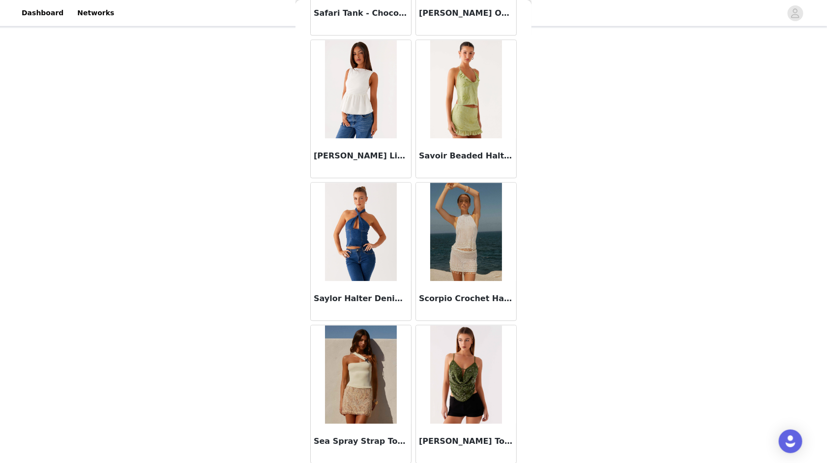
scroll to position [20959, 0]
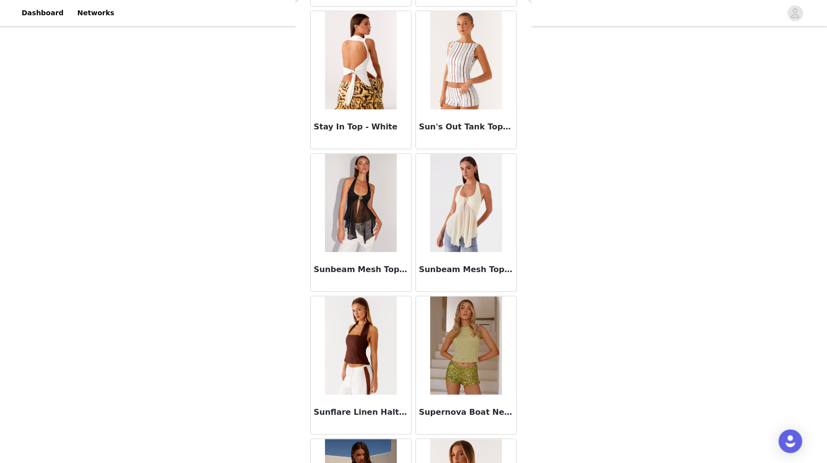
scroll to position [22381, 0]
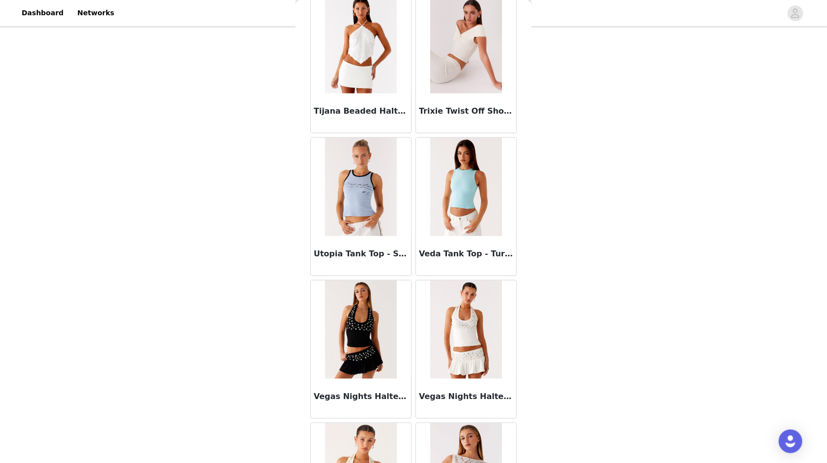
scroll to position [23804, 0]
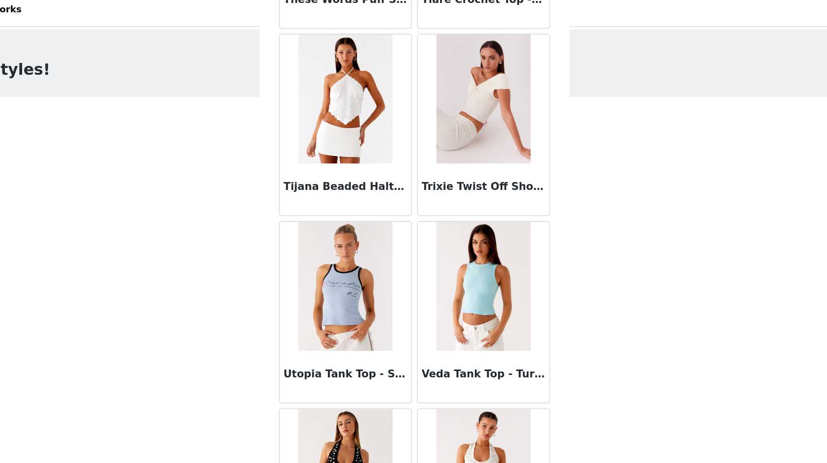
scroll to position [23568, 0]
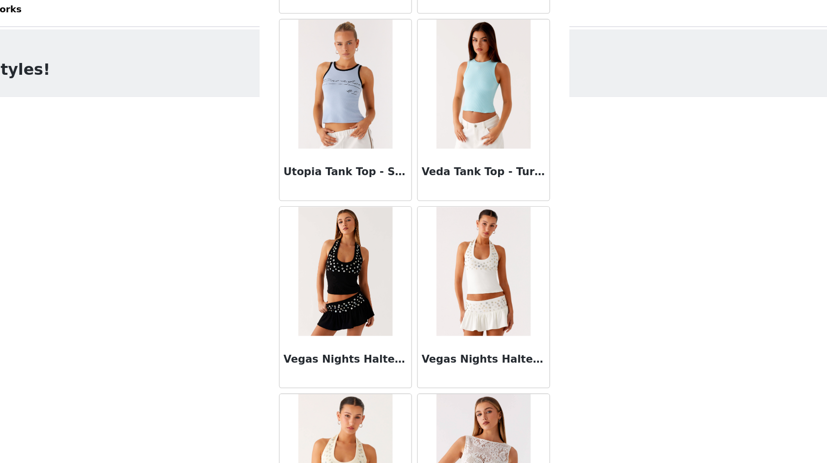
click at [468, 166] on img at bounding box center [465, 213] width 71 height 98
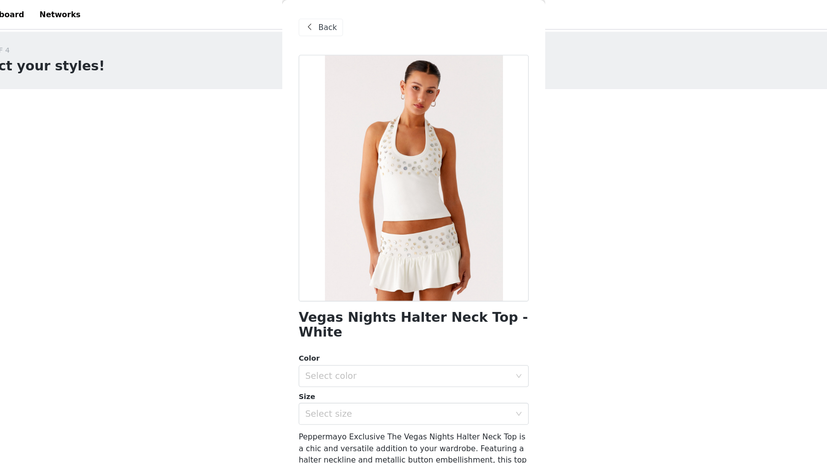
scroll to position [65, 0]
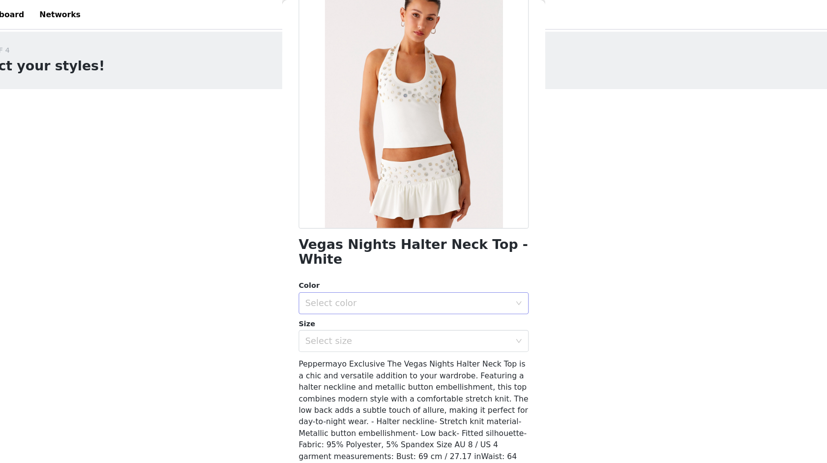
click at [385, 267] on div "Select color" at bounding box center [408, 272] width 184 height 10
click at [373, 275] on li "White" at bounding box center [413, 280] width 207 height 16
click at [376, 301] on div "Select size" at bounding box center [408, 306] width 184 height 10
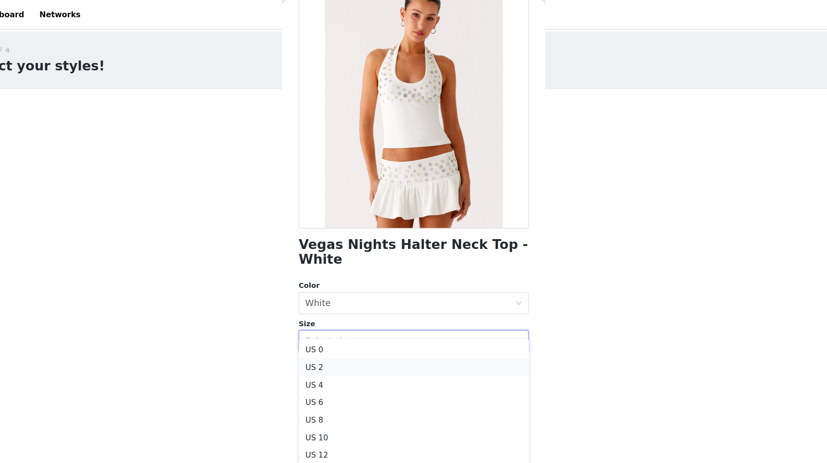
click at [363, 331] on li "US 2" at bounding box center [413, 330] width 207 height 16
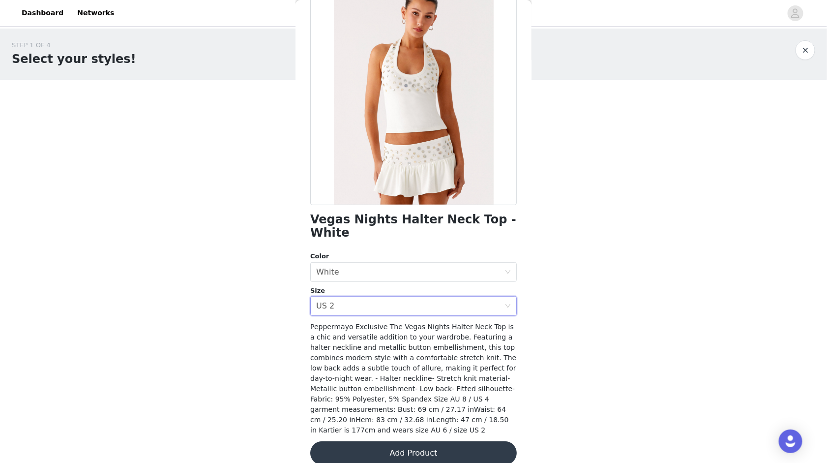
scroll to position [63, 0]
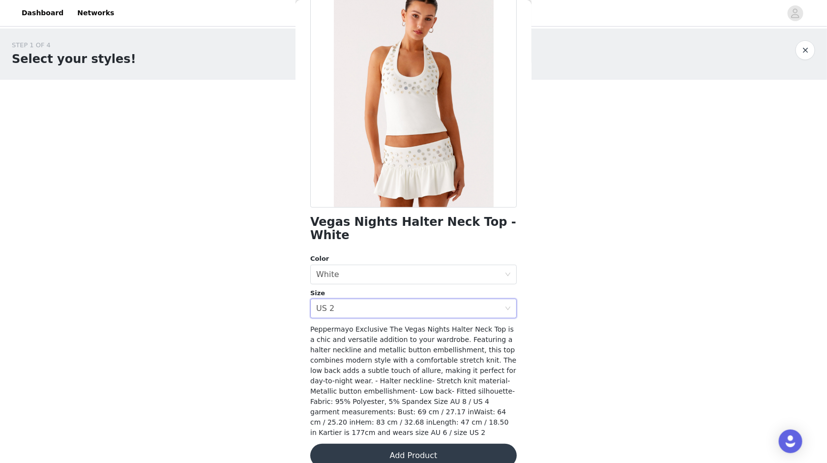
click at [400, 404] on button "Add Product" at bounding box center [413, 456] width 207 height 24
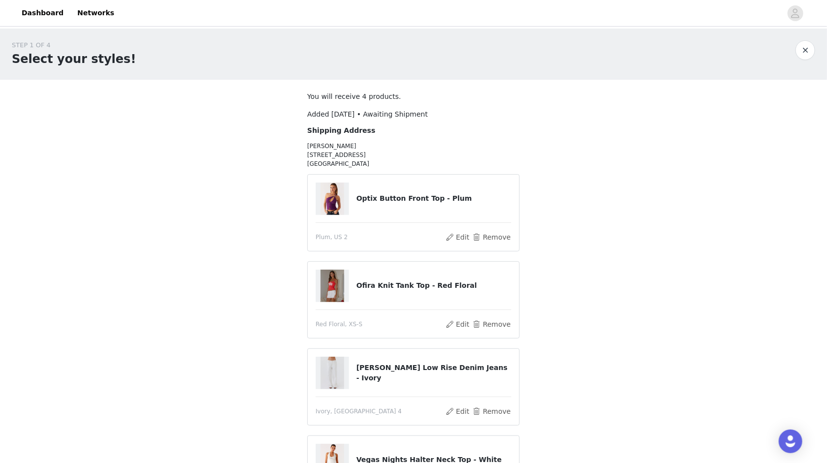
scroll to position [140, 0]
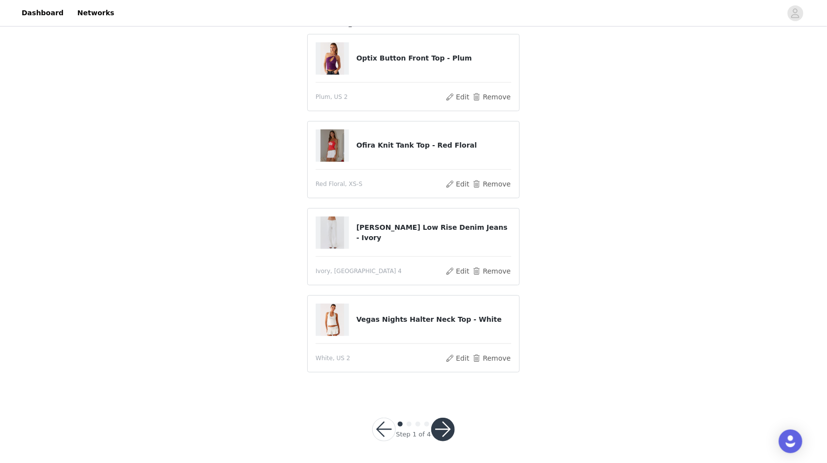
click at [438, 404] on button "button" at bounding box center [443, 430] width 24 height 24
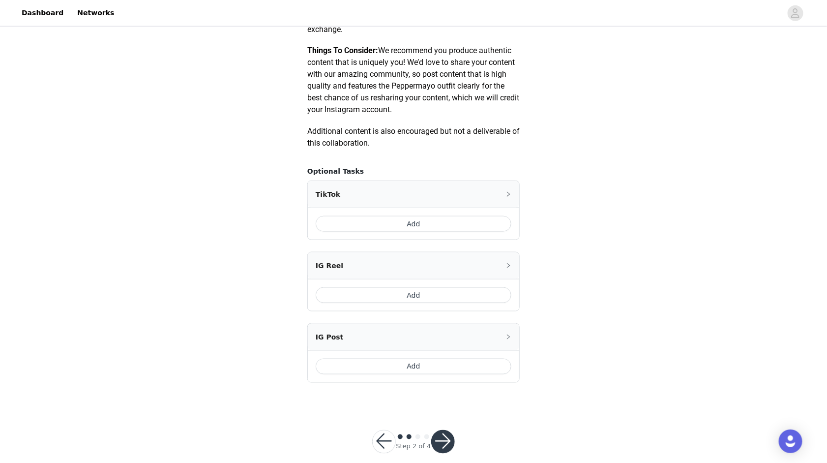
scroll to position [492, 0]
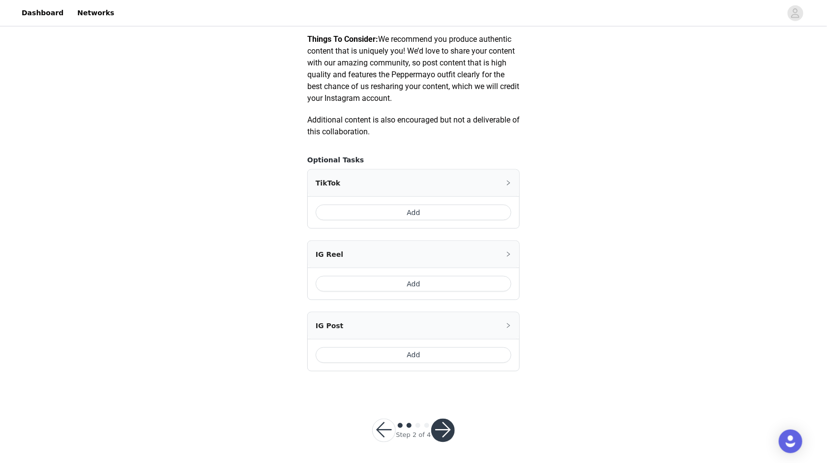
click at [442, 404] on button "button" at bounding box center [443, 431] width 24 height 24
click at [449, 404] on button "button" at bounding box center [443, 431] width 24 height 24
click at [444, 404] on button "button" at bounding box center [443, 431] width 24 height 24
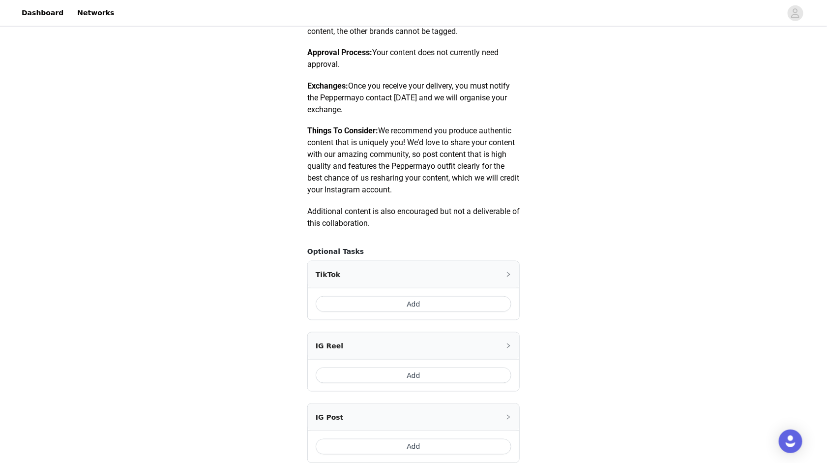
scroll to position [392, 0]
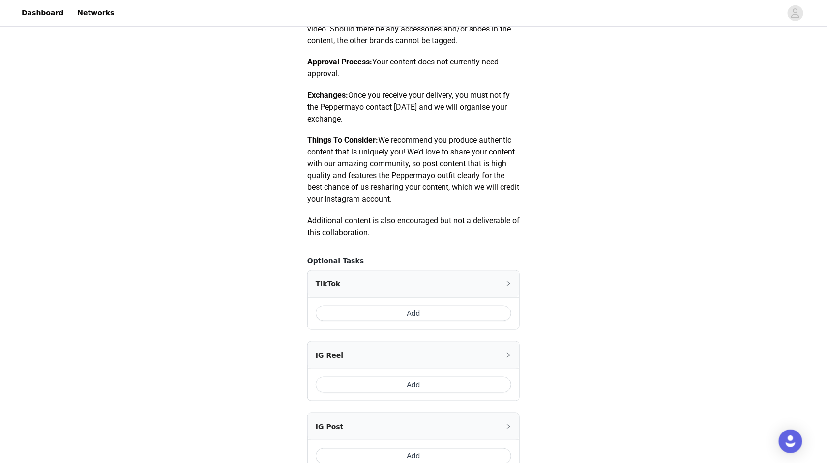
click at [413, 279] on div "TikTok" at bounding box center [414, 284] width 212 height 27
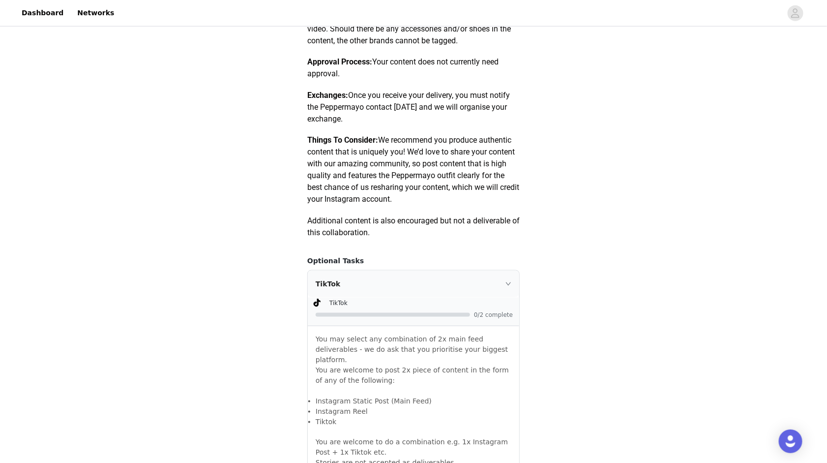
click at [413, 278] on div "TikTok" at bounding box center [414, 284] width 212 height 27
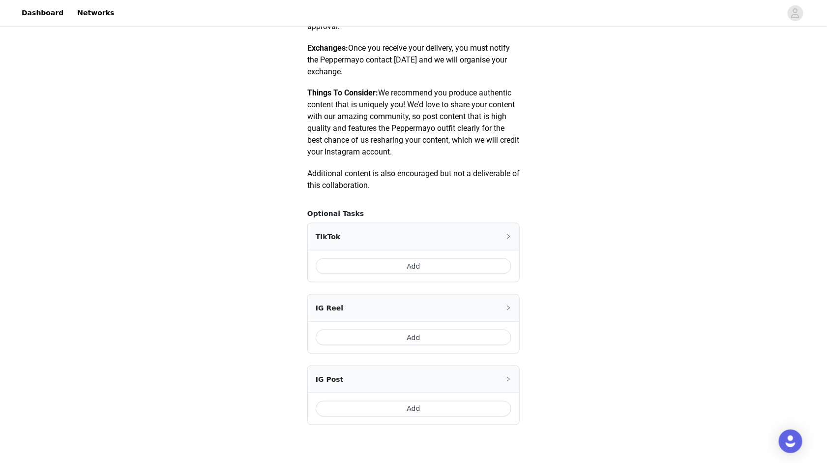
scroll to position [439, 0]
click at [418, 234] on div "TikTok" at bounding box center [414, 236] width 212 height 27
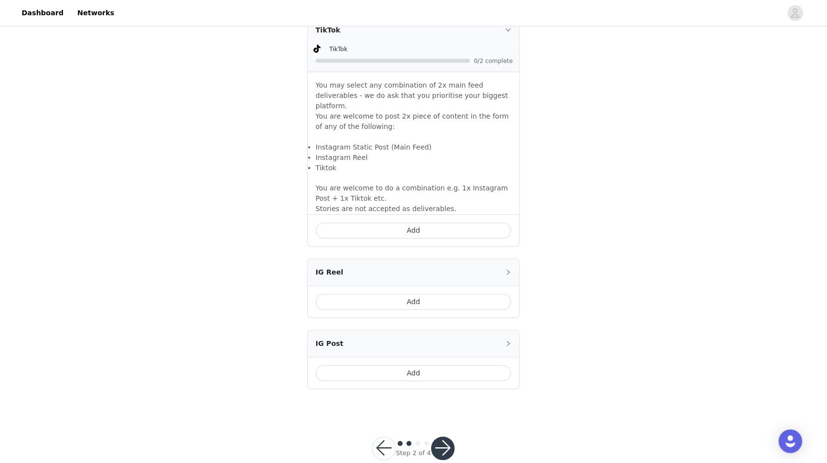
scroll to position [653, 0]
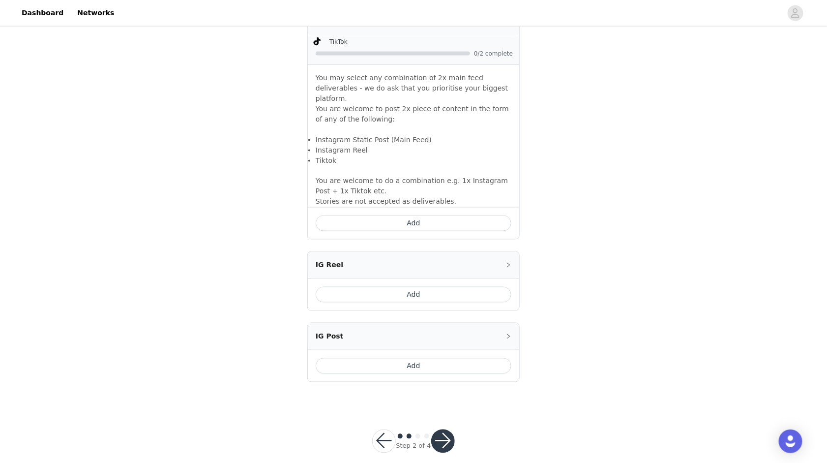
click at [448, 404] on button "button" at bounding box center [443, 441] width 24 height 24
click at [421, 252] on div "IG Reel" at bounding box center [414, 265] width 212 height 27
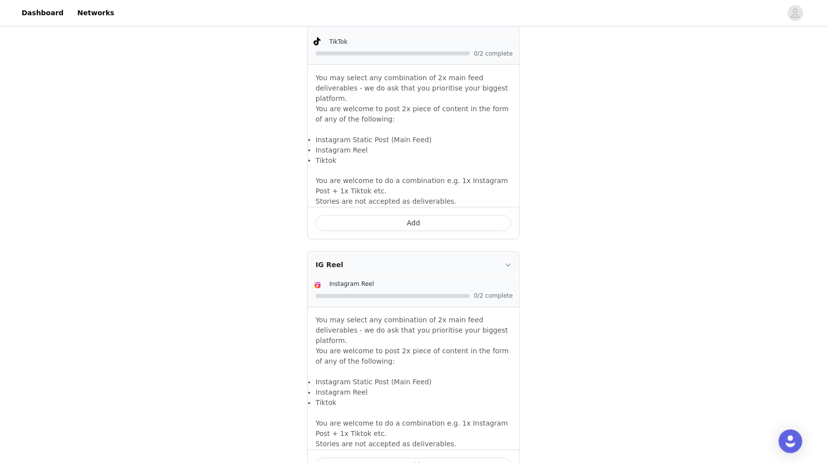
scroll to position [813, 0]
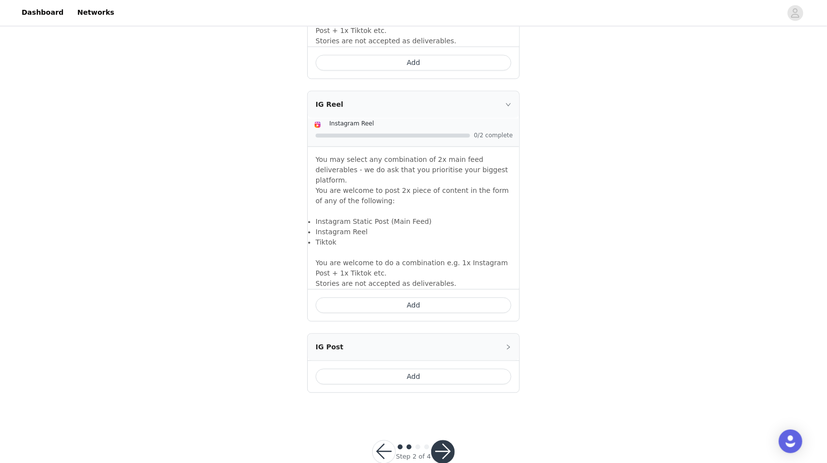
click at [398, 334] on div "IG Post" at bounding box center [414, 347] width 212 height 27
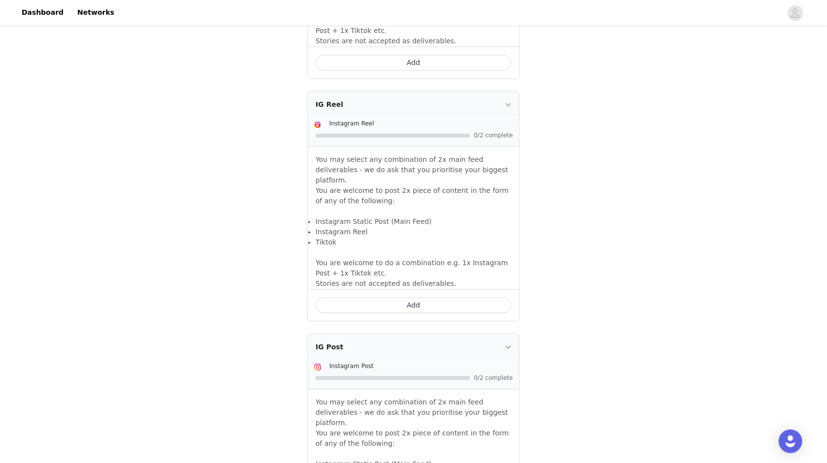
scroll to position [974, 0]
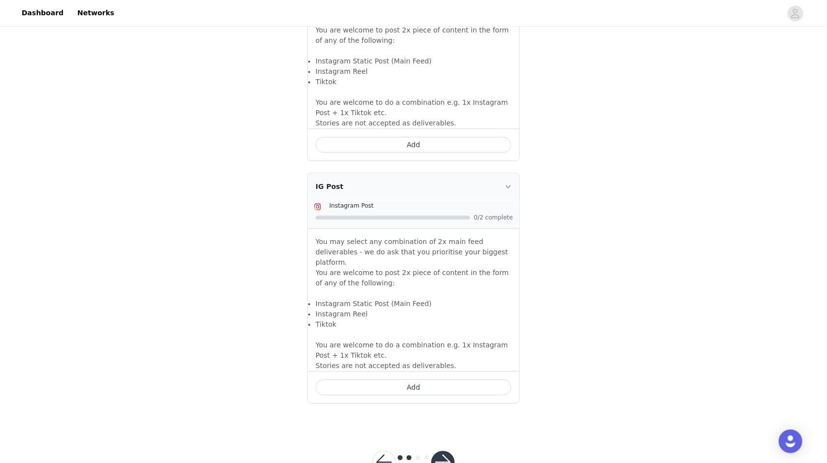
click at [439, 404] on button "button" at bounding box center [443, 463] width 24 height 24
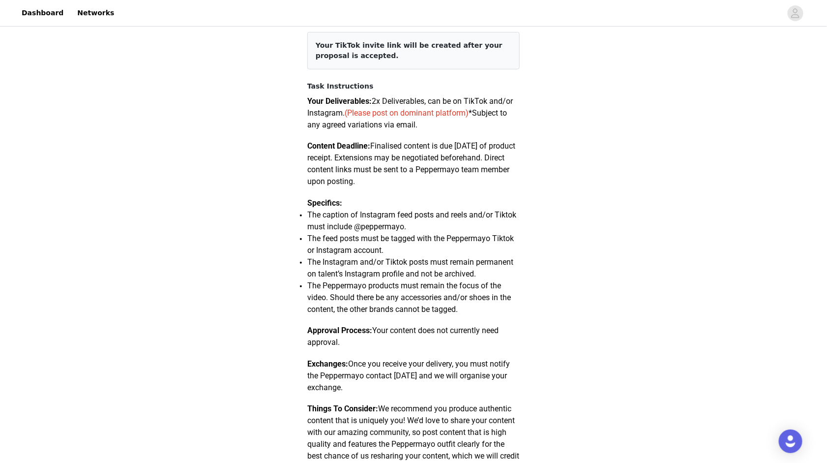
scroll to position [0, 0]
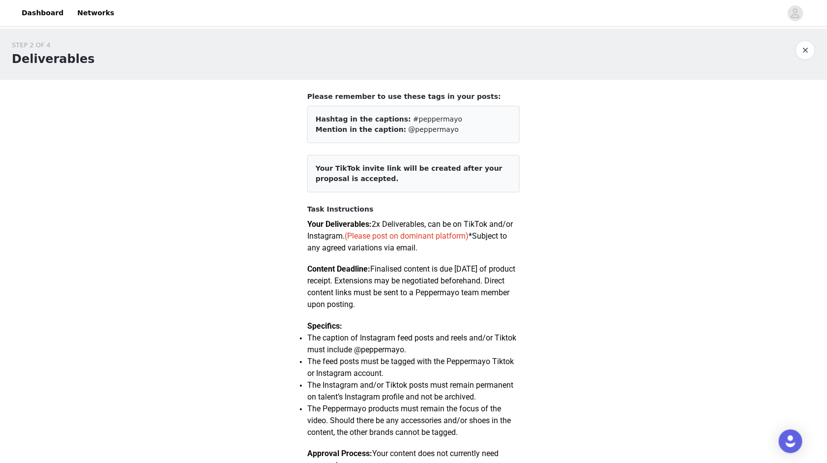
click at [467, 129] on div "Mention in the caption: @peppermayo" at bounding box center [414, 129] width 196 height 10
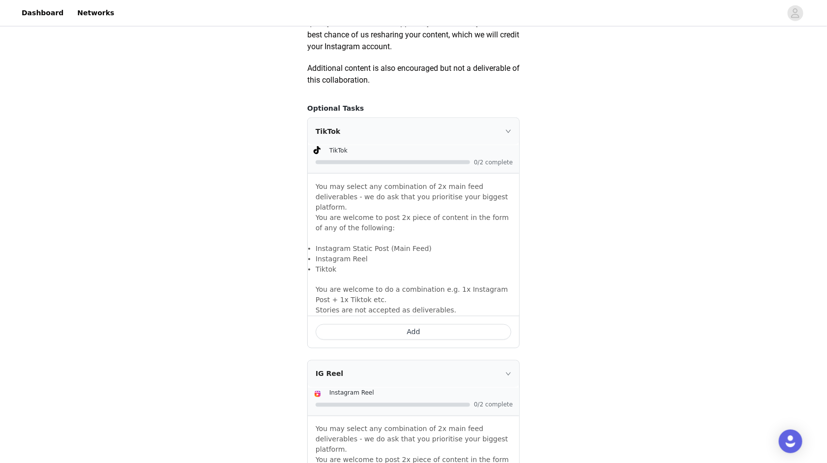
scroll to position [545, 0]
click at [420, 323] on button "Add" at bounding box center [414, 331] width 196 height 16
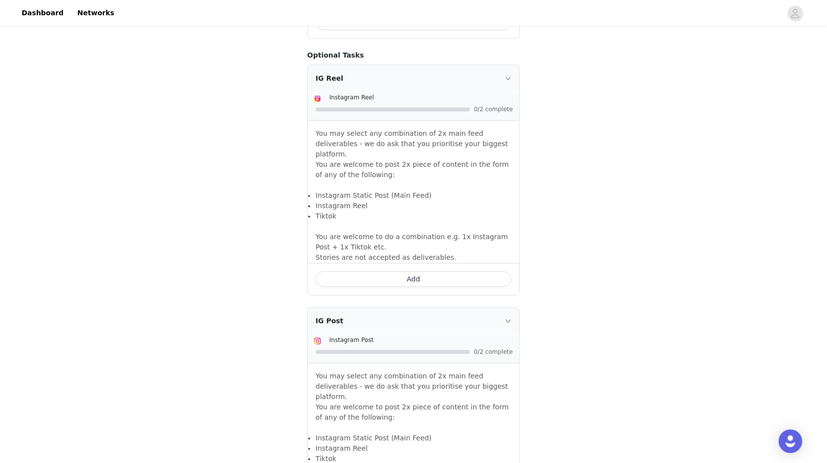
scroll to position [988, 0]
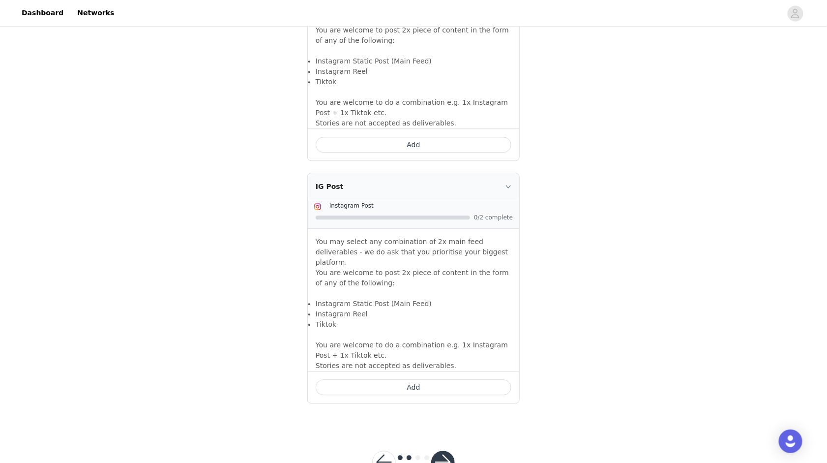
click at [441, 404] on button "button" at bounding box center [443, 463] width 24 height 24
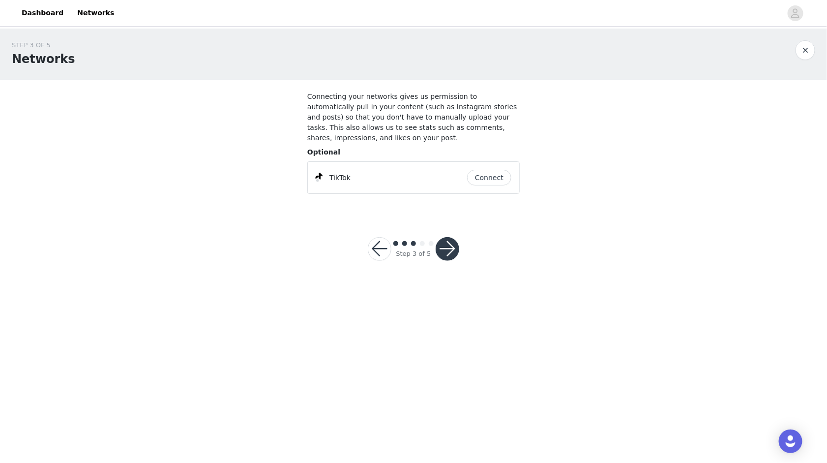
click at [450, 253] on button "button" at bounding box center [448, 249] width 24 height 24
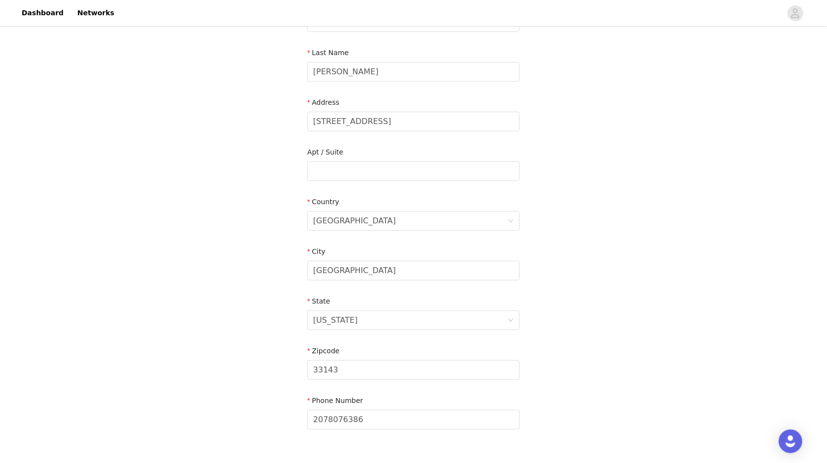
scroll to position [207, 0]
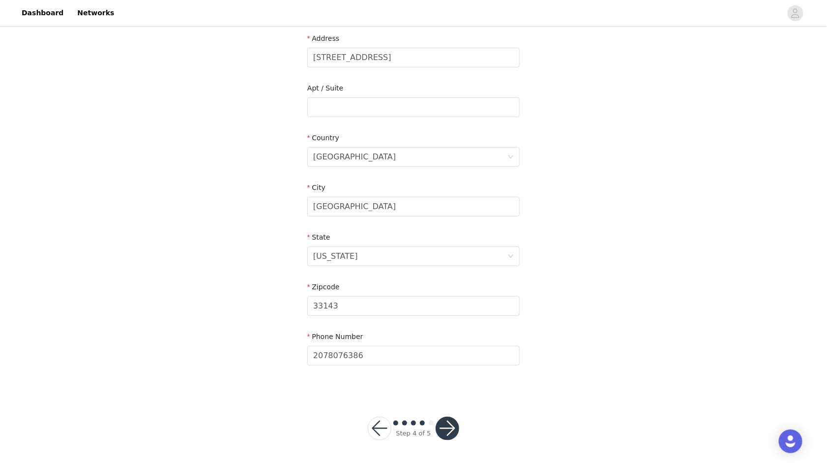
click at [450, 404] on button "button" at bounding box center [448, 429] width 24 height 24
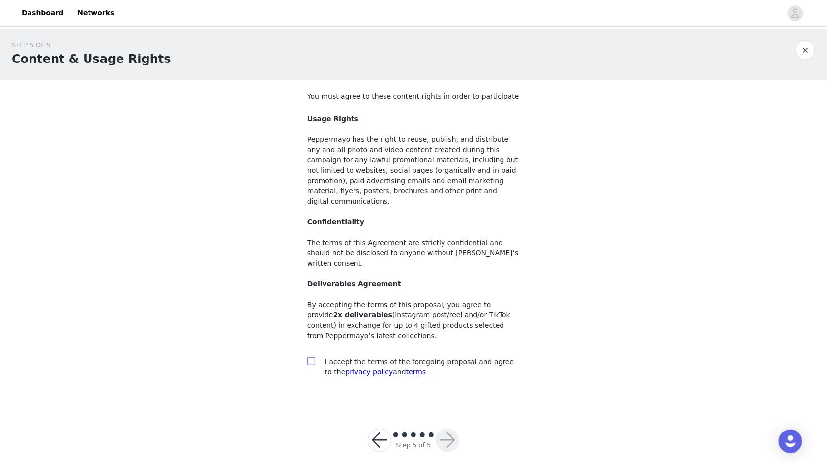
click at [313, 357] on input "checkbox" at bounding box center [310, 360] width 7 height 7
checkbox input "true"
click at [446, 404] on button "button" at bounding box center [448, 440] width 24 height 24
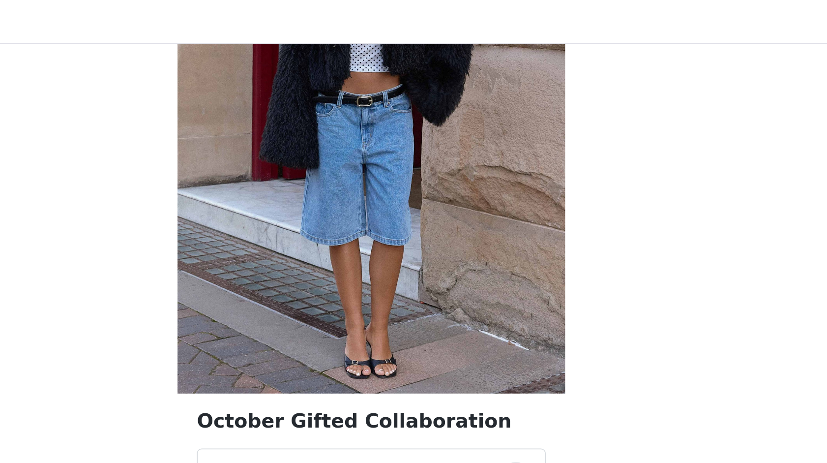
scroll to position [89, 0]
